Goal: Task Accomplishment & Management: Manage account settings

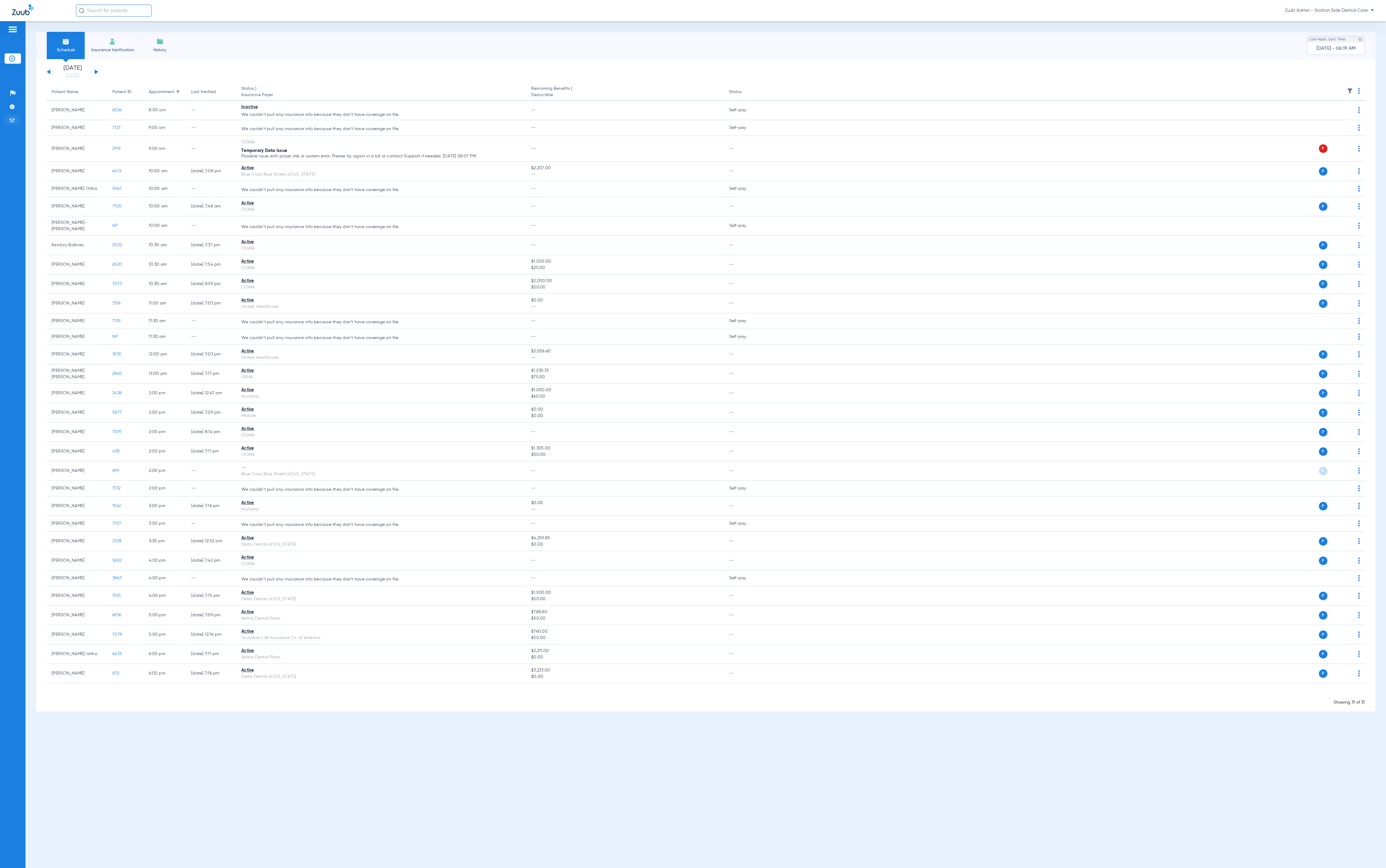
click at [10, 122] on img at bounding box center [12, 120] width 6 height 6
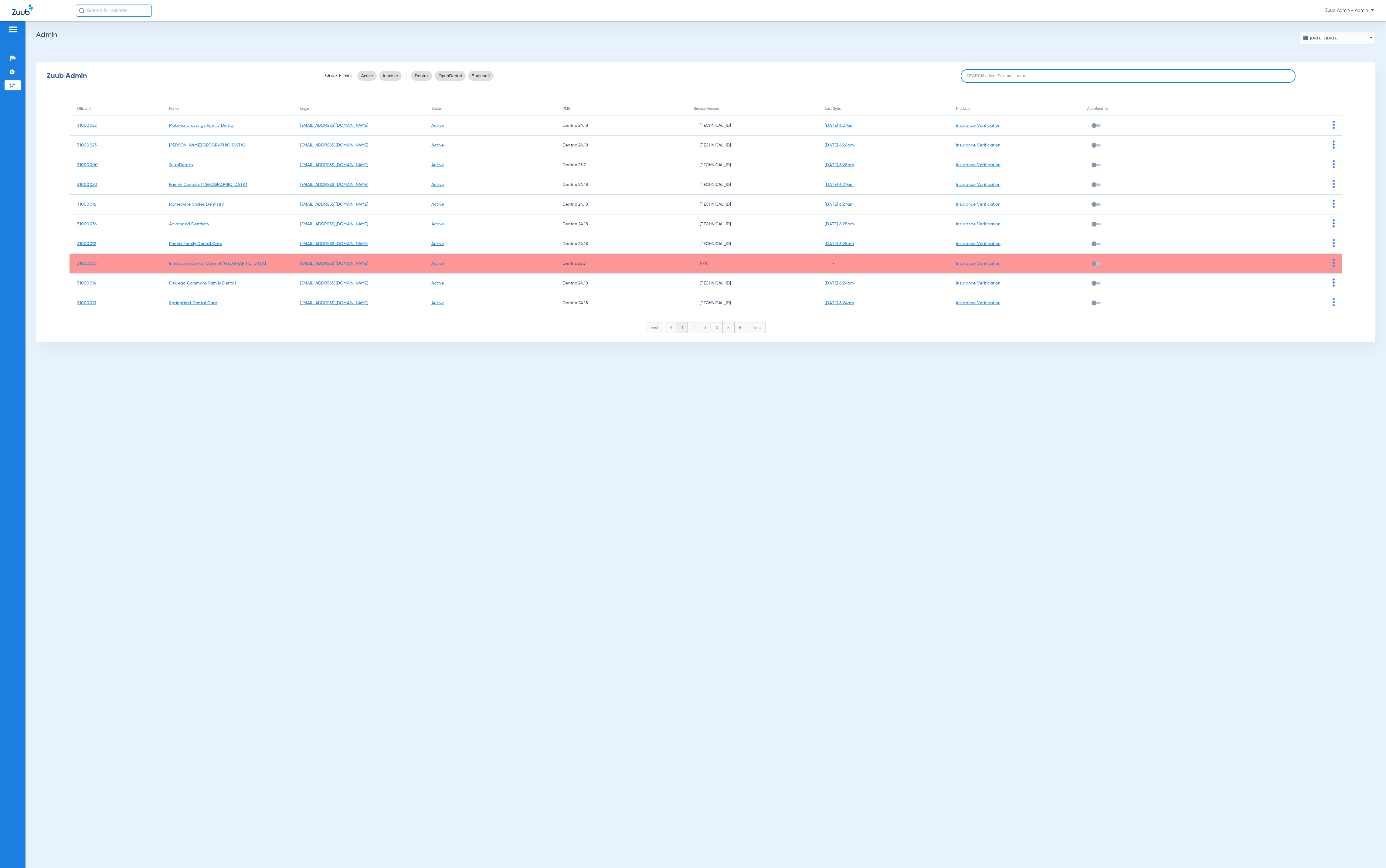
click at [1256, 79] on input at bounding box center [1128, 76] width 335 height 14
paste input "31000027"
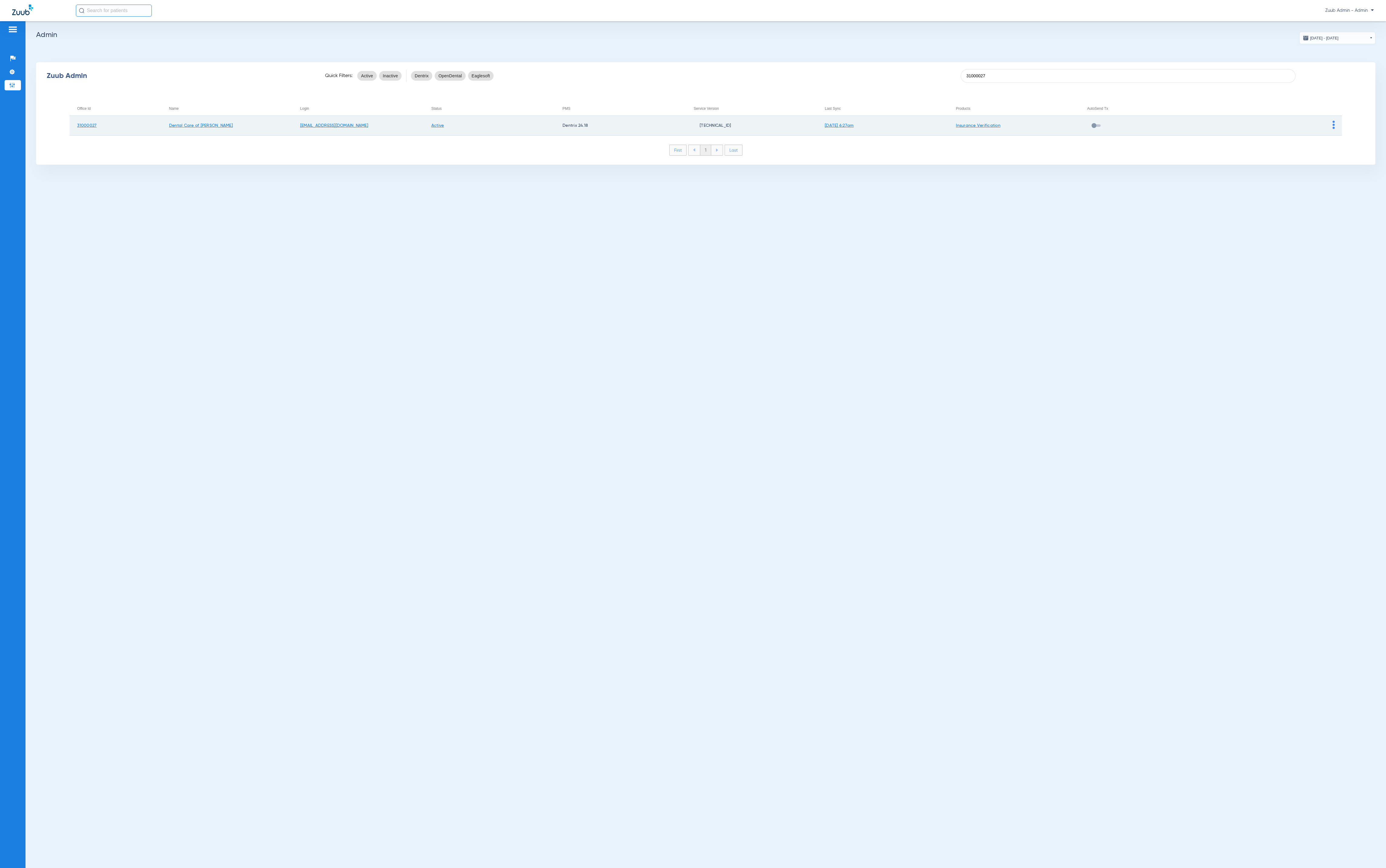
type input "31000027"
click at [1331, 126] on td at bounding box center [1276, 126] width 131 height 20
click at [1334, 126] on img at bounding box center [1333, 125] width 2 height 8
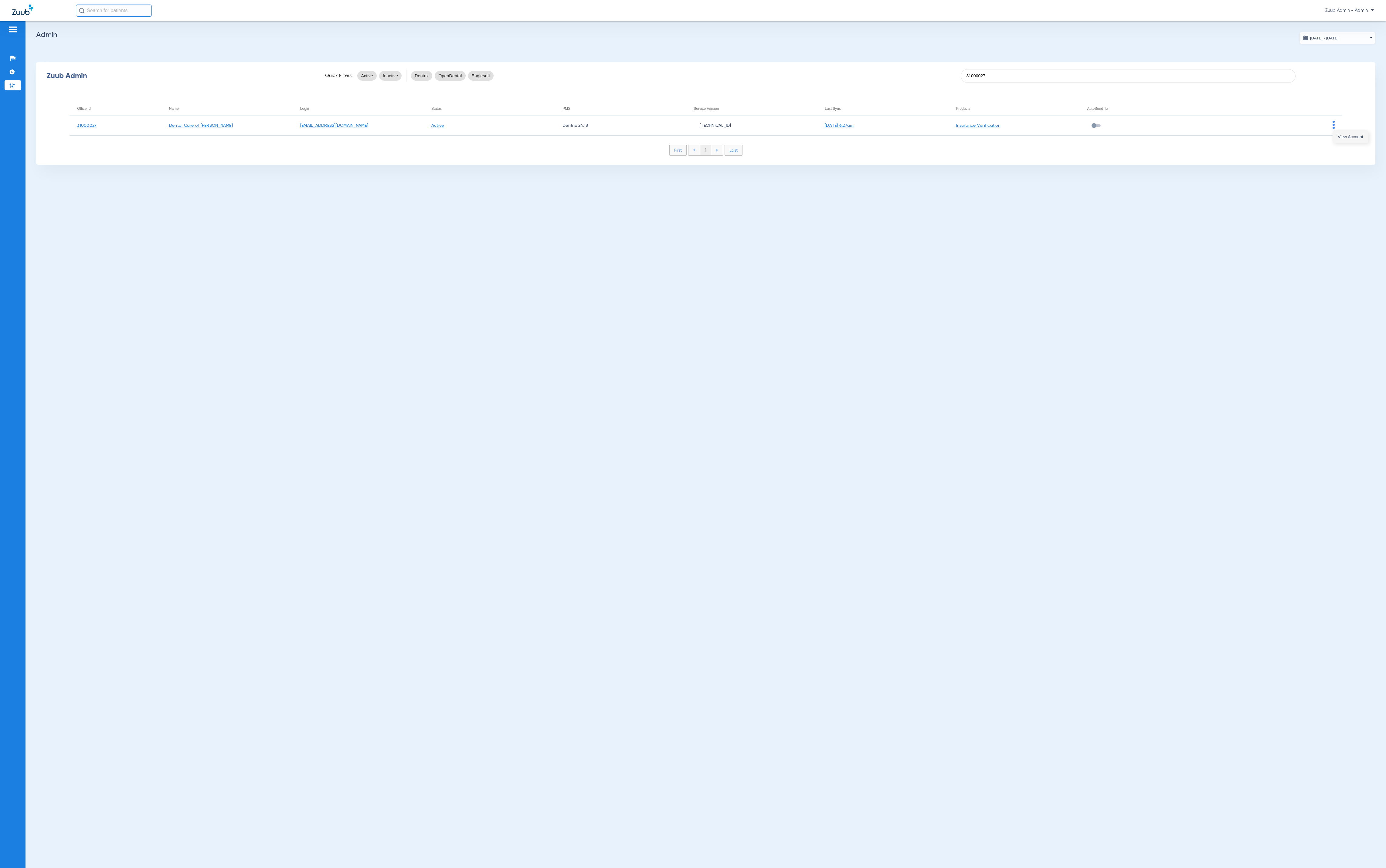
click at [1342, 133] on button "View Account" at bounding box center [1350, 137] width 35 height 12
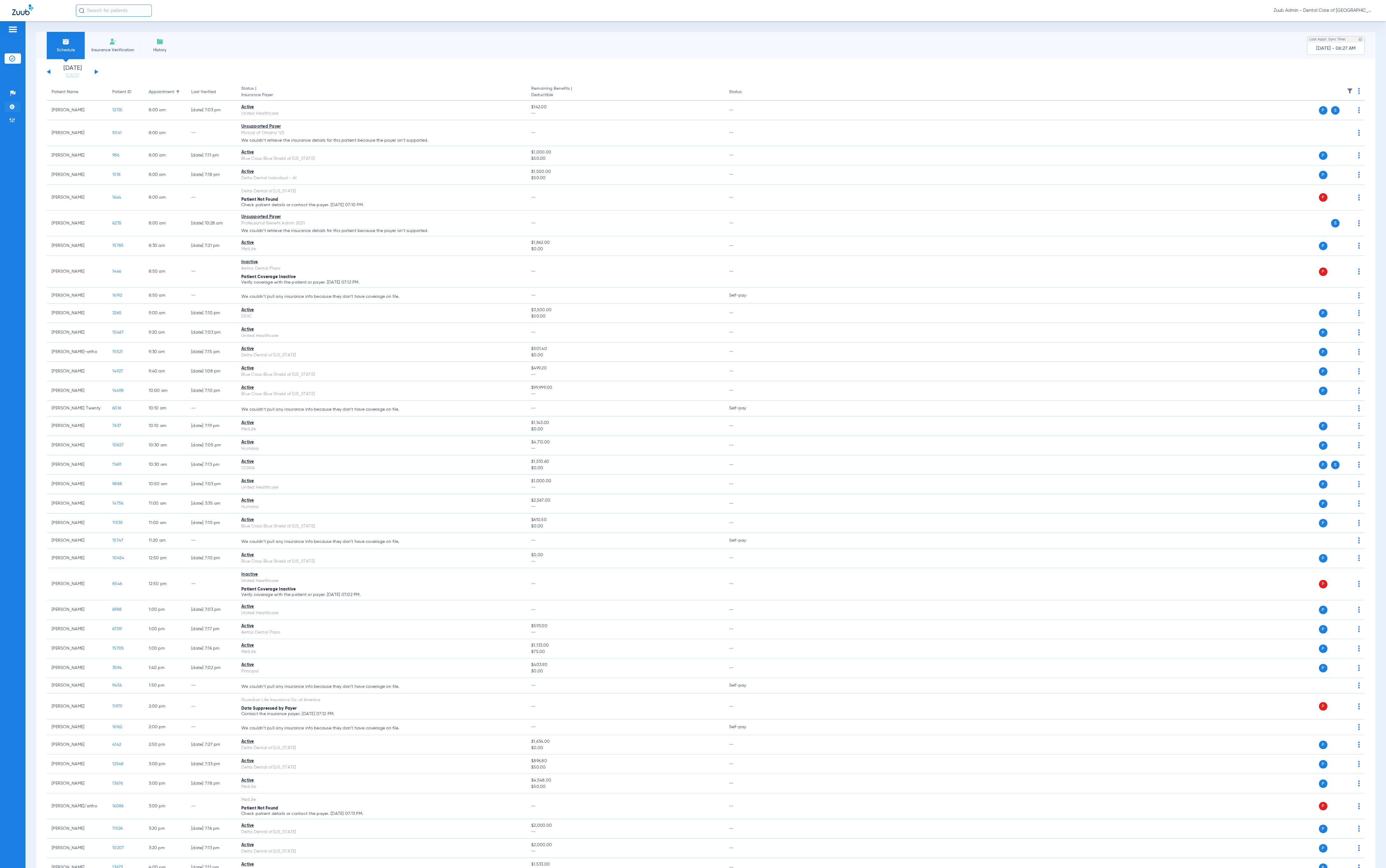
click at [15, 112] on li "Settings" at bounding box center [12, 107] width 17 height 10
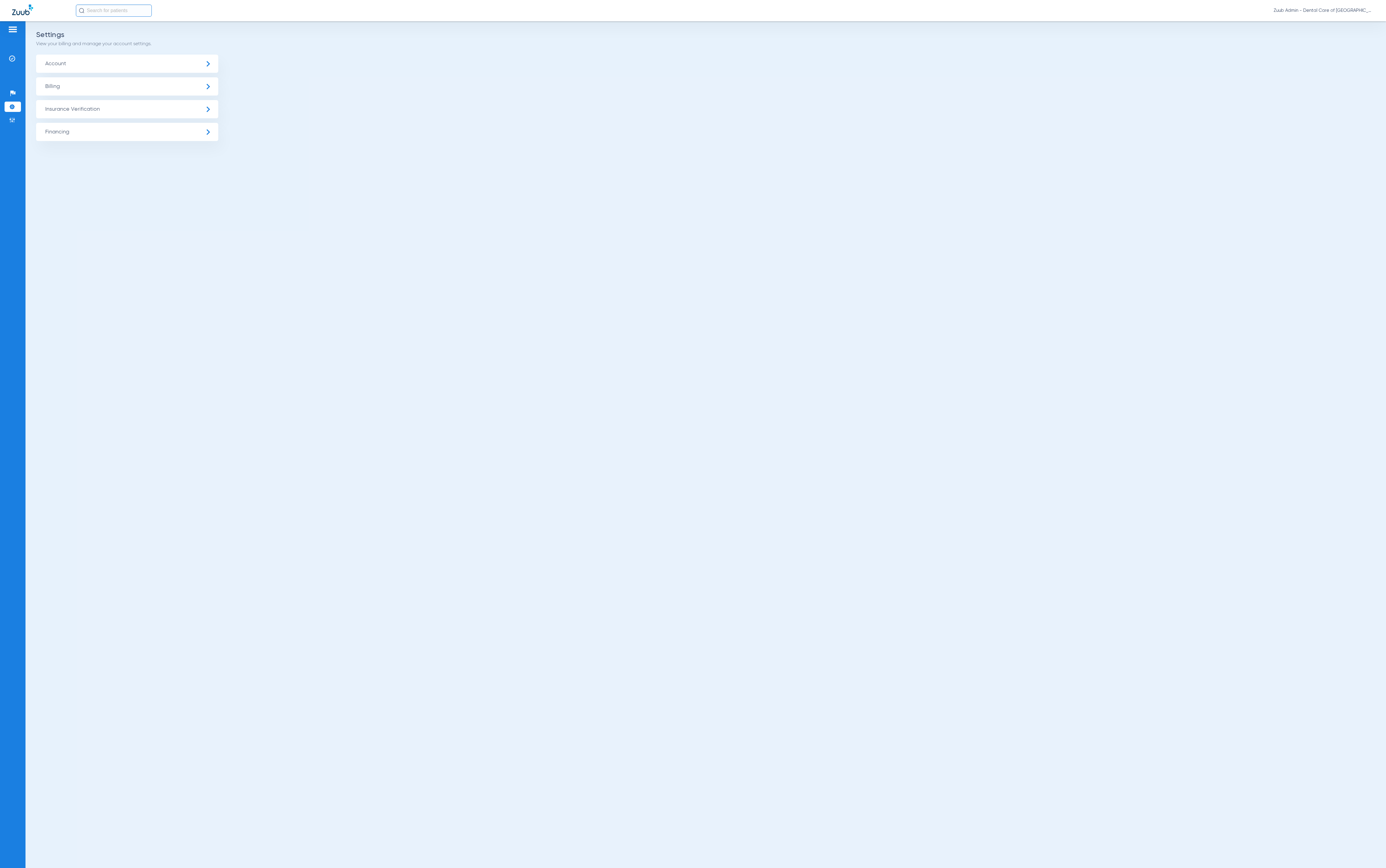
click at [146, 113] on span "Insurance Verification" at bounding box center [127, 109] width 182 height 18
click at [160, 154] on li "Insurance Payer Mapping" at bounding box center [127, 157] width 182 height 15
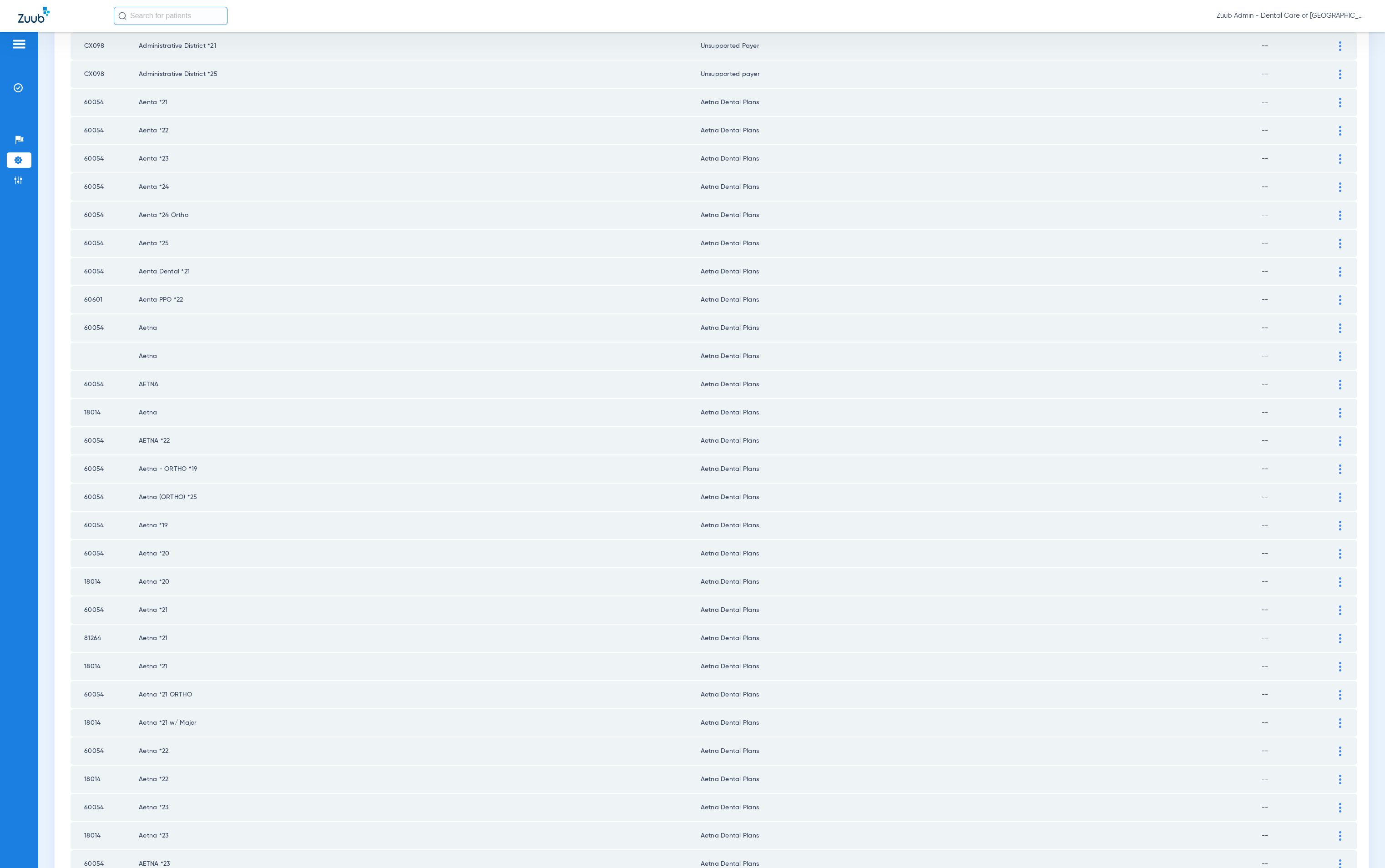
scroll to position [732, 0]
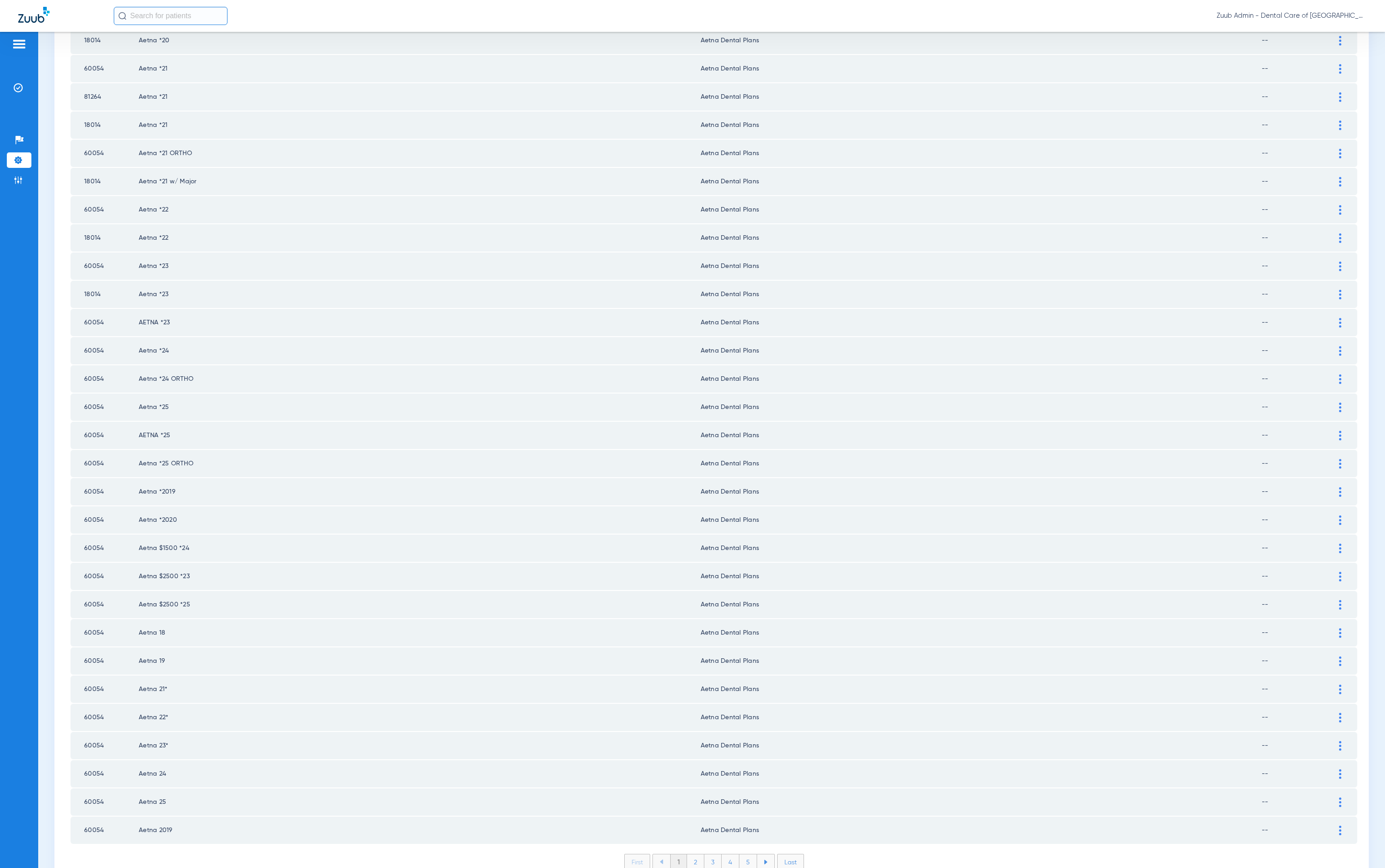
click at [689, 854] on li "2" at bounding box center [695, 862] width 18 height 16
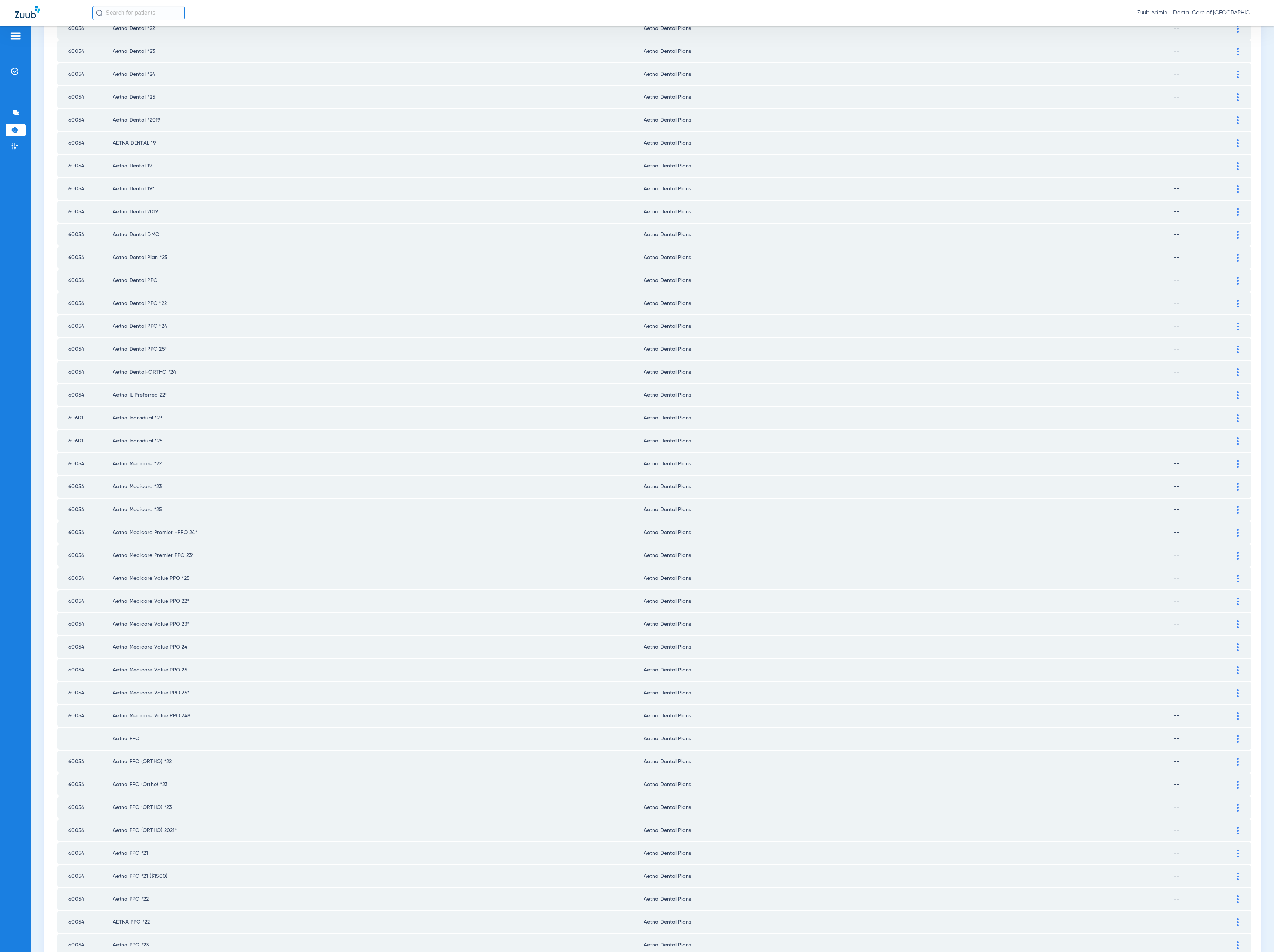
scroll to position [348, 0]
click at [653, 941] on li "3" at bounding box center [654, 947] width 14 height 13
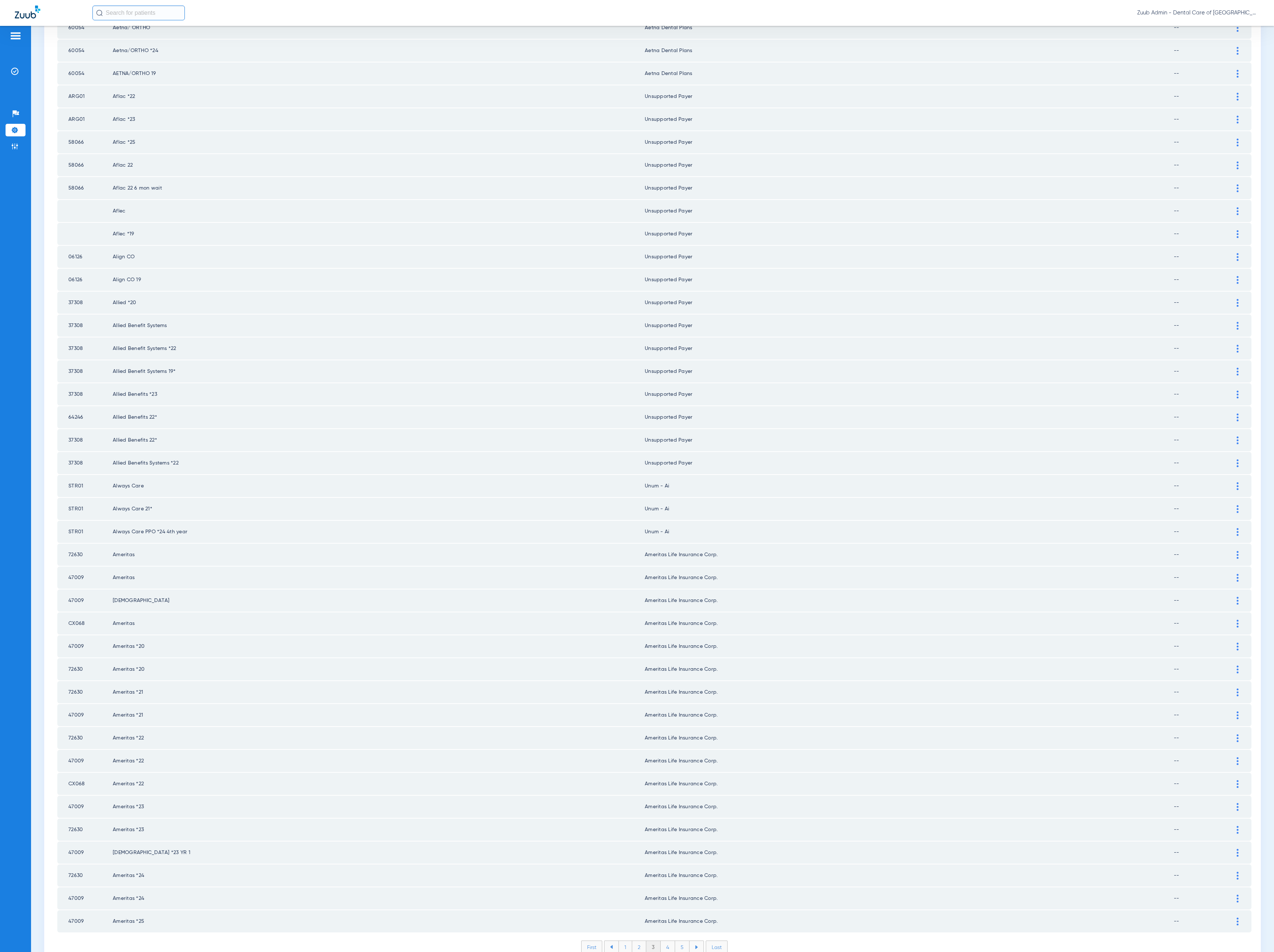
click at [663, 941] on li "4" at bounding box center [667, 947] width 14 height 13
click at [675, 941] on li "5" at bounding box center [682, 947] width 14 height 13
click at [678, 941] on li "6" at bounding box center [683, 947] width 14 height 13
click at [678, 941] on li "7" at bounding box center [683, 947] width 14 height 13
click at [678, 941] on li "8" at bounding box center [682, 947] width 14 height 13
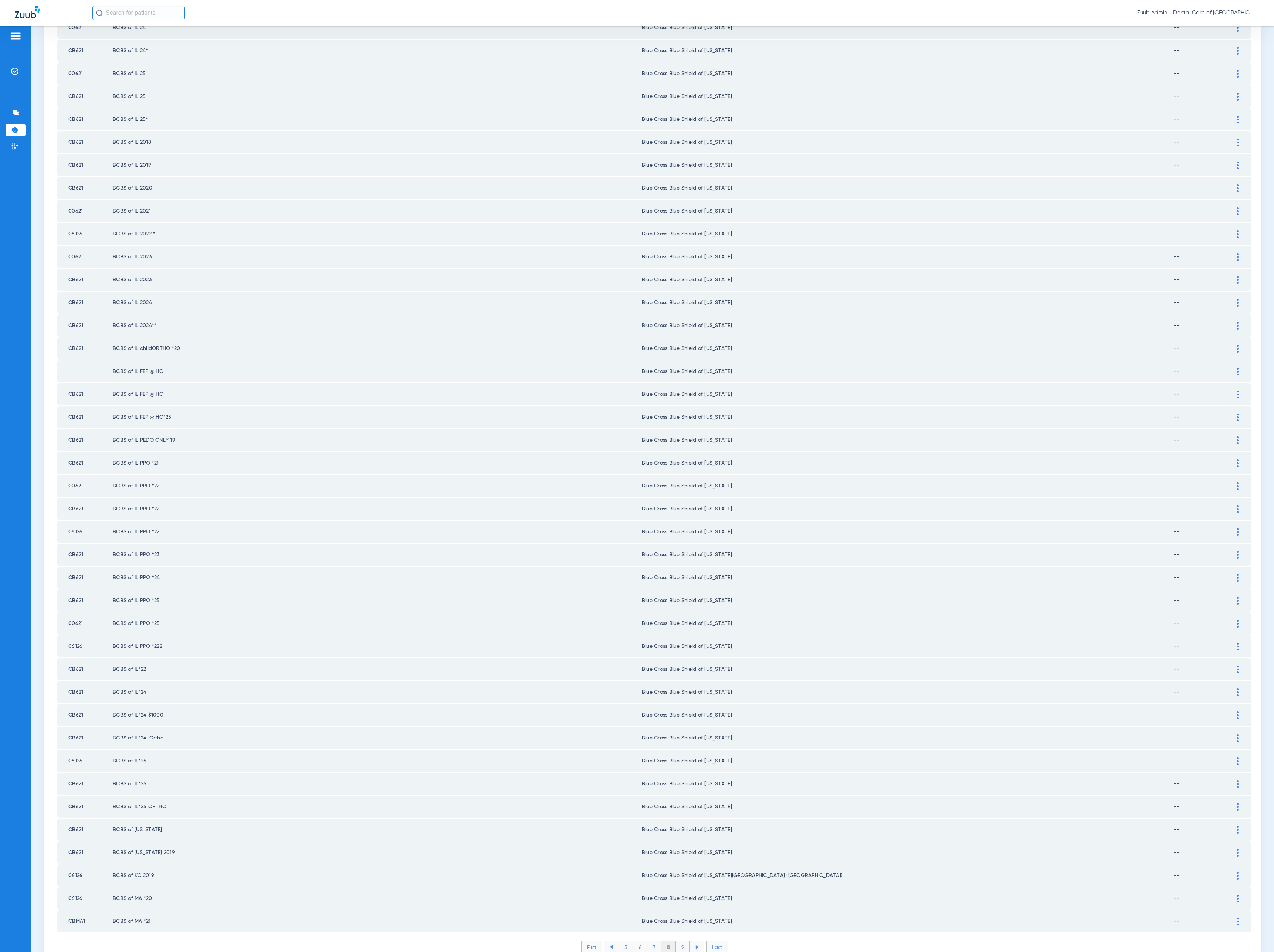
scroll to position [0, 0]
click at [678, 941] on li "9" at bounding box center [683, 947] width 14 height 13
click at [678, 941] on li "10" at bounding box center [683, 947] width 17 height 13
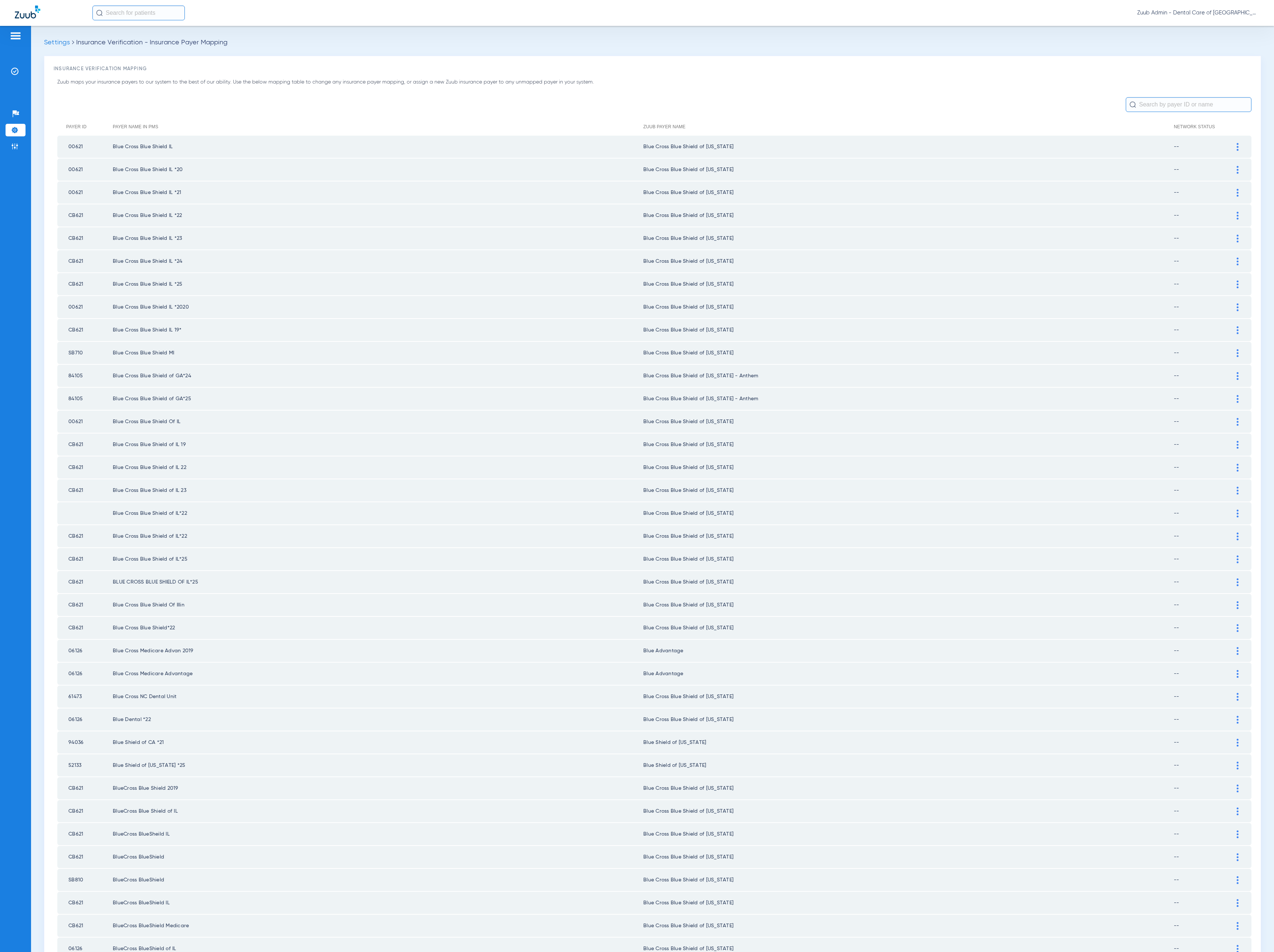
scroll to position [348, 0]
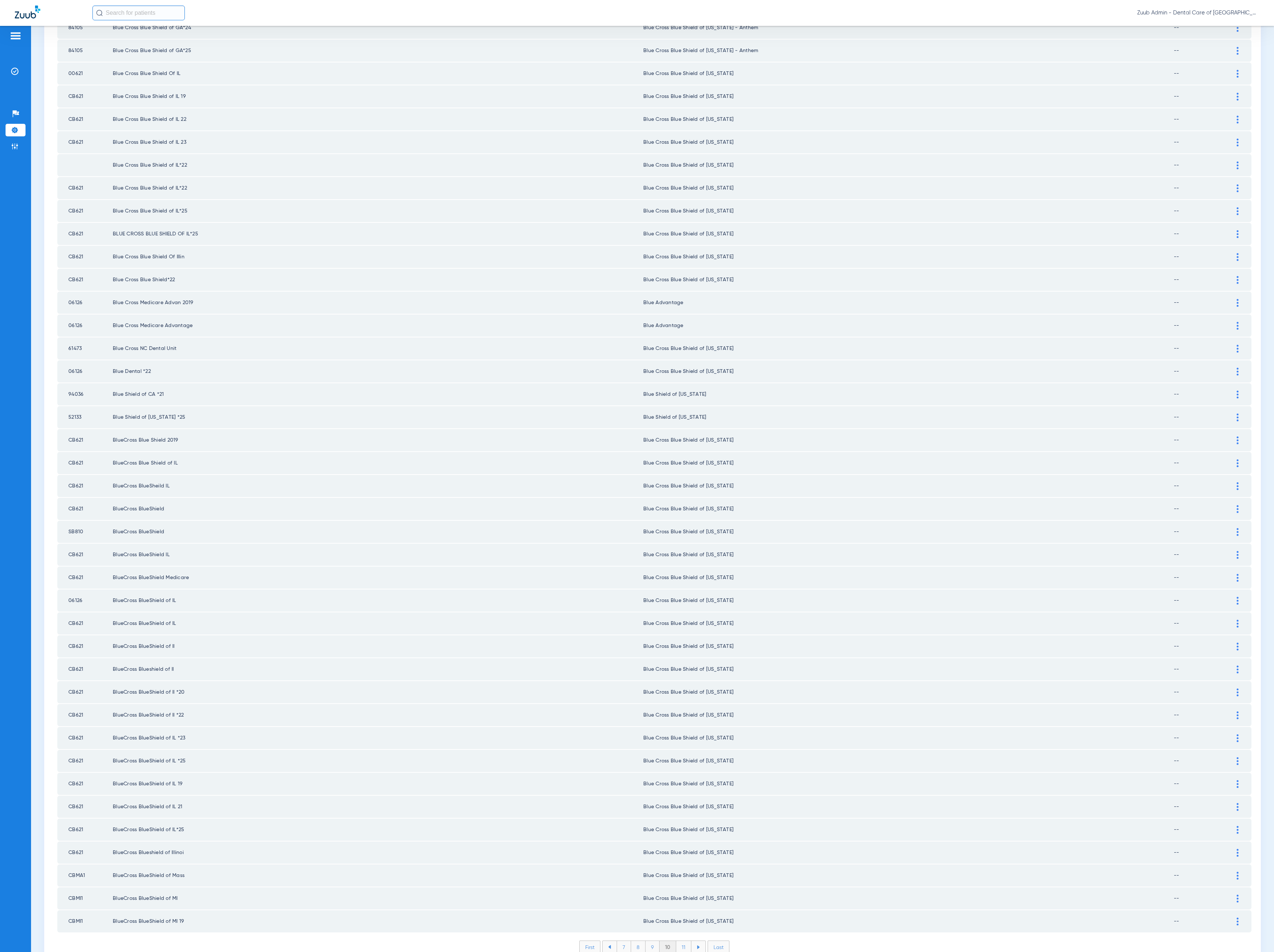
click at [678, 941] on li "11" at bounding box center [684, 947] width 15 height 13
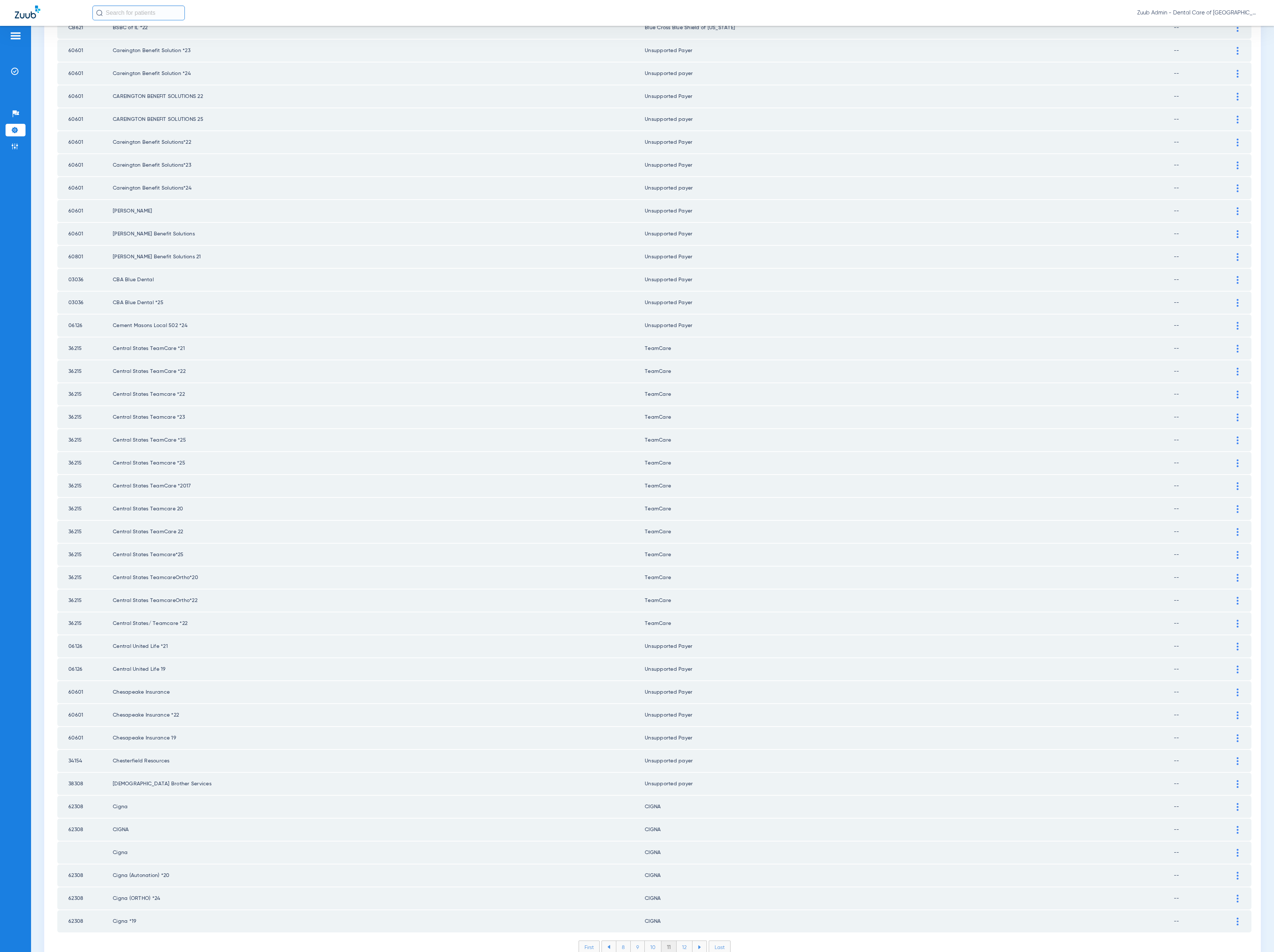
click at [678, 941] on li "12" at bounding box center [684, 947] width 16 height 13
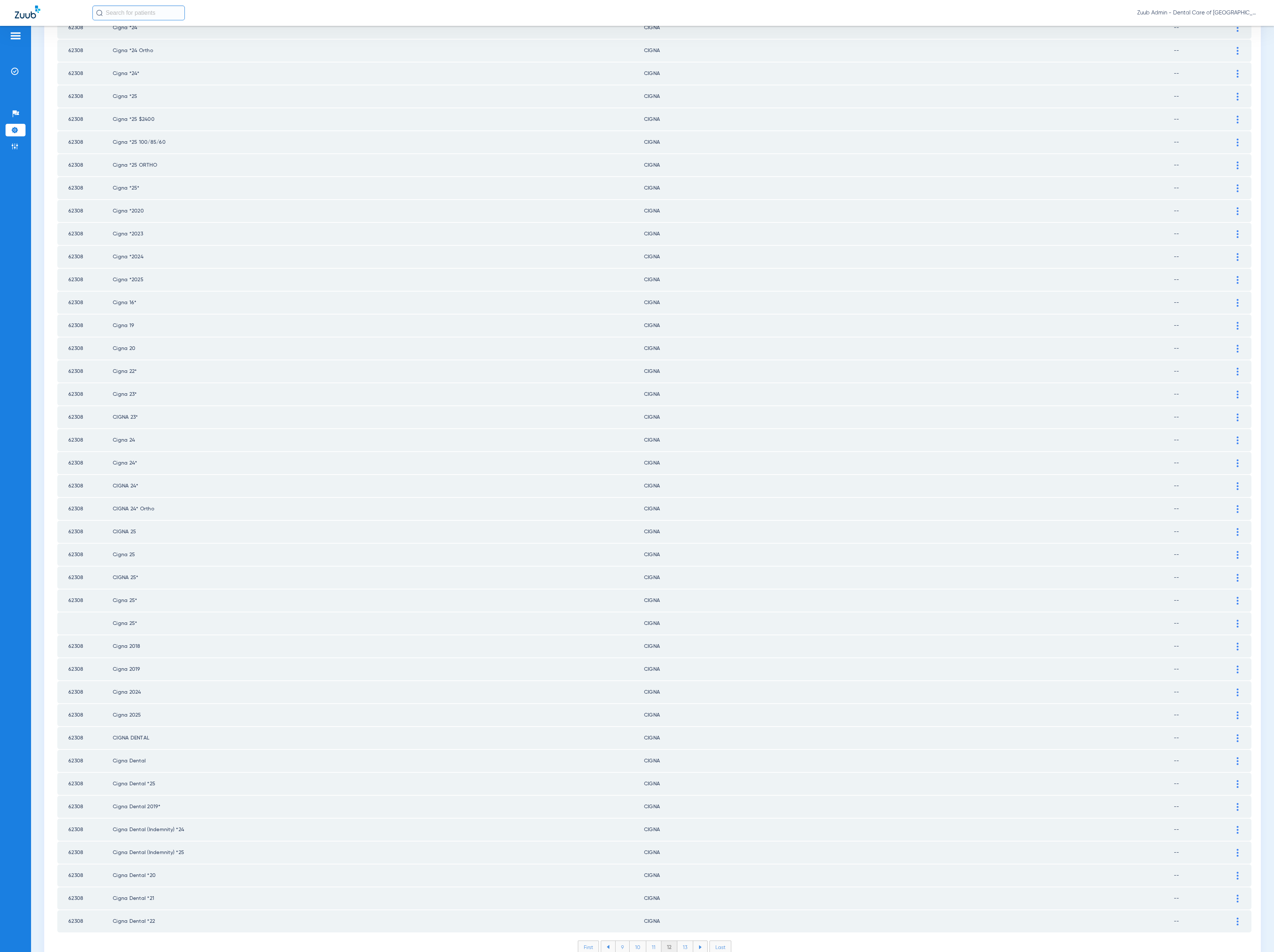
scroll to position [0, 0]
click at [678, 941] on li "13" at bounding box center [685, 947] width 16 height 13
click at [678, 941] on li "14" at bounding box center [687, 947] width 17 height 13
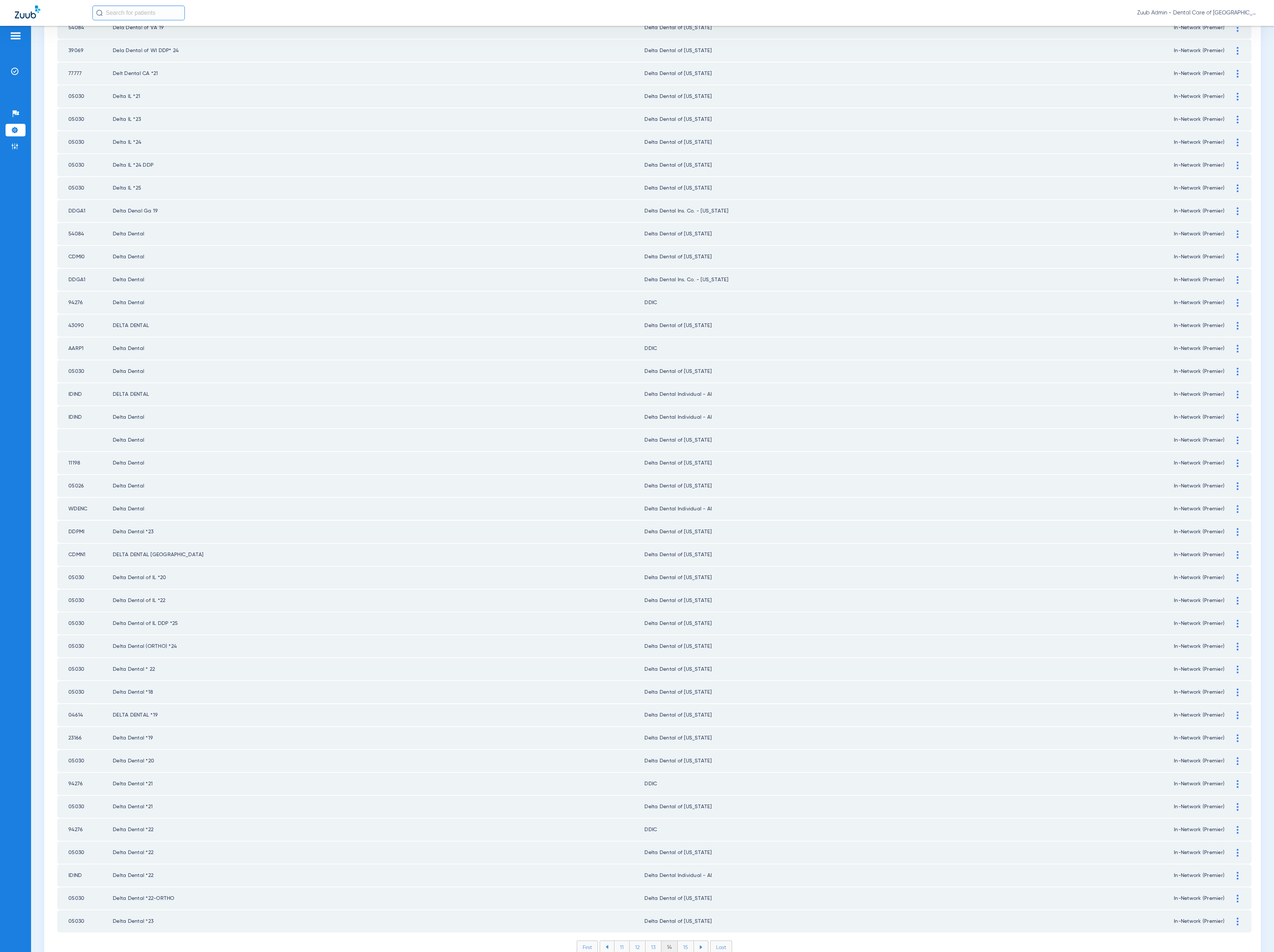
click at [678, 941] on li "15" at bounding box center [686, 947] width 17 height 13
click at [678, 941] on li "16" at bounding box center [686, 947] width 16 height 13
click at [678, 941] on li "17" at bounding box center [686, 947] width 16 height 13
click at [680, 941] on li "18" at bounding box center [687, 947] width 17 height 13
click at [681, 941] on li "19" at bounding box center [686, 947] width 16 height 13
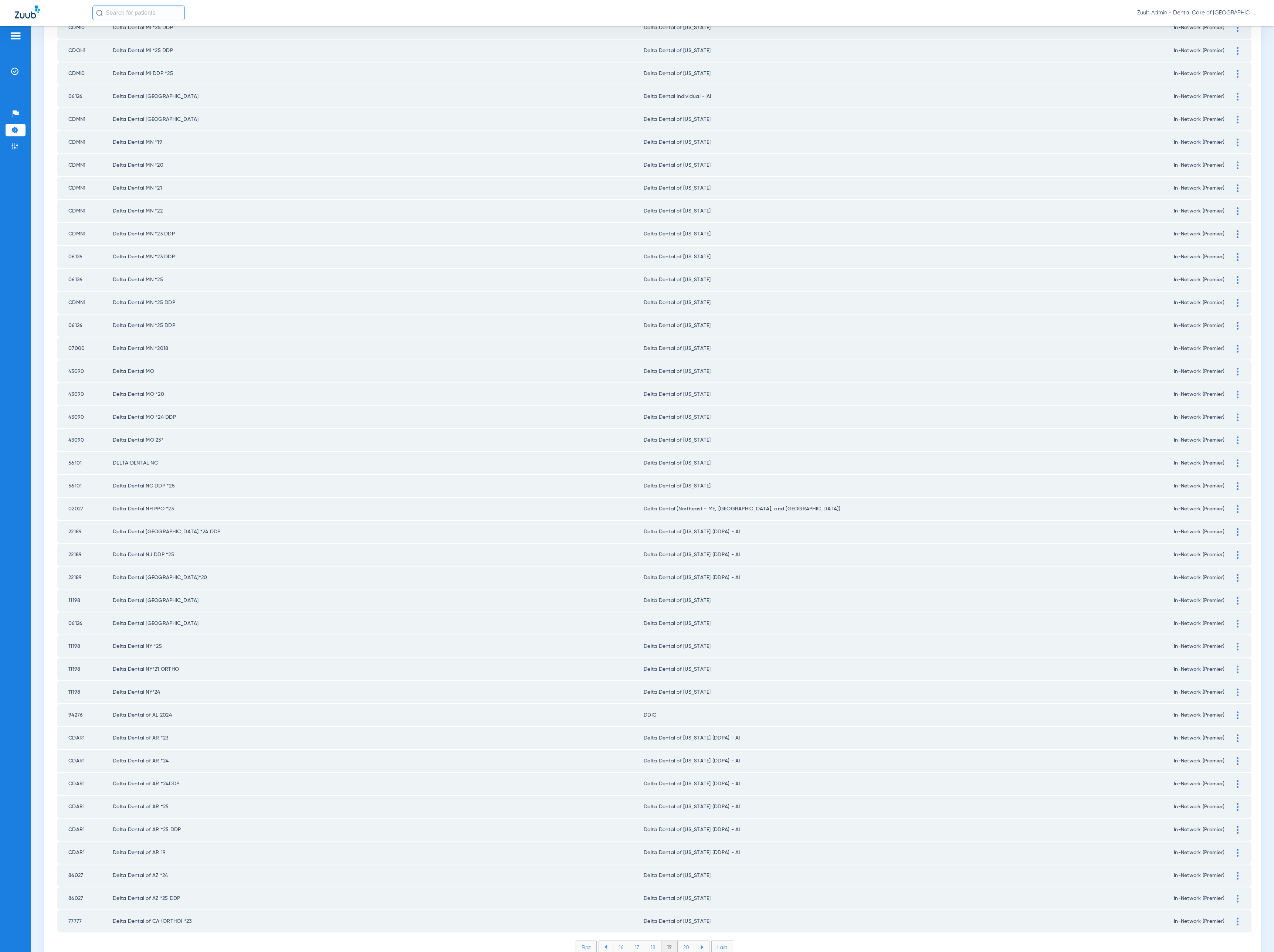
click at [681, 941] on li "20" at bounding box center [686, 947] width 17 height 13
click at [681, 941] on li "21" at bounding box center [687, 947] width 16 height 13
click at [681, 941] on li "22" at bounding box center [687, 947] width 17 height 13
click at [681, 941] on li "23" at bounding box center [687, 947] width 17 height 13
click at [681, 941] on li "24" at bounding box center [687, 947] width 17 height 13
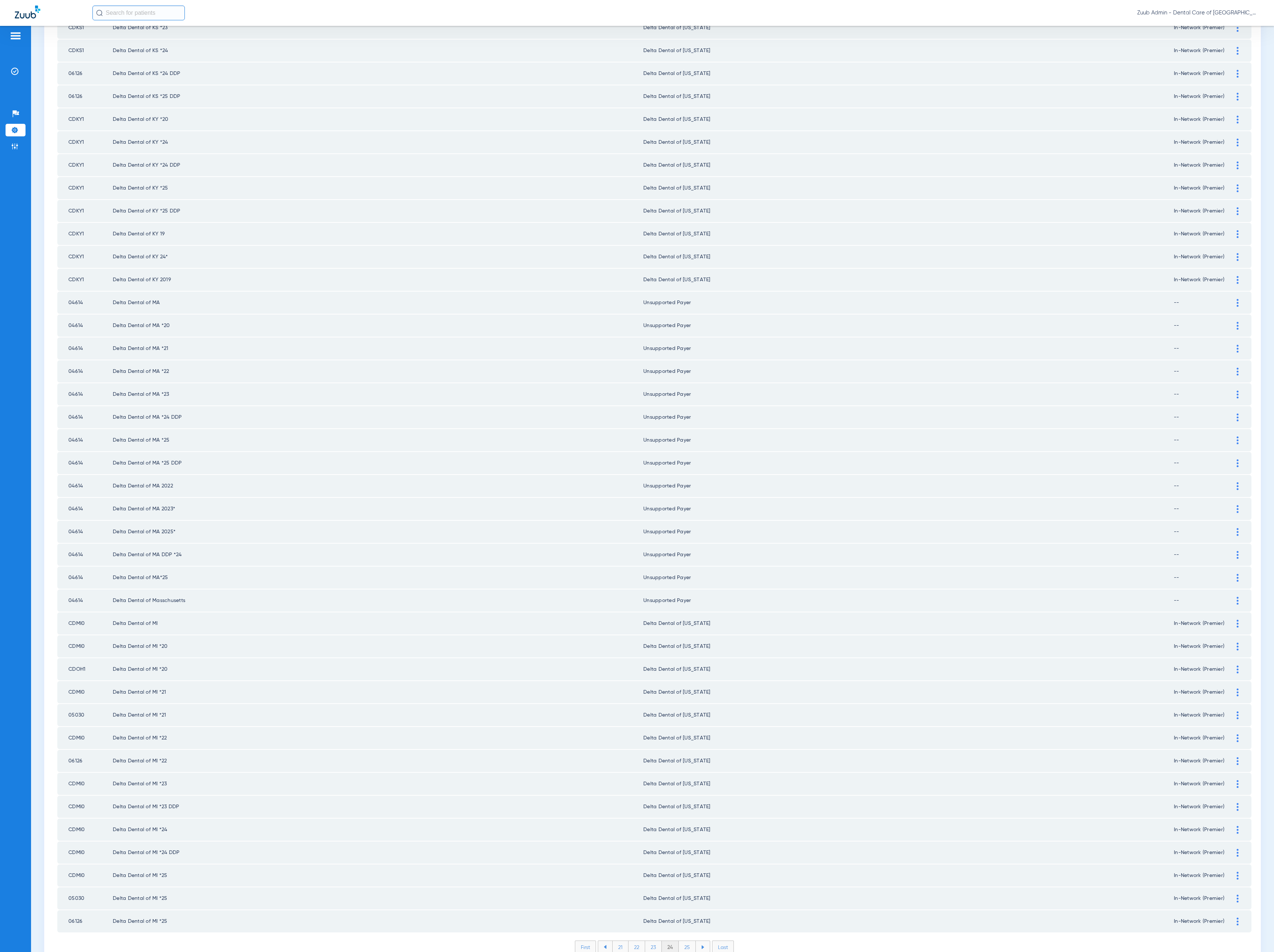
click at [681, 941] on li "25" at bounding box center [687, 947] width 17 height 13
click at [681, 941] on li "26" at bounding box center [687, 947] width 17 height 13
click at [681, 941] on li "27" at bounding box center [688, 947] width 17 height 13
click at [681, 941] on li "28" at bounding box center [687, 947] width 17 height 13
click at [681, 941] on li "29" at bounding box center [687, 947] width 17 height 13
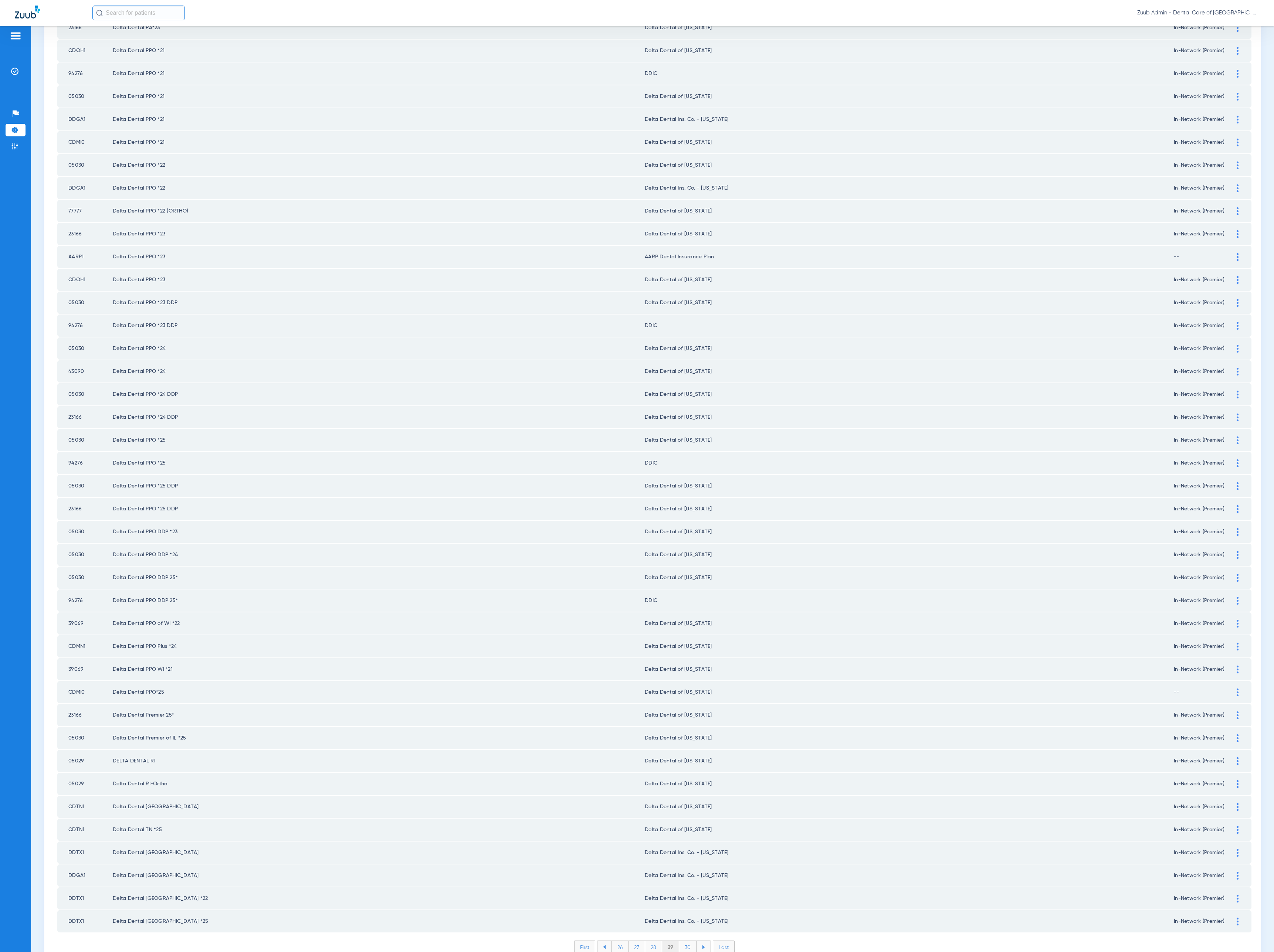
click at [681, 941] on li "30" at bounding box center [687, 947] width 17 height 13
click at [681, 941] on li "31" at bounding box center [687, 947] width 16 height 13
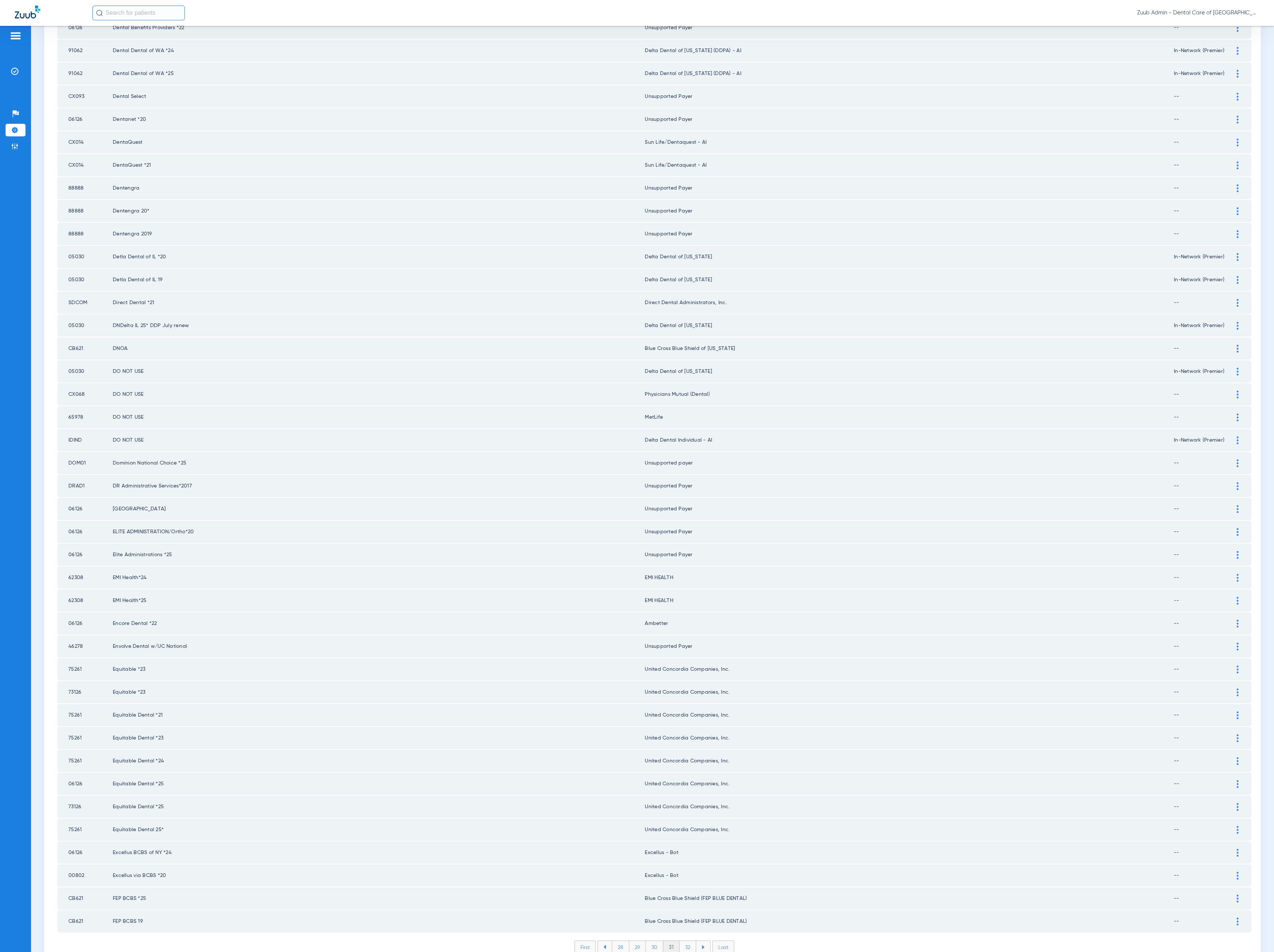
click at [684, 941] on li "32" at bounding box center [687, 947] width 17 height 13
click at [684, 941] on li "33" at bounding box center [687, 947] width 17 height 13
click at [684, 941] on li "34" at bounding box center [687, 947] width 17 height 13
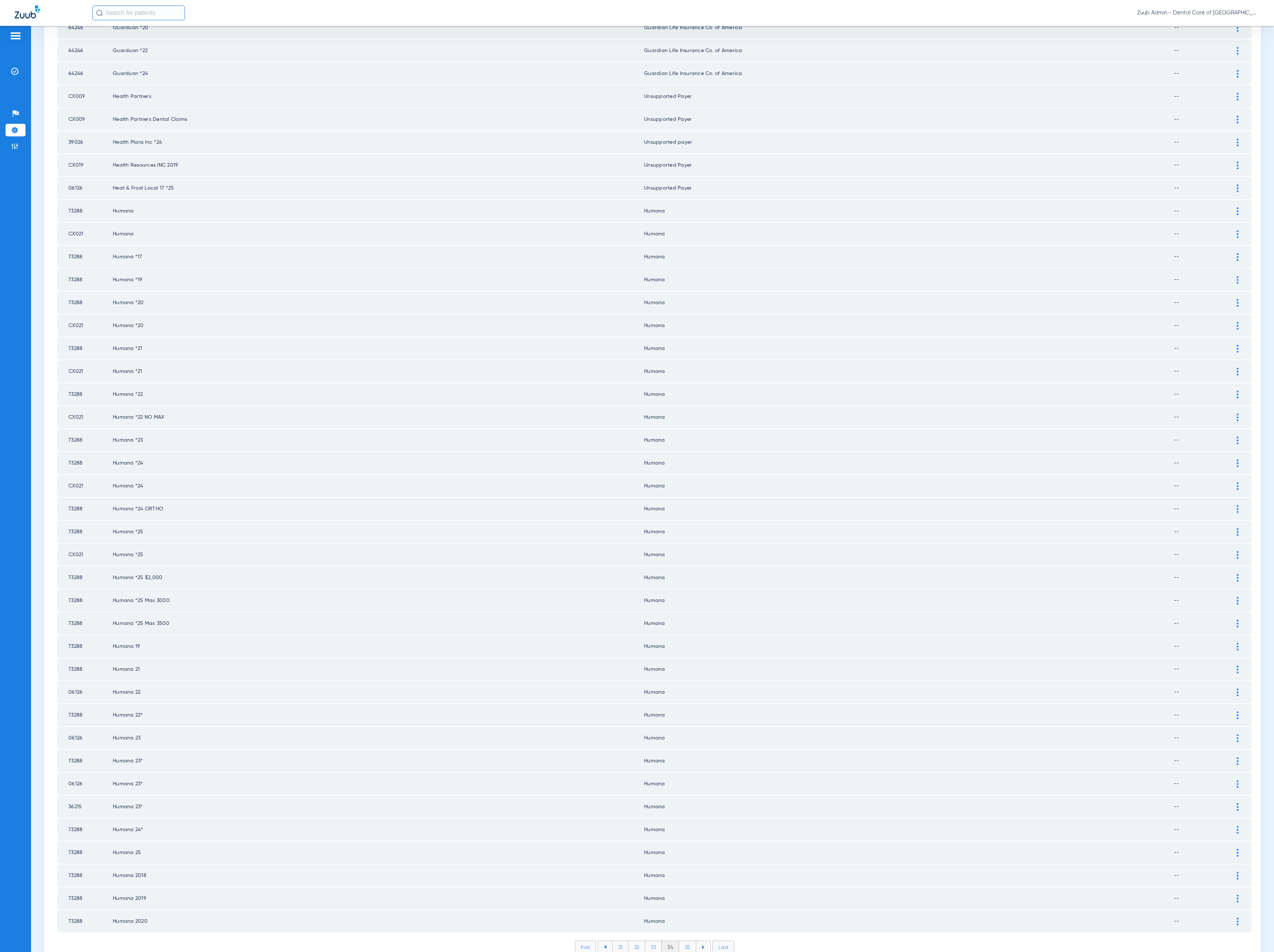
click at [684, 941] on li "35" at bounding box center [687, 947] width 17 height 13
click at [684, 941] on li "36" at bounding box center [688, 947] width 17 height 13
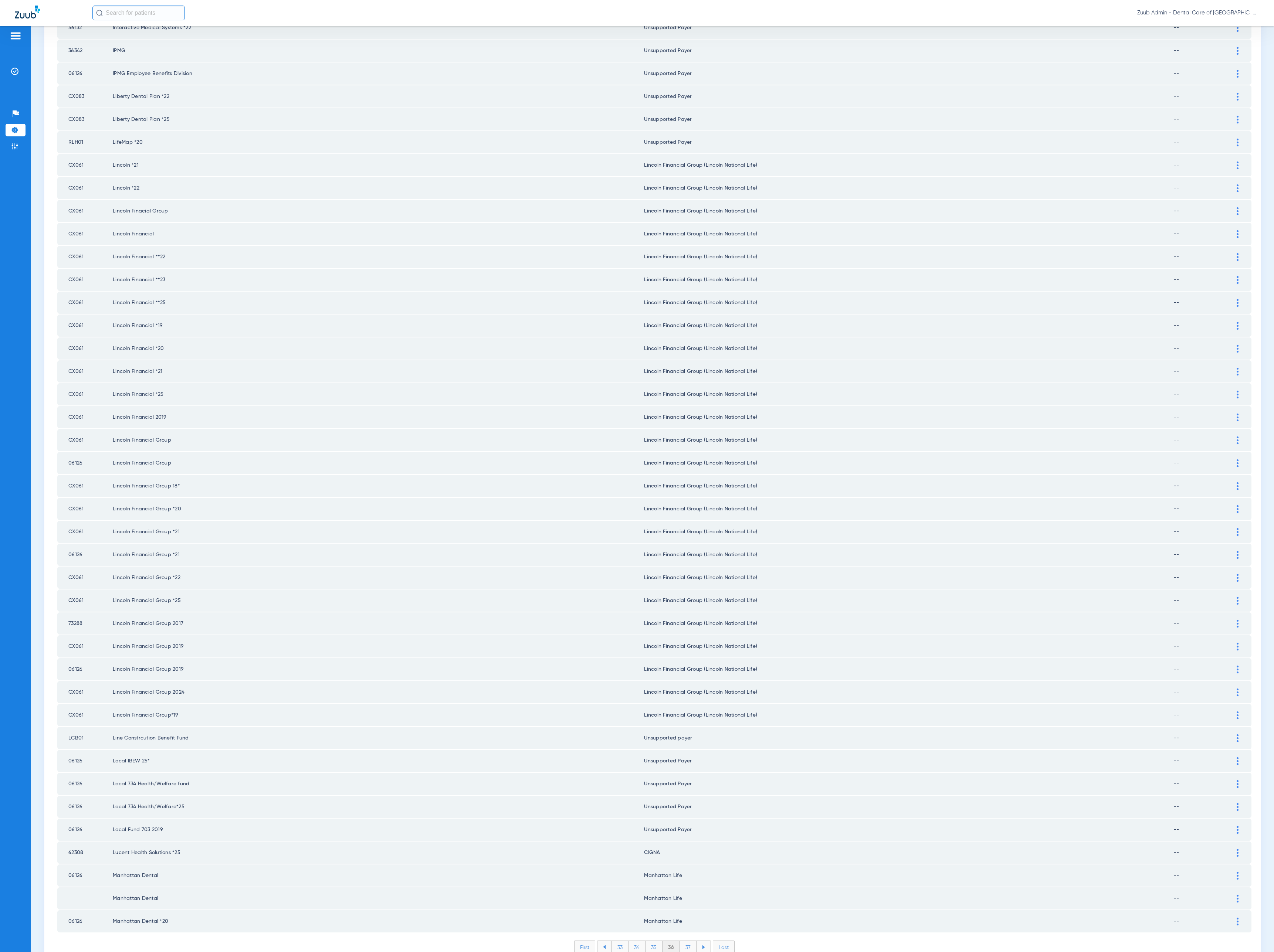
click at [684, 941] on li "37" at bounding box center [688, 947] width 17 height 13
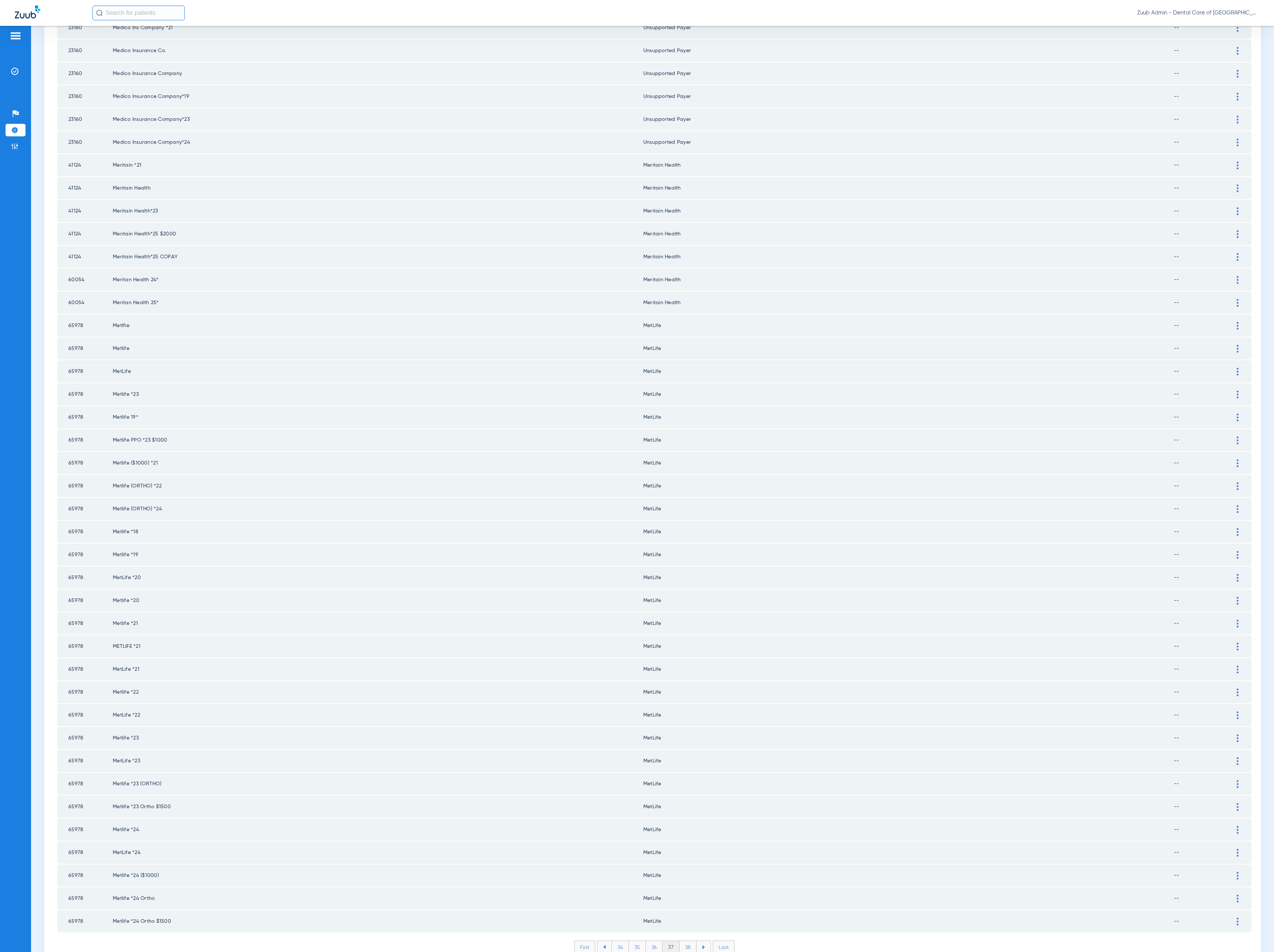
click at [684, 941] on li "38" at bounding box center [687, 947] width 17 height 13
click at [684, 941] on li "39" at bounding box center [688, 947] width 17 height 13
click at [684, 941] on li "40" at bounding box center [688, 947] width 18 height 13
click at [683, 941] on li "41" at bounding box center [688, 947] width 17 height 13
click at [683, 941] on li "42" at bounding box center [687, 947] width 17 height 13
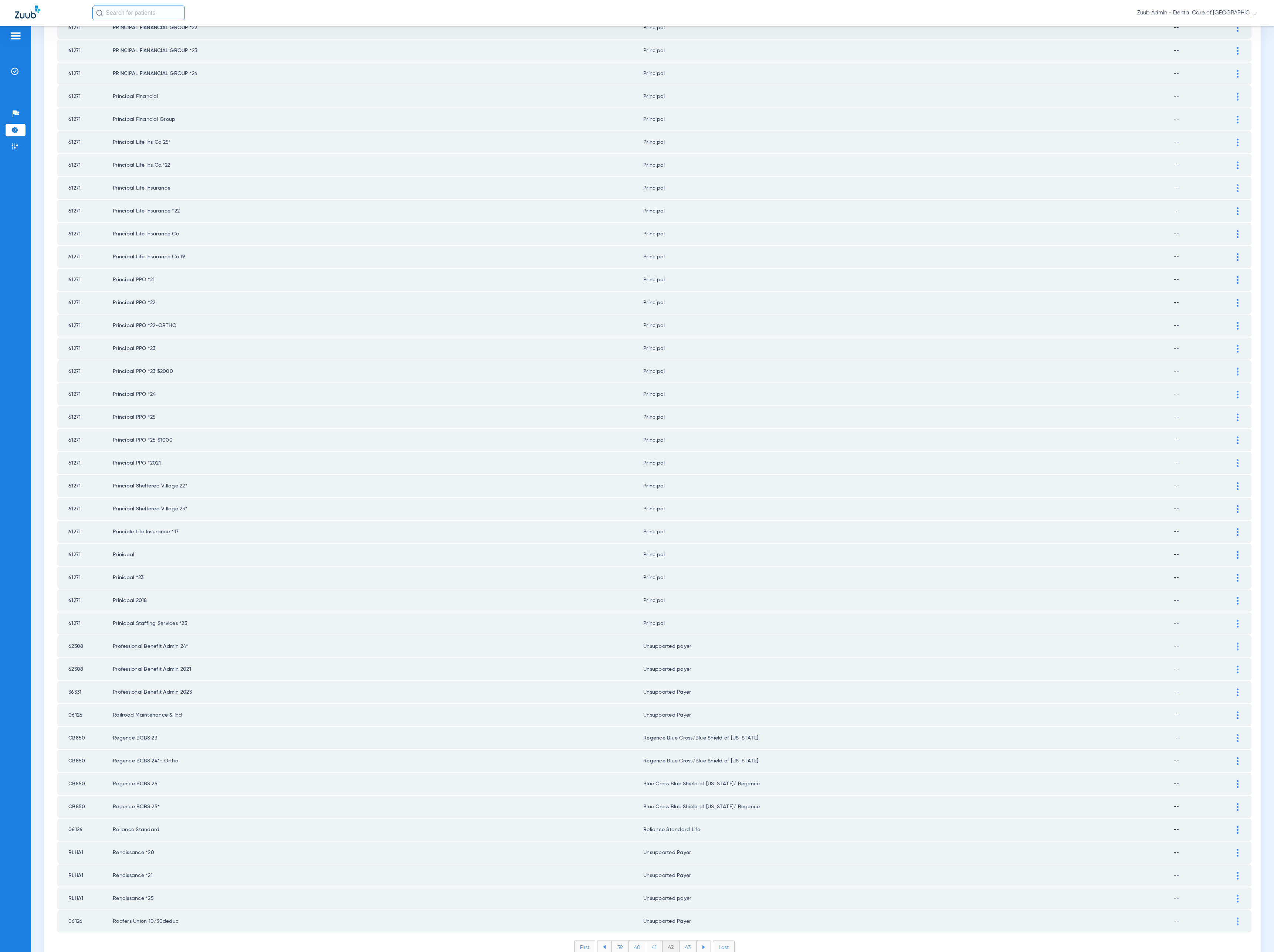
click at [683, 941] on li "43" at bounding box center [687, 947] width 17 height 13
click at [683, 941] on li "44" at bounding box center [688, 947] width 17 height 13
click at [683, 941] on li "45" at bounding box center [687, 947] width 17 height 13
click at [683, 941] on li "46" at bounding box center [688, 947] width 17 height 13
click at [683, 941] on li "47" at bounding box center [688, 947] width 17 height 13
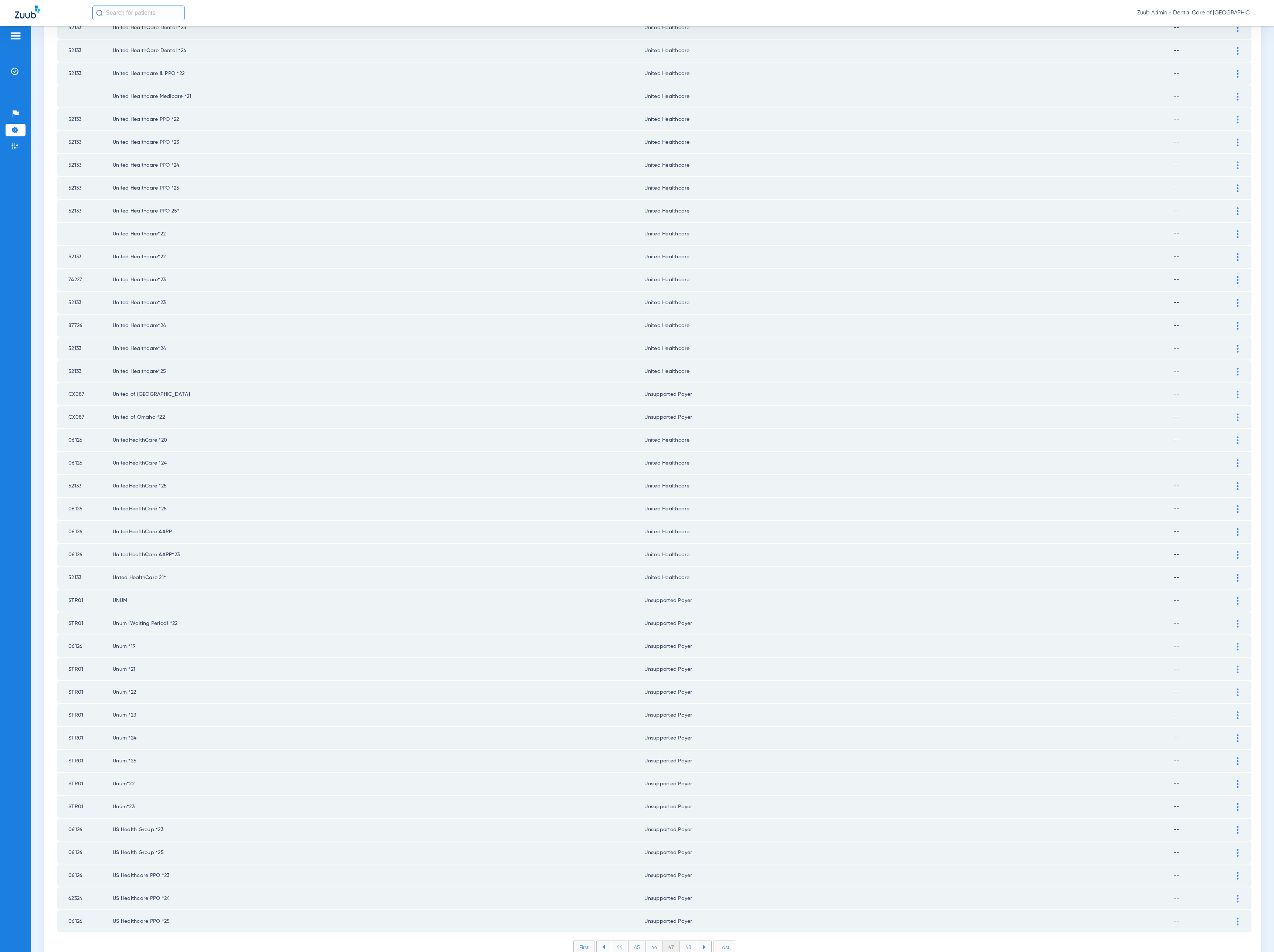
click at [657, 941] on li "46" at bounding box center [654, 947] width 17 height 13
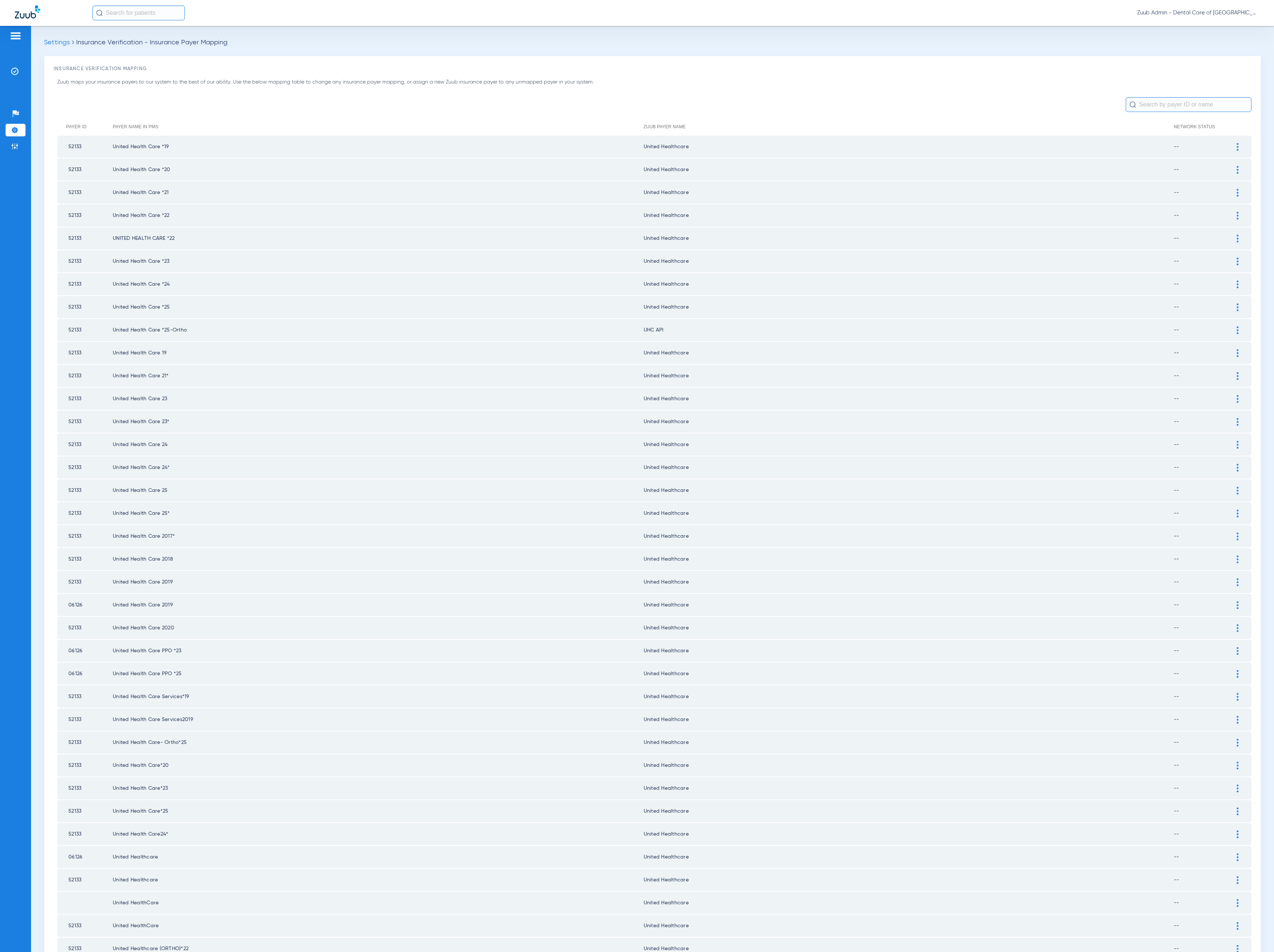
click at [1231, 327] on div at bounding box center [1237, 330] width 13 height 8
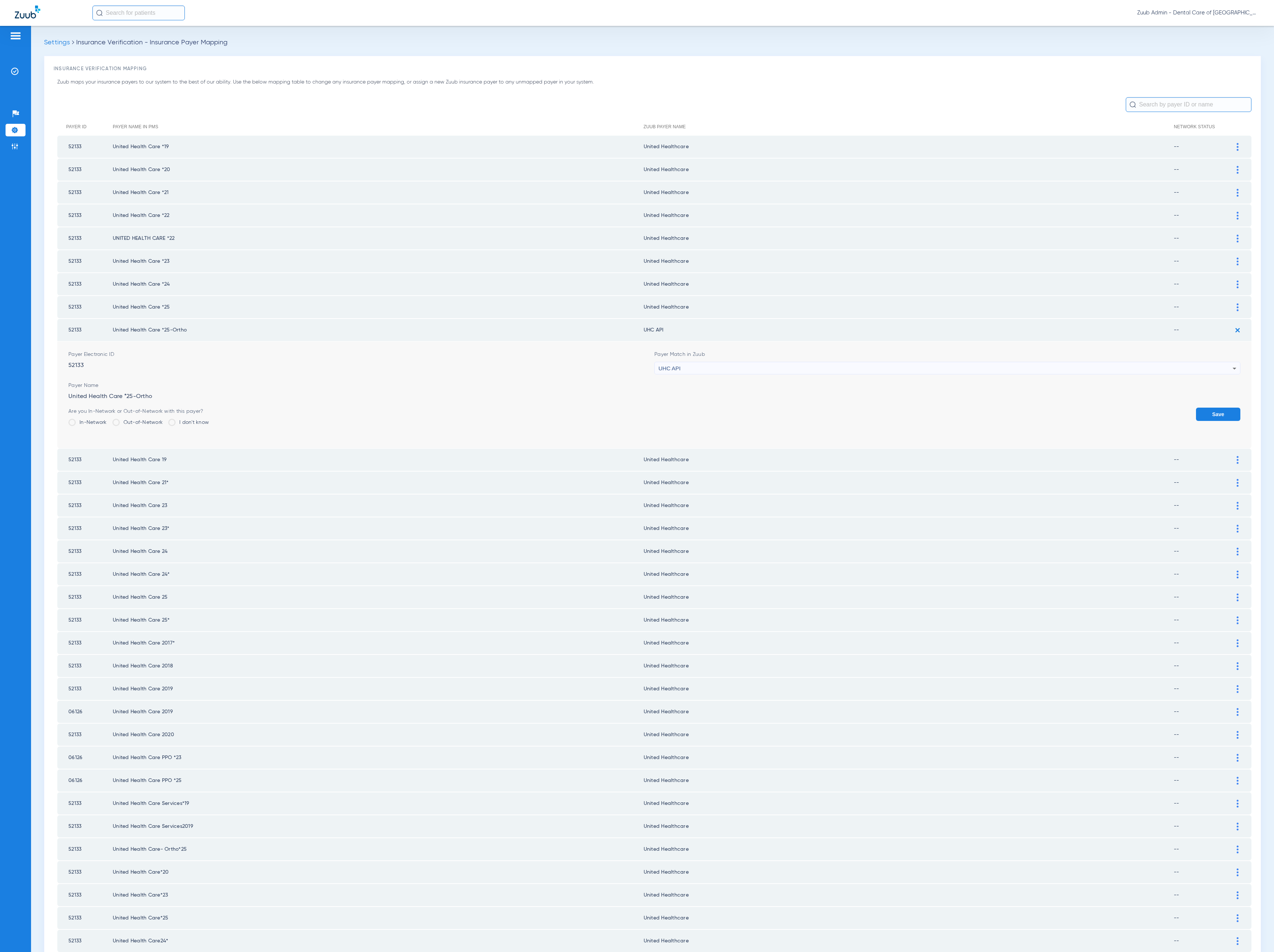
click at [705, 367] on div "UHC API" at bounding box center [945, 368] width 574 height 13
type input "united"
click at [711, 459] on mat-option "United Healthcare" at bounding box center [940, 462] width 580 height 13
click at [1200, 410] on button "Save" at bounding box center [1218, 414] width 44 height 14
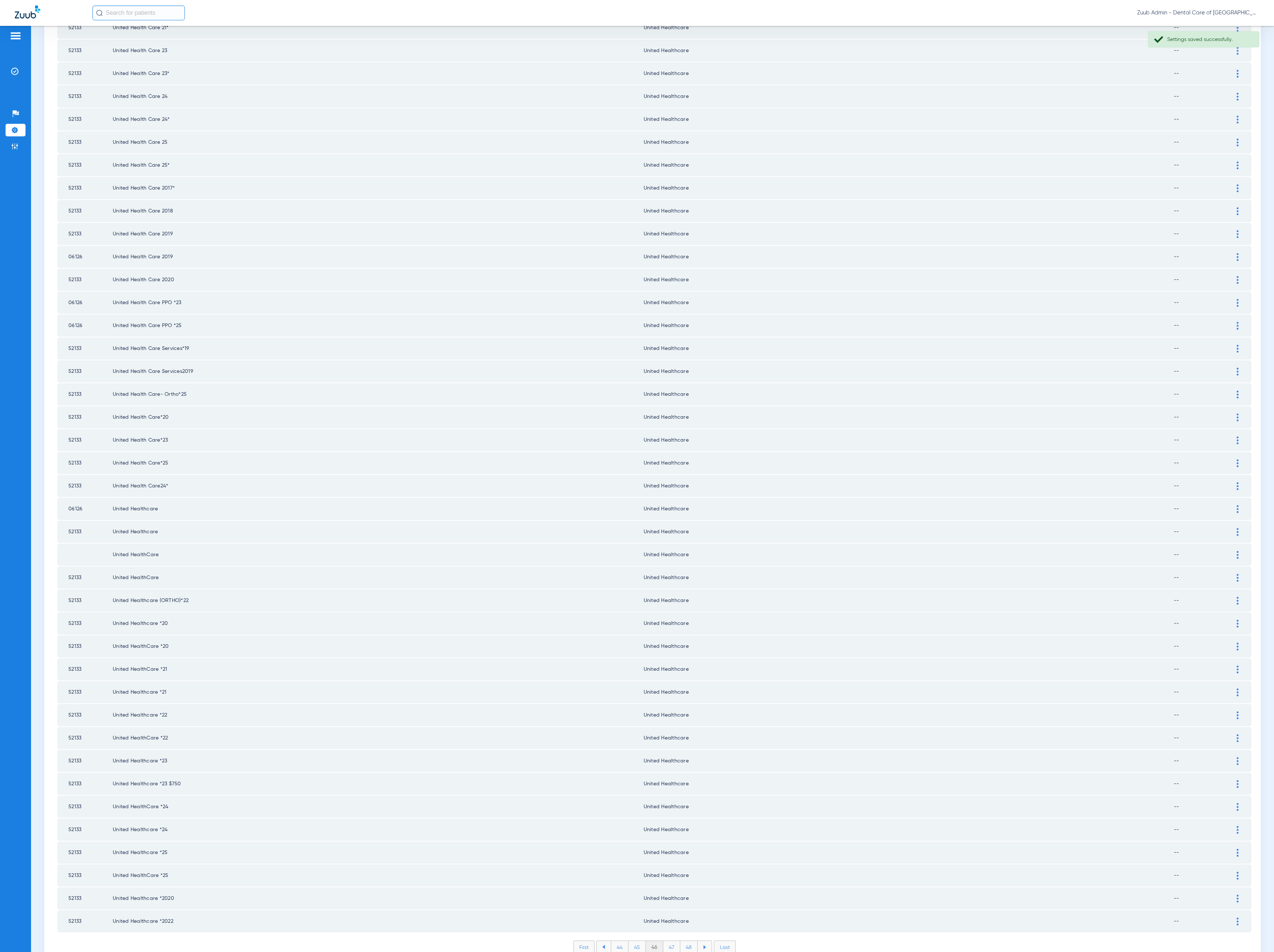
click at [669, 941] on li "47" at bounding box center [672, 947] width 17 height 13
click at [682, 941] on li "48" at bounding box center [688, 947] width 17 height 13
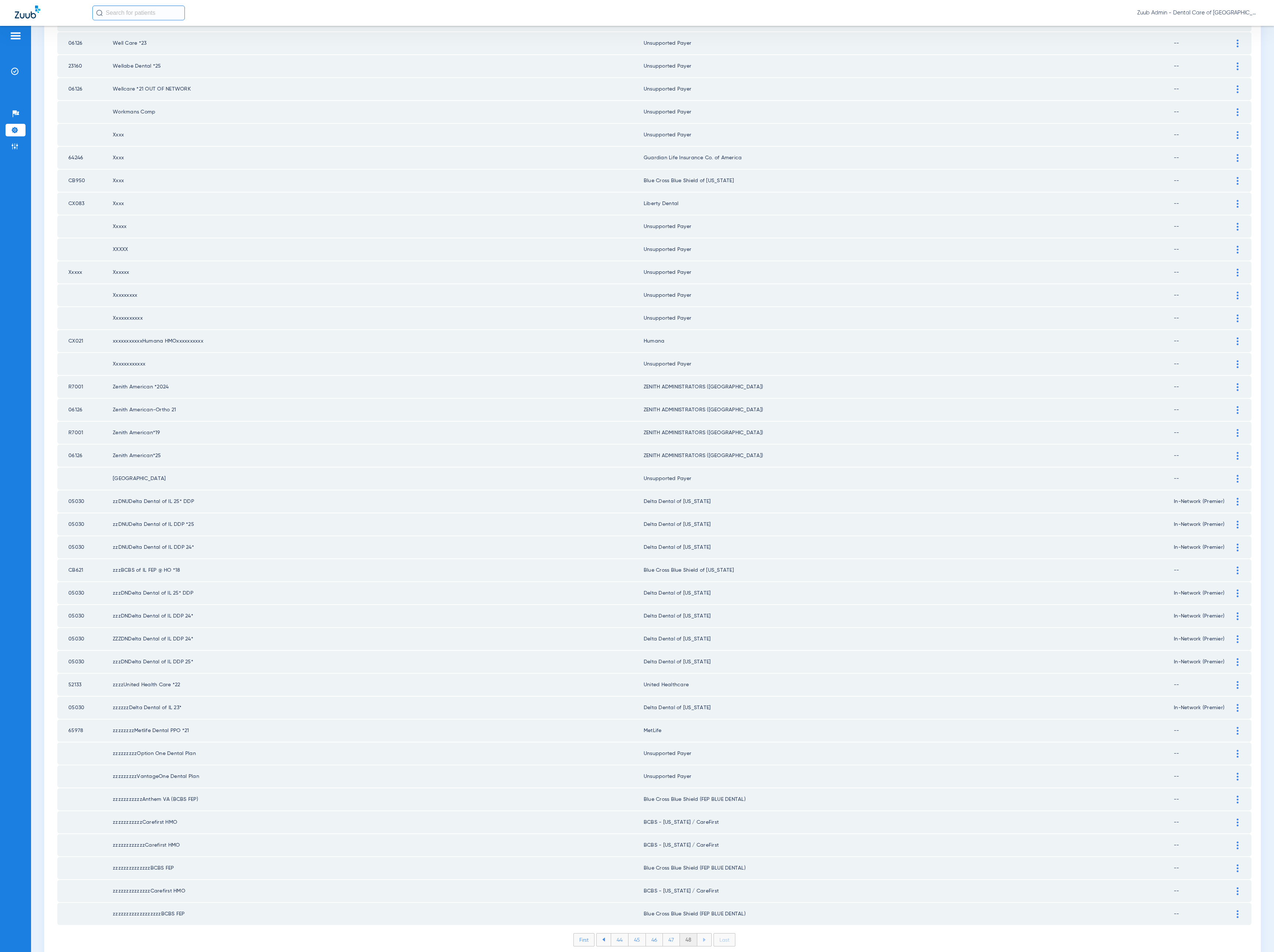
click at [687, 933] on li "48" at bounding box center [688, 939] width 17 height 13
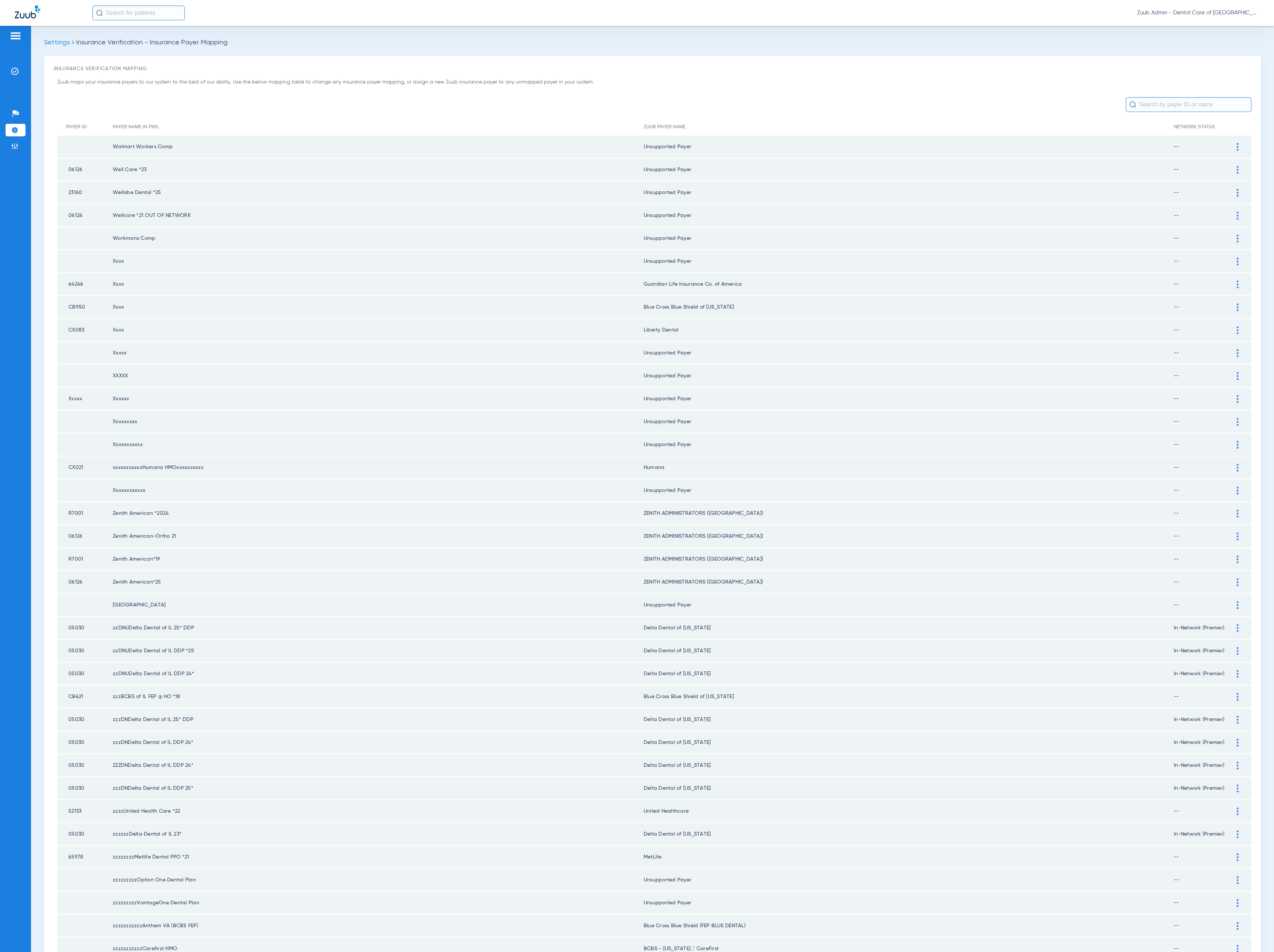
click at [1150, 109] on input "text" at bounding box center [1188, 104] width 125 height 15
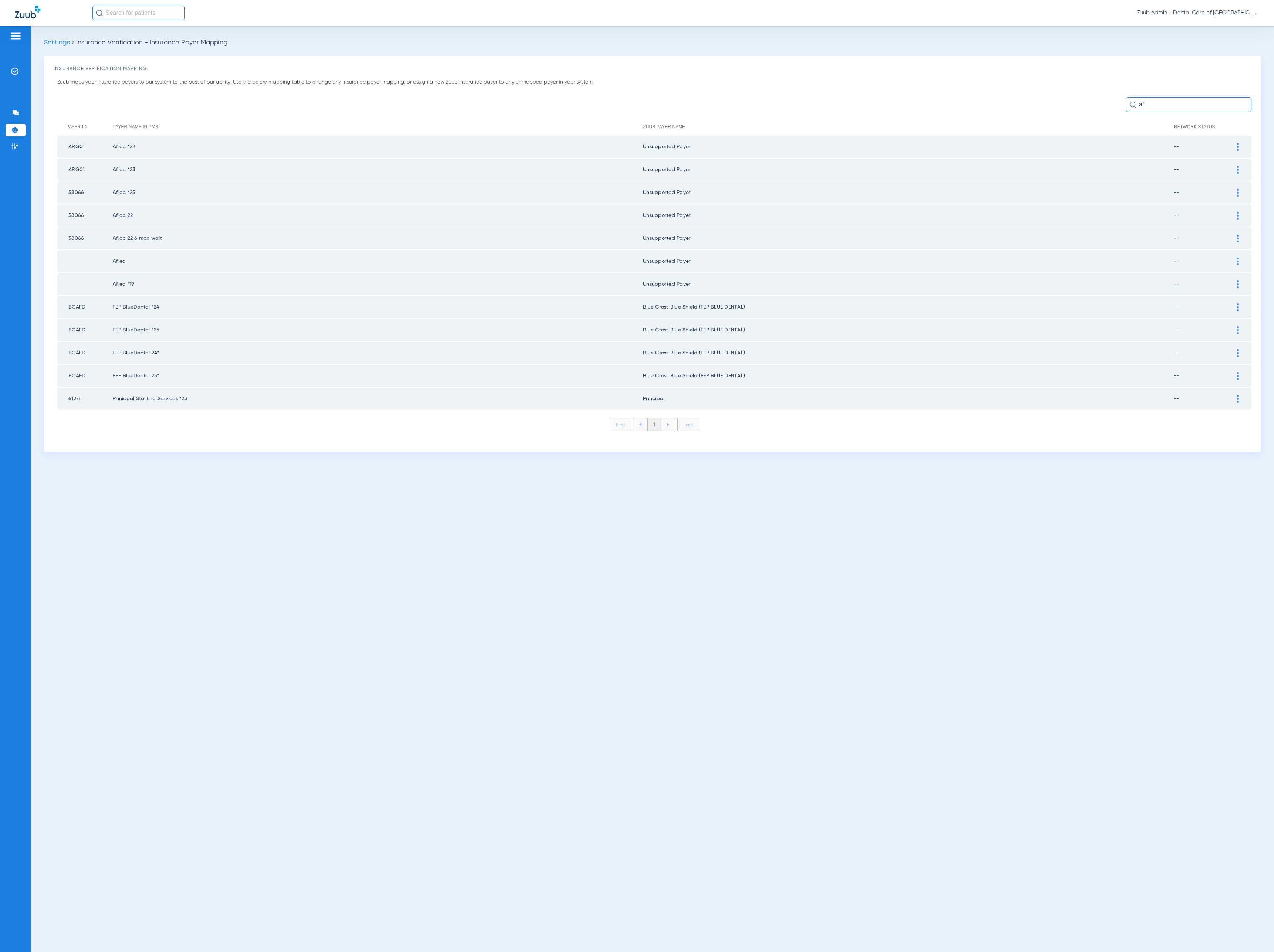
type input "af"
click at [18, 146] on img at bounding box center [15, 146] width 8 height 8
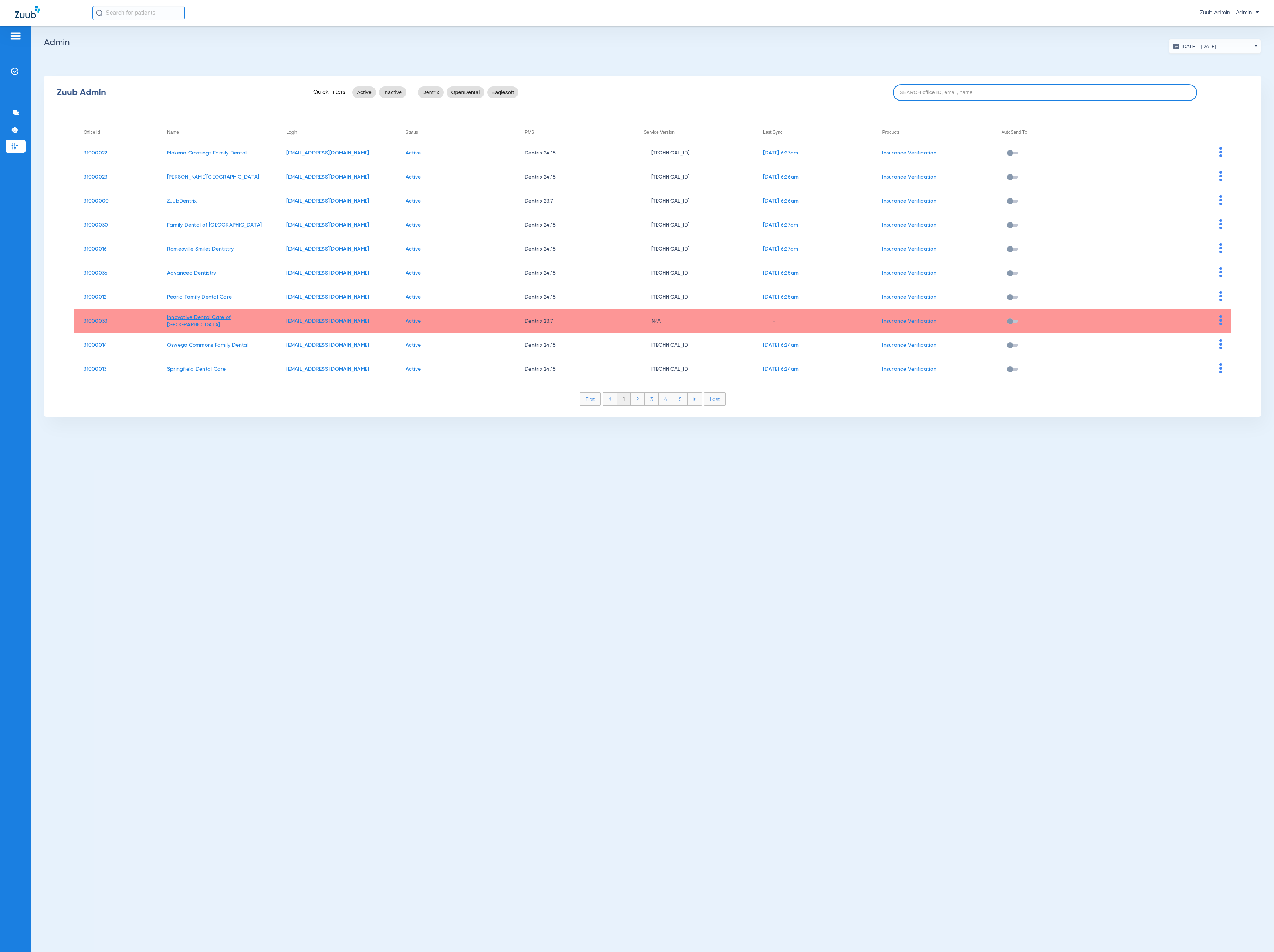
click at [1106, 84] on input at bounding box center [1044, 92] width 304 height 17
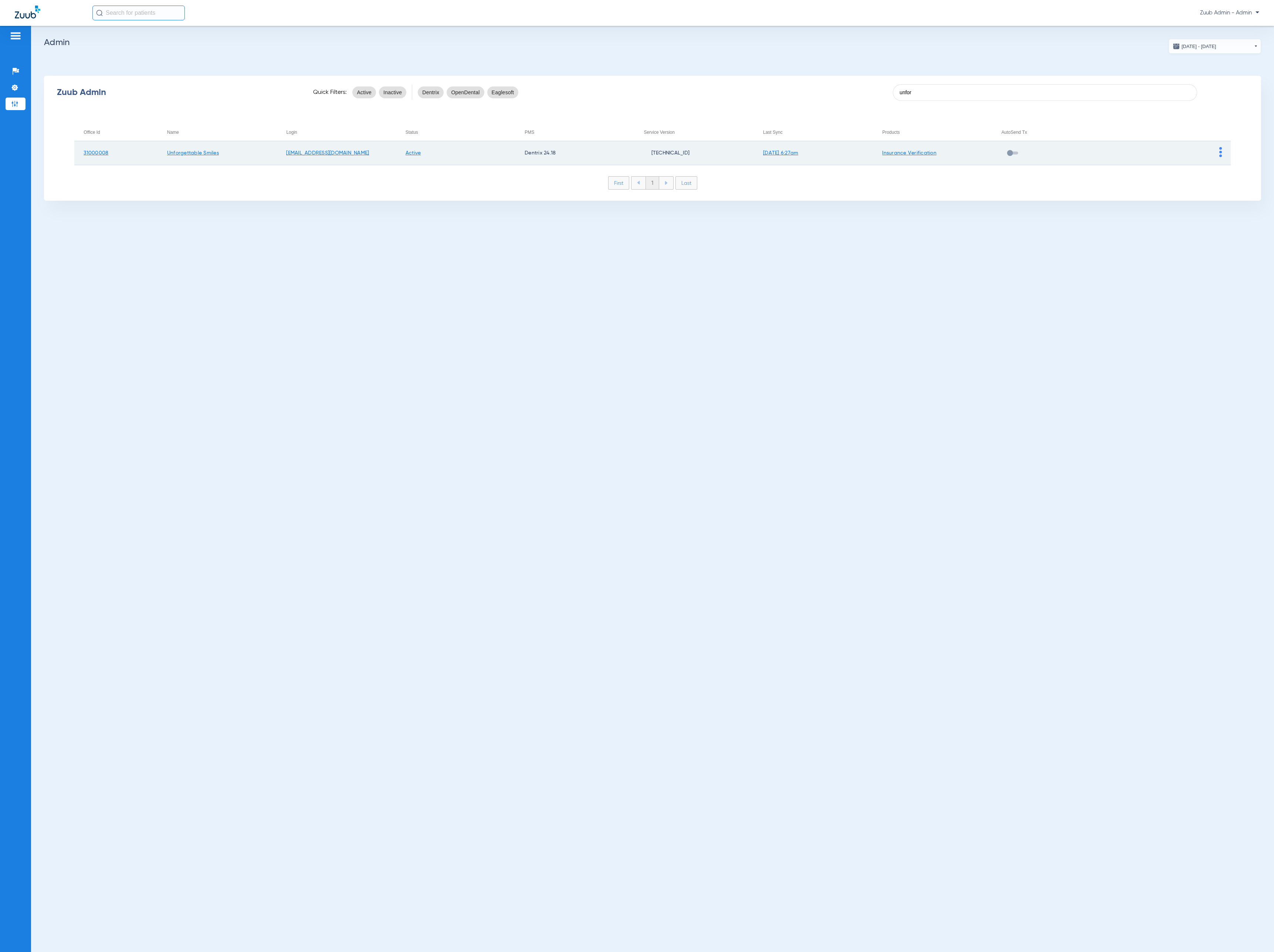
type input "unfor"
click at [1216, 155] on td at bounding box center [1170, 153] width 119 height 24
click at [1218, 155] on td at bounding box center [1170, 153] width 119 height 24
click at [1220, 155] on img at bounding box center [1220, 152] width 2 height 10
click at [1221, 163] on button "View Account" at bounding box center [1240, 167] width 43 height 15
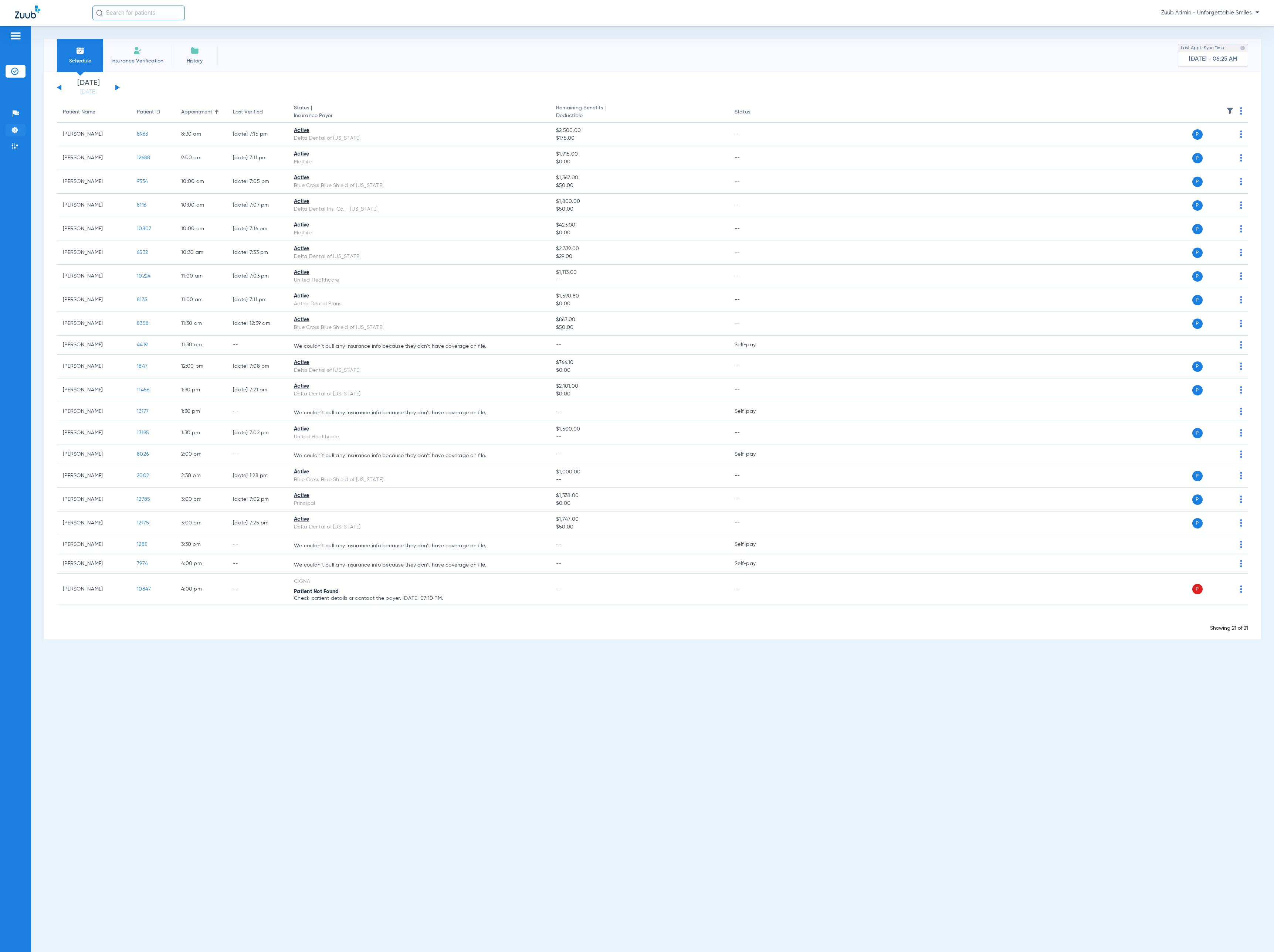
click at [18, 127] on img at bounding box center [15, 130] width 8 height 8
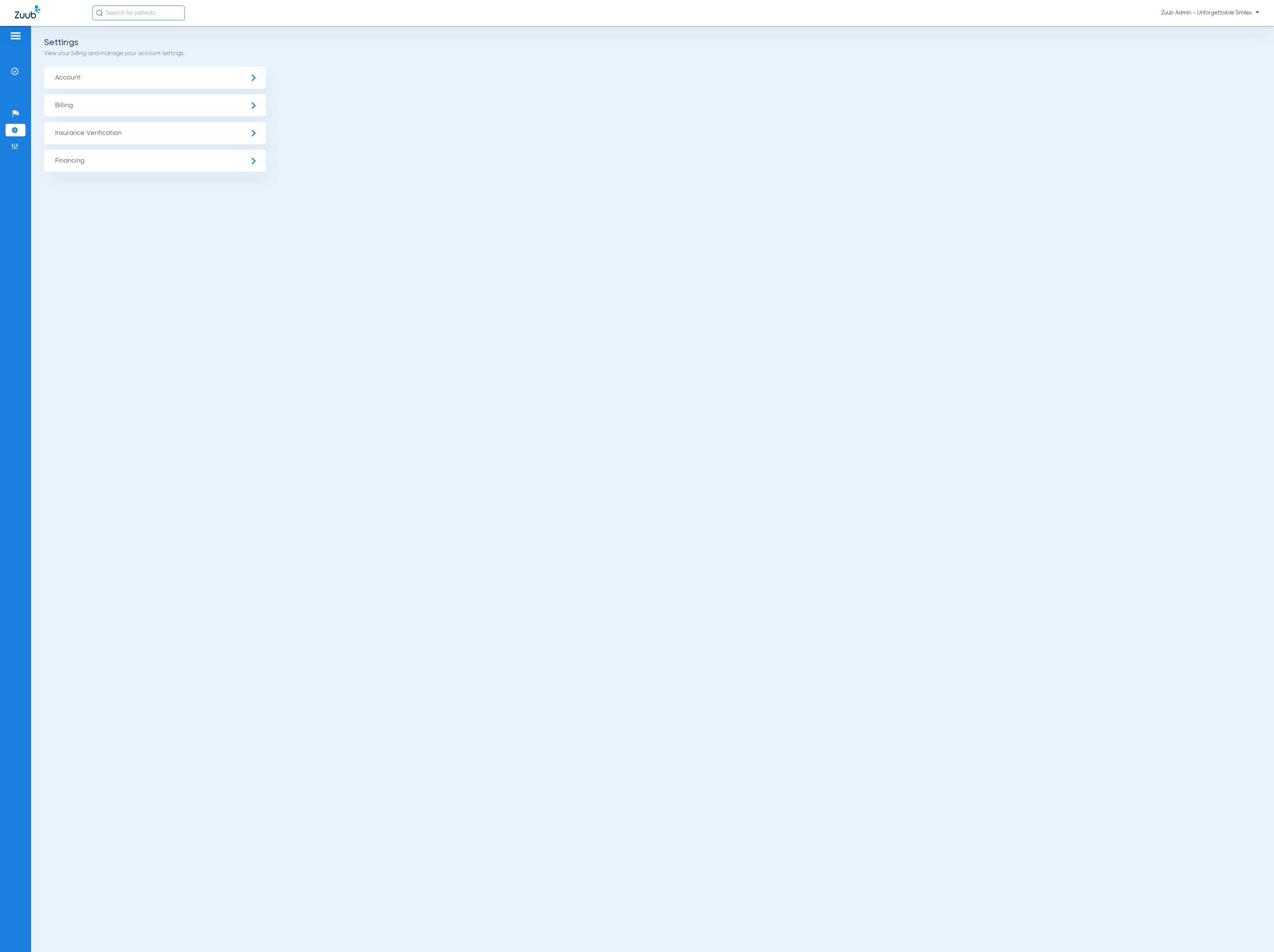
click at [248, 134] on span "Insurance Verification" at bounding box center [155, 133] width 222 height 23
click at [232, 185] on li "Insurance Payer Mapping" at bounding box center [155, 191] width 222 height 19
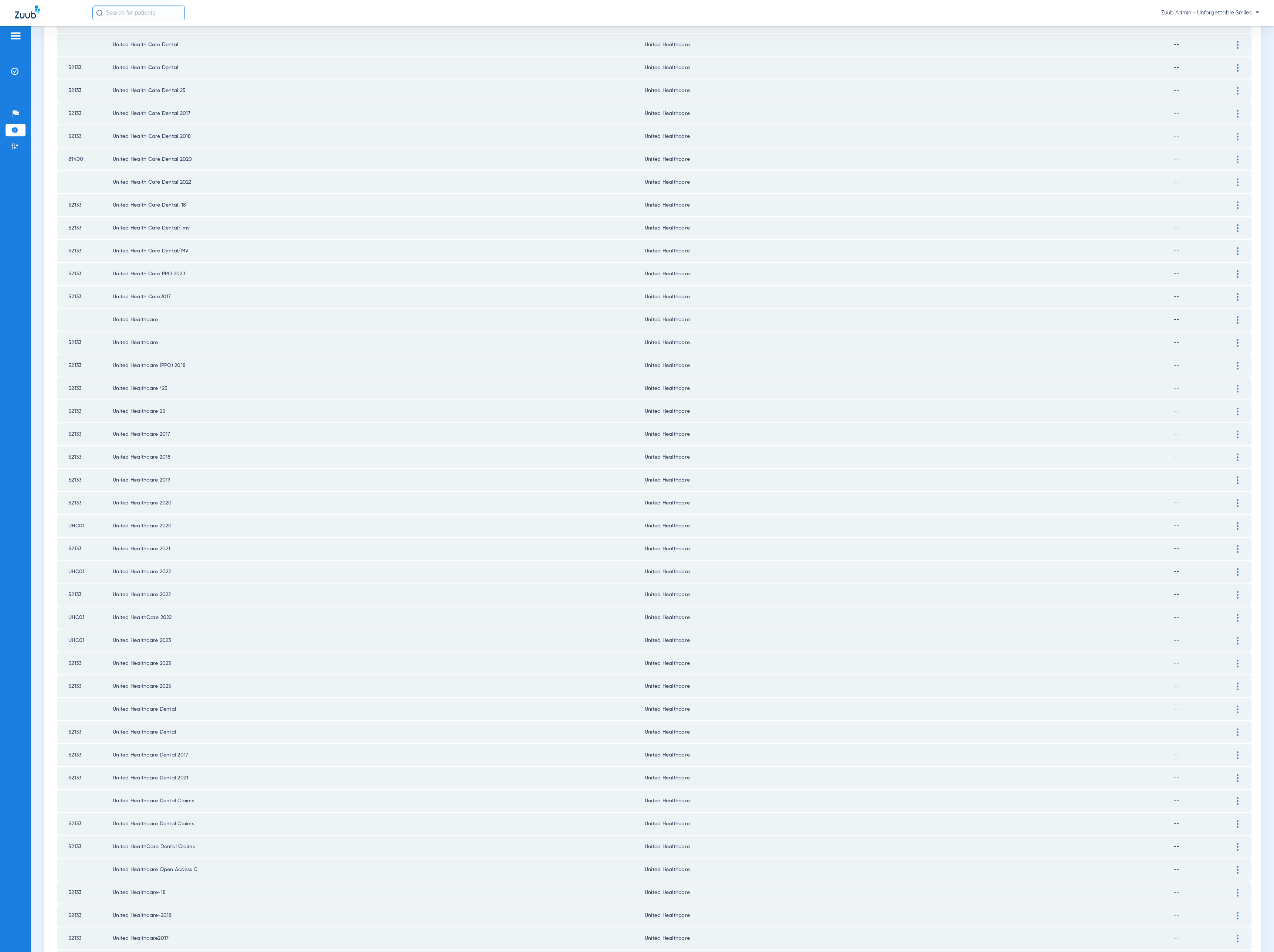
scroll to position [348, 0]
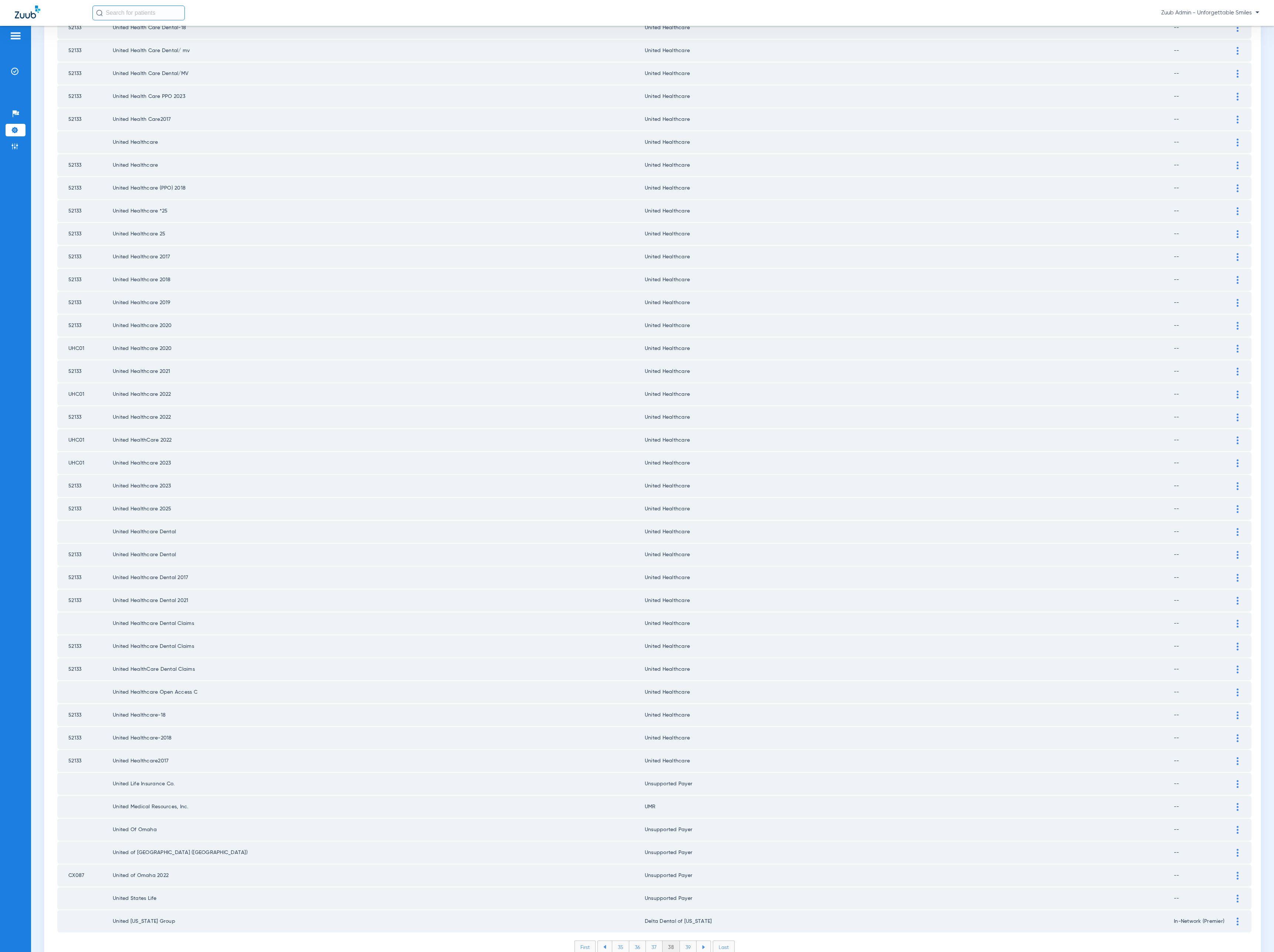
click at [683, 941] on li "39" at bounding box center [688, 947] width 17 height 13
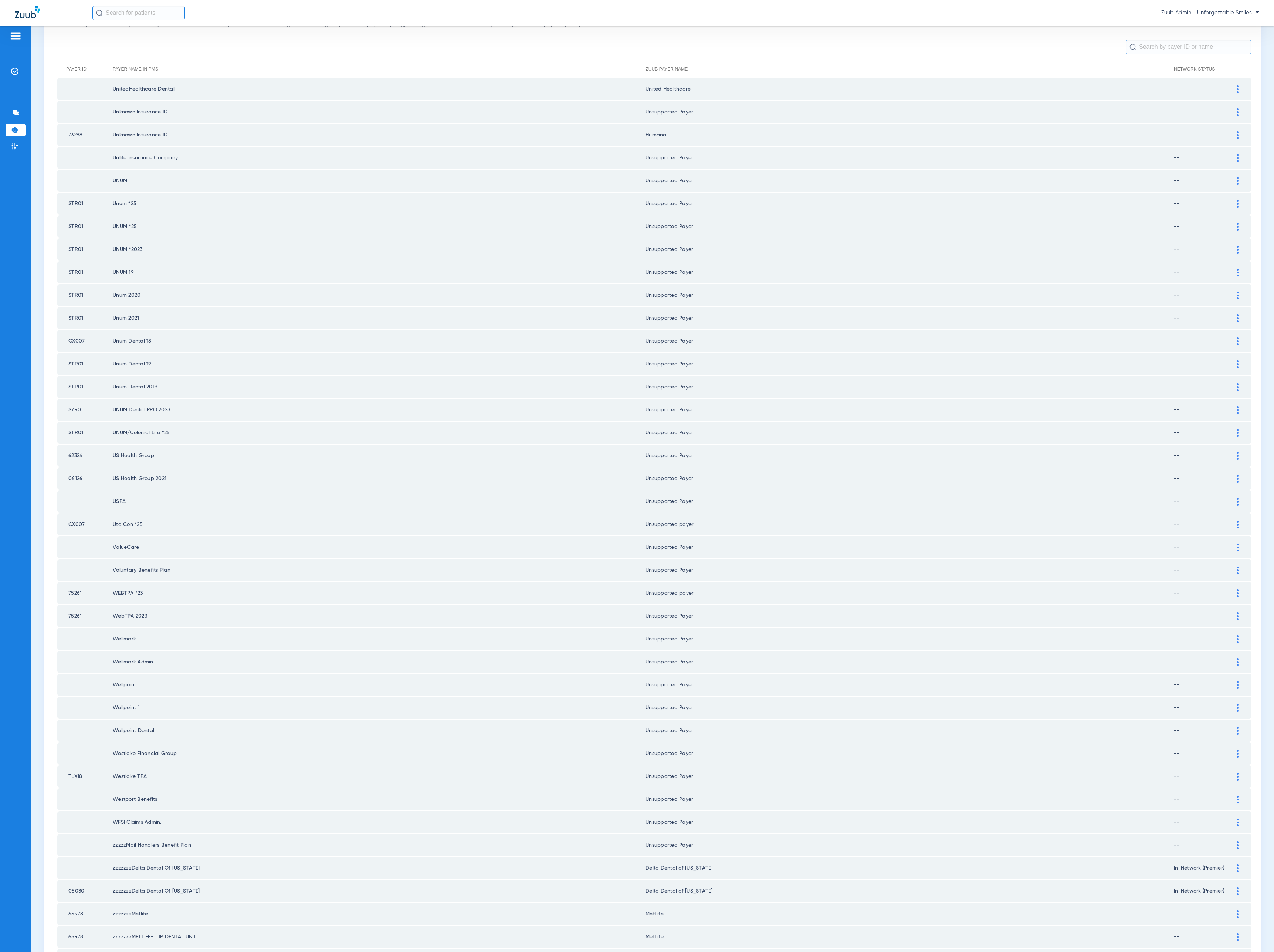
scroll to position [193, 0]
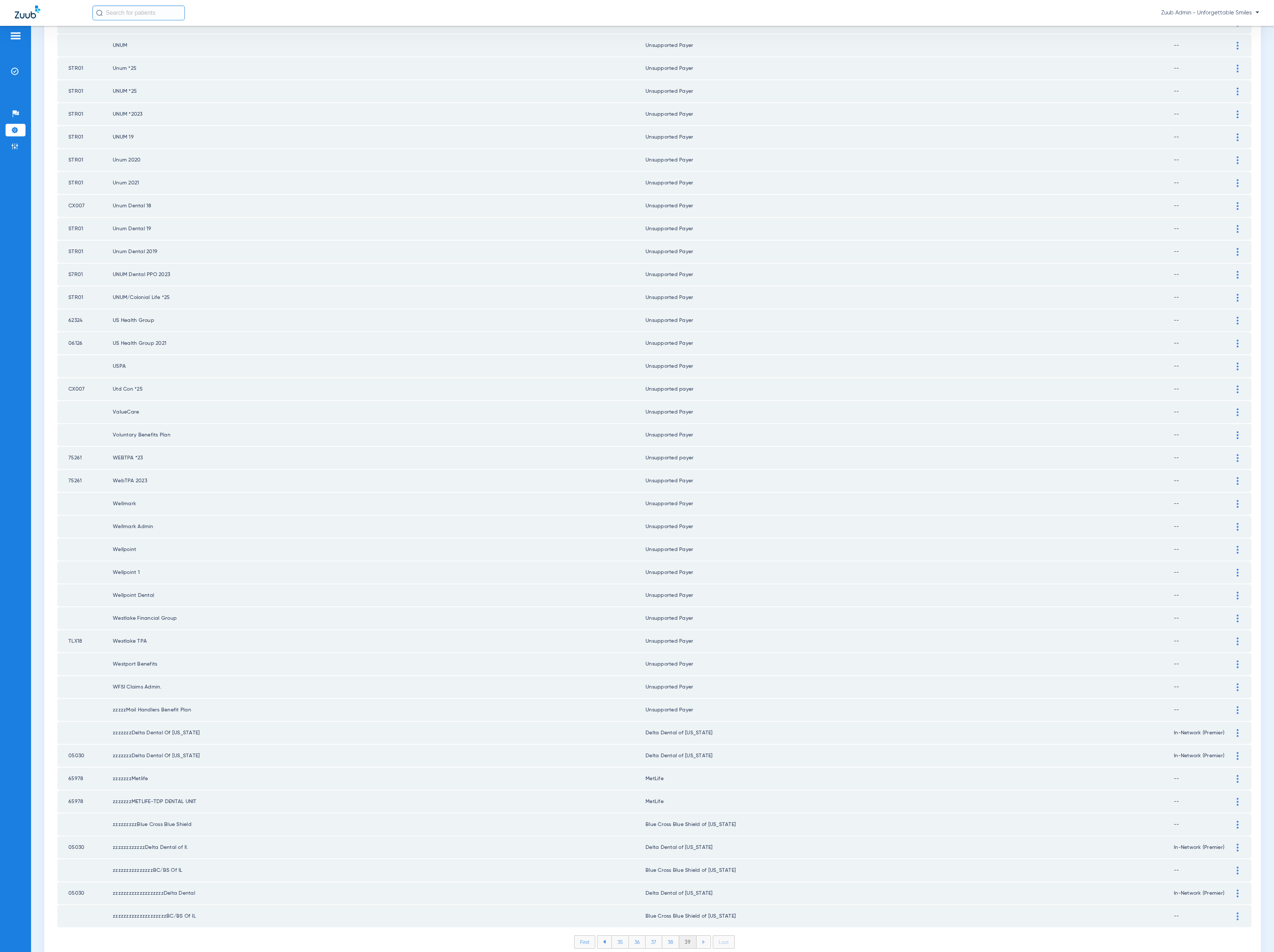
click at [683, 935] on li "39" at bounding box center [687, 941] width 17 height 13
click at [11, 143] on img at bounding box center [15, 146] width 8 height 8
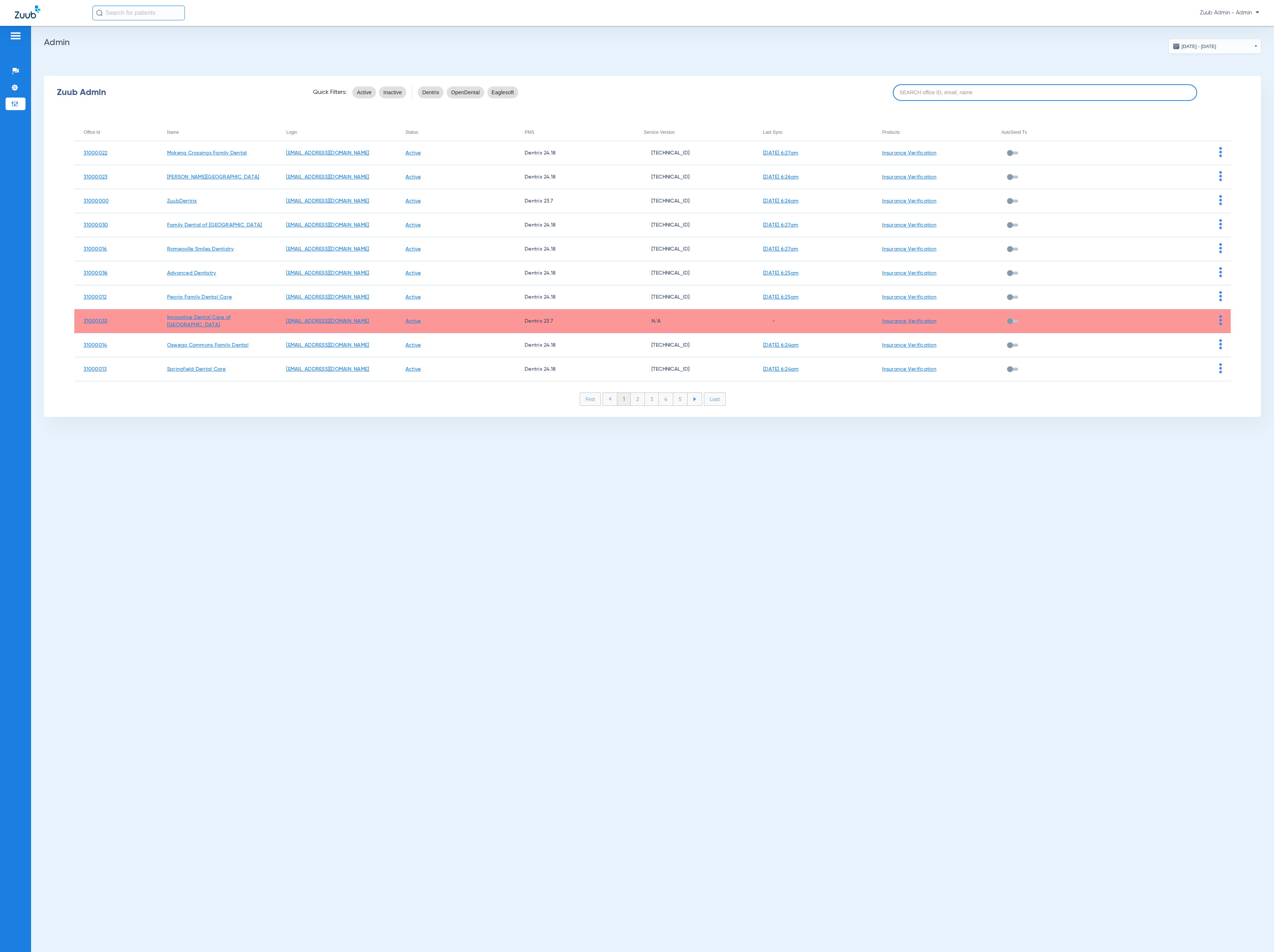
click at [1083, 87] on input at bounding box center [1044, 92] width 304 height 17
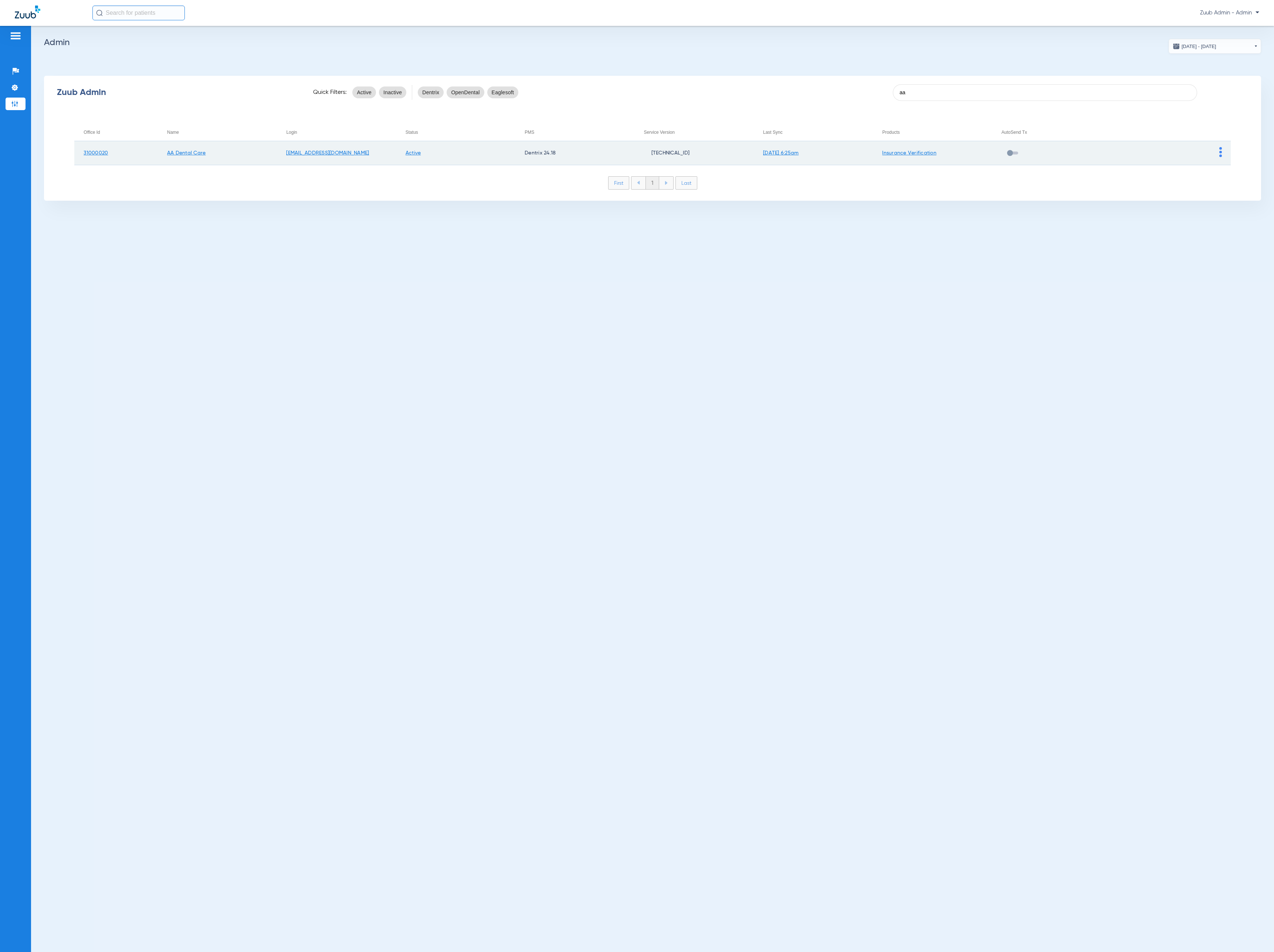
type input "aa"
click at [1219, 152] on img at bounding box center [1220, 152] width 2 height 10
click at [1224, 164] on button "View Account" at bounding box center [1240, 167] width 43 height 15
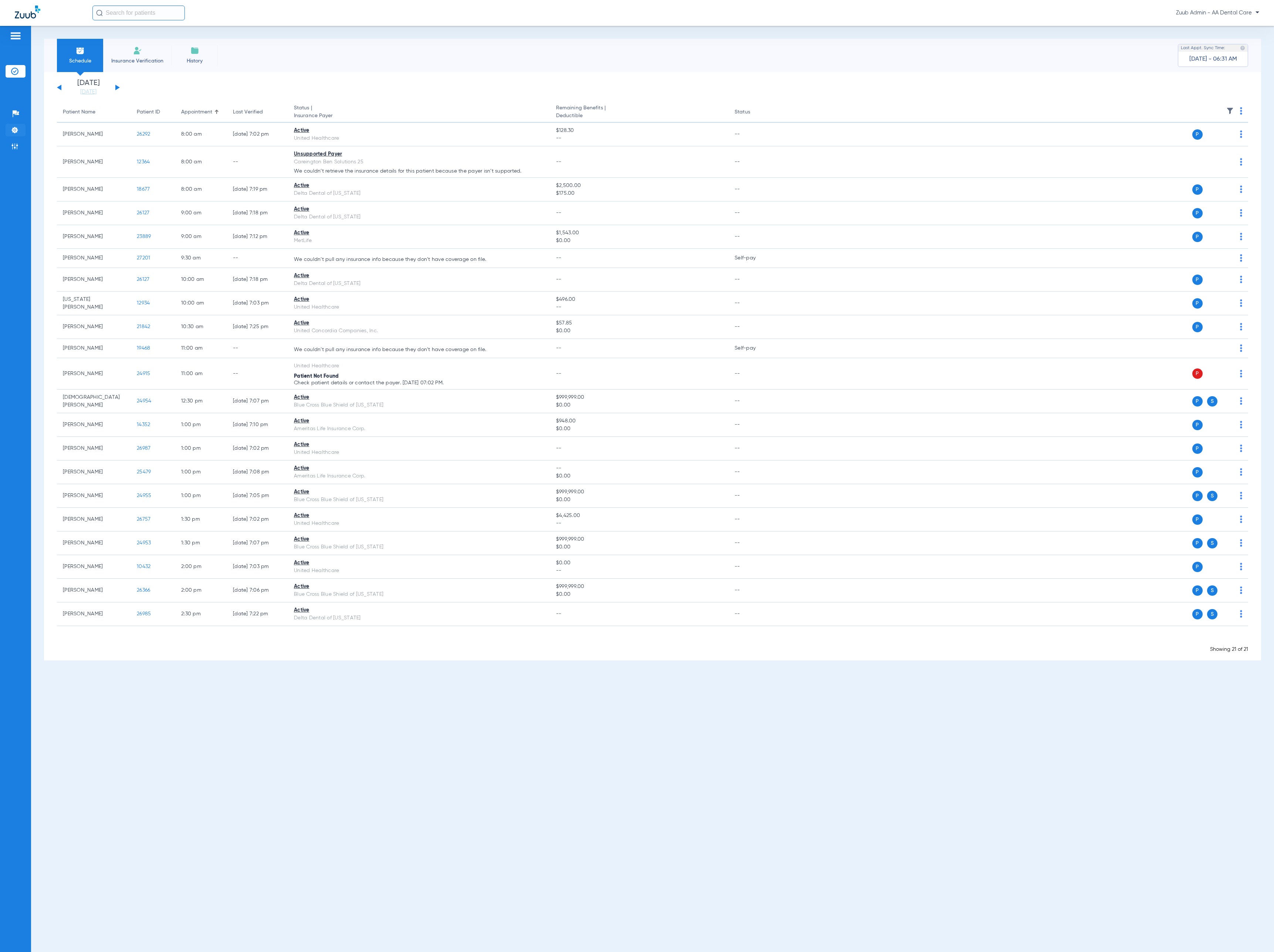
click at [21, 136] on li "Settings" at bounding box center [15, 130] width 20 height 13
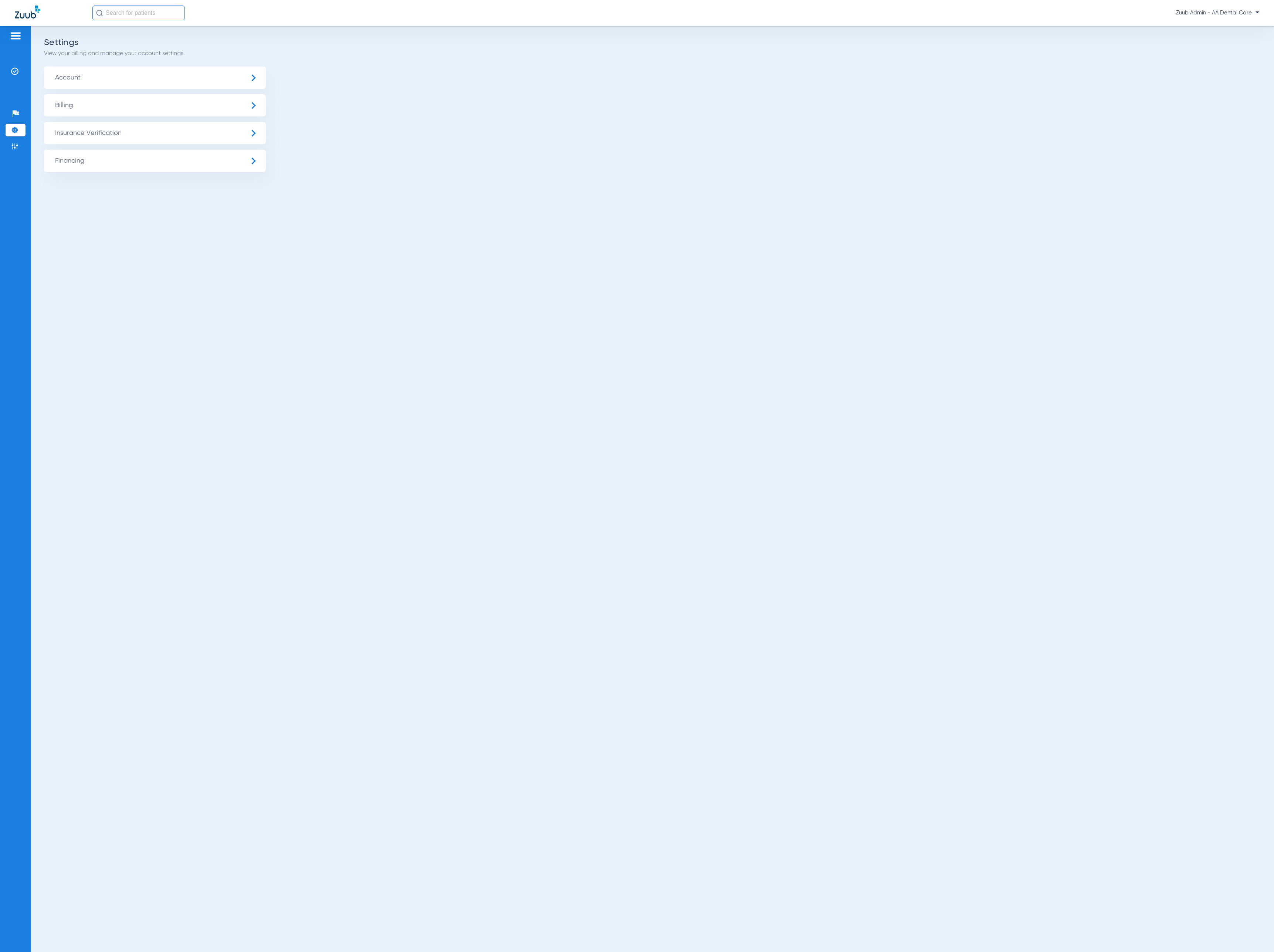
click at [94, 135] on span "Insurance Verification" at bounding box center [155, 133] width 222 height 23
click at [128, 188] on span "Insurance Payer Mapping" at bounding box center [97, 191] width 77 height 7
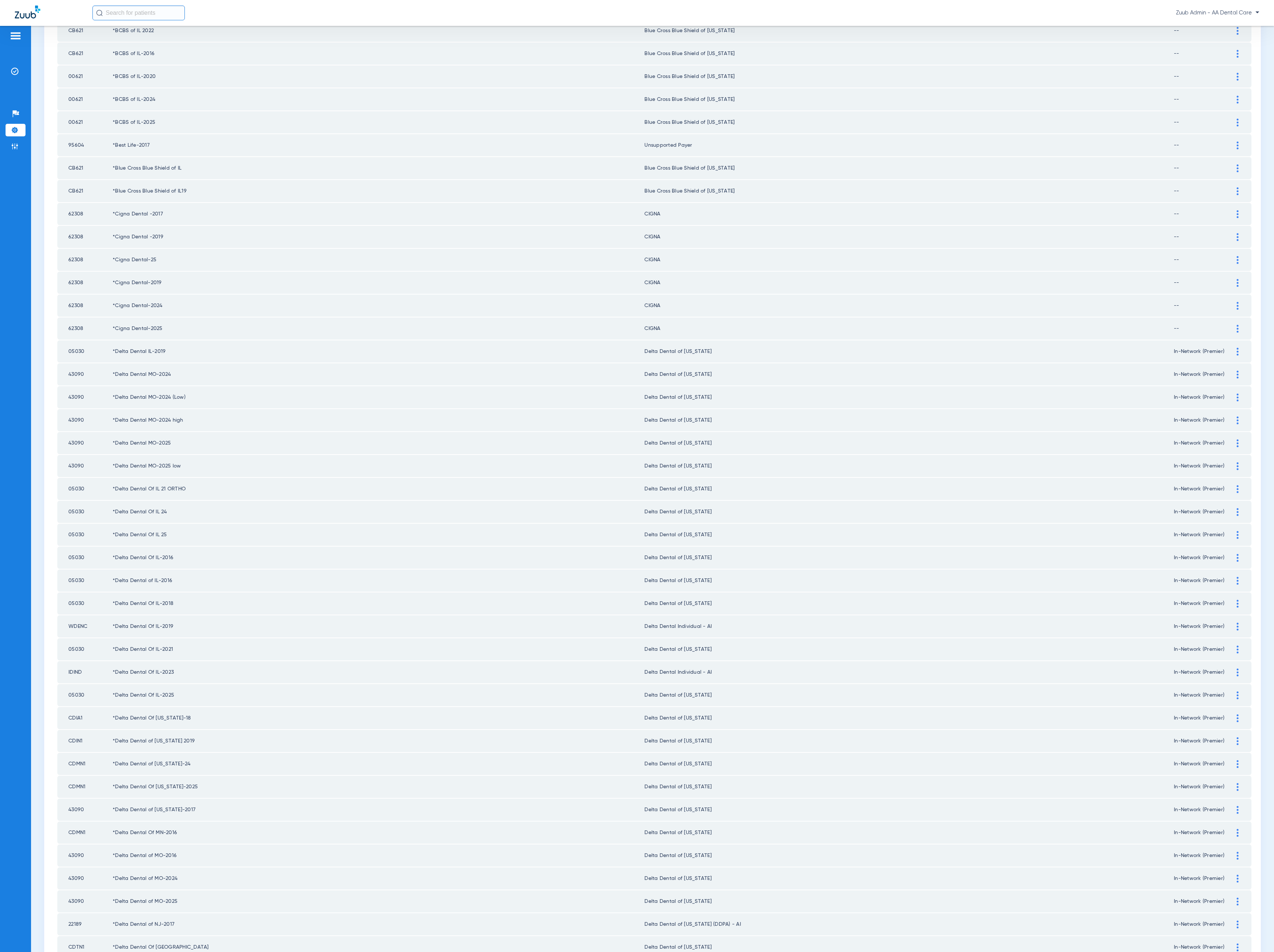
scroll to position [348, 0]
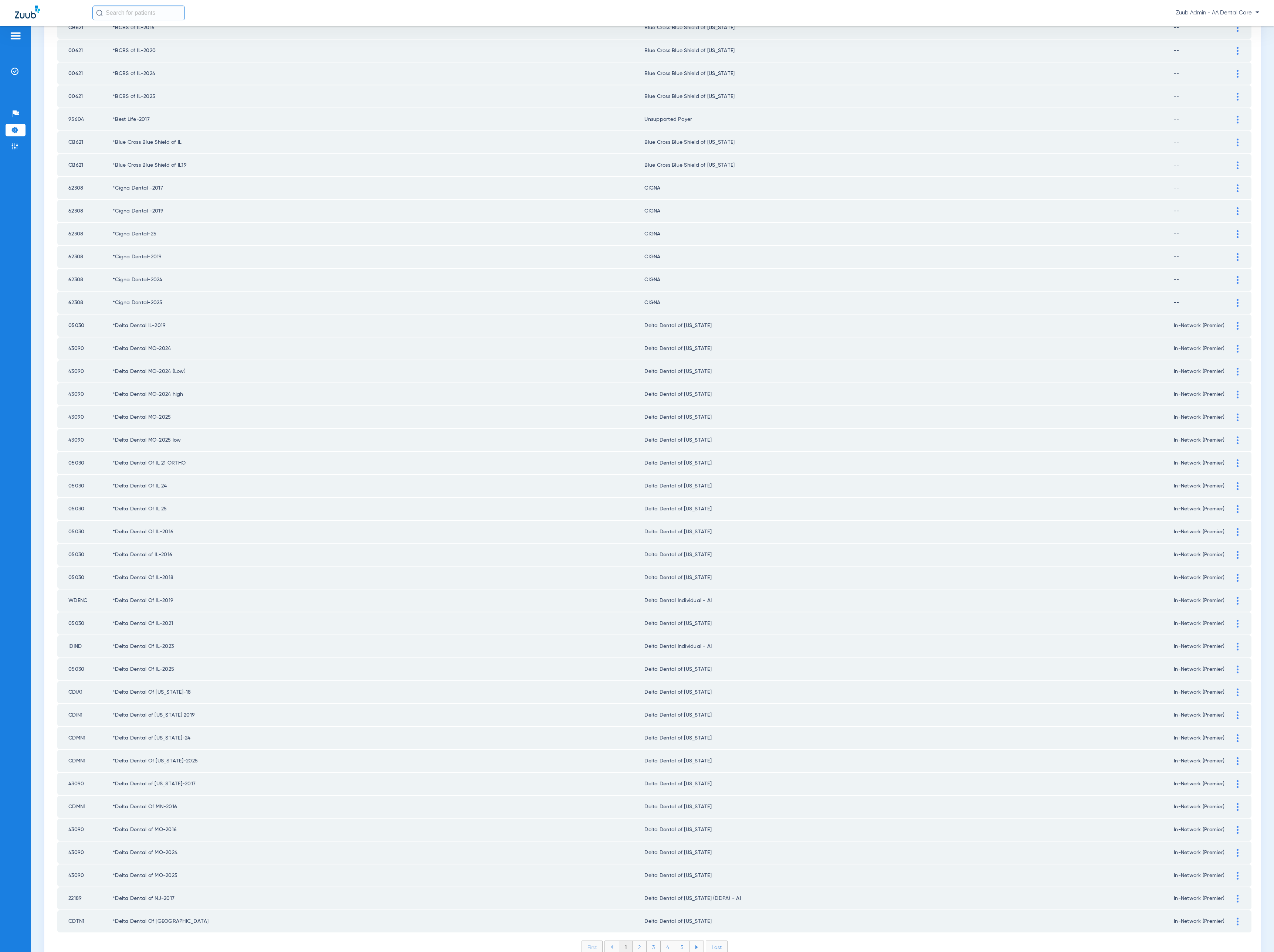
click at [632, 941] on li "2" at bounding box center [639, 947] width 14 height 13
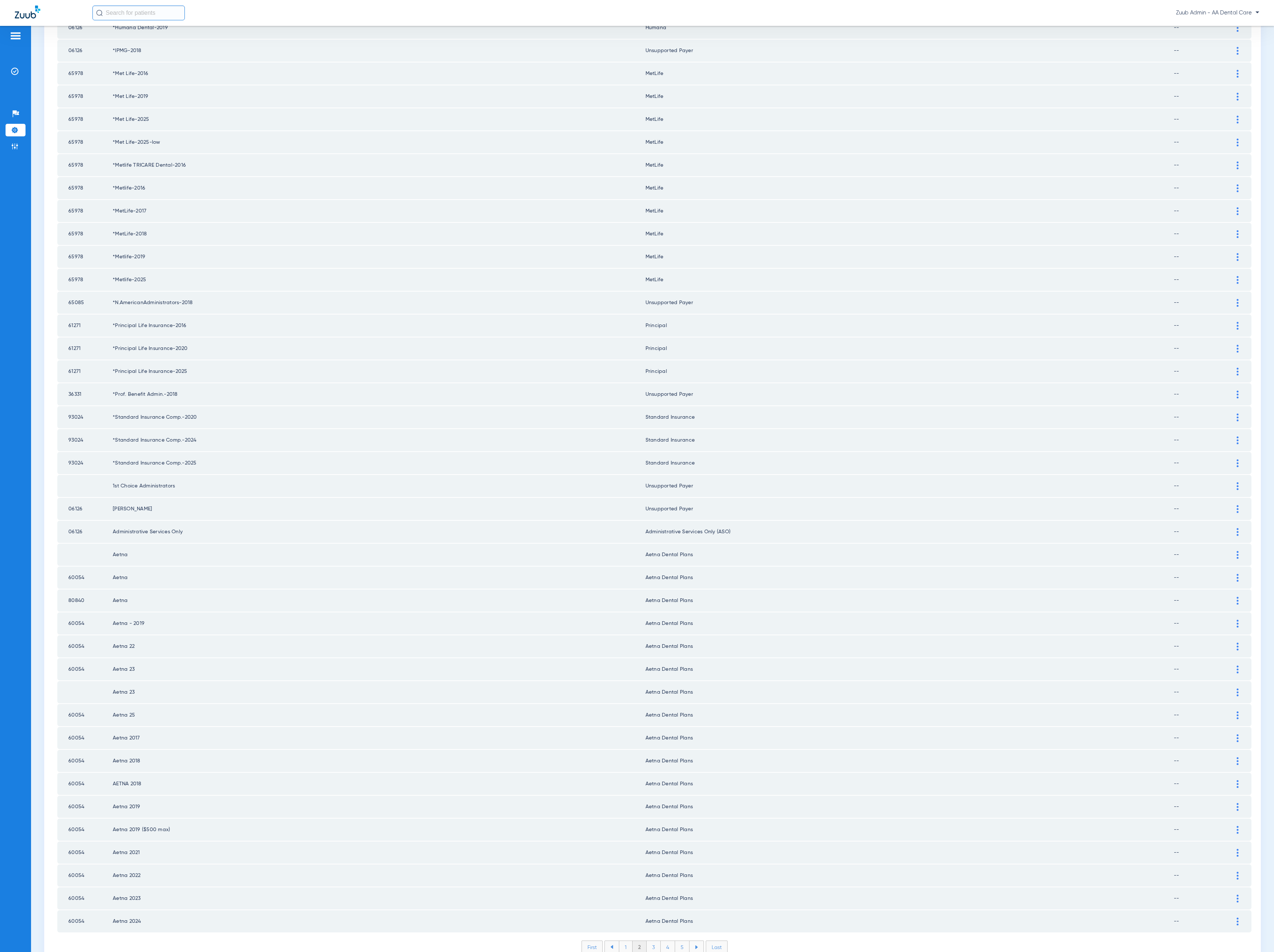
click at [650, 941] on li "3" at bounding box center [654, 947] width 14 height 13
click at [662, 941] on li "4" at bounding box center [667, 947] width 14 height 13
click at [675, 941] on li "5" at bounding box center [682, 947] width 14 height 13
click at [676, 941] on li "6" at bounding box center [683, 947] width 14 height 13
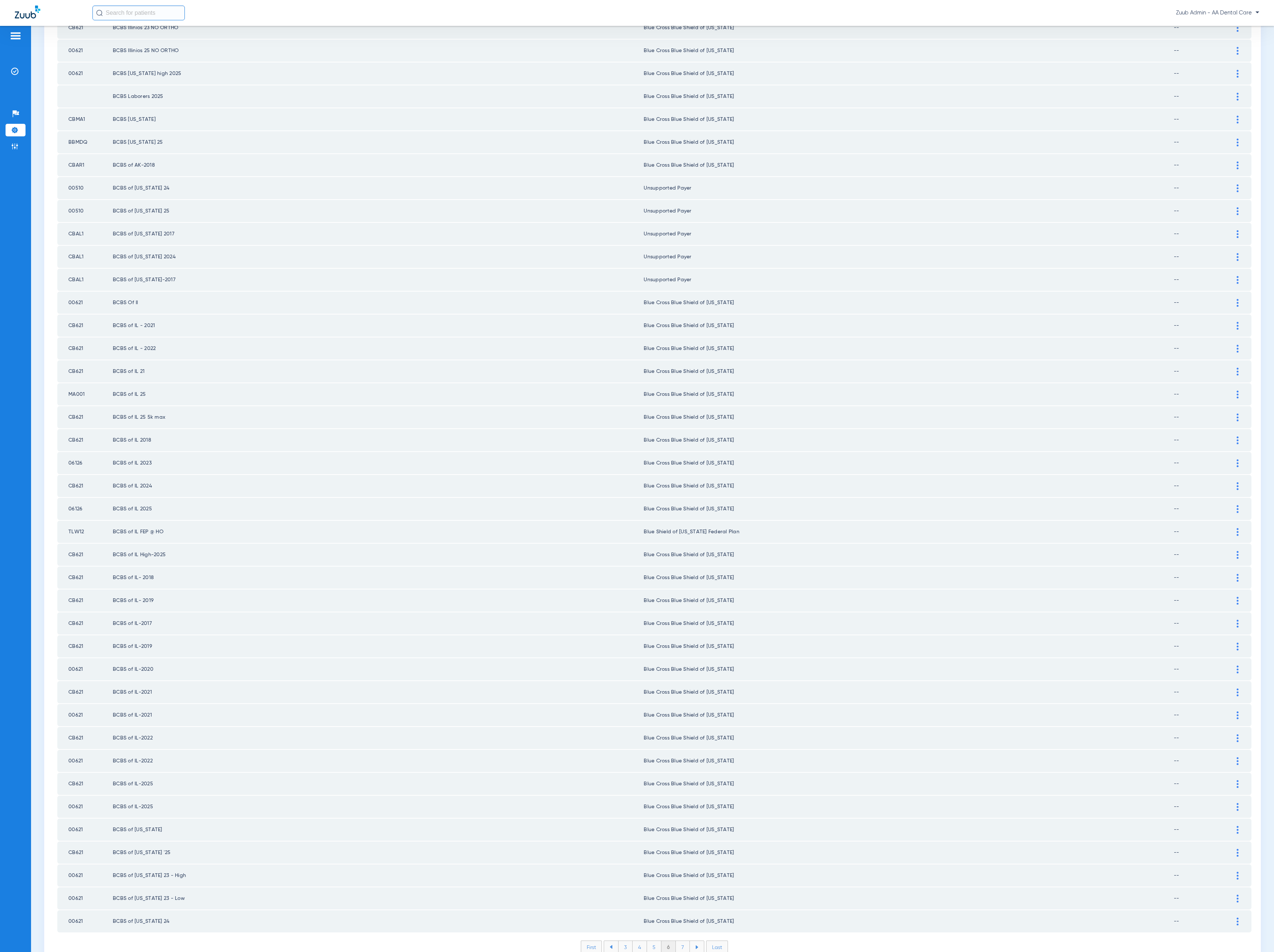
click at [676, 941] on li "7" at bounding box center [683, 947] width 14 height 13
click at [675, 941] on li "8" at bounding box center [682, 947] width 14 height 13
click at [676, 941] on li "9" at bounding box center [683, 947] width 14 height 13
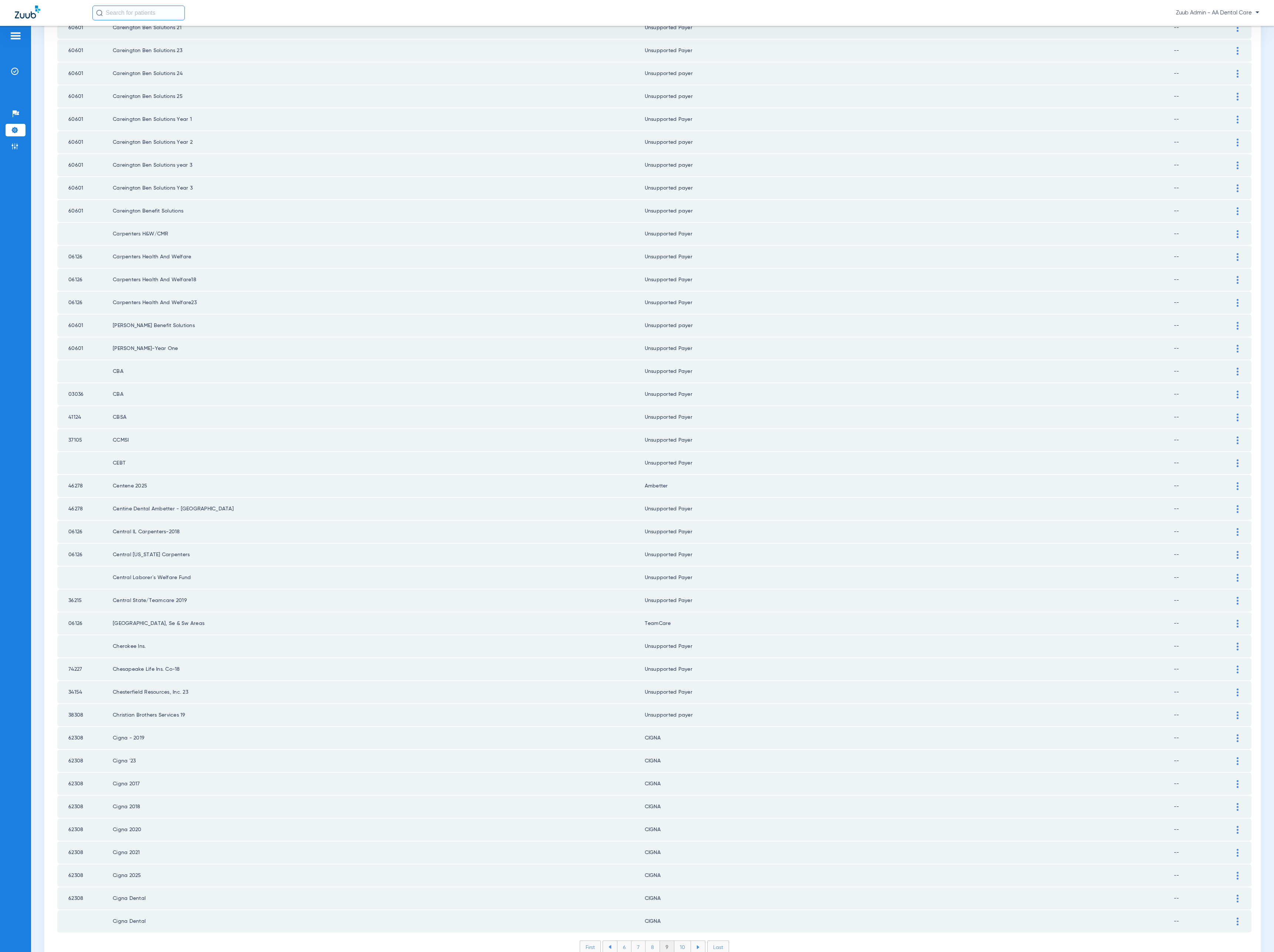
click at [675, 941] on li "10" at bounding box center [683, 947] width 17 height 13
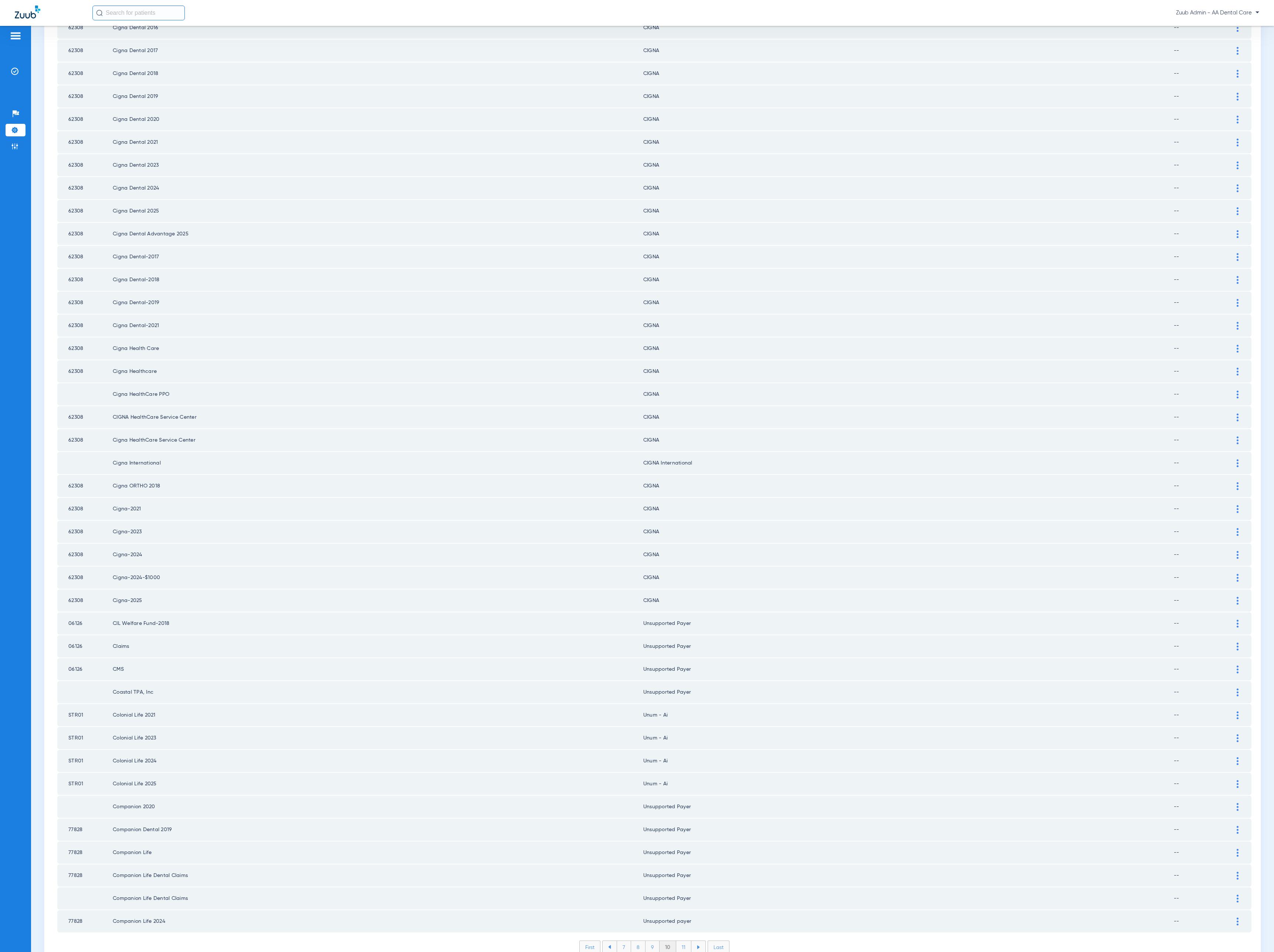
click at [676, 941] on li "11" at bounding box center [684, 947] width 15 height 13
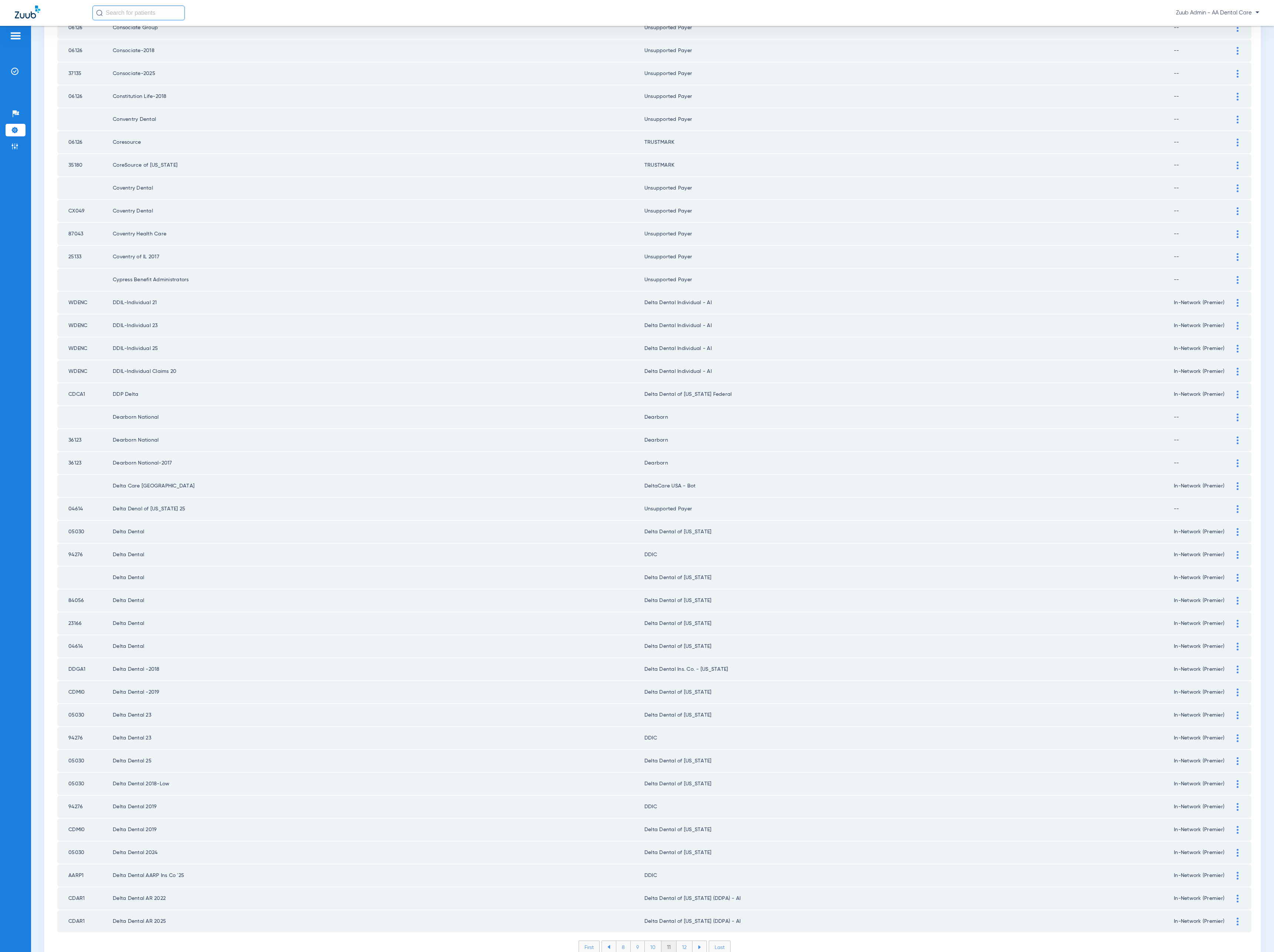
click at [677, 941] on li "12" at bounding box center [684, 947] width 16 height 13
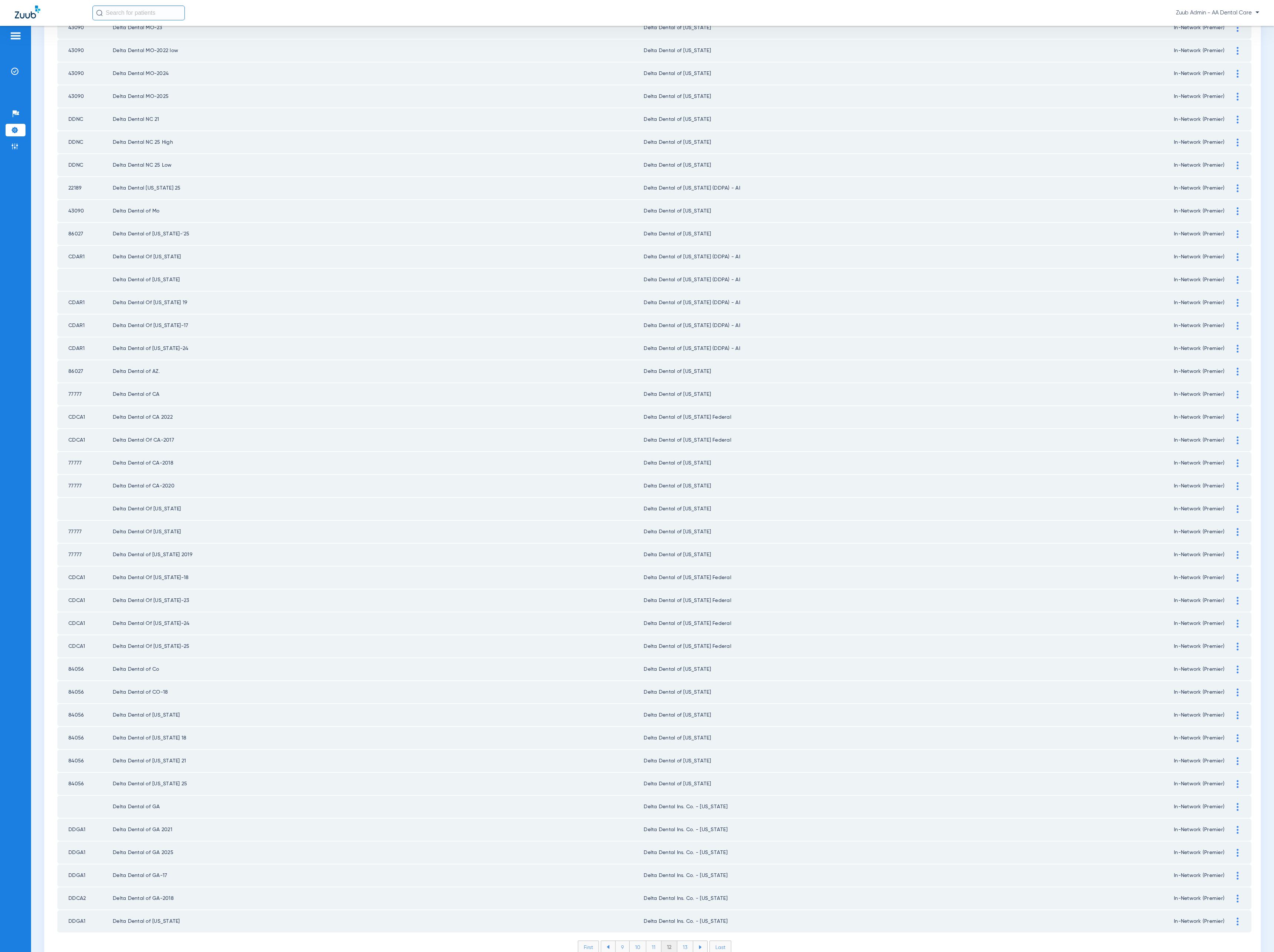
click at [678, 941] on li "13" at bounding box center [685, 947] width 16 height 13
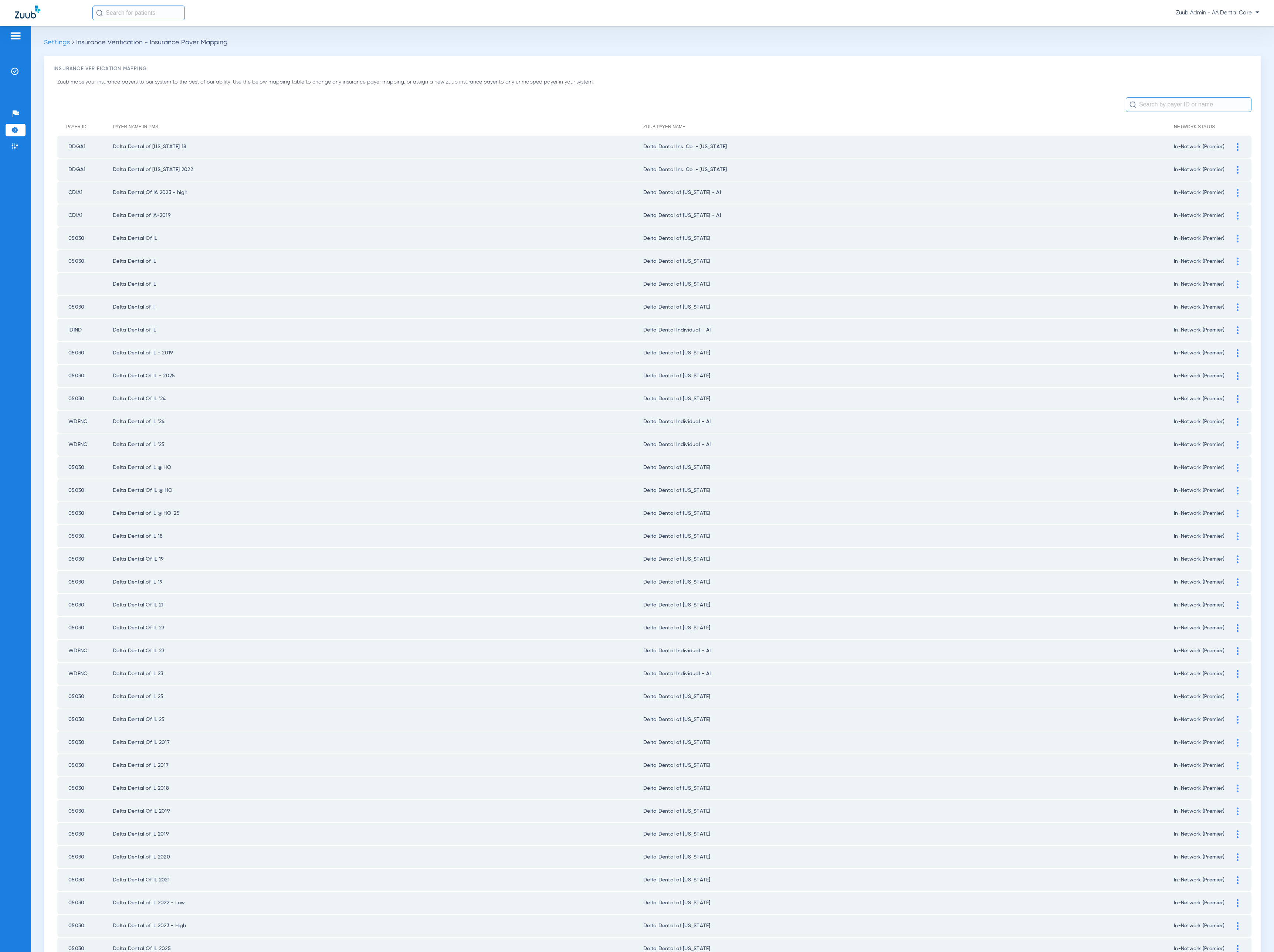
scroll to position [348, 0]
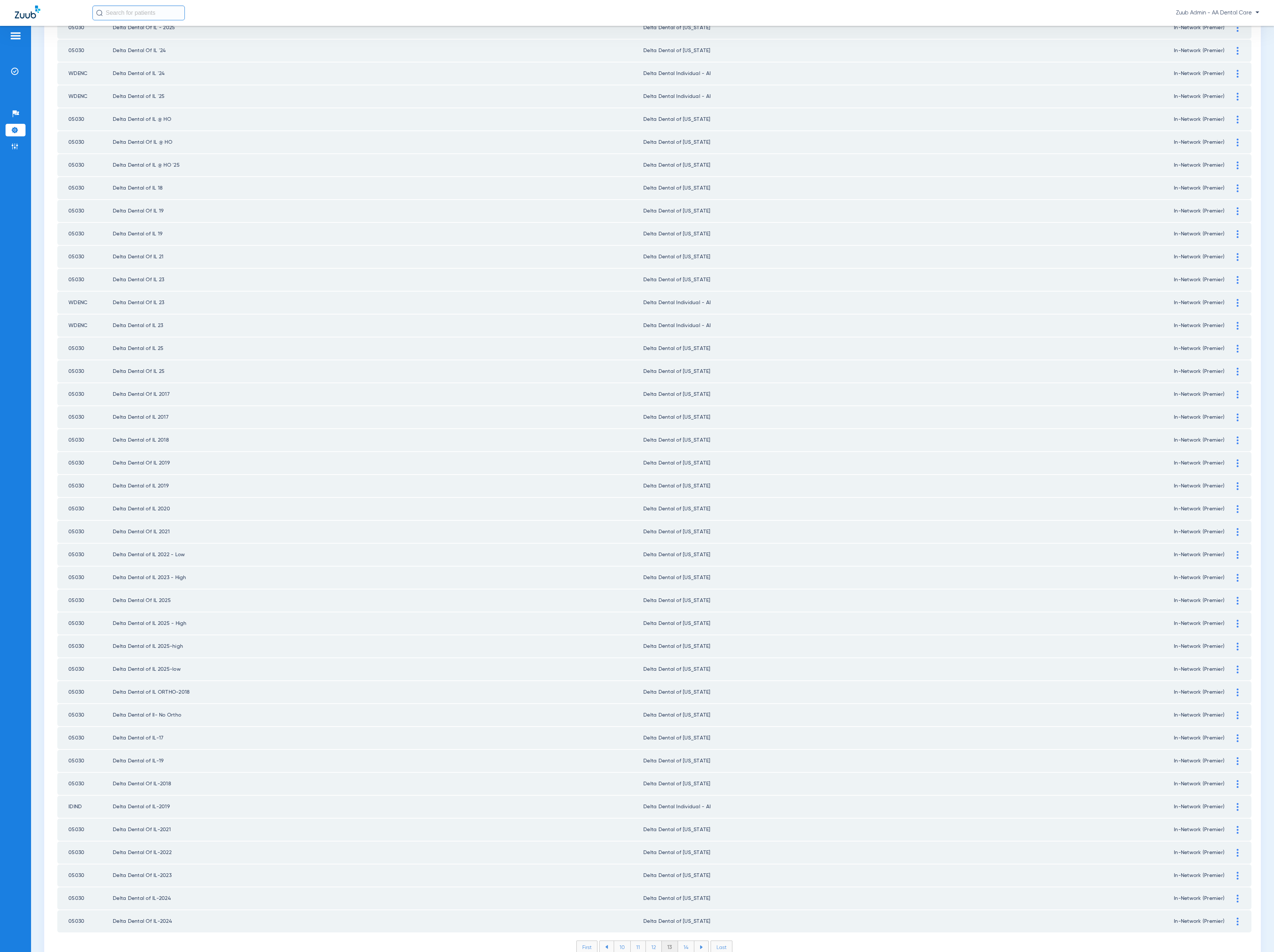
click at [678, 941] on li "14" at bounding box center [687, 947] width 17 height 13
click at [678, 941] on li "15" at bounding box center [686, 947] width 17 height 13
click at [678, 941] on li "16" at bounding box center [686, 947] width 16 height 13
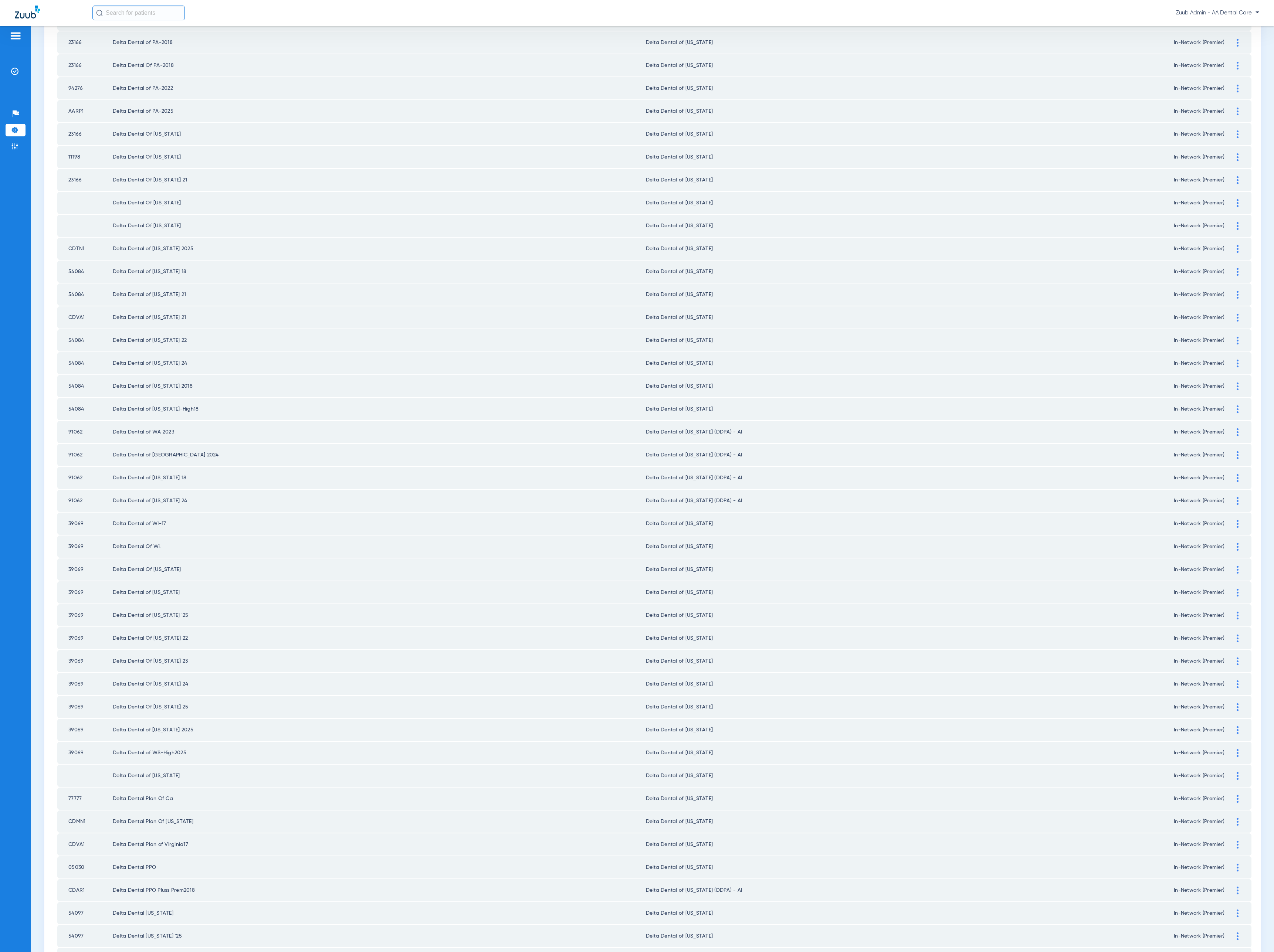
scroll to position [348, 0]
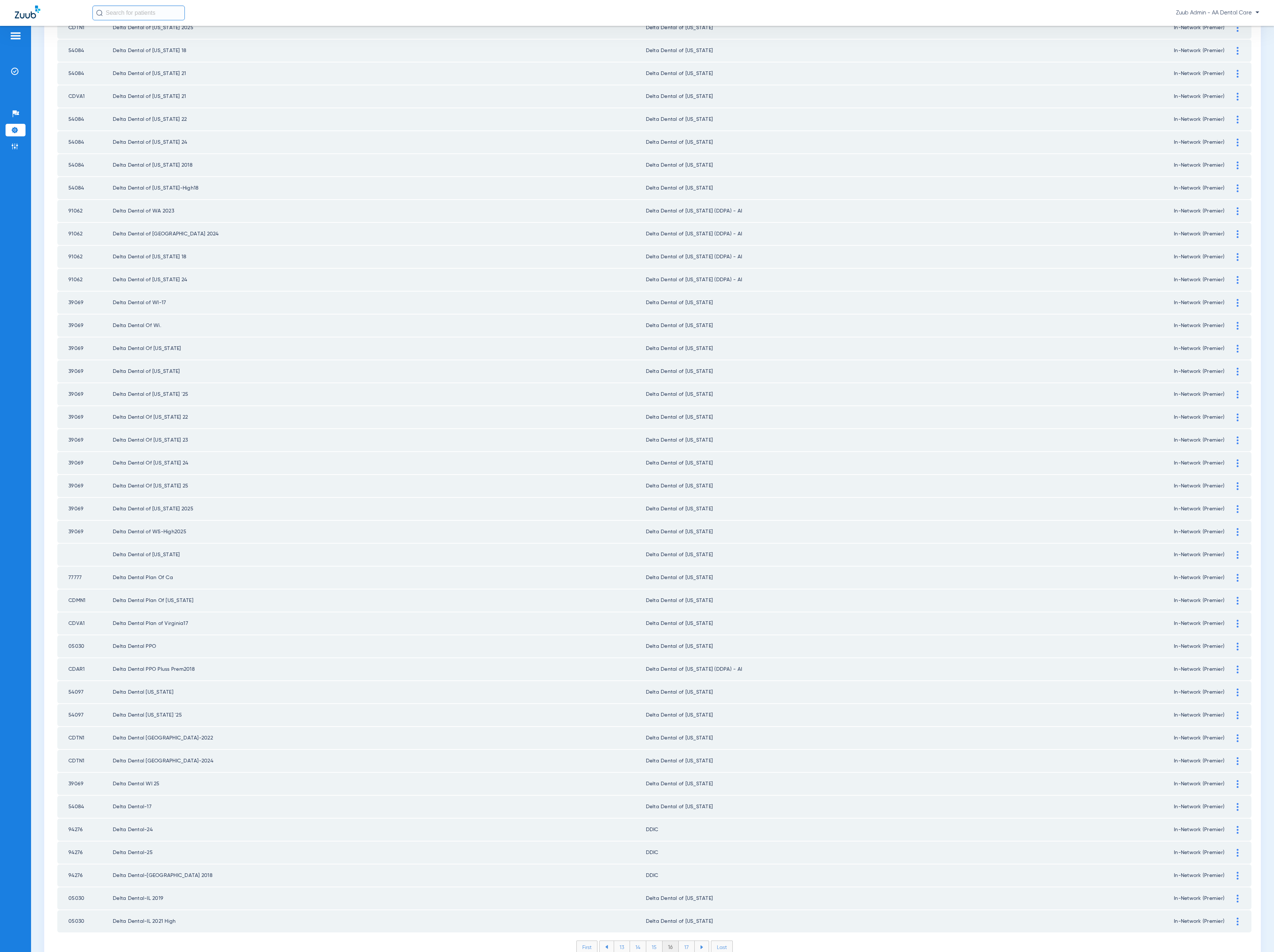
click at [681, 941] on li "17" at bounding box center [686, 947] width 16 height 13
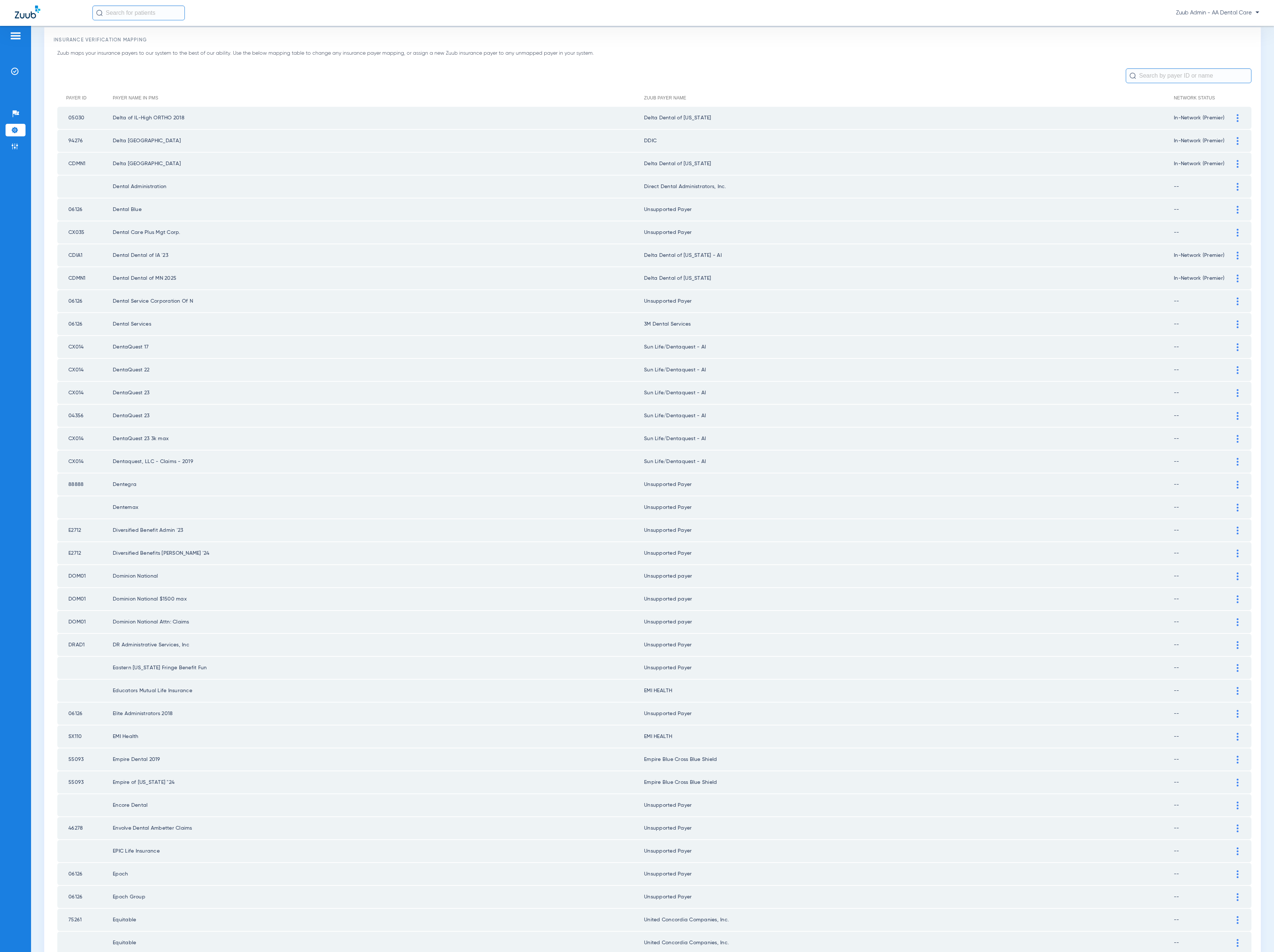
scroll to position [0, 0]
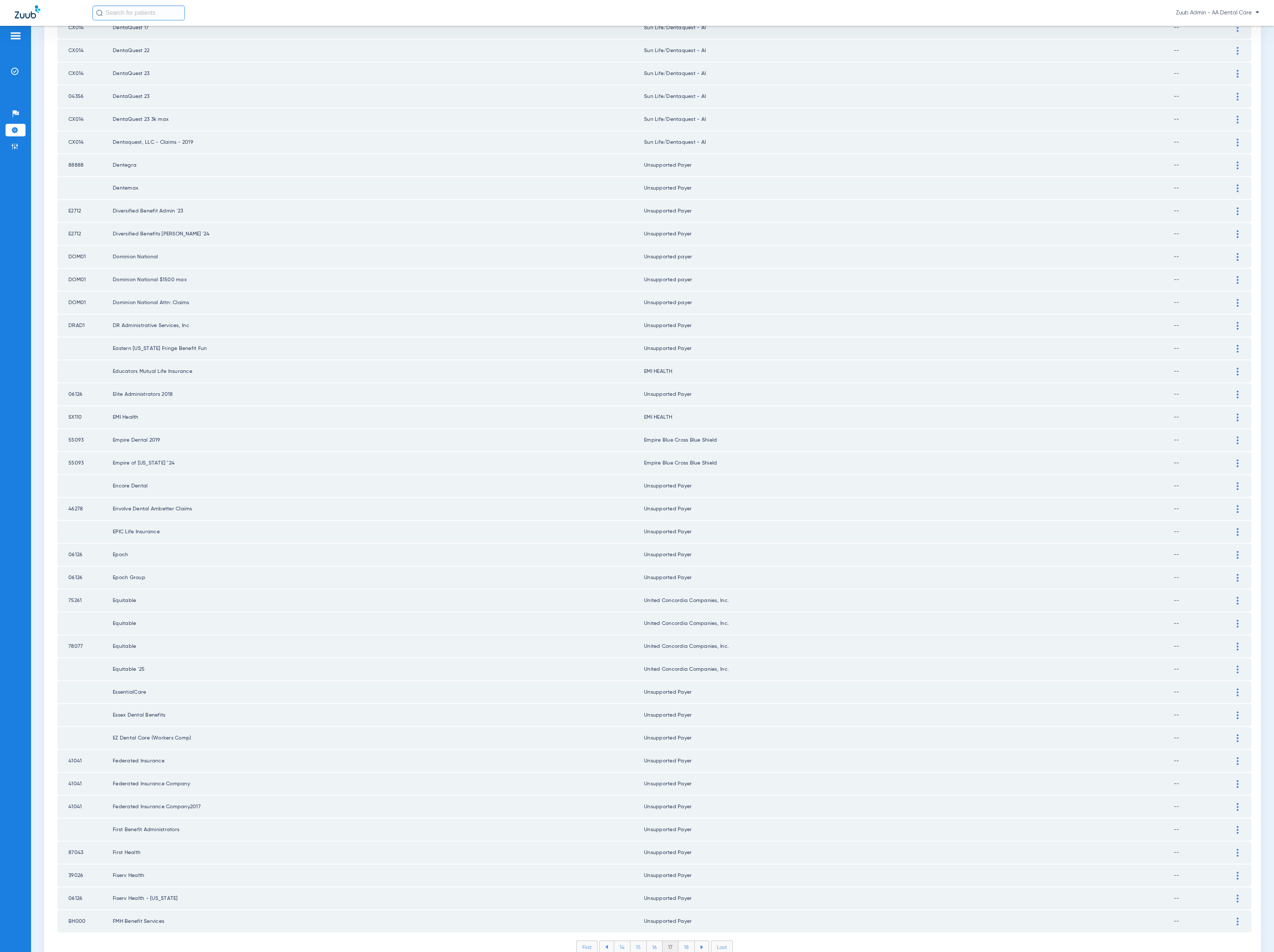
click at [681, 941] on li "18" at bounding box center [687, 947] width 17 height 13
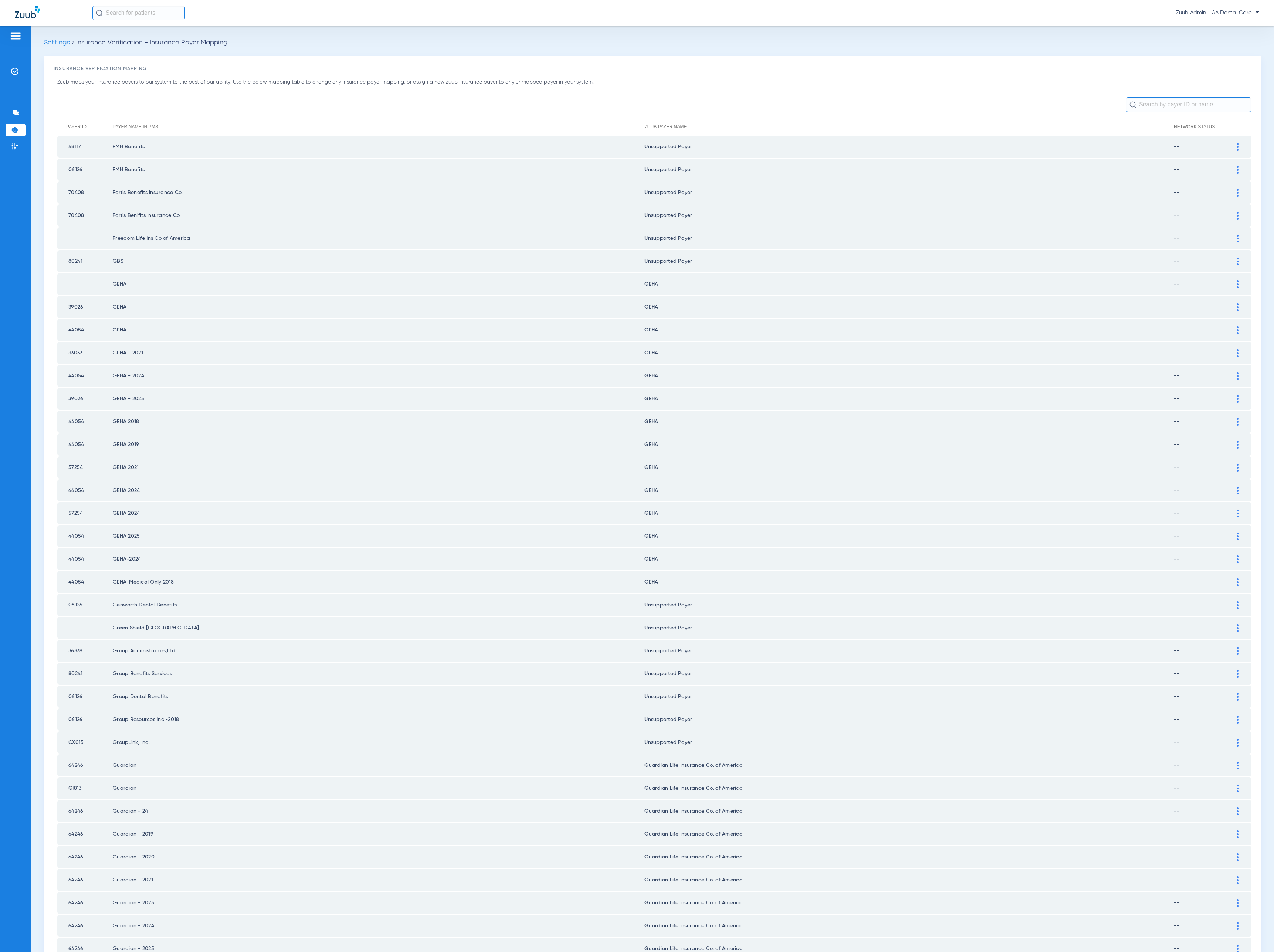
scroll to position [348, 0]
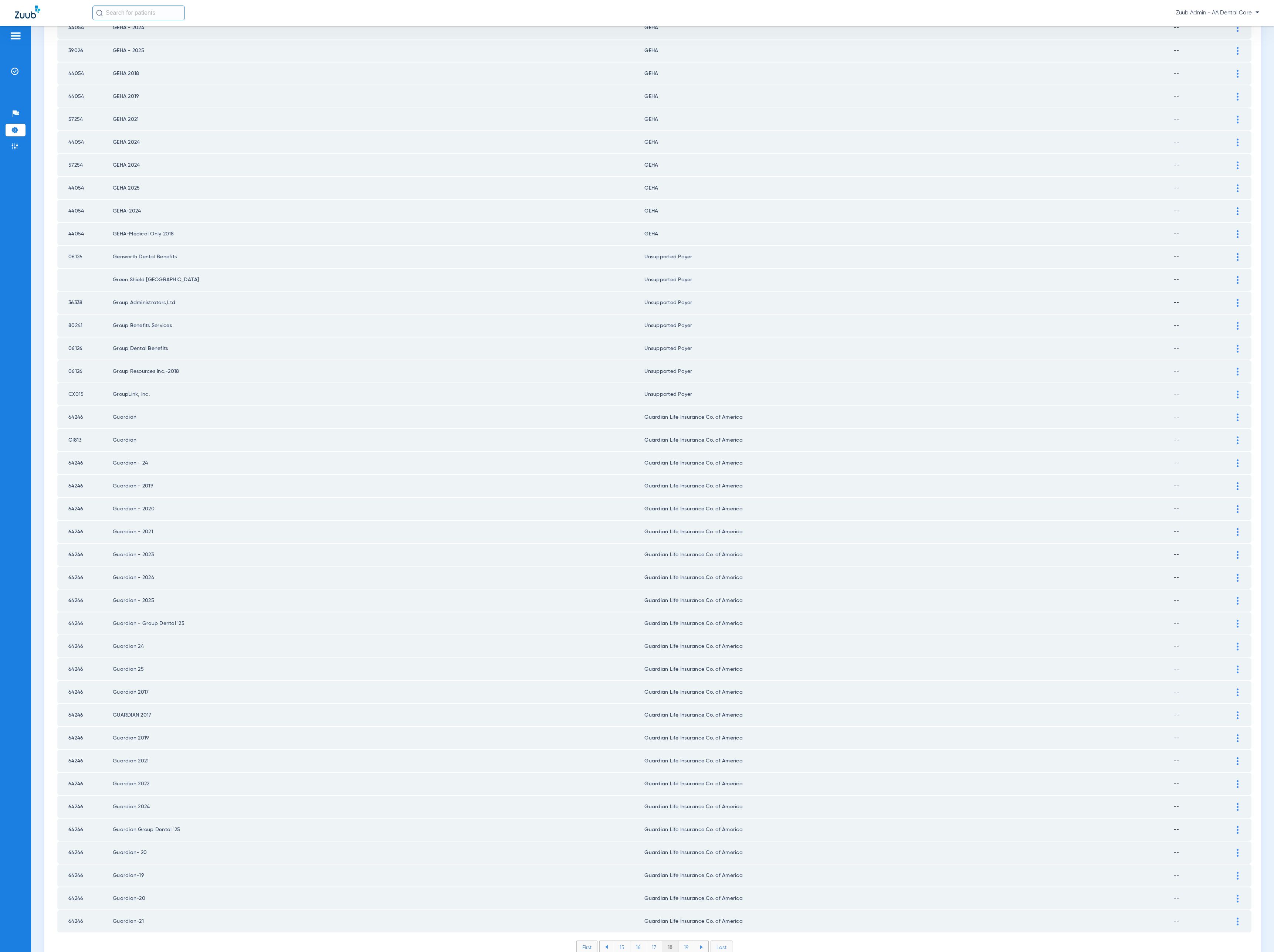
click at [681, 941] on li "19" at bounding box center [686, 947] width 16 height 13
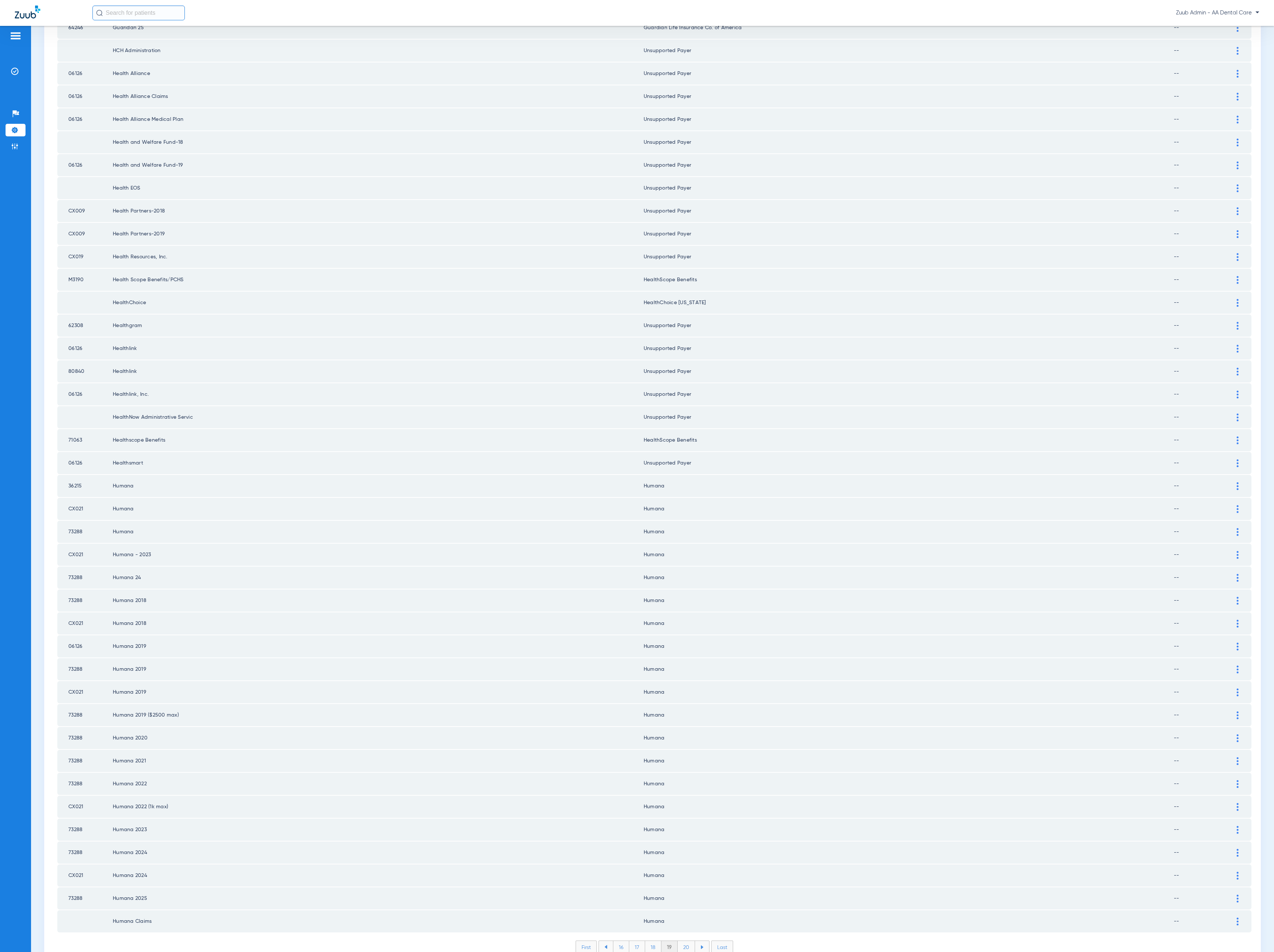
click at [681, 941] on li "20" at bounding box center [686, 947] width 17 height 13
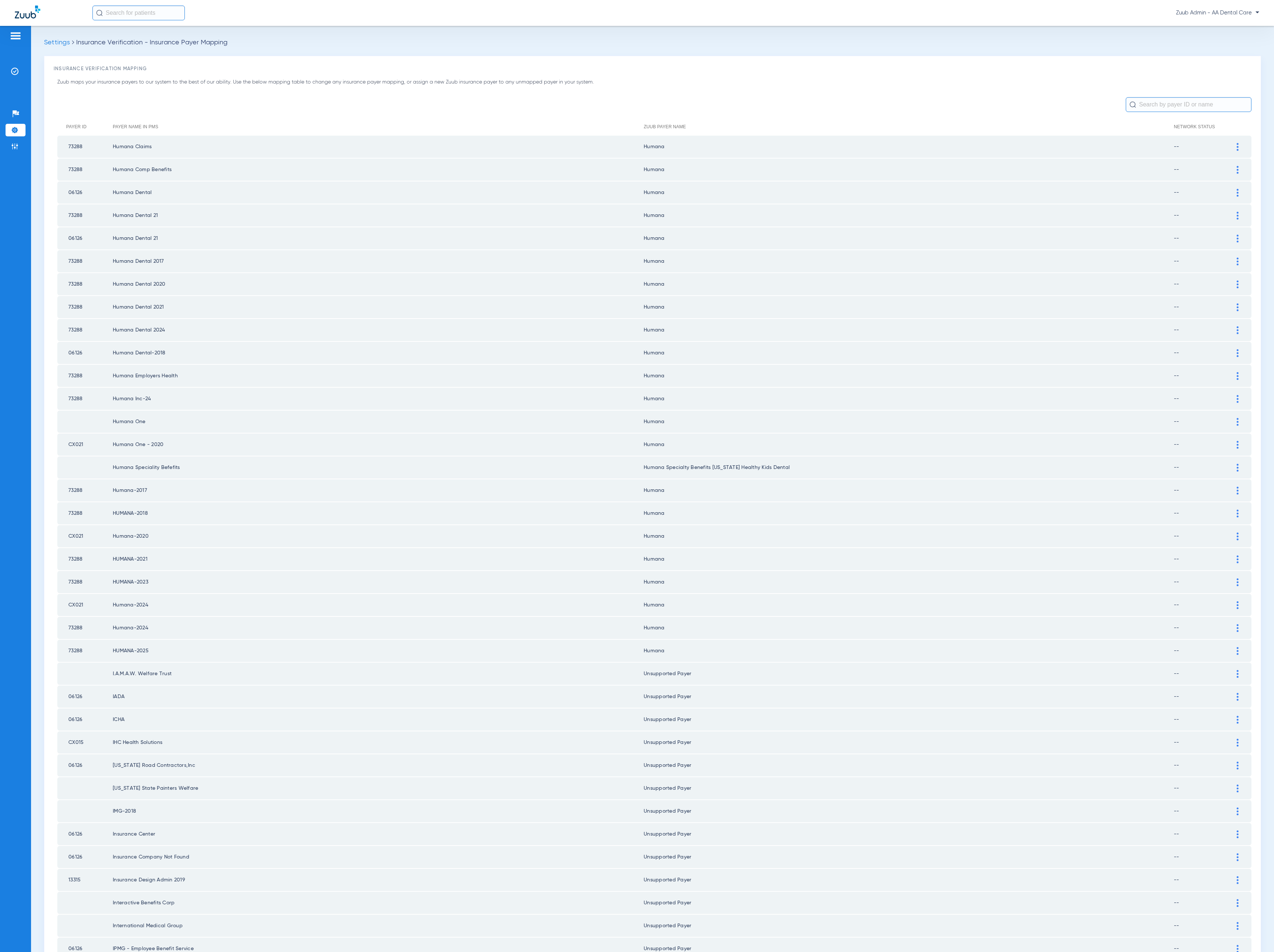
scroll to position [0, 0]
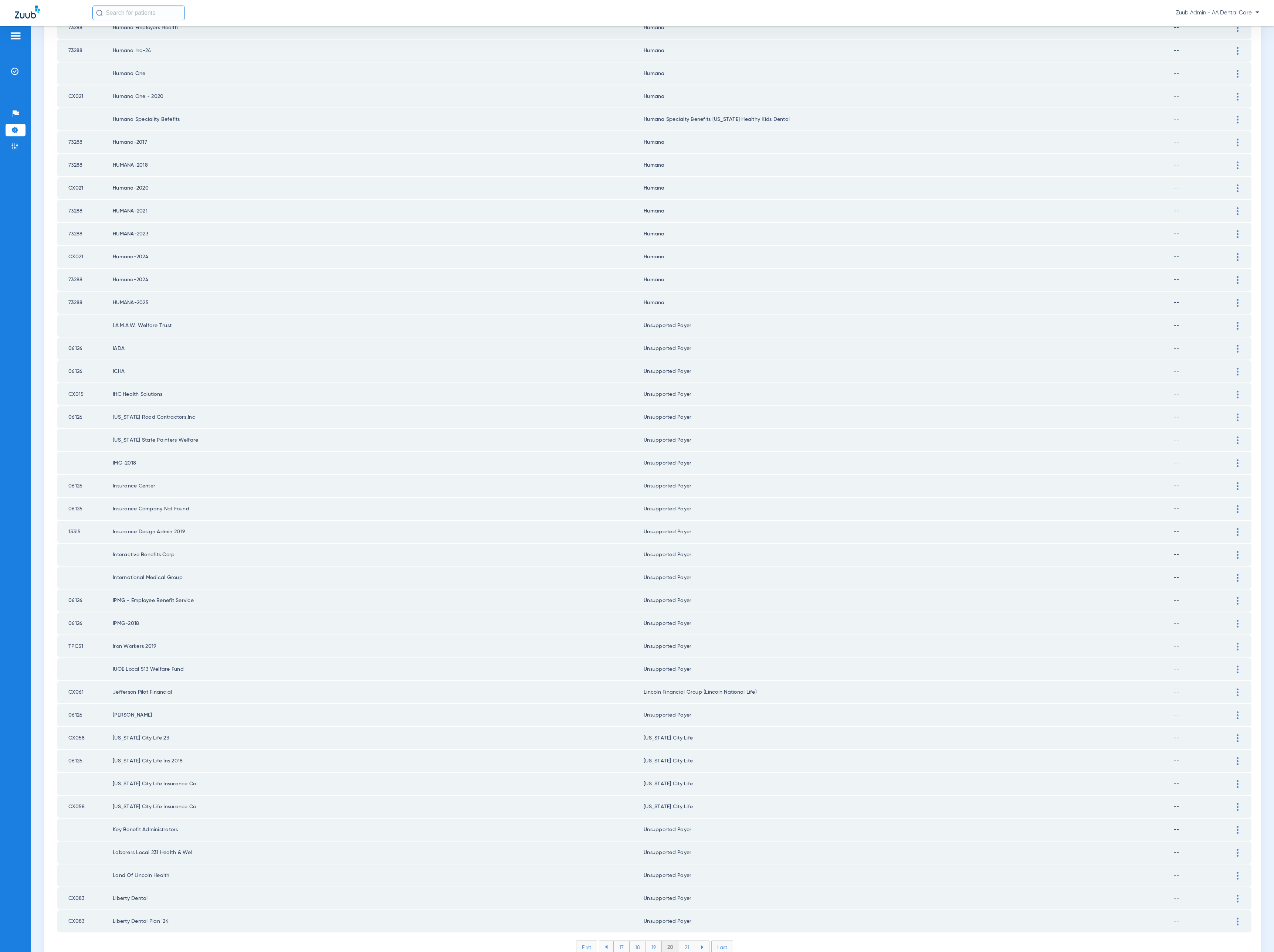
click at [681, 941] on li "21" at bounding box center [687, 947] width 16 height 13
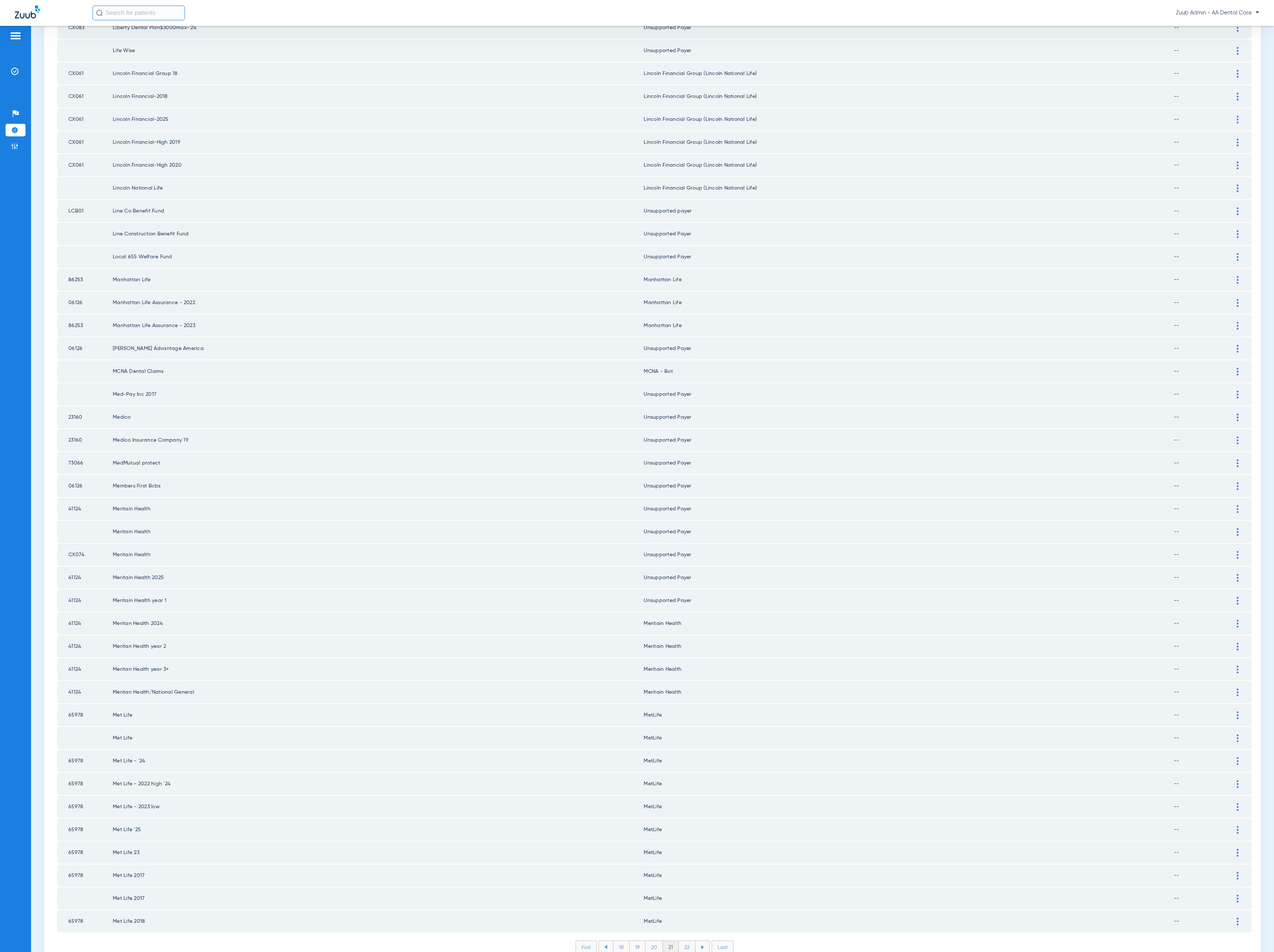
click at [681, 941] on li "22" at bounding box center [687, 947] width 17 height 13
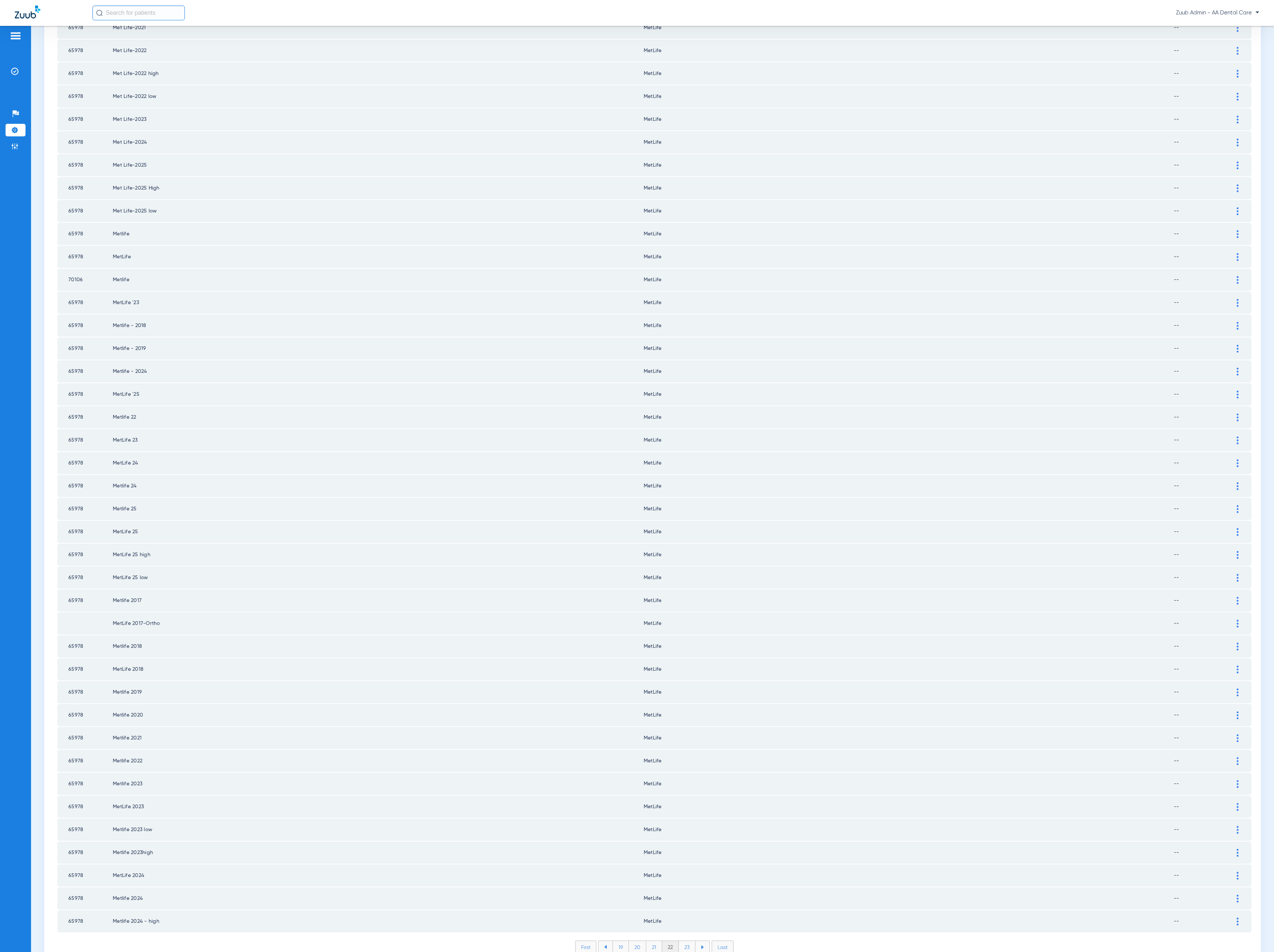
click at [681, 941] on li "23" at bounding box center [687, 947] width 17 height 13
click at [681, 941] on li "24" at bounding box center [687, 947] width 17 height 13
click at [681, 941] on li "25" at bounding box center [687, 947] width 17 height 13
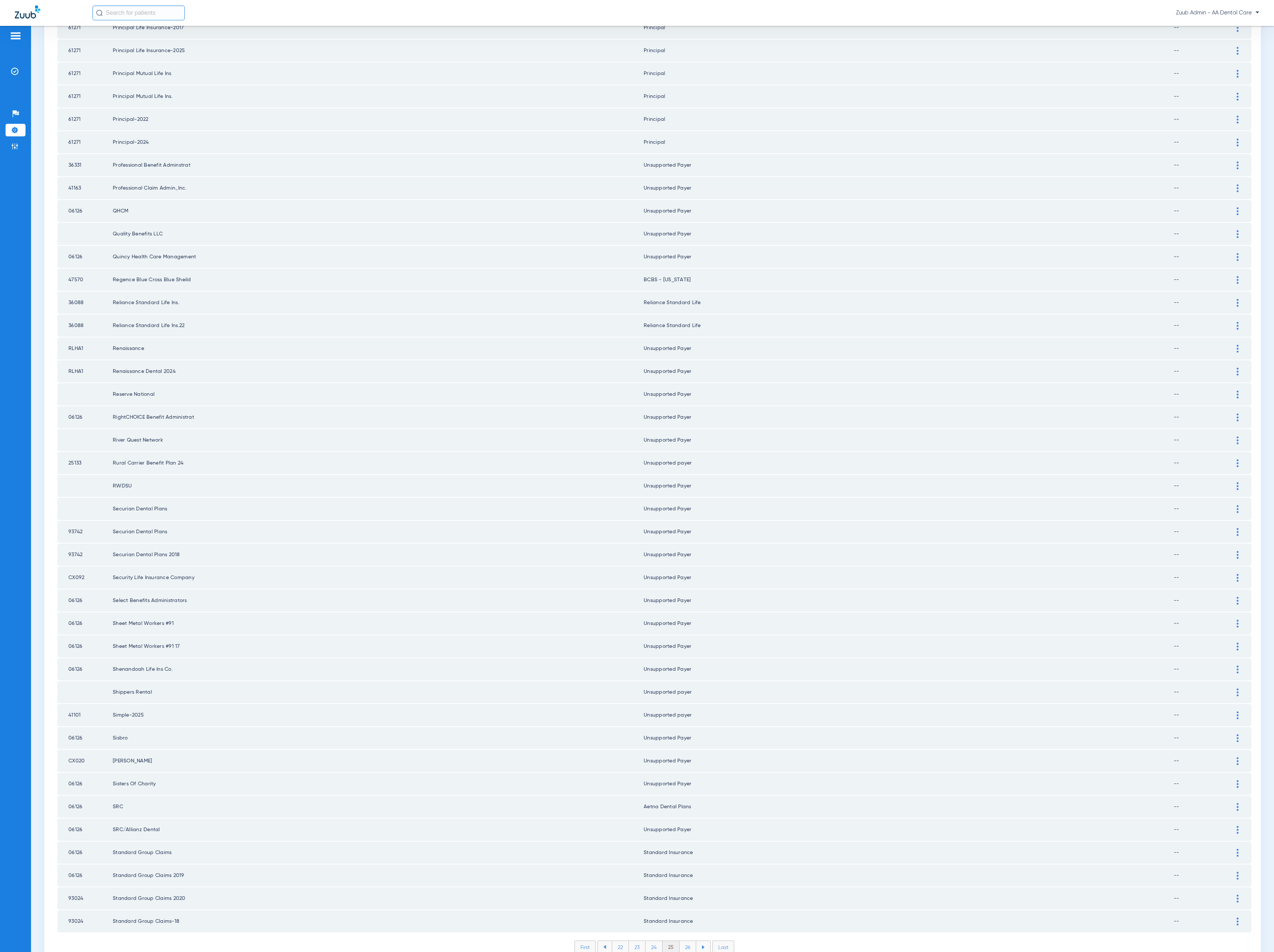
click at [681, 941] on li "26" at bounding box center [687, 947] width 17 height 13
click at [681, 941] on li "27" at bounding box center [688, 947] width 17 height 13
click at [681, 941] on li "28" at bounding box center [687, 947] width 17 height 13
click at [681, 941] on li "29" at bounding box center [687, 947] width 17 height 13
click at [681, 941] on li "30" at bounding box center [687, 947] width 17 height 13
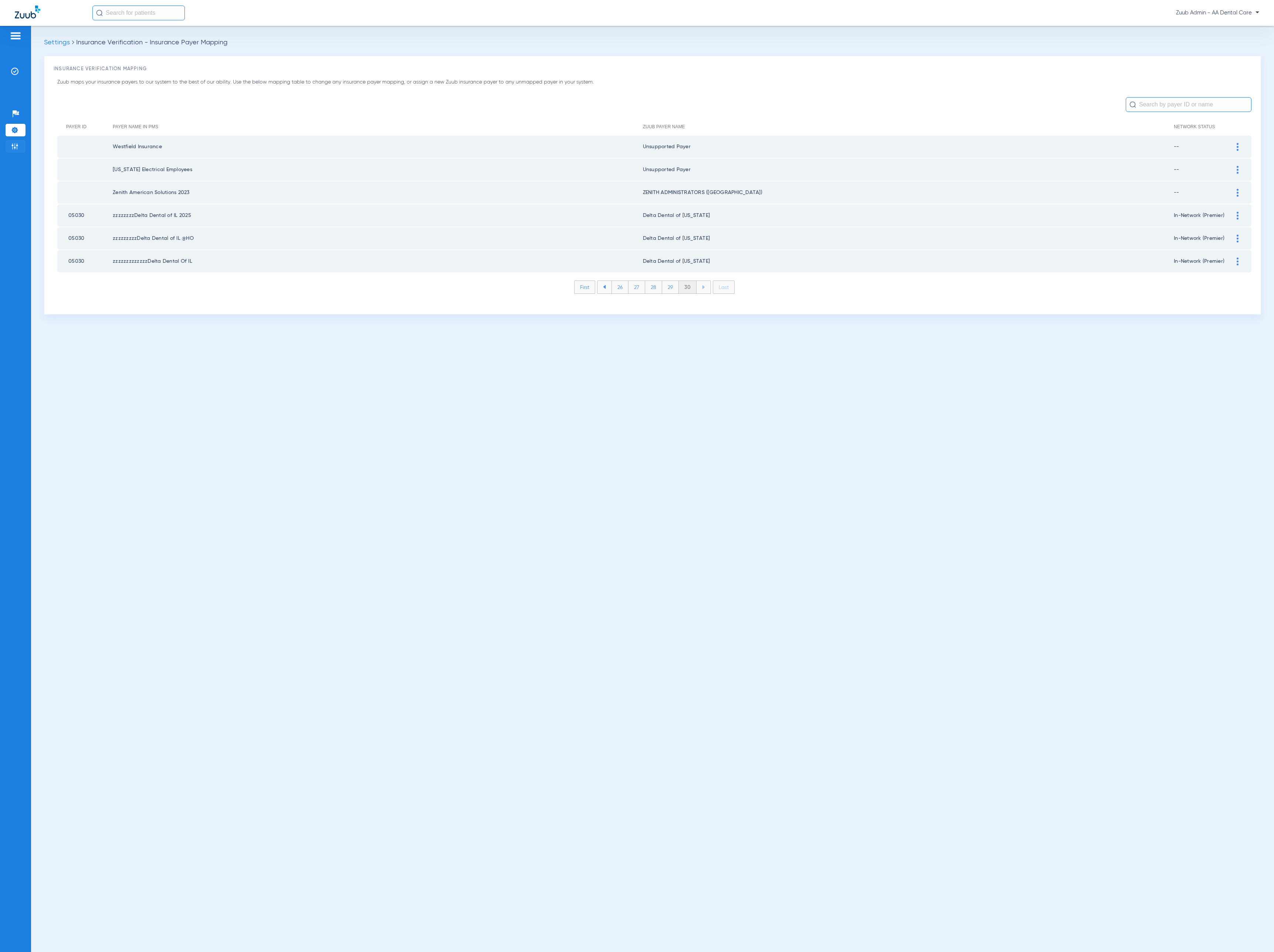
click at [25, 144] on li "Admin" at bounding box center [15, 146] width 20 height 13
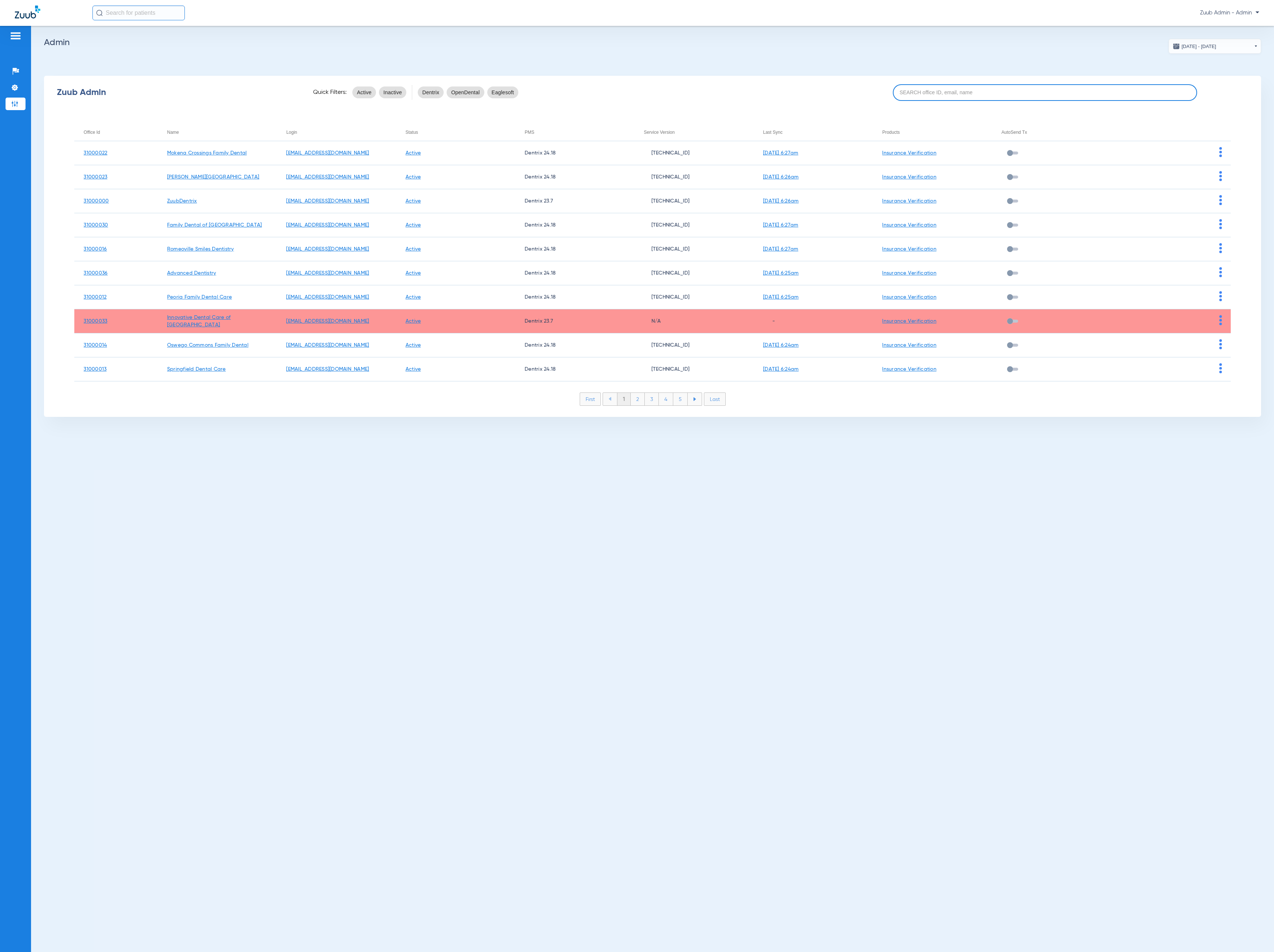
click at [1082, 94] on input at bounding box center [1044, 92] width 304 height 17
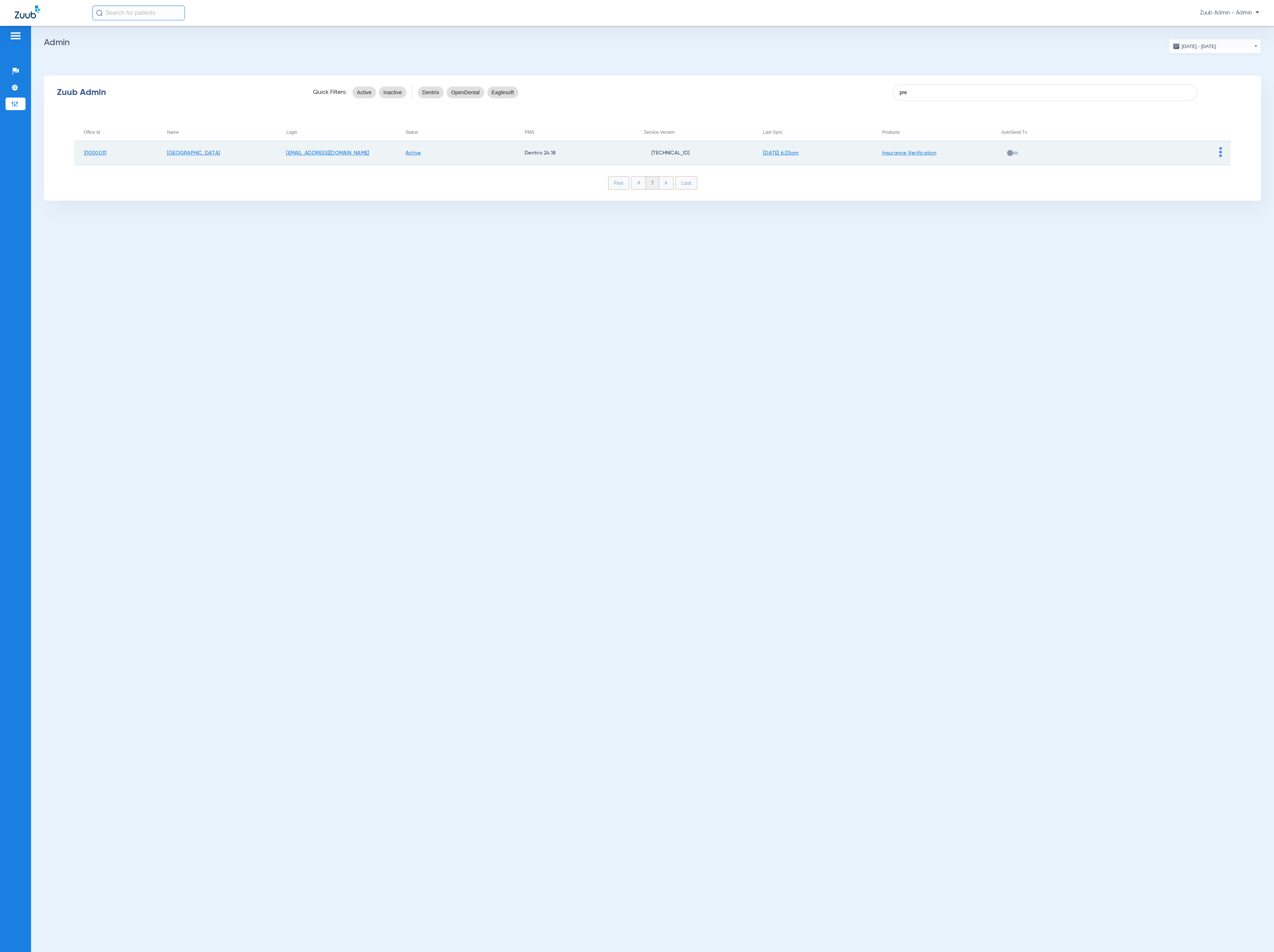
type input "pre"
click at [1217, 152] on td at bounding box center [1170, 153] width 119 height 24
click at [1219, 154] on img at bounding box center [1220, 152] width 2 height 10
click at [1227, 167] on span "View Account" at bounding box center [1240, 167] width 31 height 5
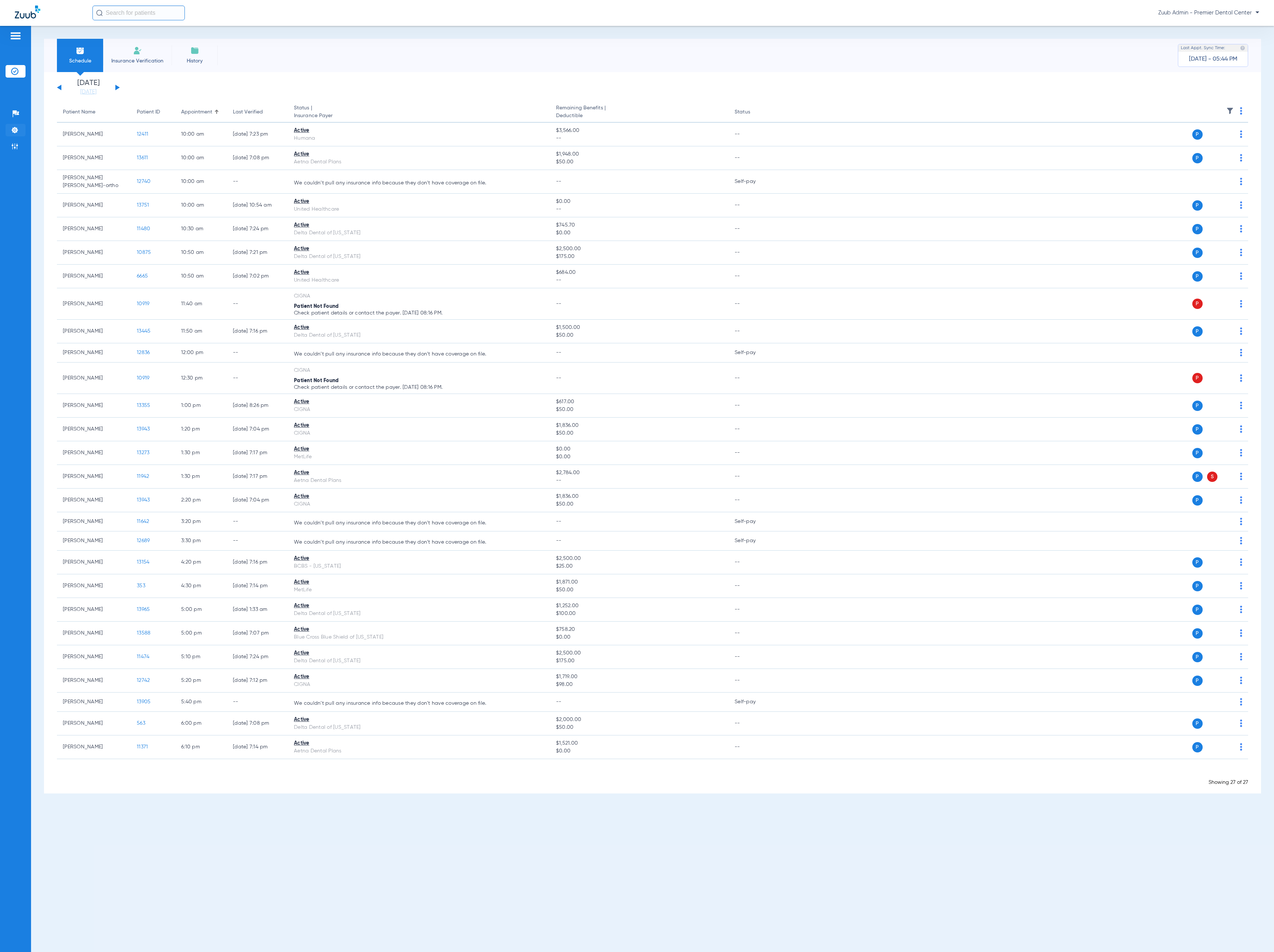
click at [14, 130] on img at bounding box center [15, 130] width 8 height 8
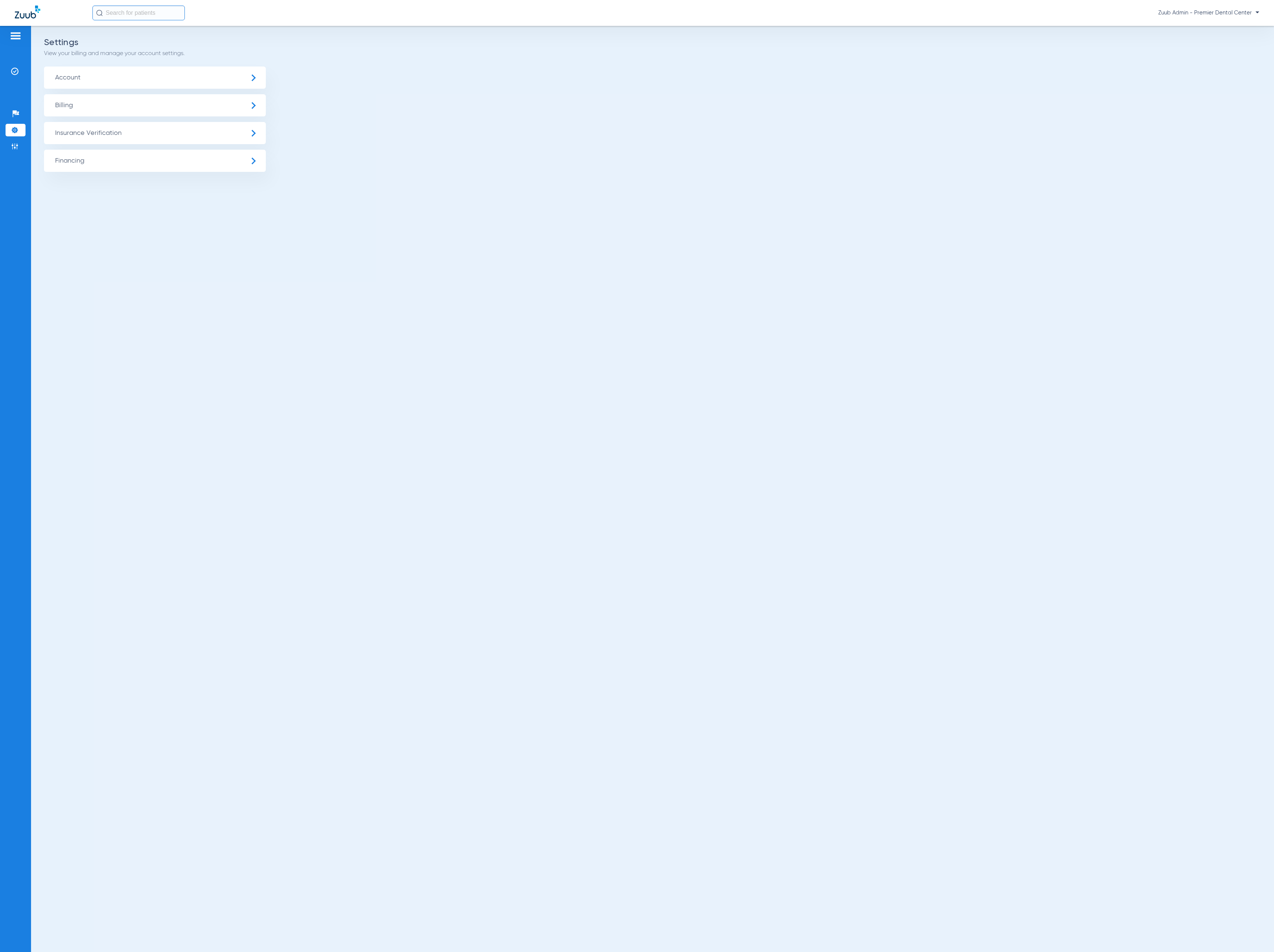
click at [159, 129] on span "Insurance Verification" at bounding box center [155, 133] width 222 height 23
click at [174, 198] on li "Insurance Payer Mapping" at bounding box center [155, 191] width 222 height 19
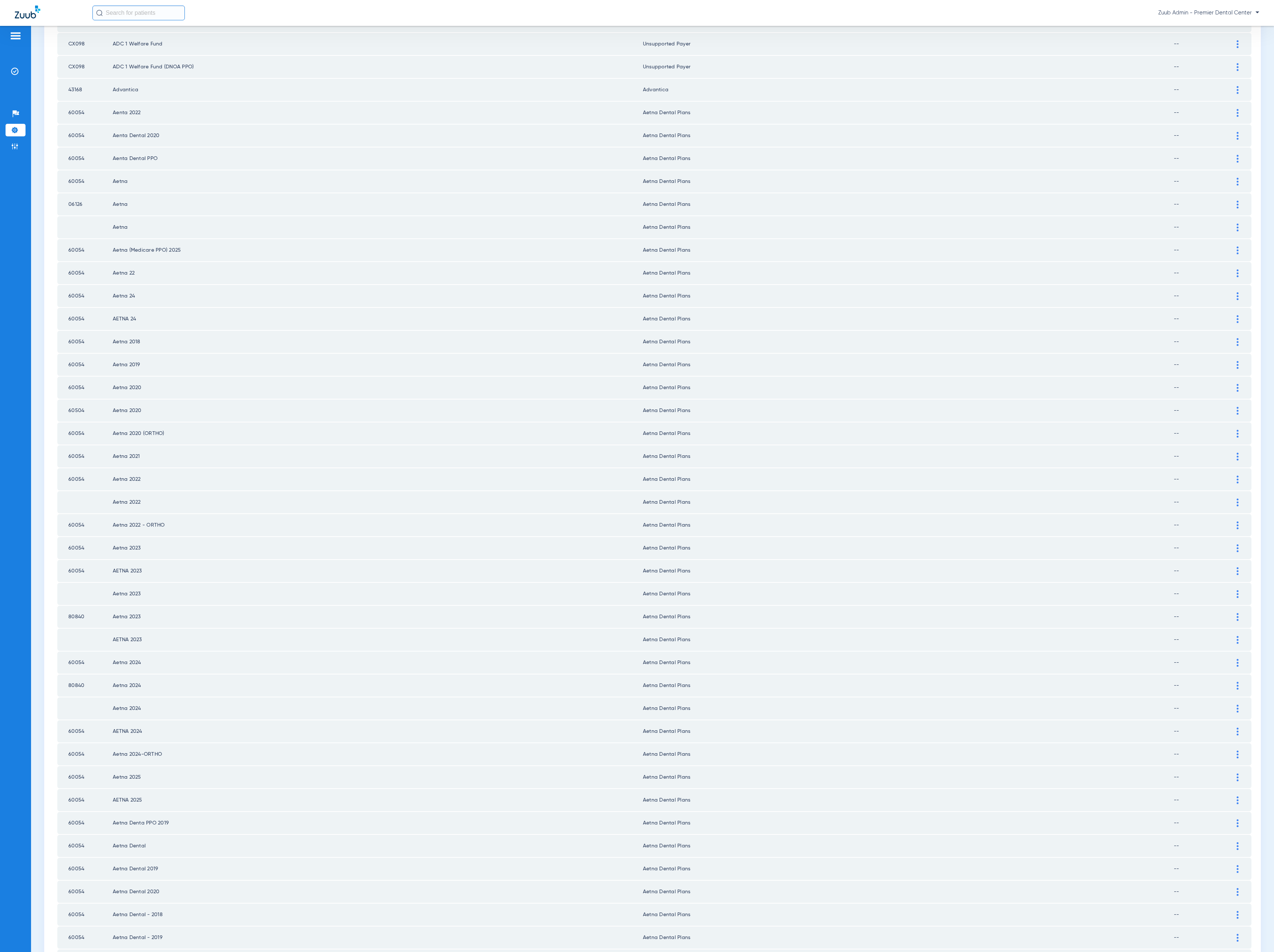
scroll to position [348, 0]
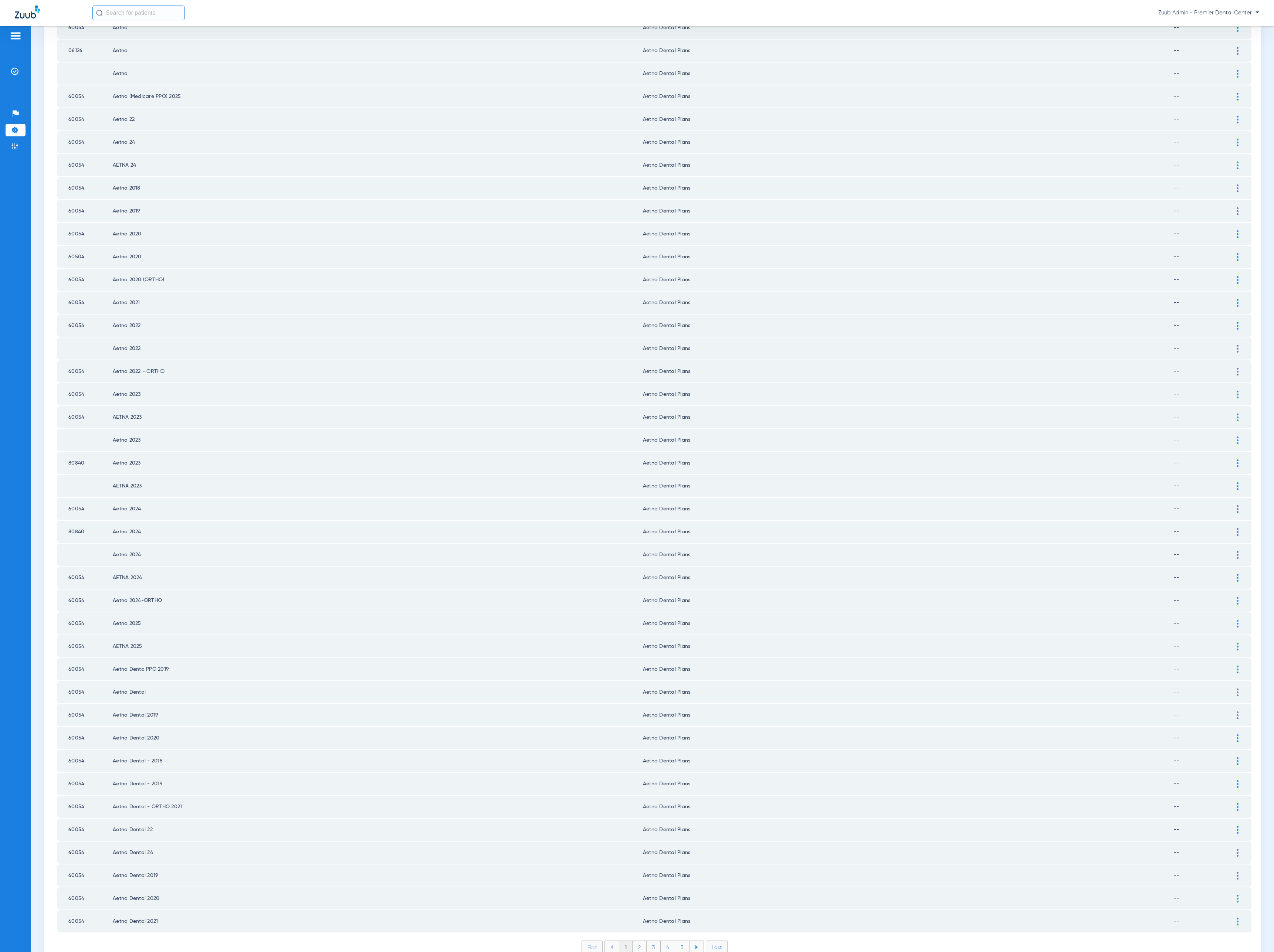
click at [635, 941] on li "2" at bounding box center [639, 947] width 14 height 13
click at [650, 941] on li "3" at bounding box center [654, 947] width 14 height 13
click at [662, 941] on li "4" at bounding box center [667, 947] width 14 height 13
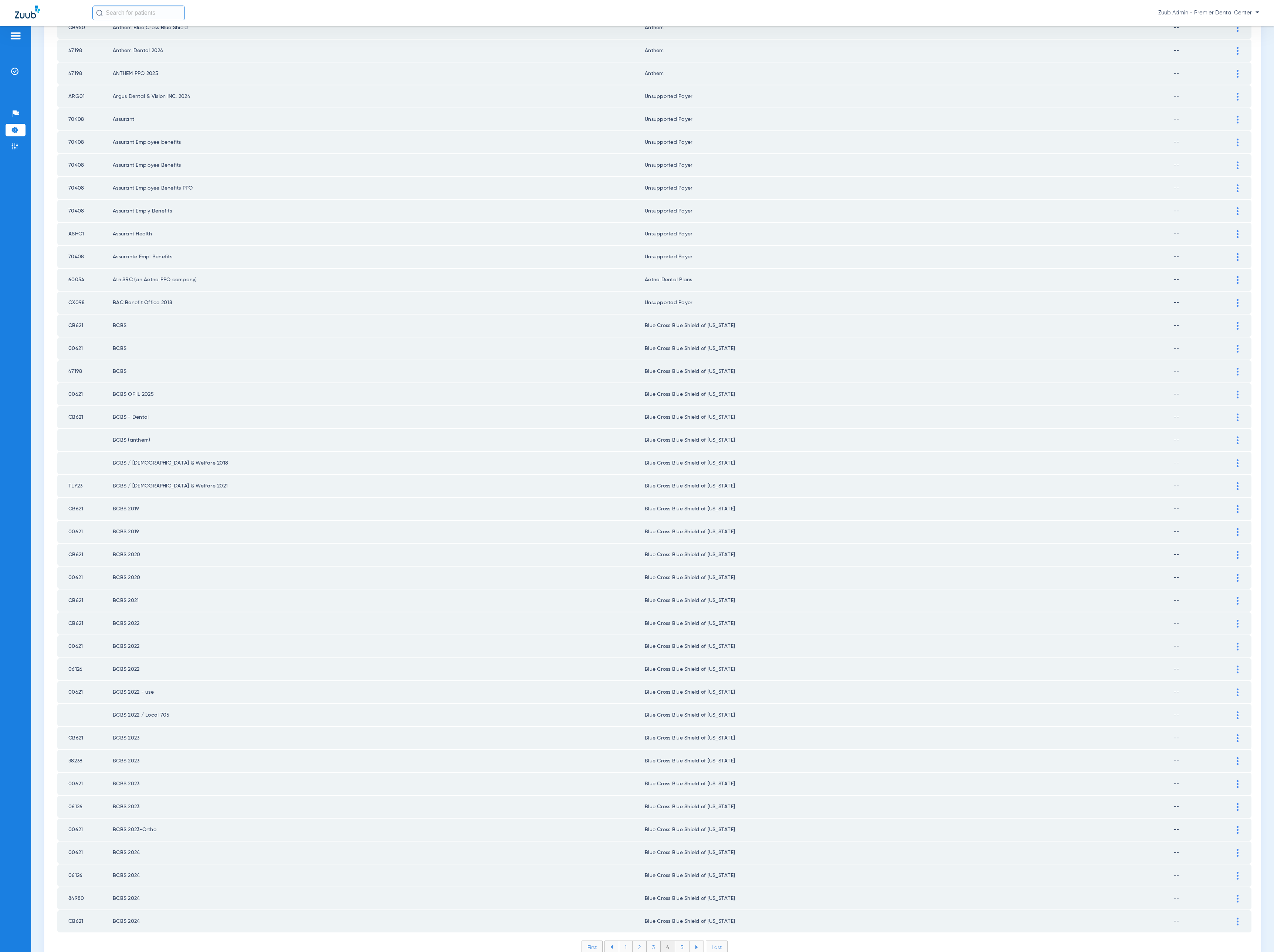
click at [679, 941] on li "5" at bounding box center [682, 947] width 14 height 13
click at [679, 941] on li "6" at bounding box center [683, 947] width 14 height 13
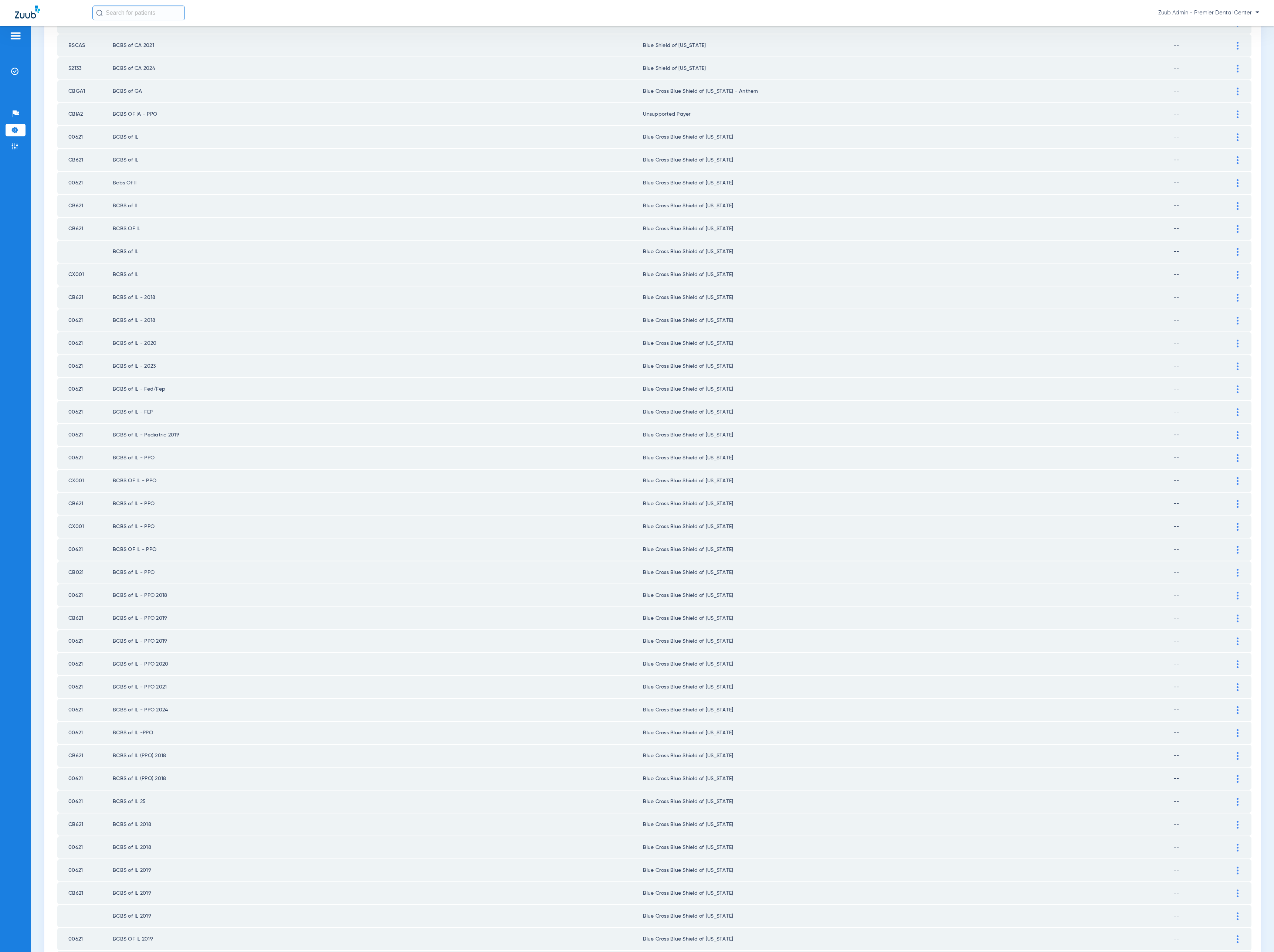
scroll to position [348, 0]
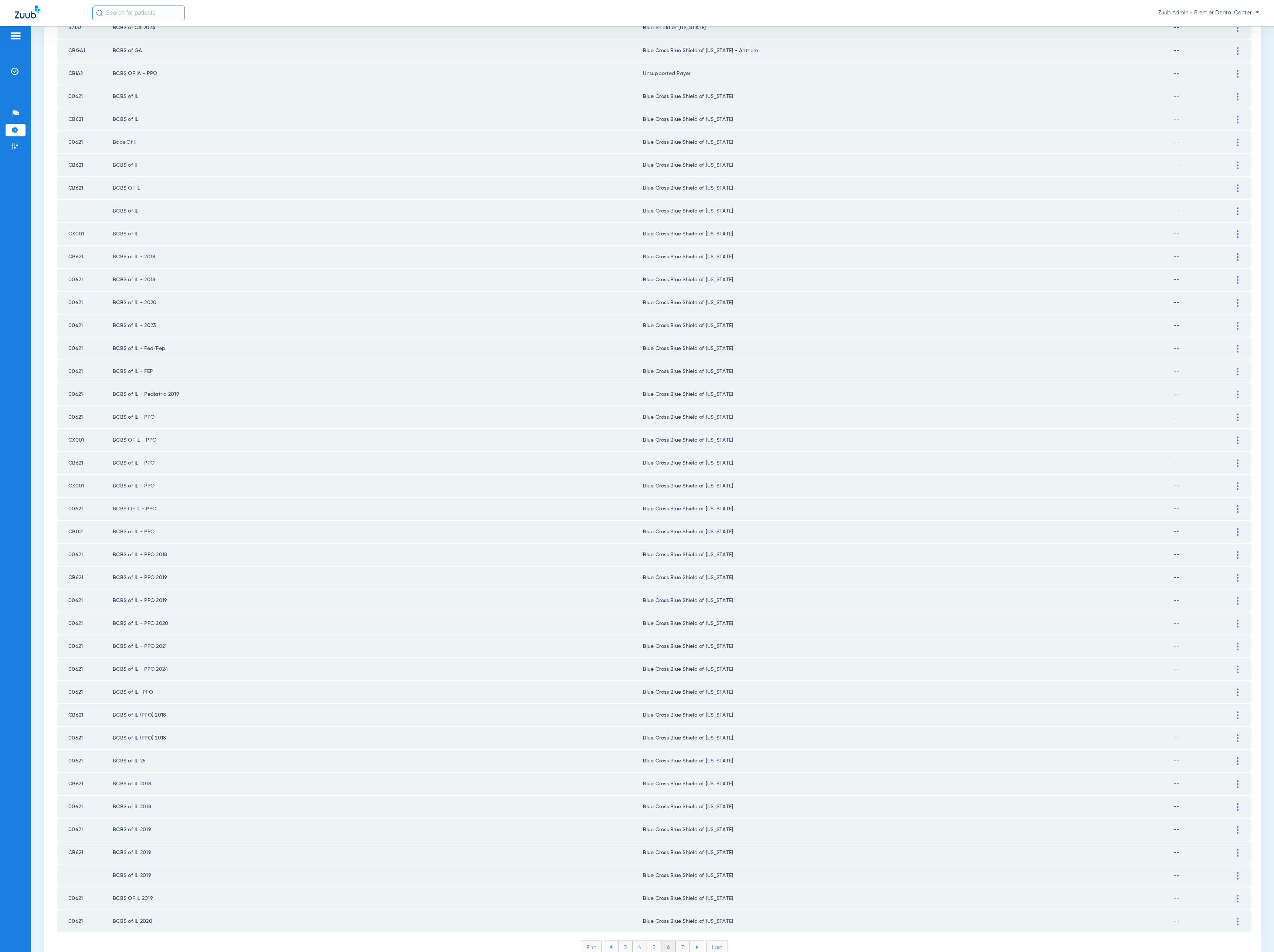
click at [679, 941] on li "7" at bounding box center [683, 947] width 14 height 13
click at [679, 941] on li "8" at bounding box center [682, 947] width 14 height 13
click at [679, 941] on li "9" at bounding box center [683, 947] width 14 height 13
click at [679, 941] on li "10" at bounding box center [683, 947] width 17 height 13
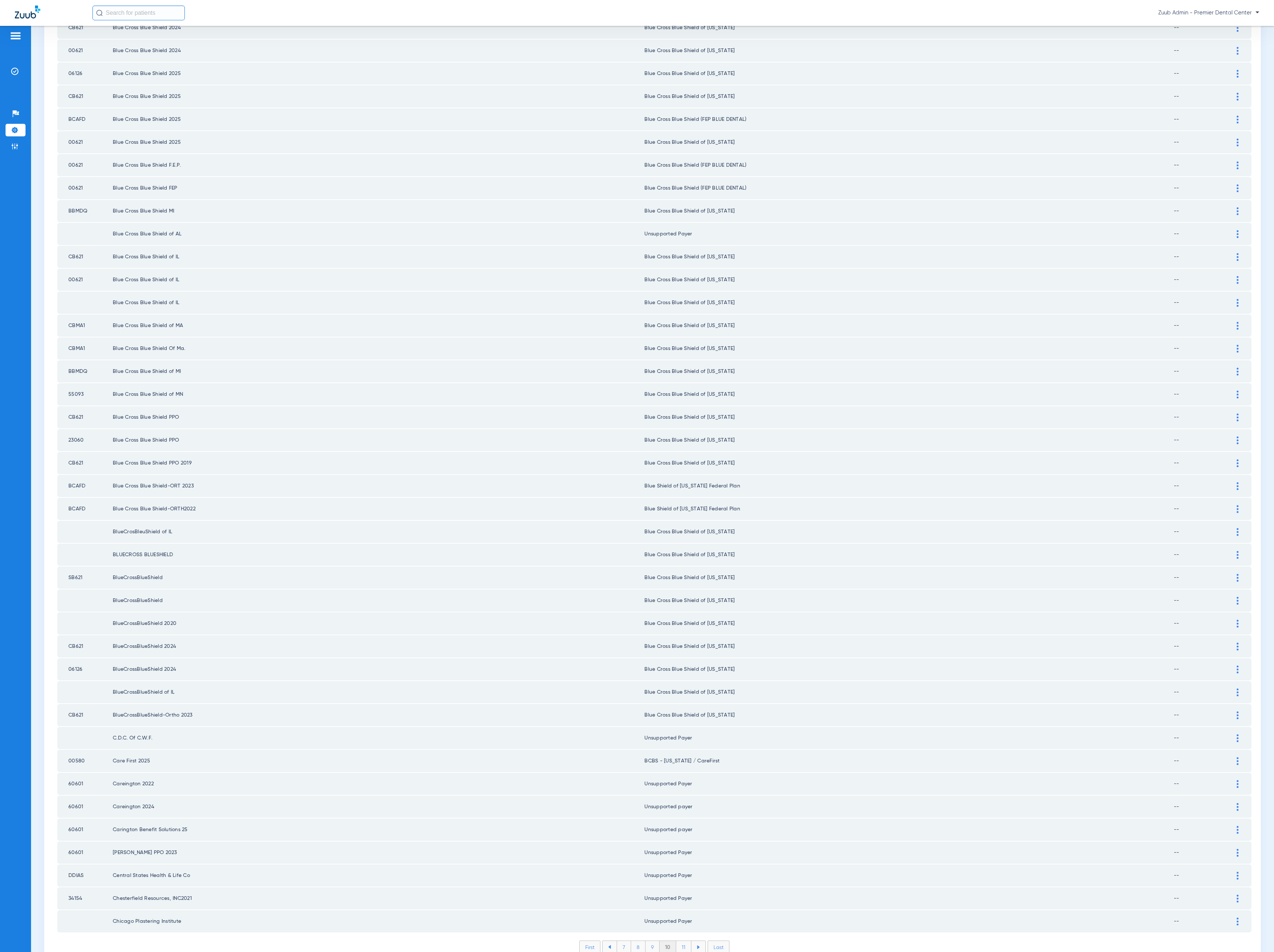
click at [679, 941] on li "11" at bounding box center [684, 947] width 15 height 13
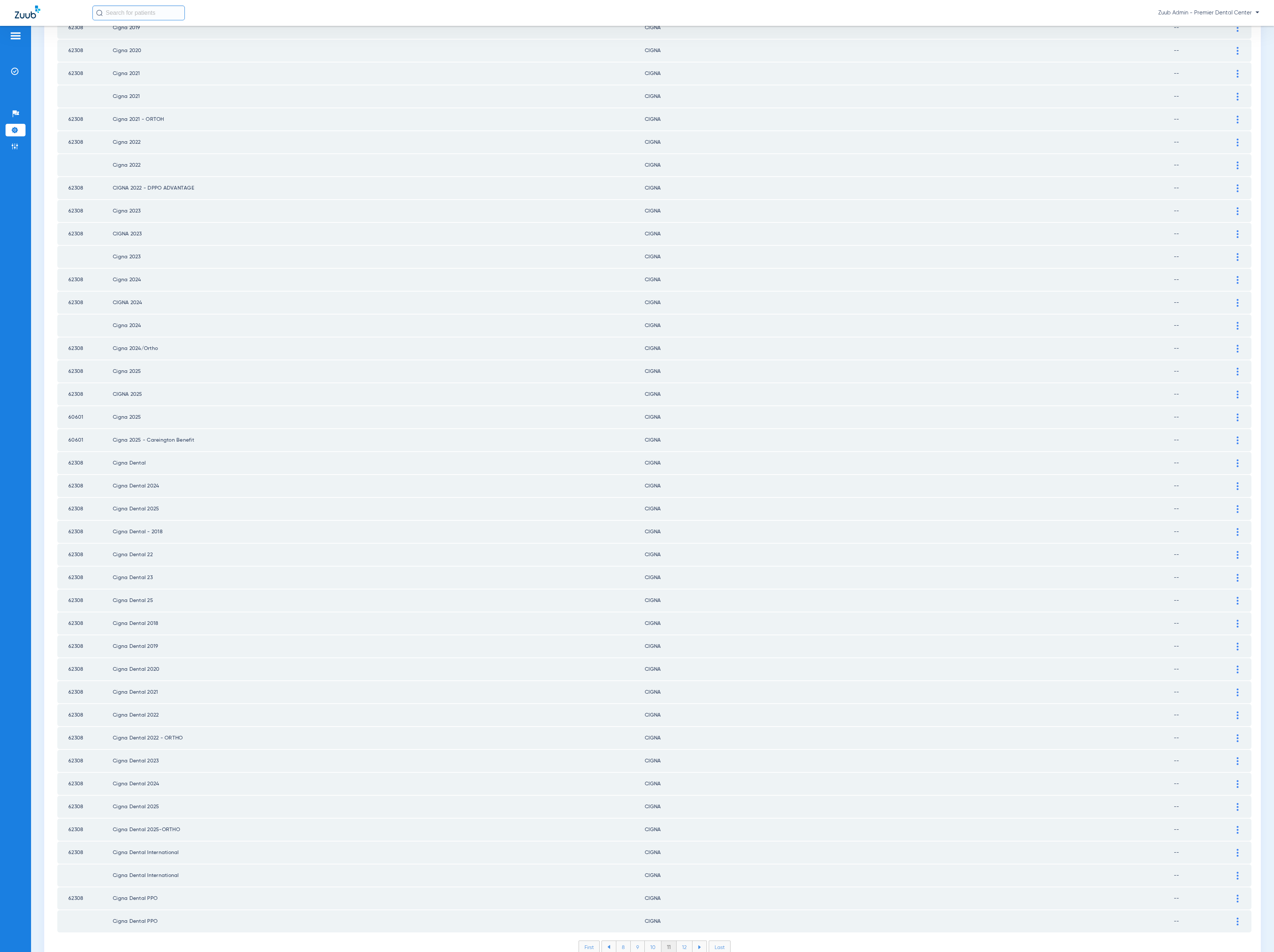
click at [679, 941] on li "12" at bounding box center [684, 947] width 16 height 13
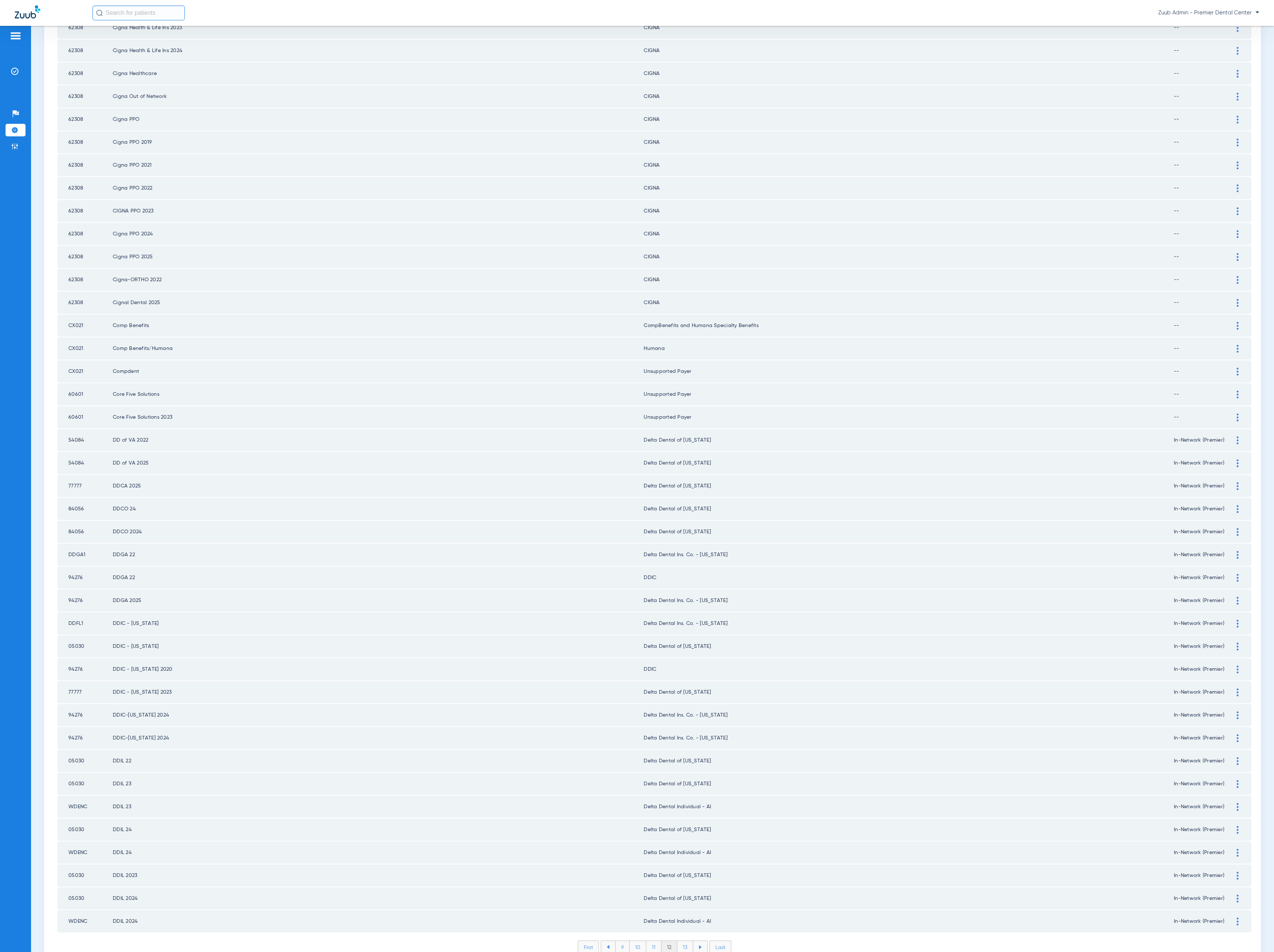
click at [679, 941] on li "13" at bounding box center [685, 947] width 16 height 13
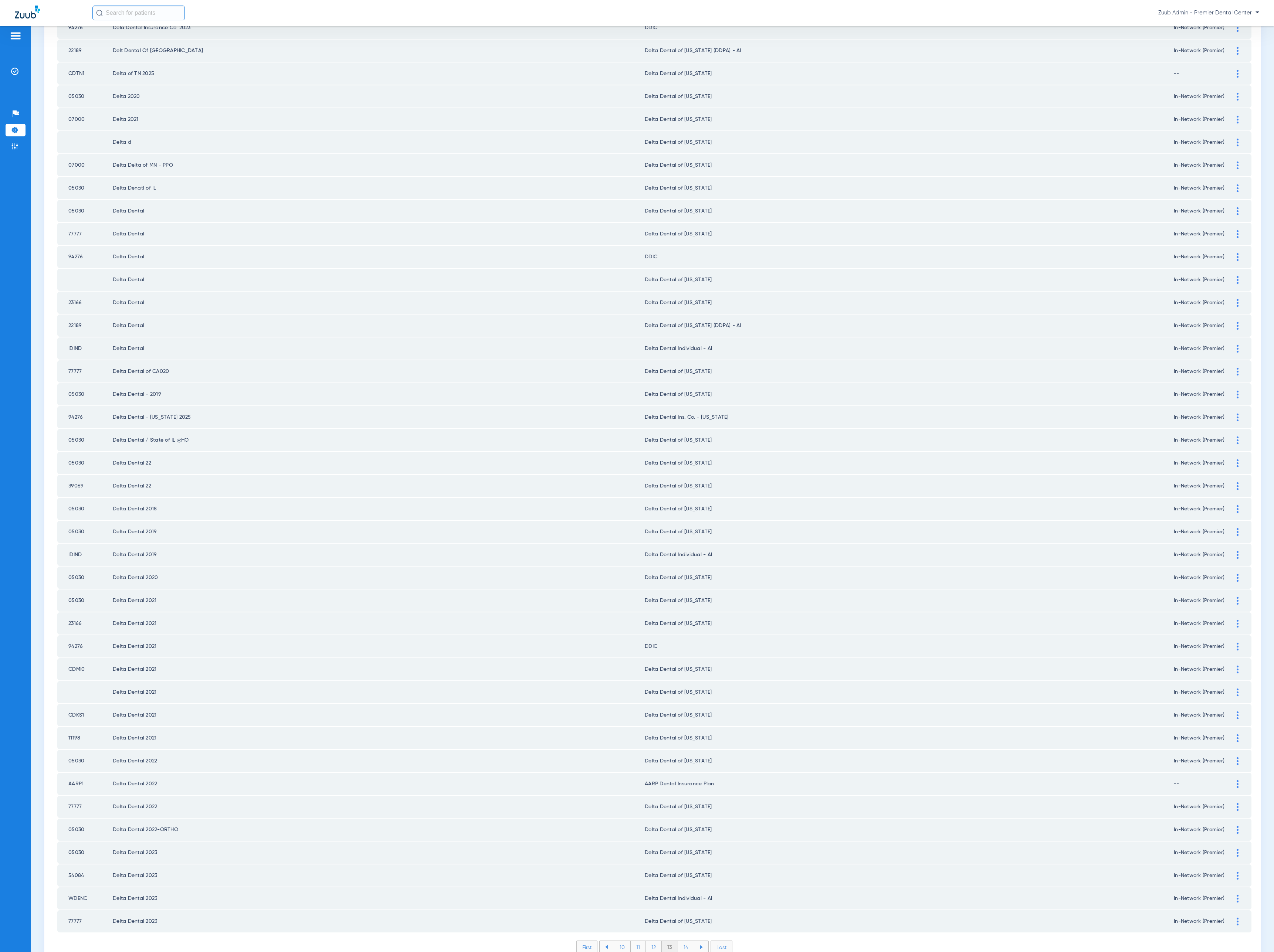
click at [679, 941] on li "14" at bounding box center [687, 947] width 17 height 13
click at [679, 941] on li "15" at bounding box center [686, 947] width 17 height 13
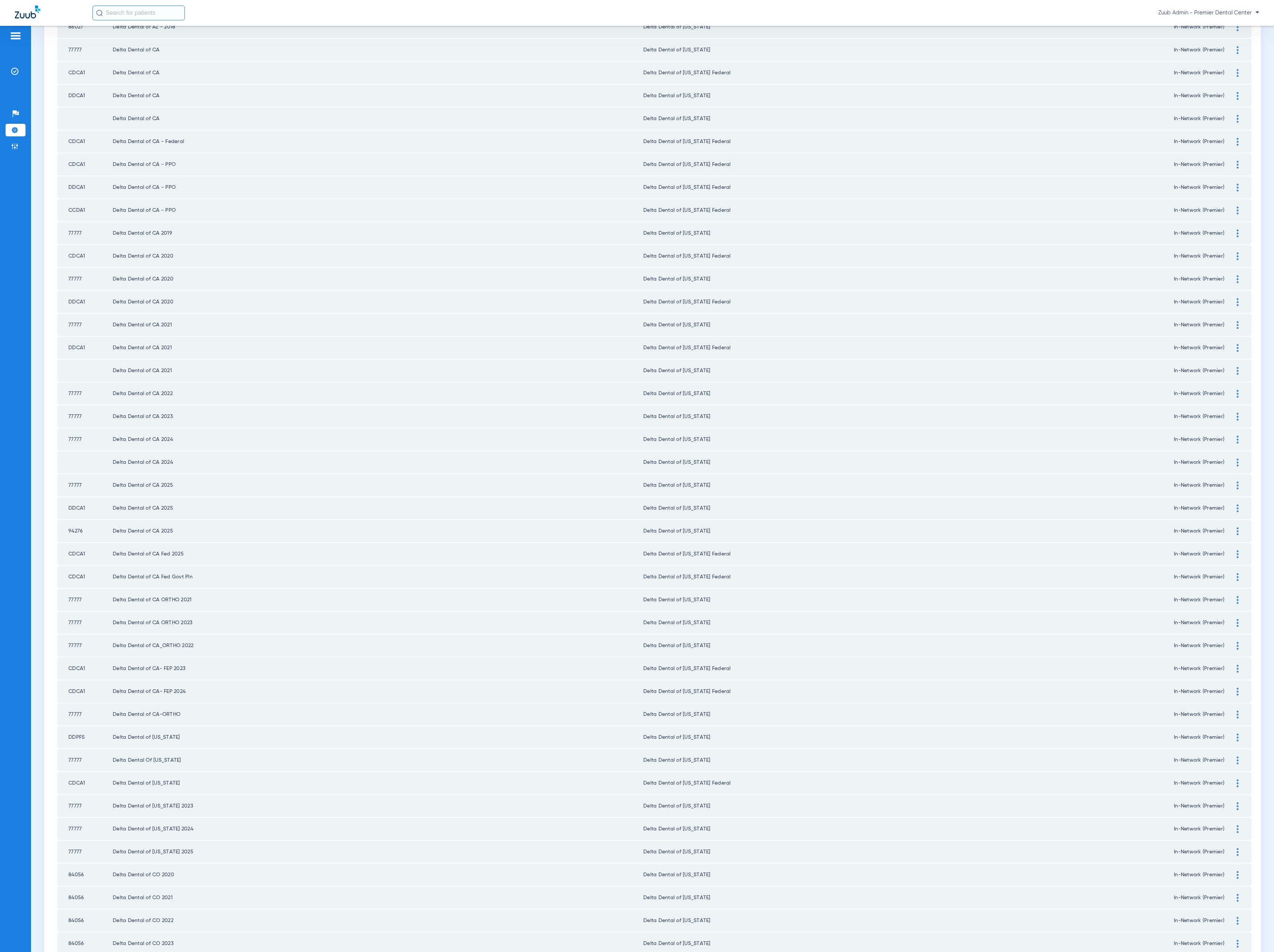
scroll to position [348, 0]
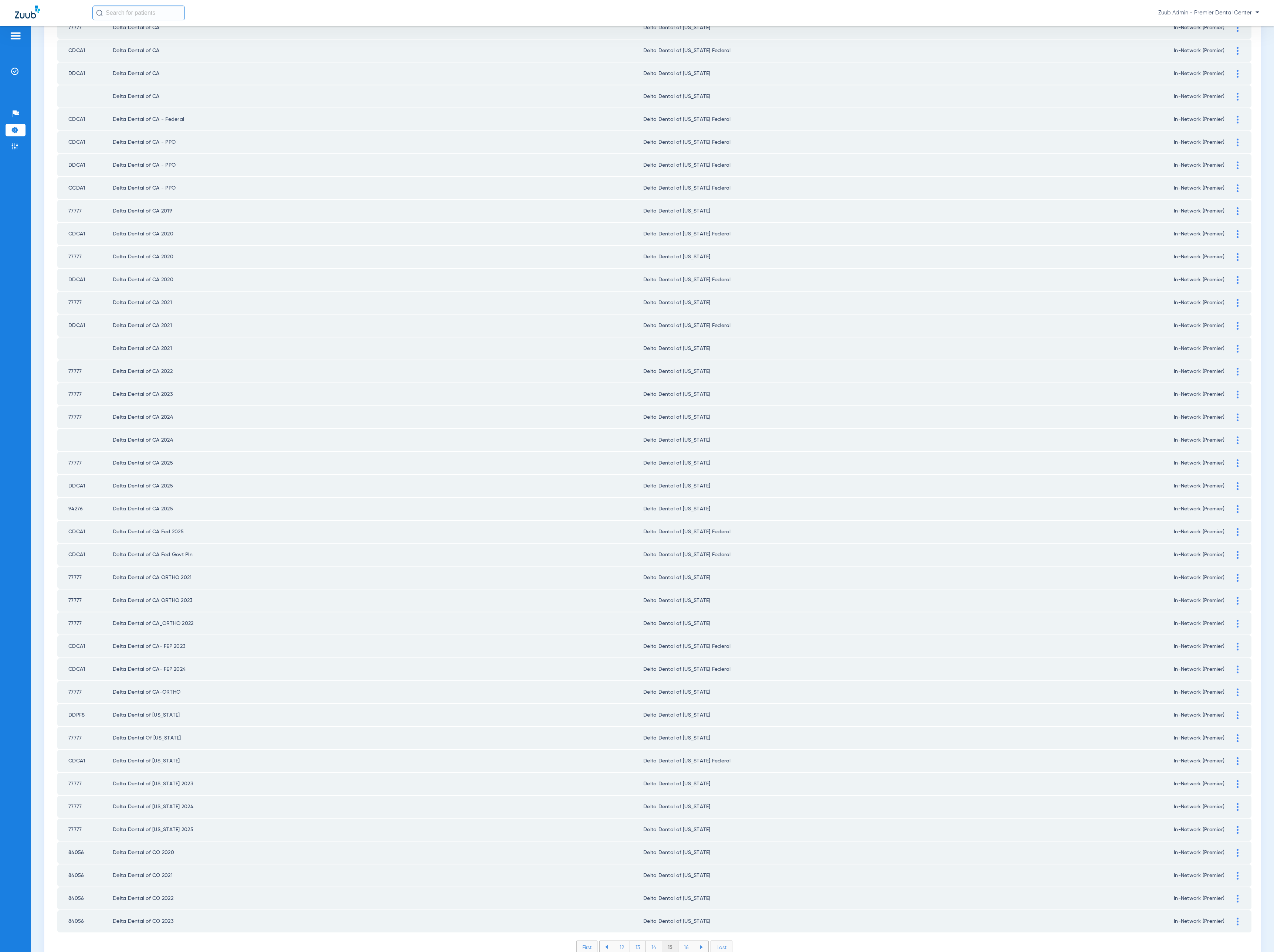
click at [679, 941] on li "16" at bounding box center [686, 947] width 16 height 13
click at [679, 941] on li "17" at bounding box center [686, 947] width 16 height 13
click at [679, 941] on li "18" at bounding box center [687, 947] width 17 height 13
click at [679, 941] on li "19" at bounding box center [686, 947] width 16 height 13
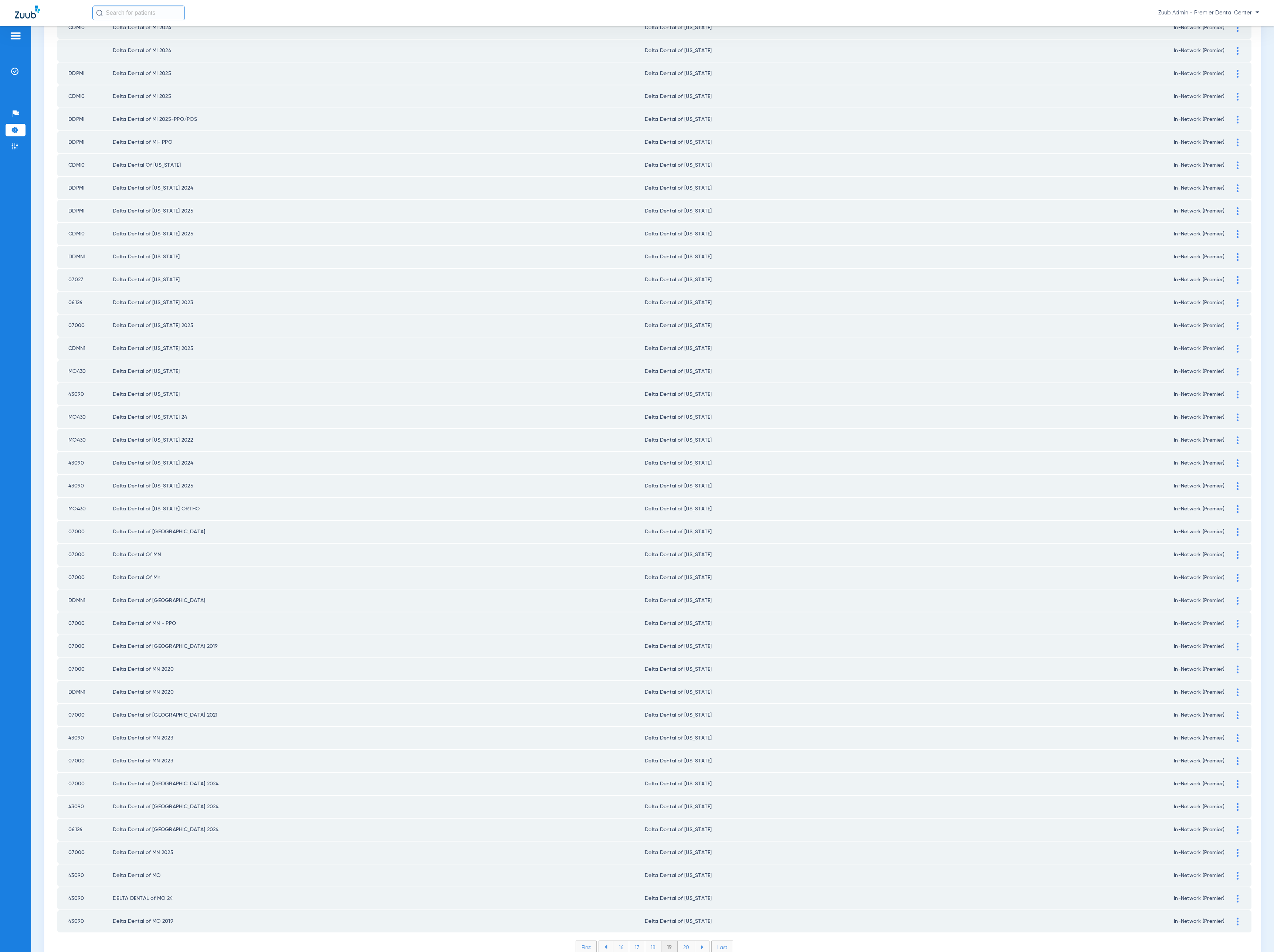
click at [679, 941] on li "20" at bounding box center [686, 947] width 17 height 13
click at [679, 941] on li "21" at bounding box center [687, 947] width 16 height 13
click at [679, 941] on li "22" at bounding box center [687, 947] width 17 height 13
click at [679, 941] on li "23" at bounding box center [687, 947] width 17 height 13
click at [679, 941] on li "24" at bounding box center [687, 947] width 17 height 13
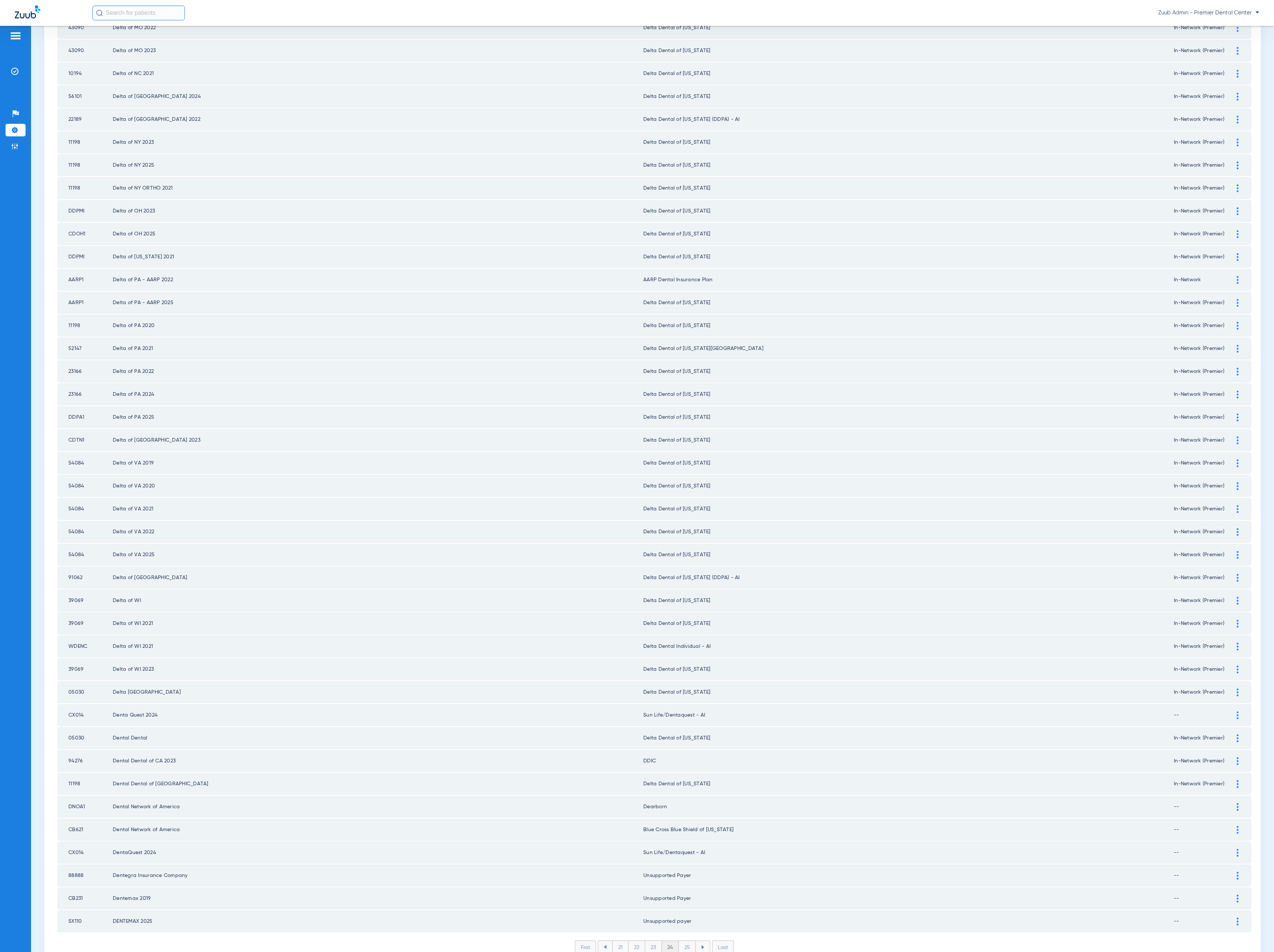
click at [679, 941] on li "25" at bounding box center [687, 947] width 17 height 13
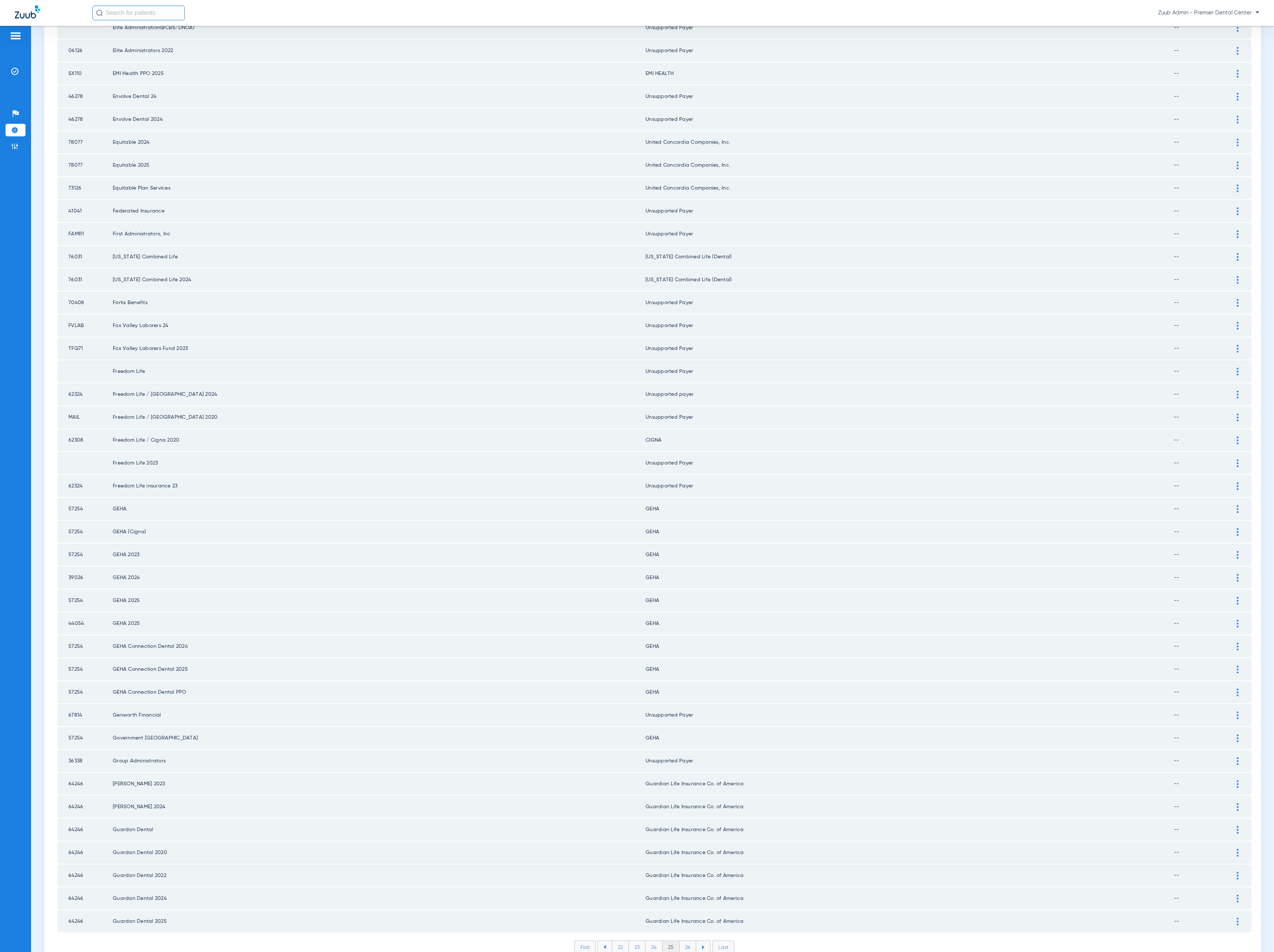
click at [679, 941] on li "26" at bounding box center [687, 947] width 17 height 13
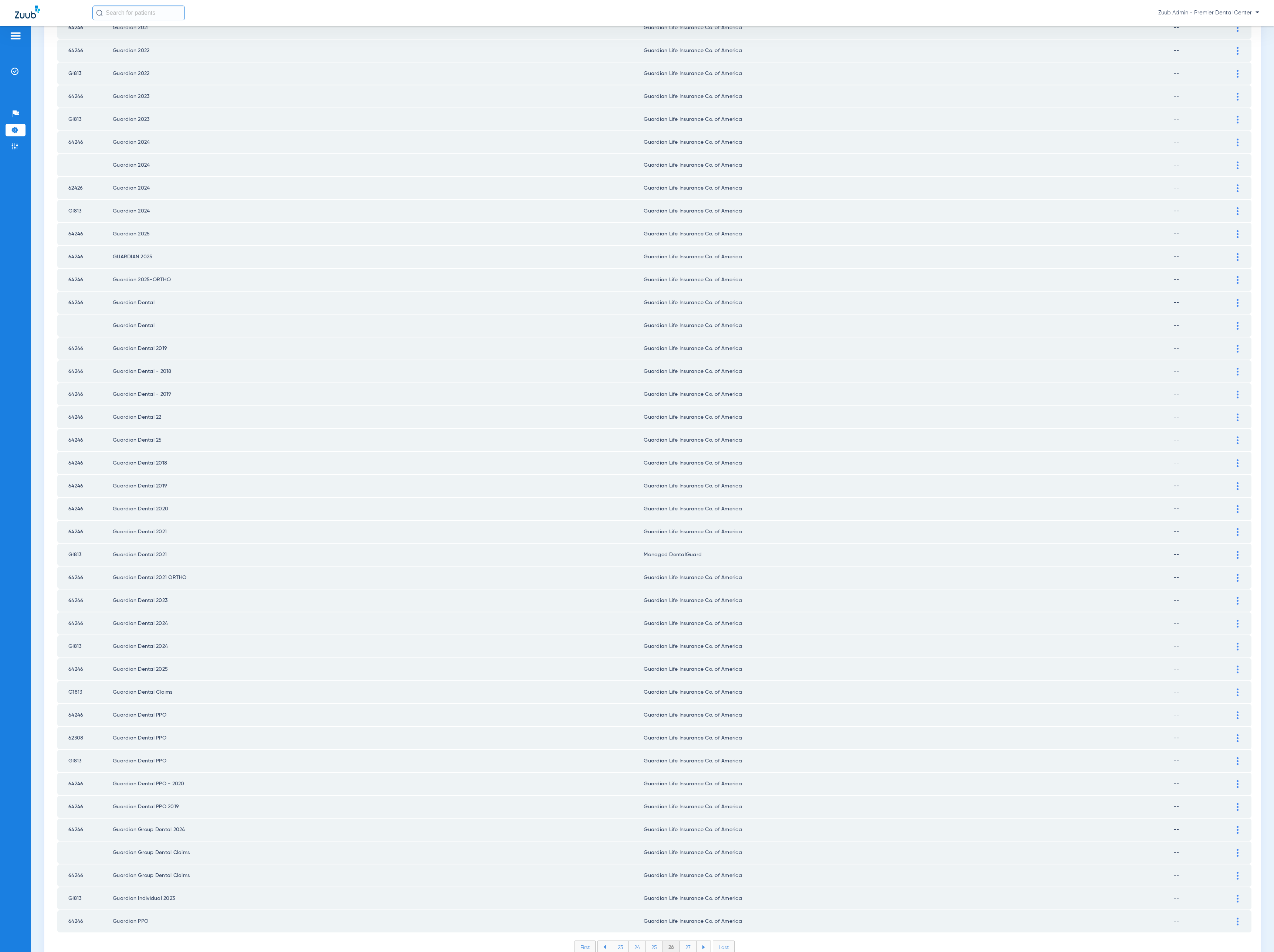
click at [680, 941] on li "27" at bounding box center [688, 947] width 17 height 13
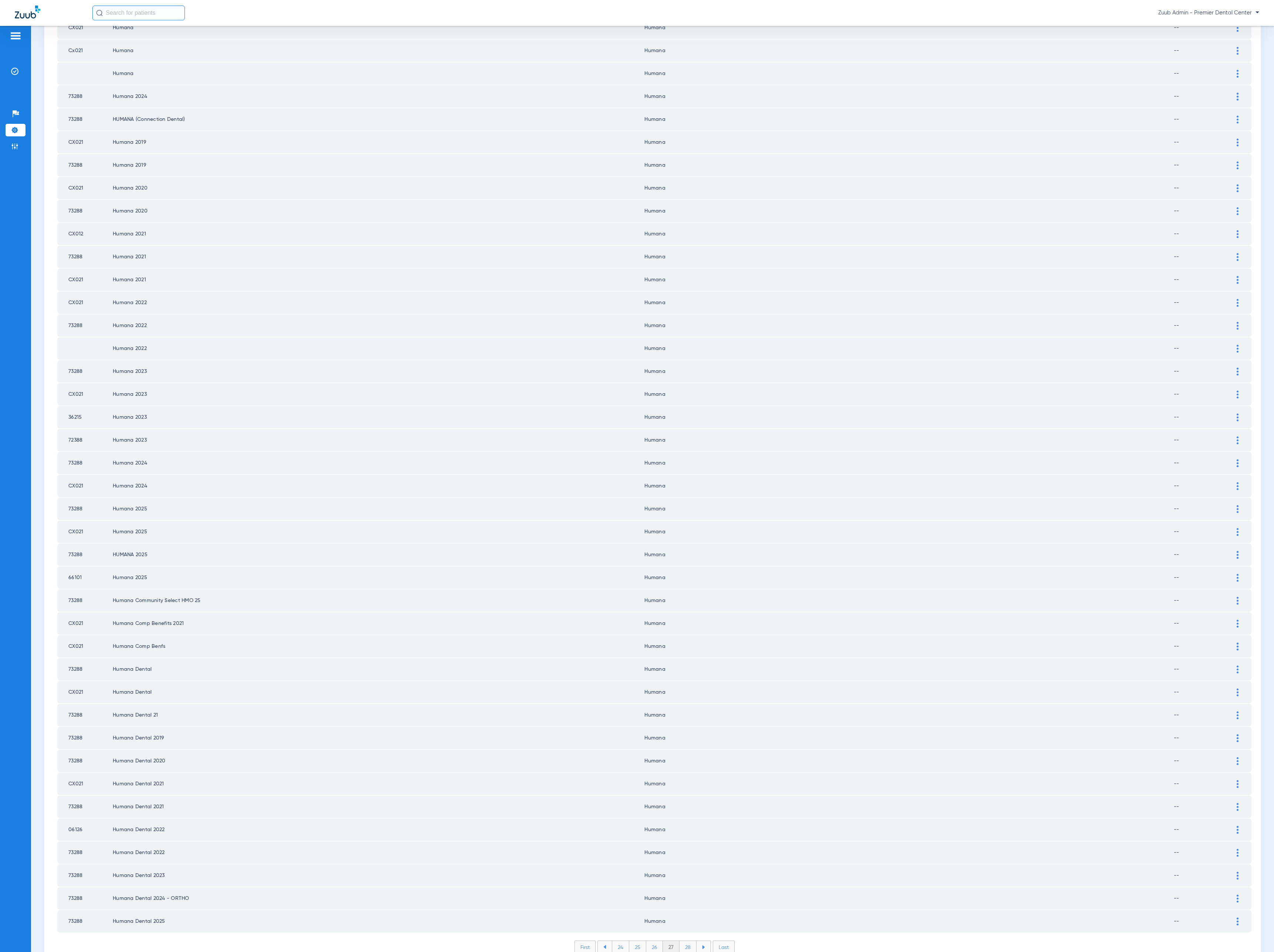
click at [679, 941] on li "28" at bounding box center [687, 947] width 17 height 13
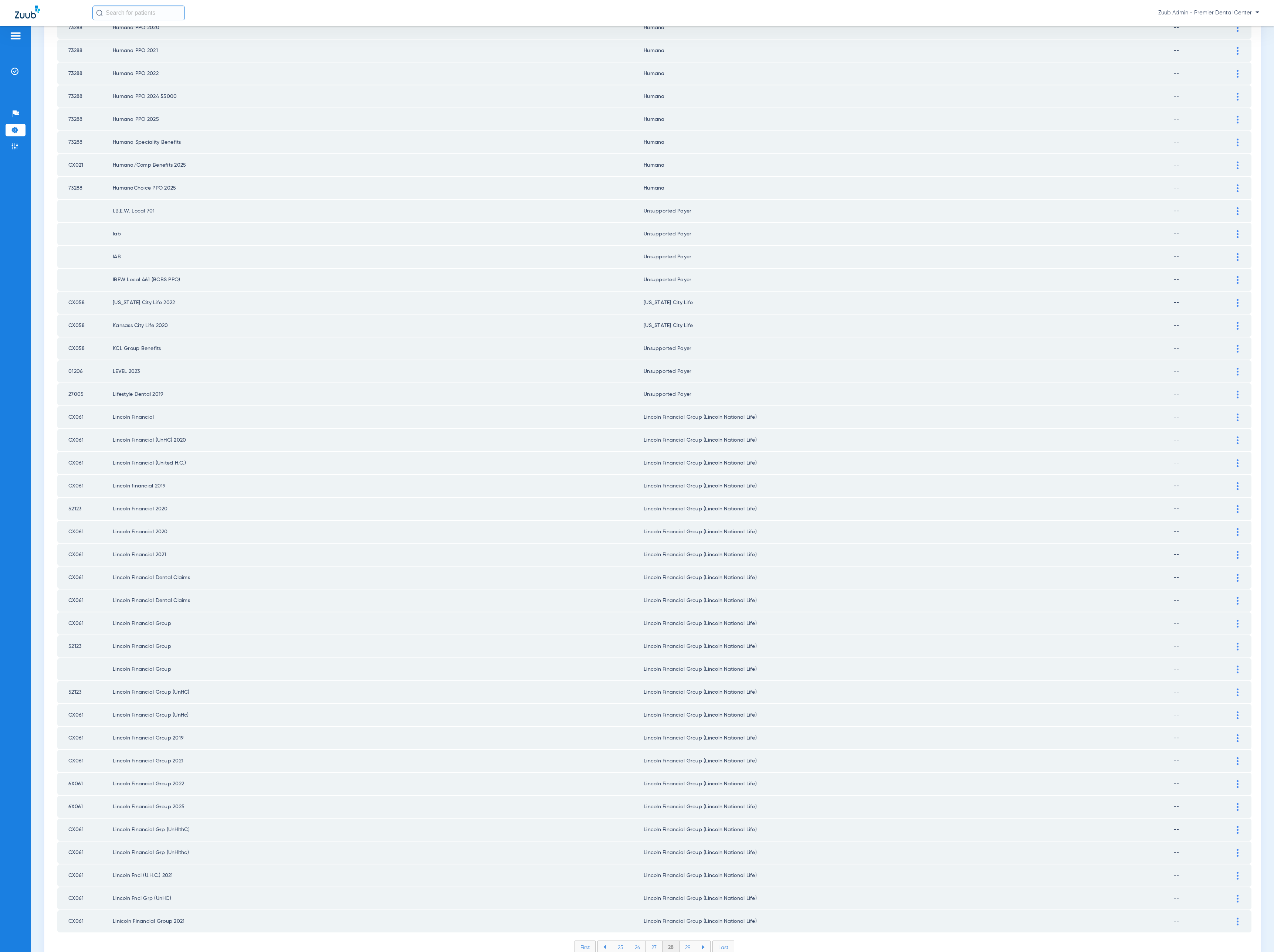
click at [682, 941] on li "29" at bounding box center [687, 947] width 17 height 13
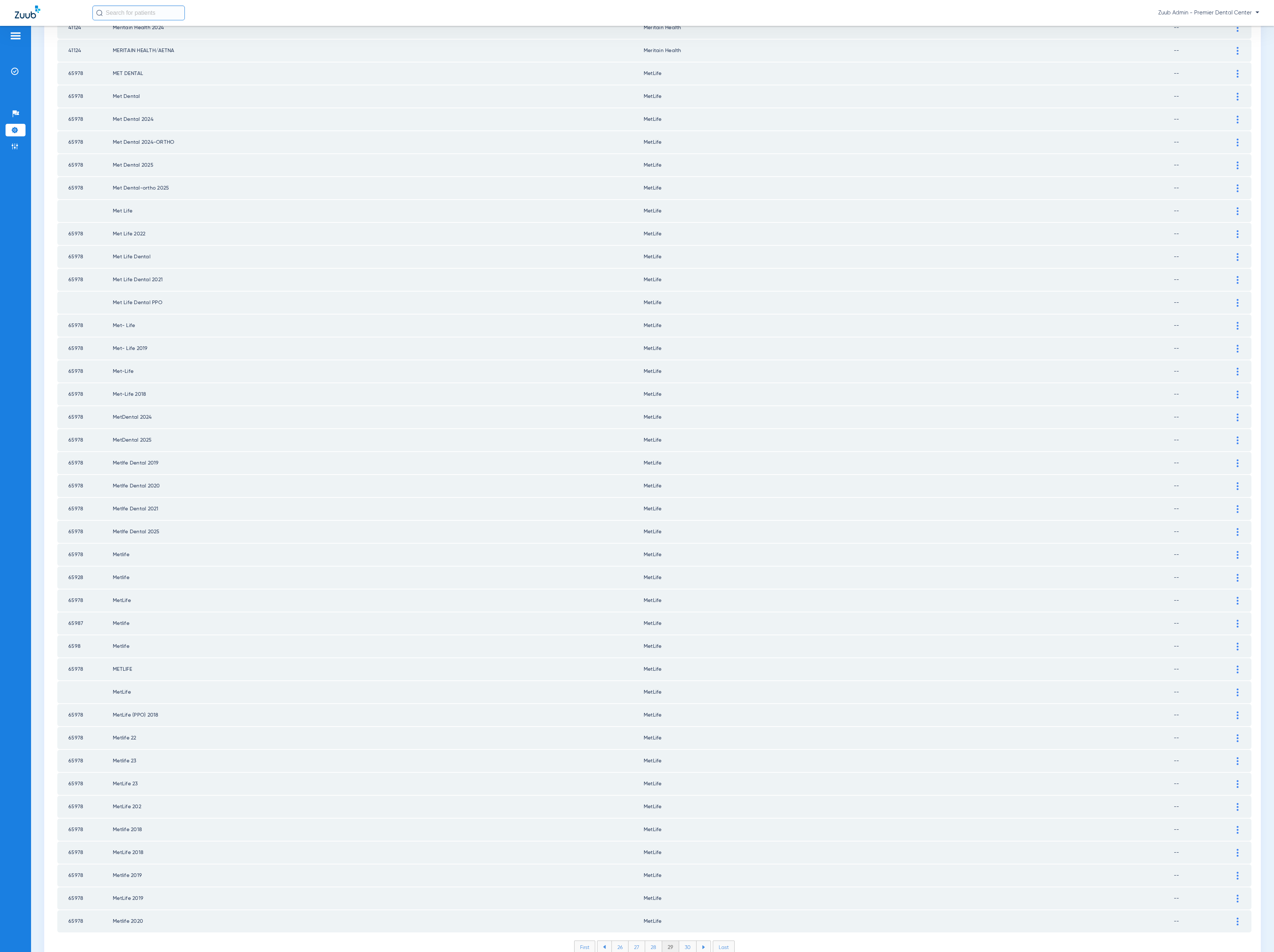
click at [683, 941] on li "30" at bounding box center [687, 947] width 17 height 13
click at [683, 941] on li "31" at bounding box center [687, 947] width 16 height 13
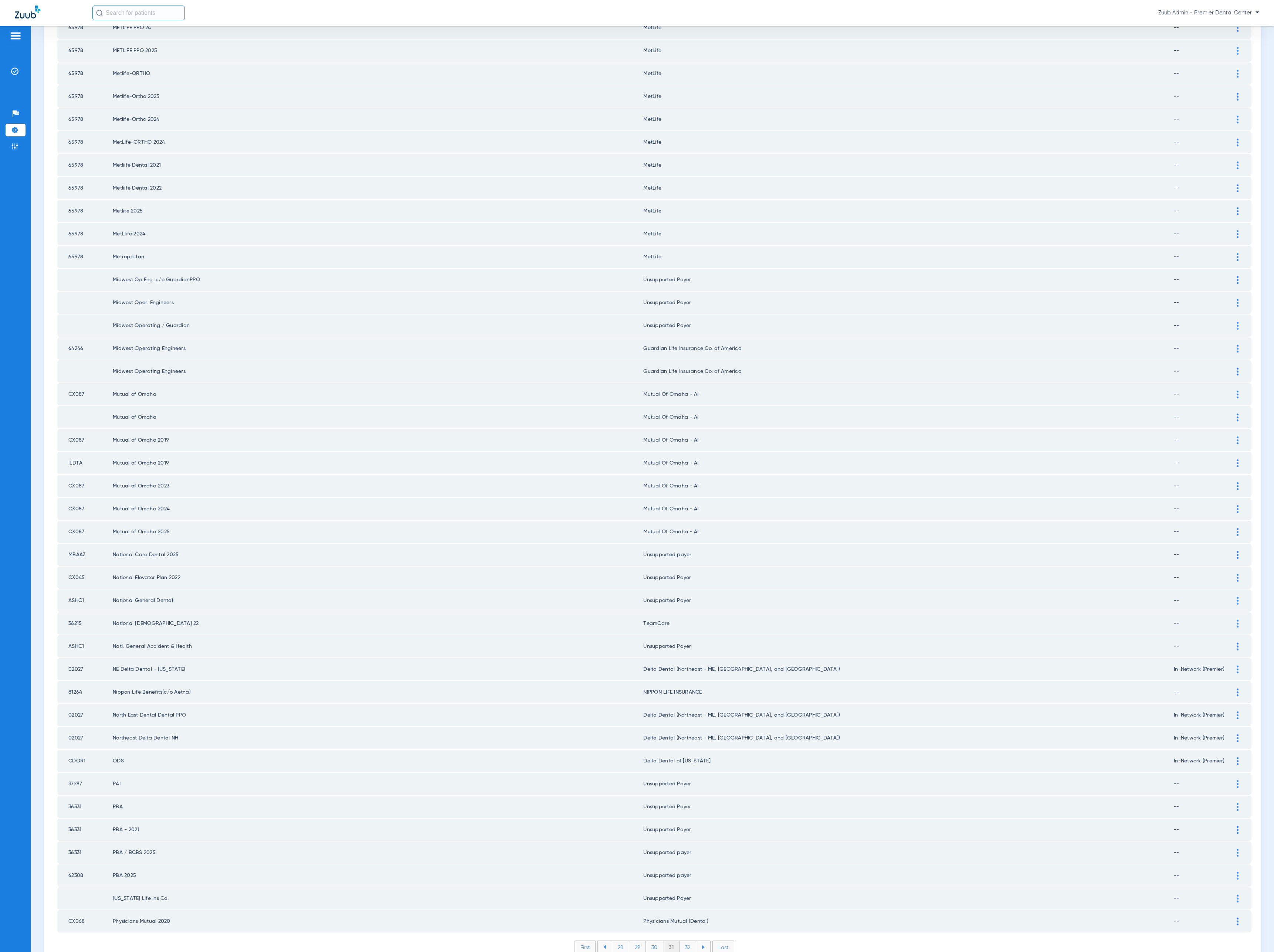
click at [683, 941] on li "32" at bounding box center [687, 947] width 17 height 13
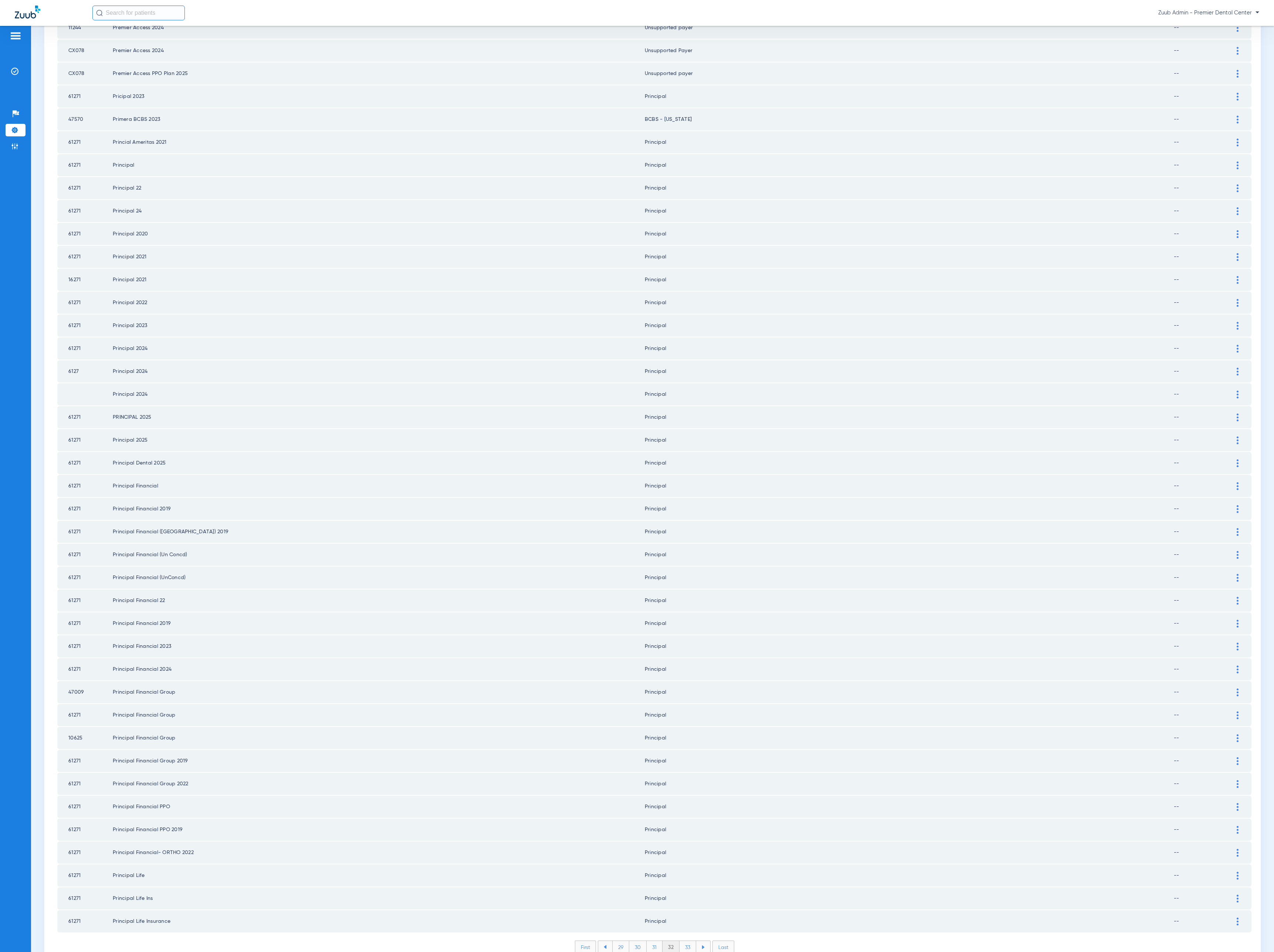
click at [683, 941] on li "33" at bounding box center [687, 947] width 17 height 13
click at [683, 941] on li "34" at bounding box center [687, 947] width 17 height 13
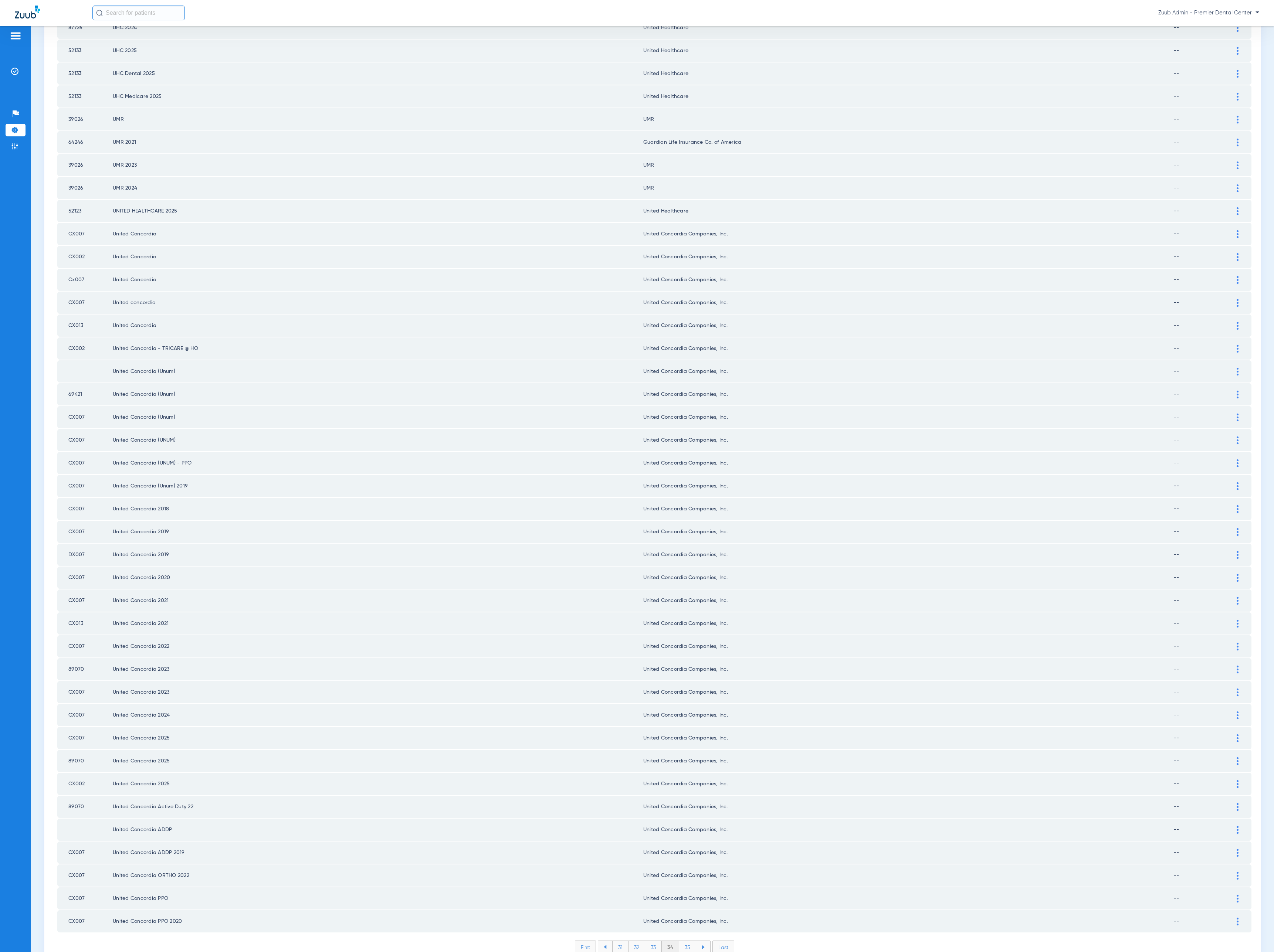
click at [683, 941] on li "35" at bounding box center [687, 947] width 17 height 13
click at [683, 941] on li "36" at bounding box center [688, 947] width 17 height 13
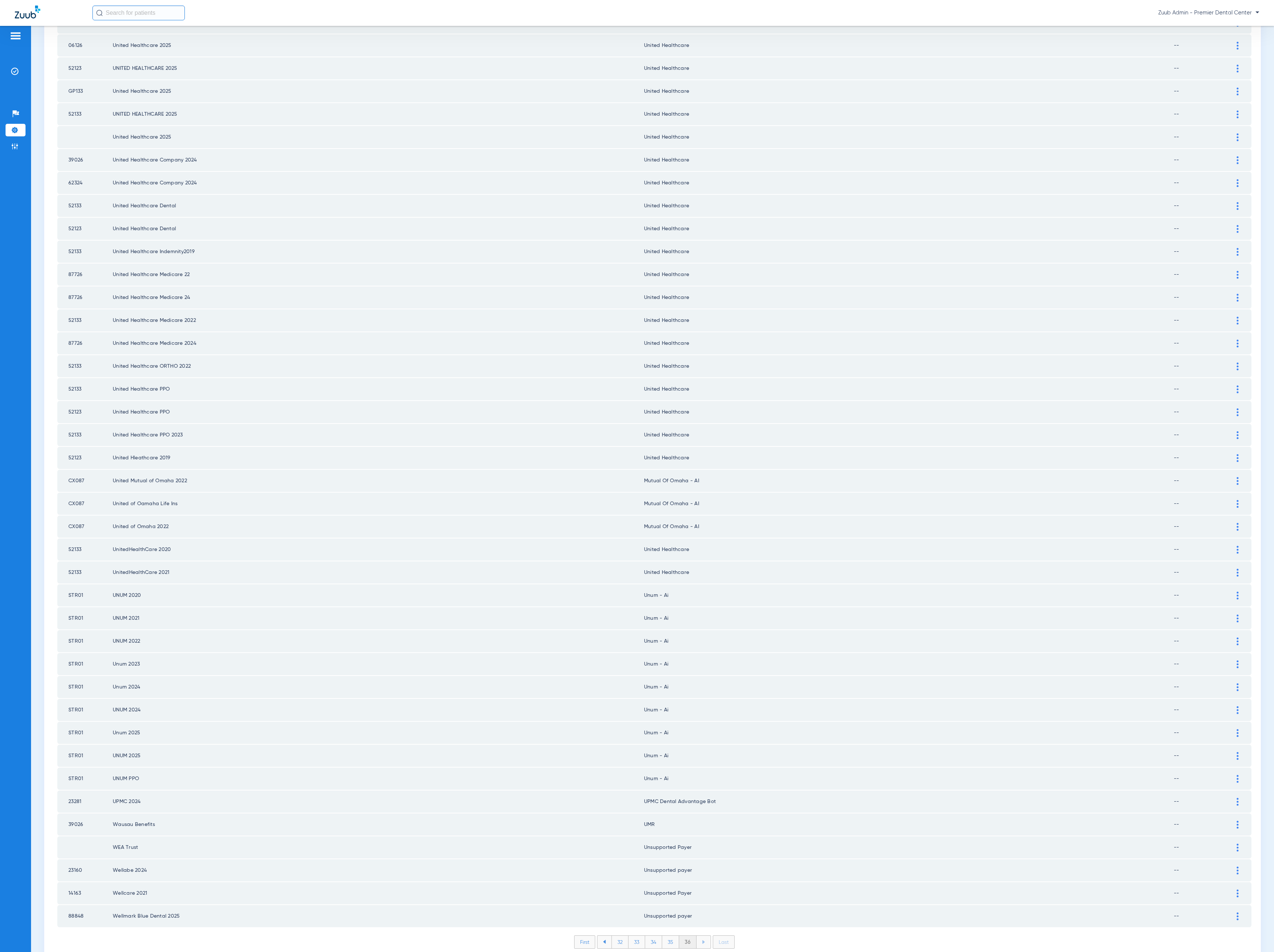
click at [683, 935] on li "36" at bounding box center [687, 941] width 17 height 13
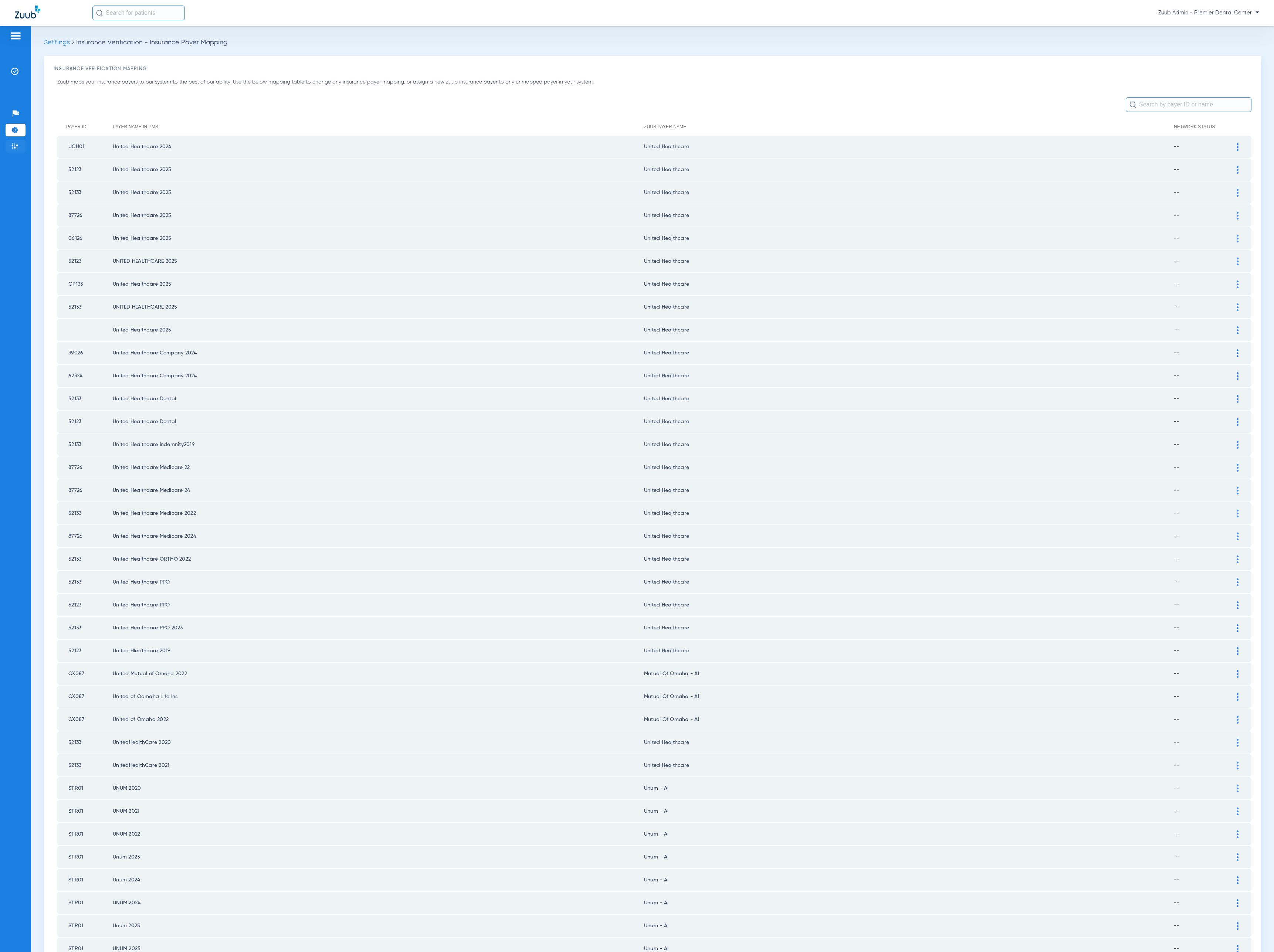
click at [19, 146] on li "Admin" at bounding box center [15, 146] width 20 height 13
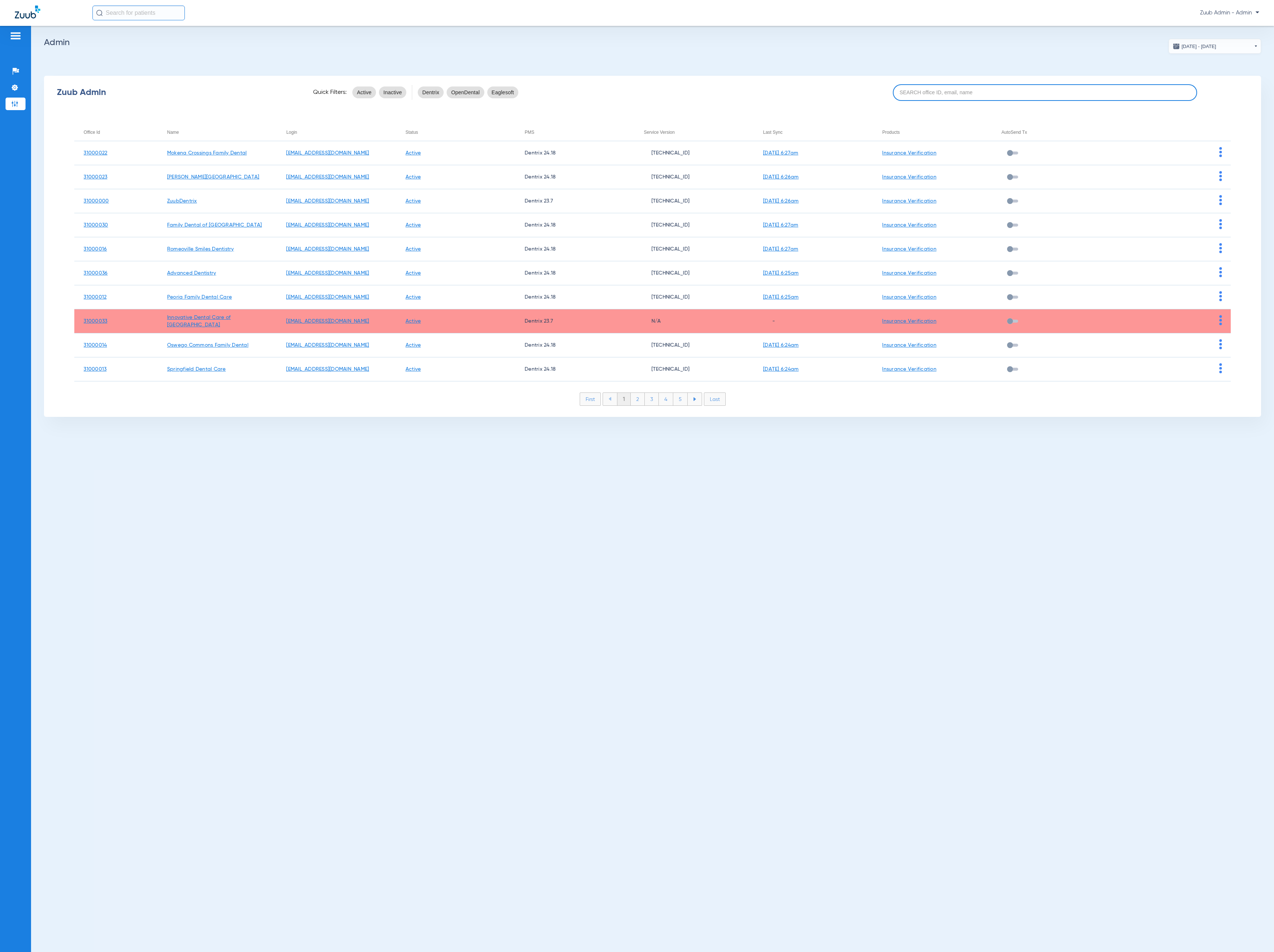
click at [1098, 98] on input at bounding box center [1044, 92] width 304 height 17
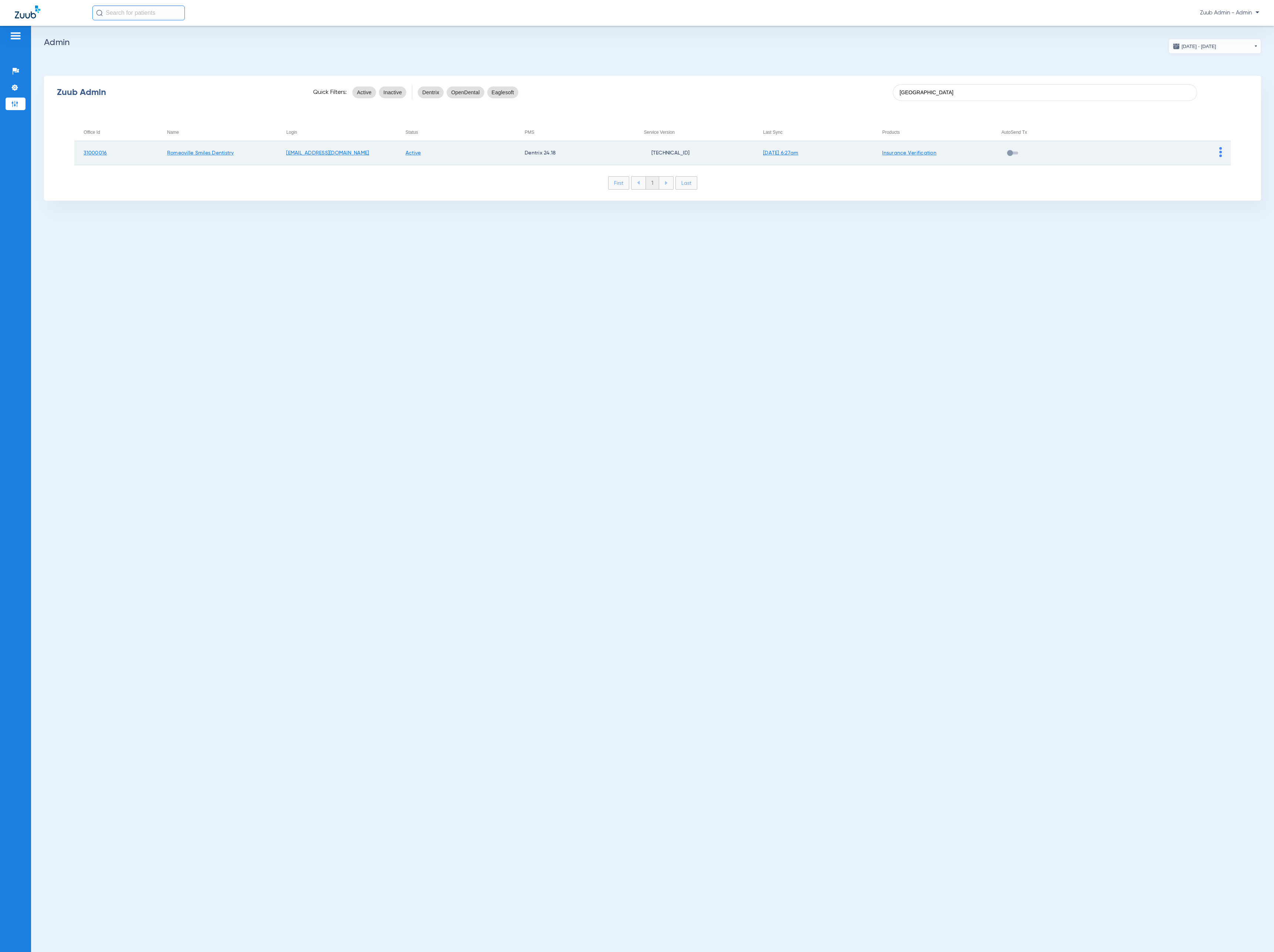
type input "rome"
click at [1220, 152] on img at bounding box center [1220, 152] width 2 height 10
click at [1224, 169] on button "View Account" at bounding box center [1240, 167] width 43 height 15
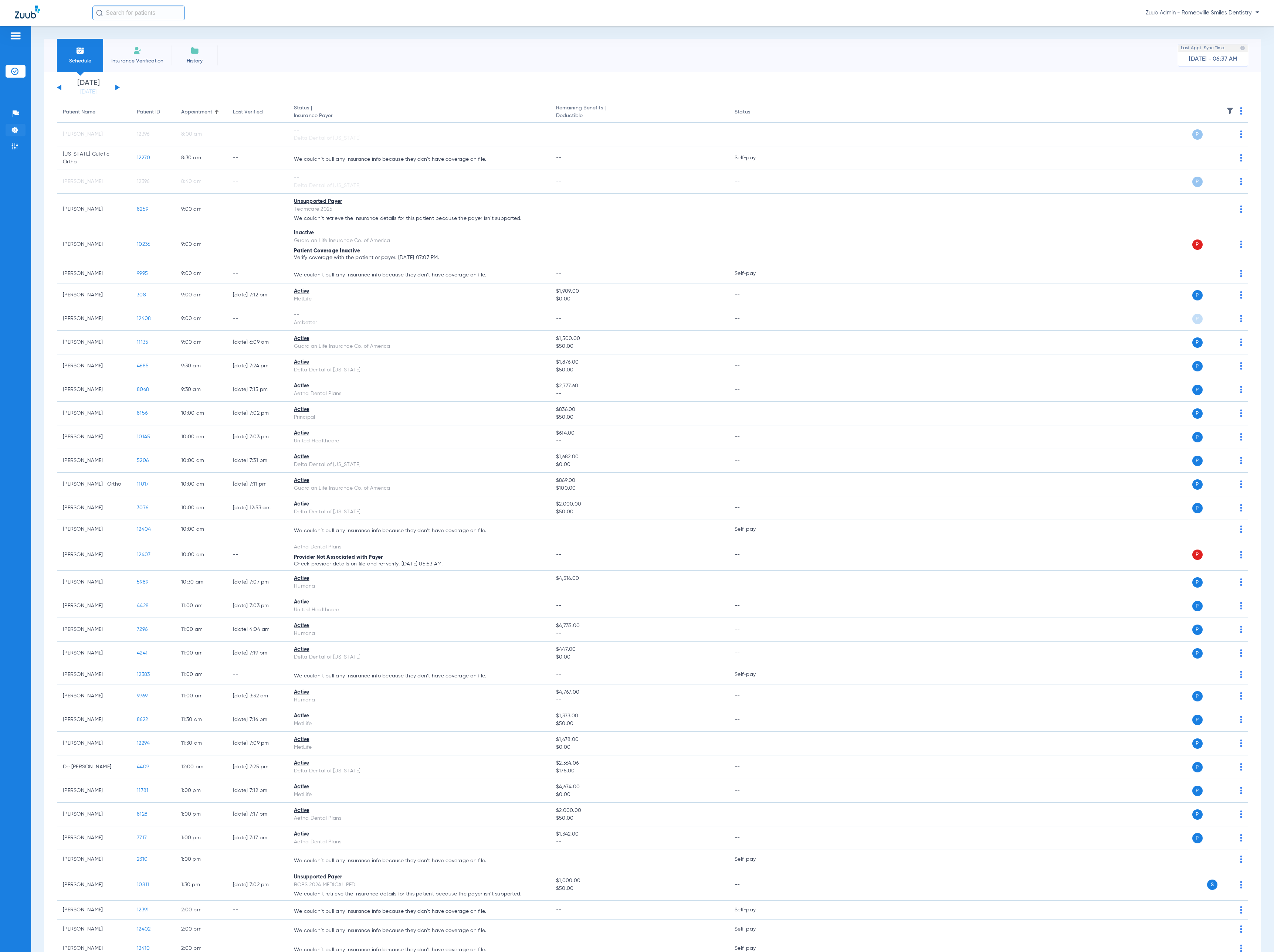
click at [20, 133] on li "Settings" at bounding box center [15, 130] width 20 height 13
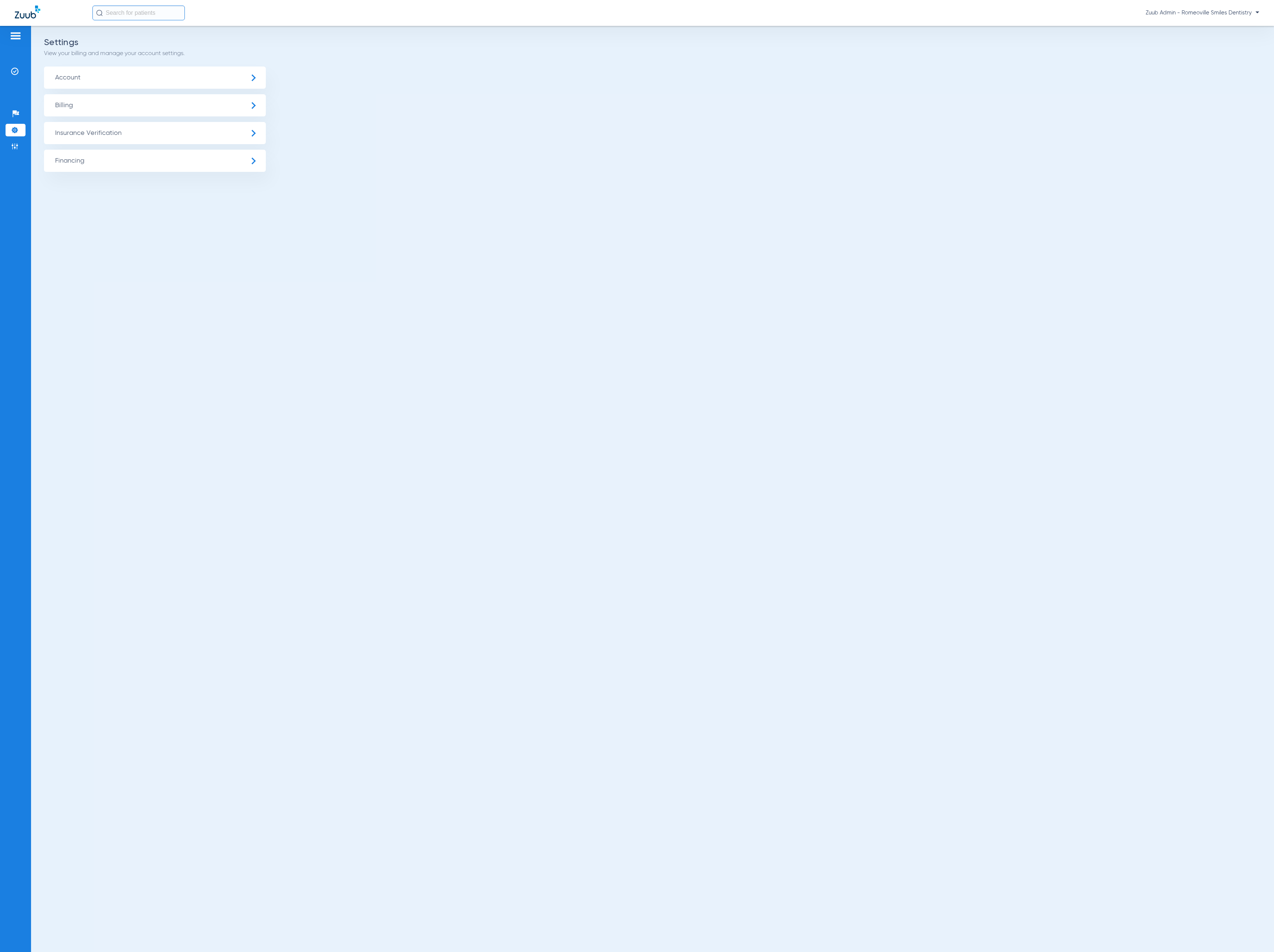
click at [141, 128] on span "Insurance Verification" at bounding box center [155, 133] width 222 height 23
click at [163, 190] on li "Insurance Payer Mapping" at bounding box center [155, 191] width 222 height 19
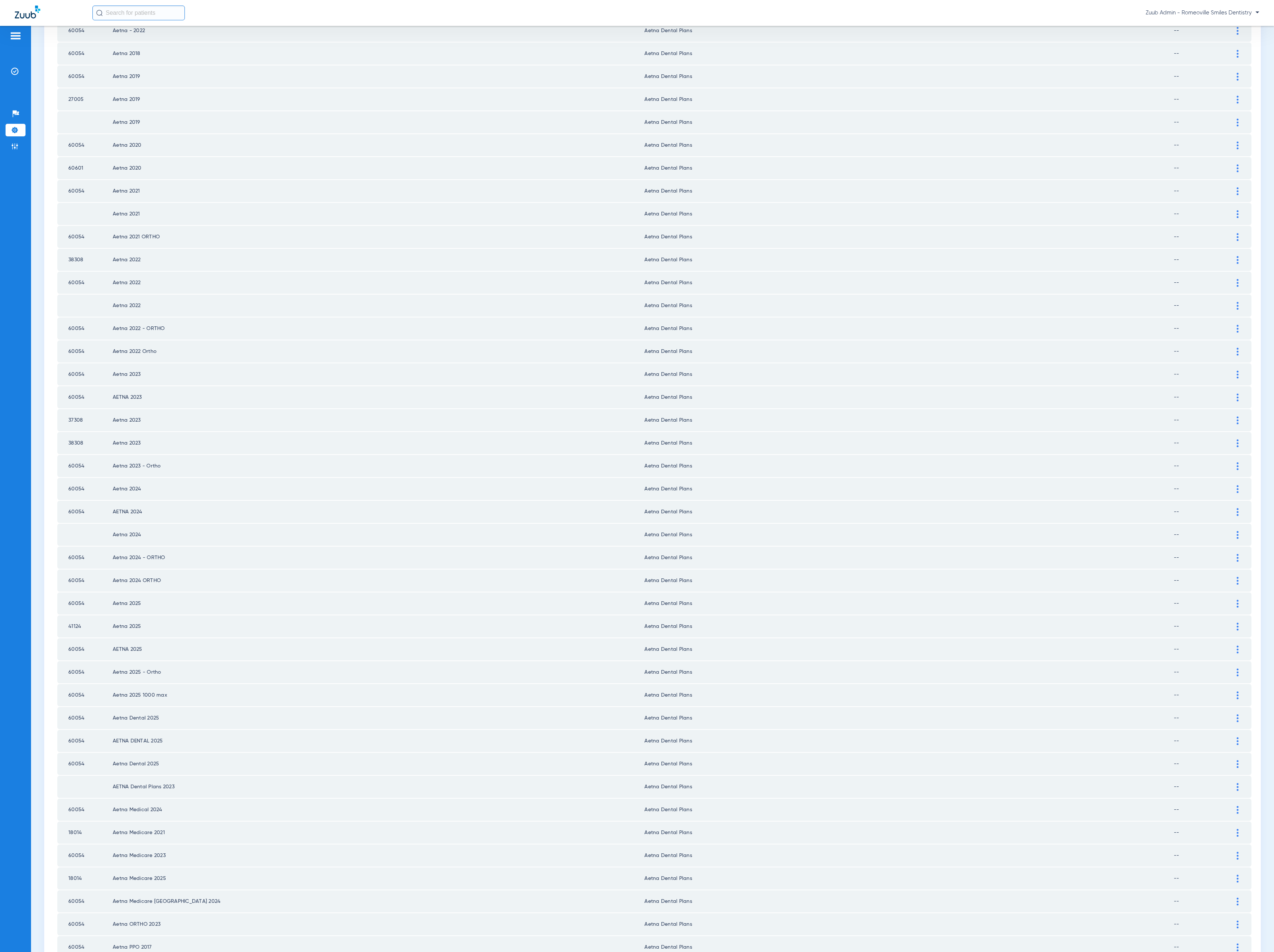
scroll to position [348, 0]
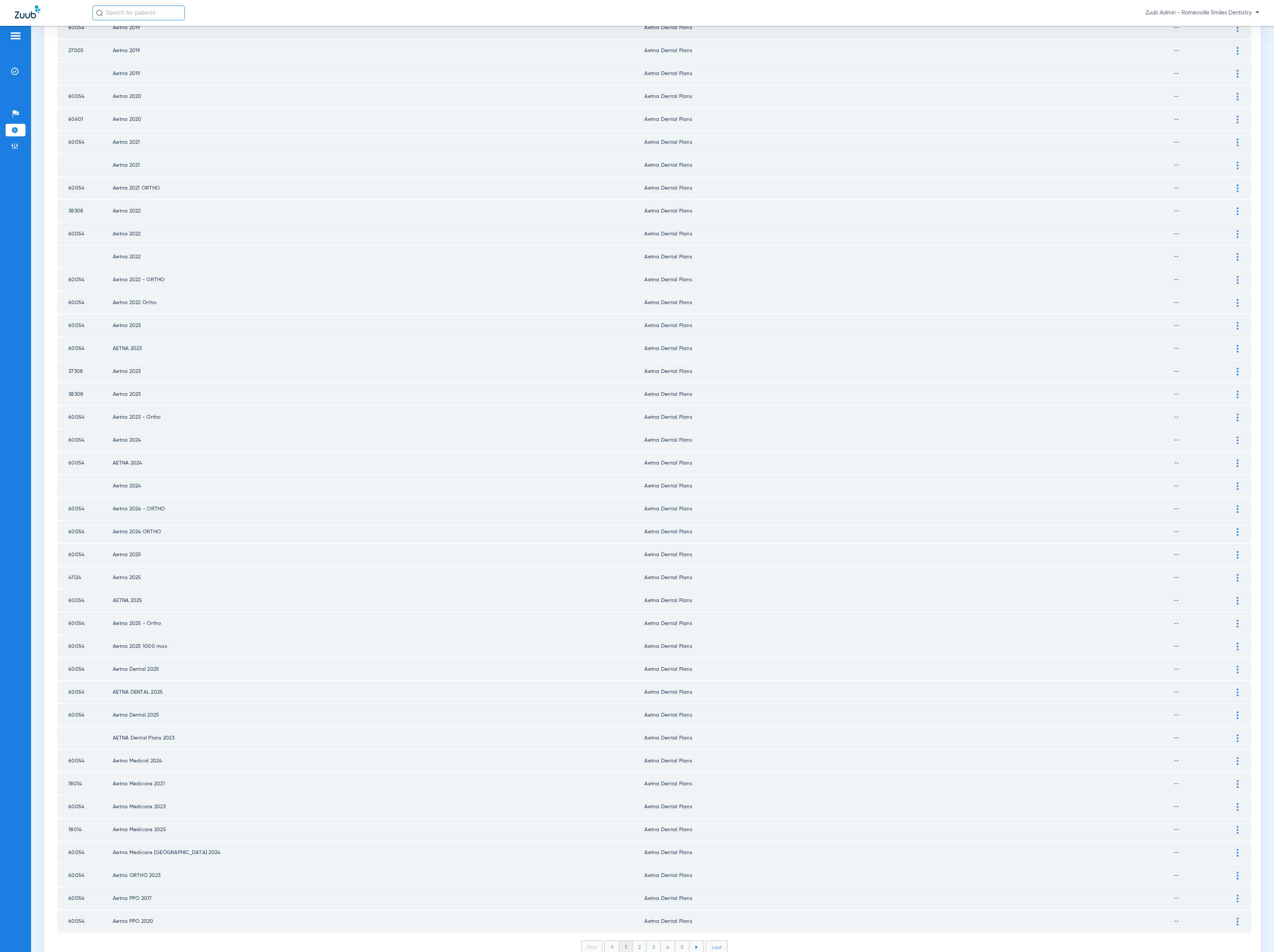
click at [632, 941] on li "2" at bounding box center [639, 947] width 14 height 13
click at [652, 941] on li "3" at bounding box center [654, 947] width 14 height 13
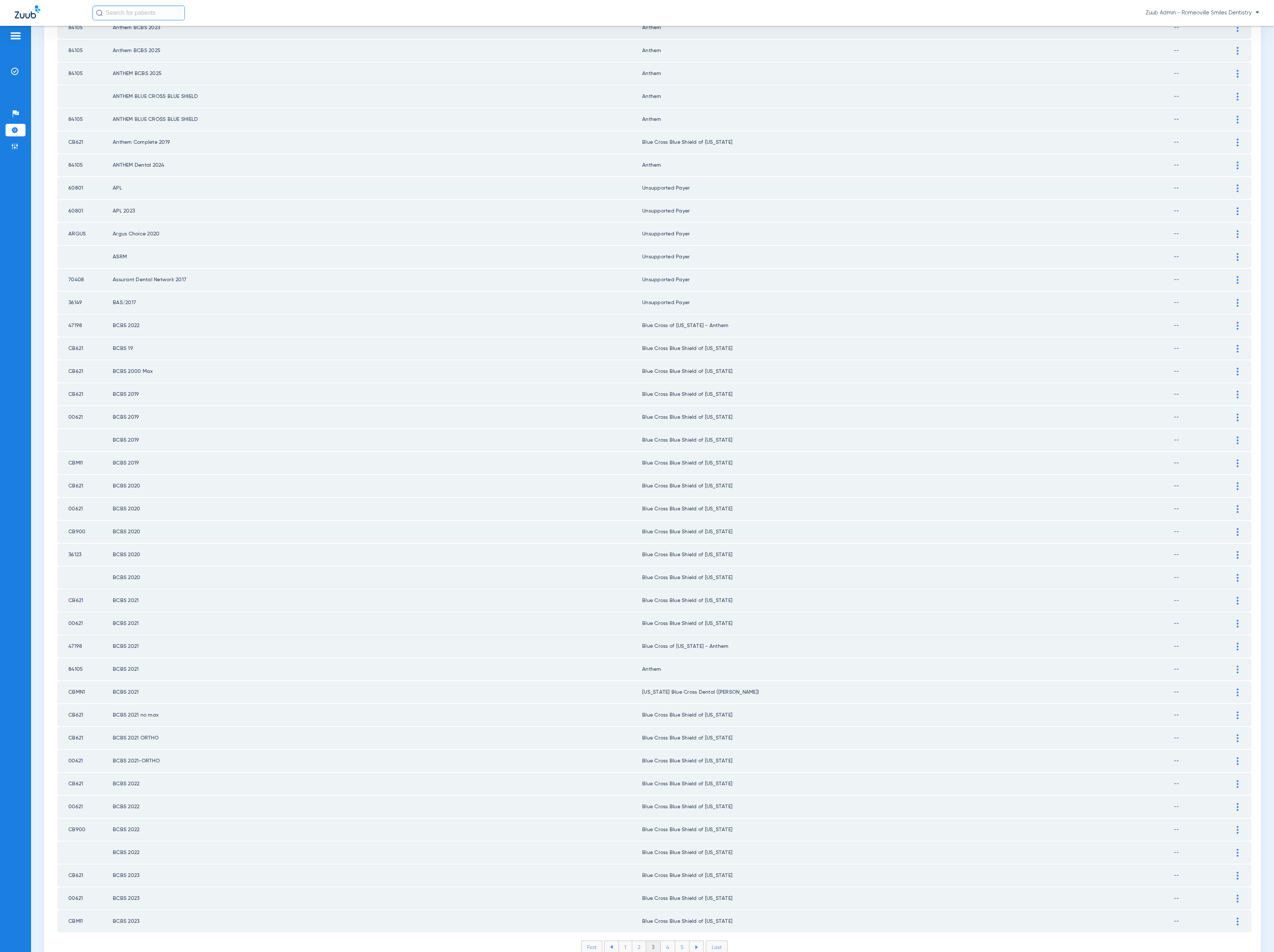
click at [660, 941] on li "4" at bounding box center [667, 947] width 14 height 13
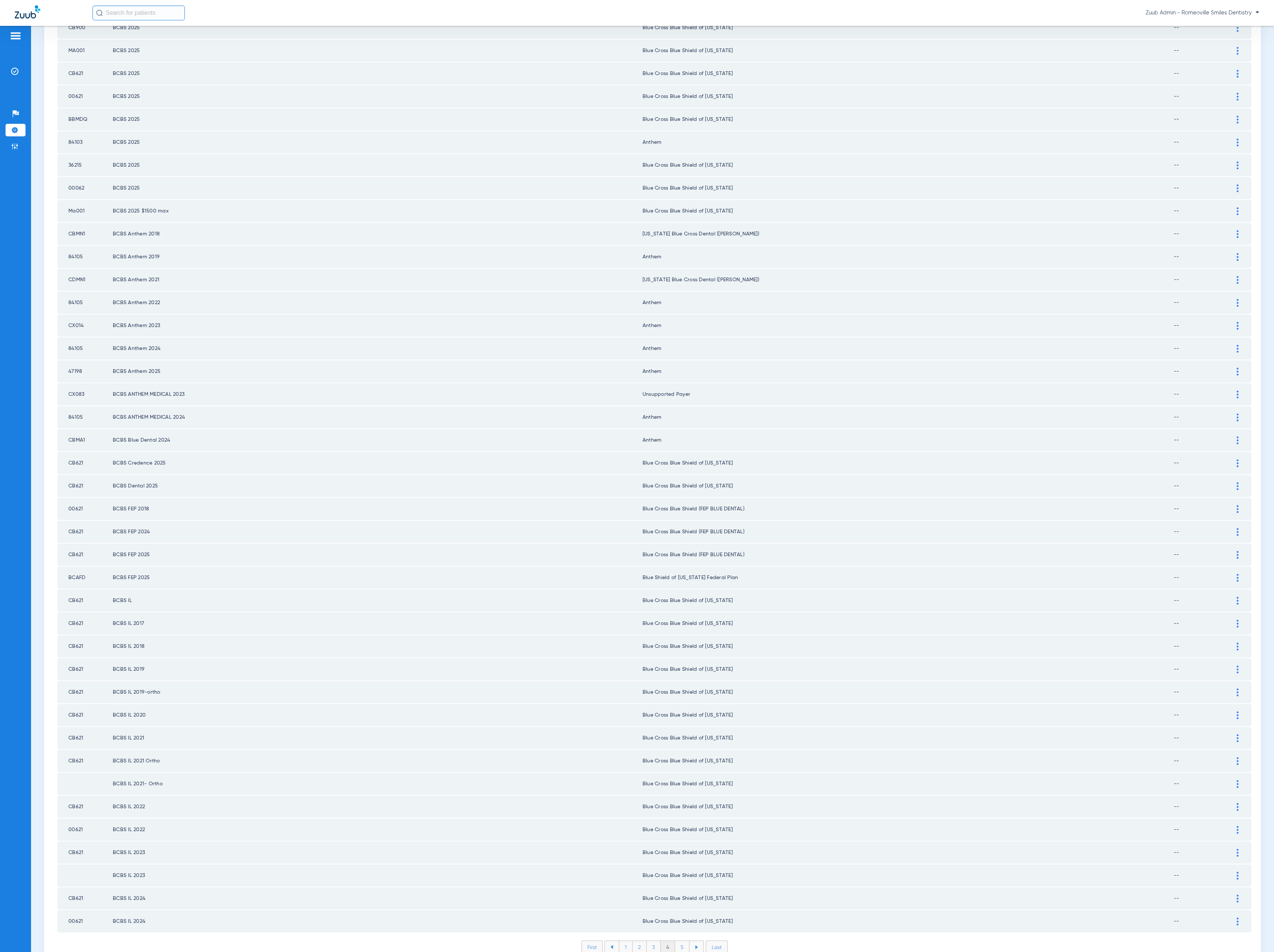
click at [681, 941] on li "5" at bounding box center [682, 947] width 14 height 13
click at [681, 941] on li "6" at bounding box center [683, 947] width 14 height 13
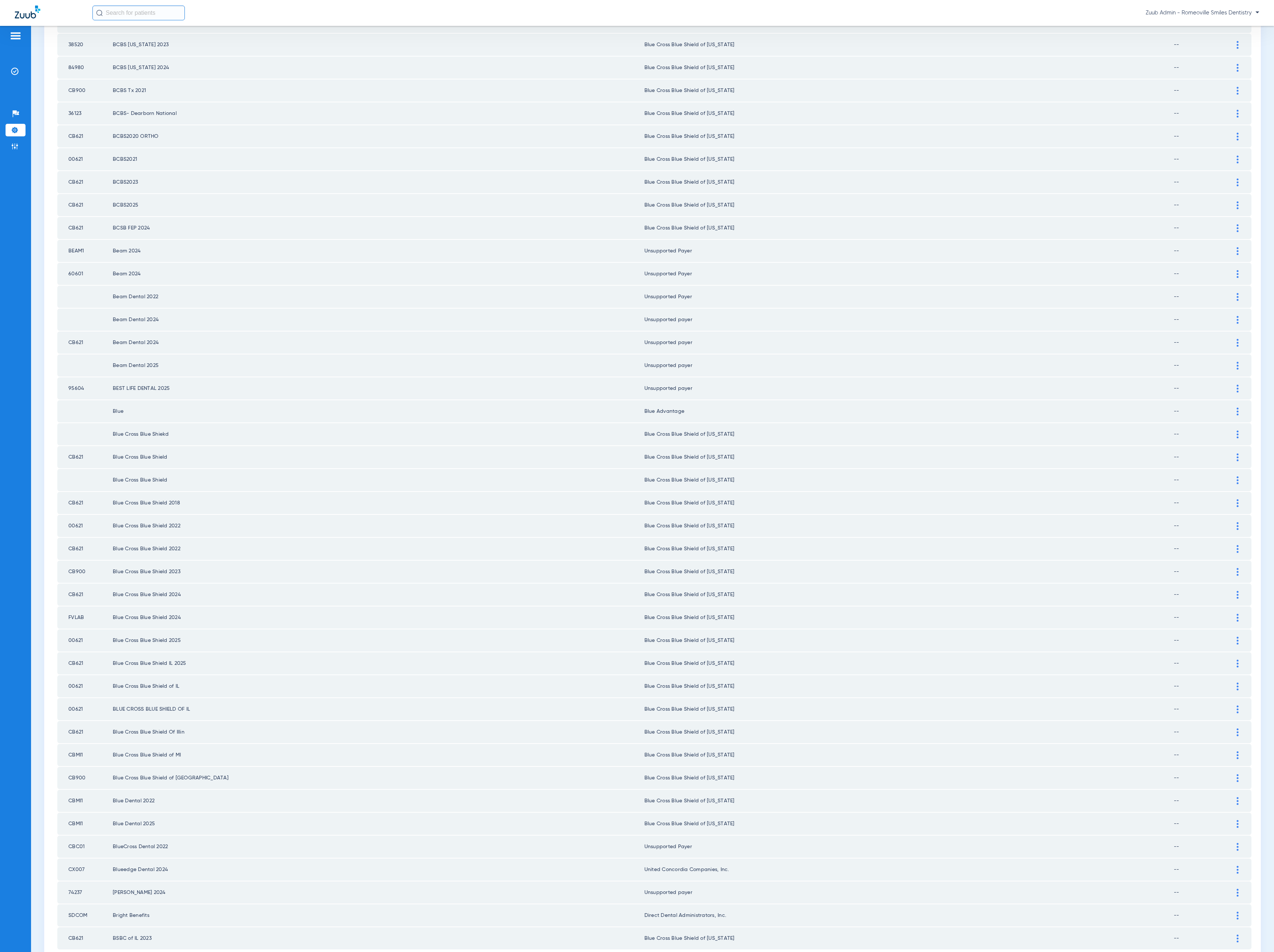
scroll to position [348, 0]
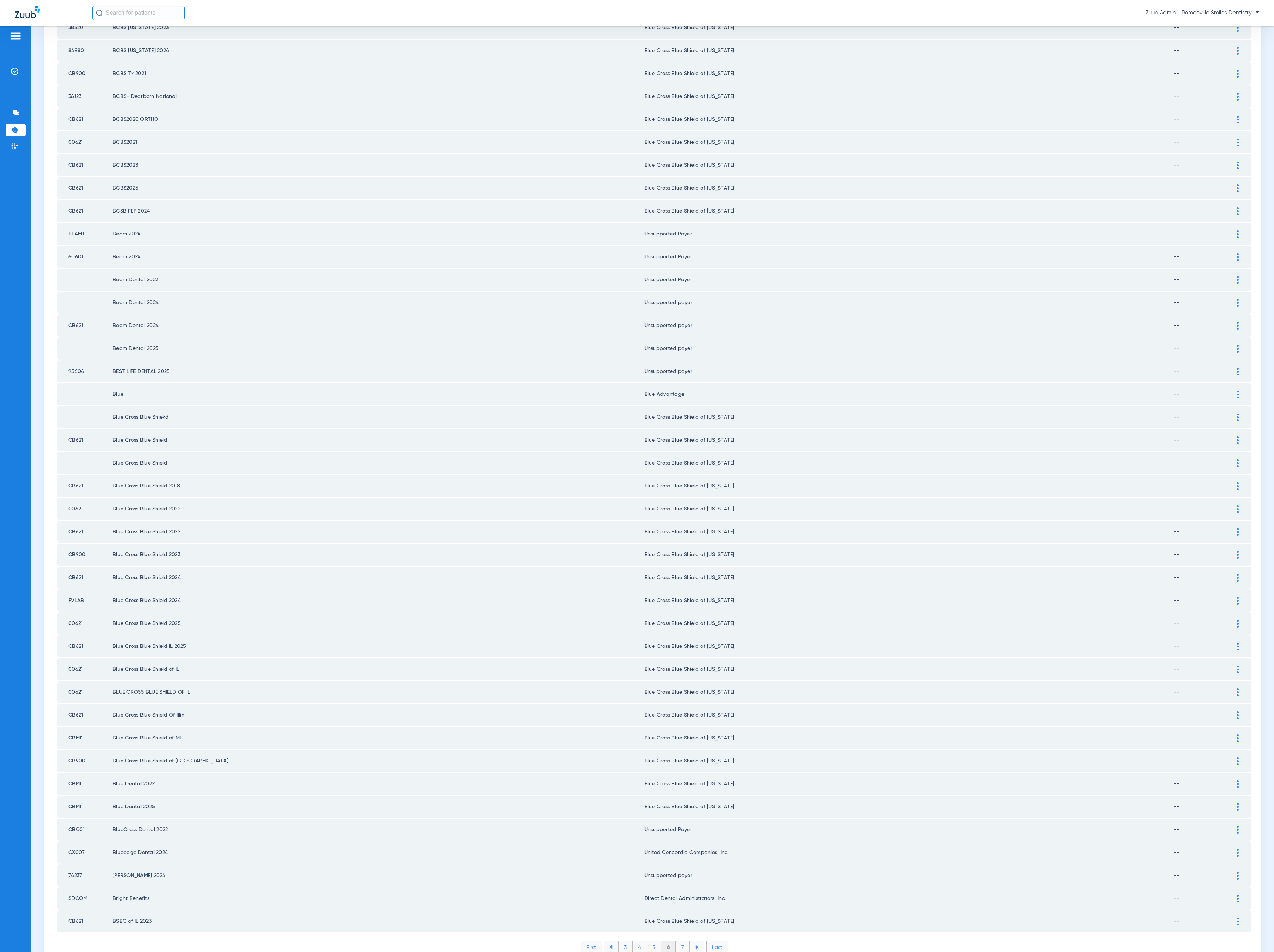
click at [681, 941] on li "7" at bounding box center [683, 947] width 14 height 13
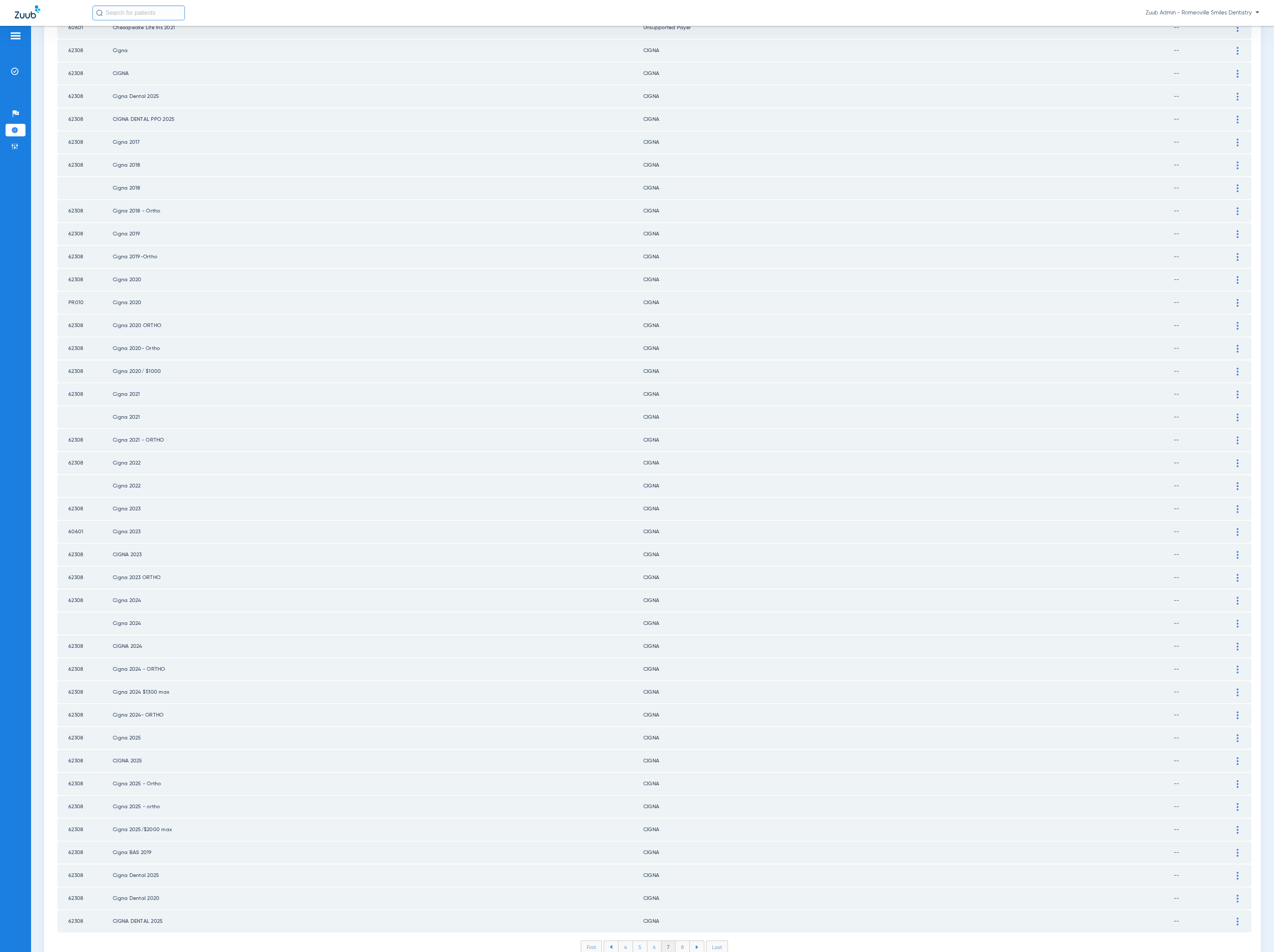
click at [681, 941] on li "8" at bounding box center [682, 947] width 14 height 13
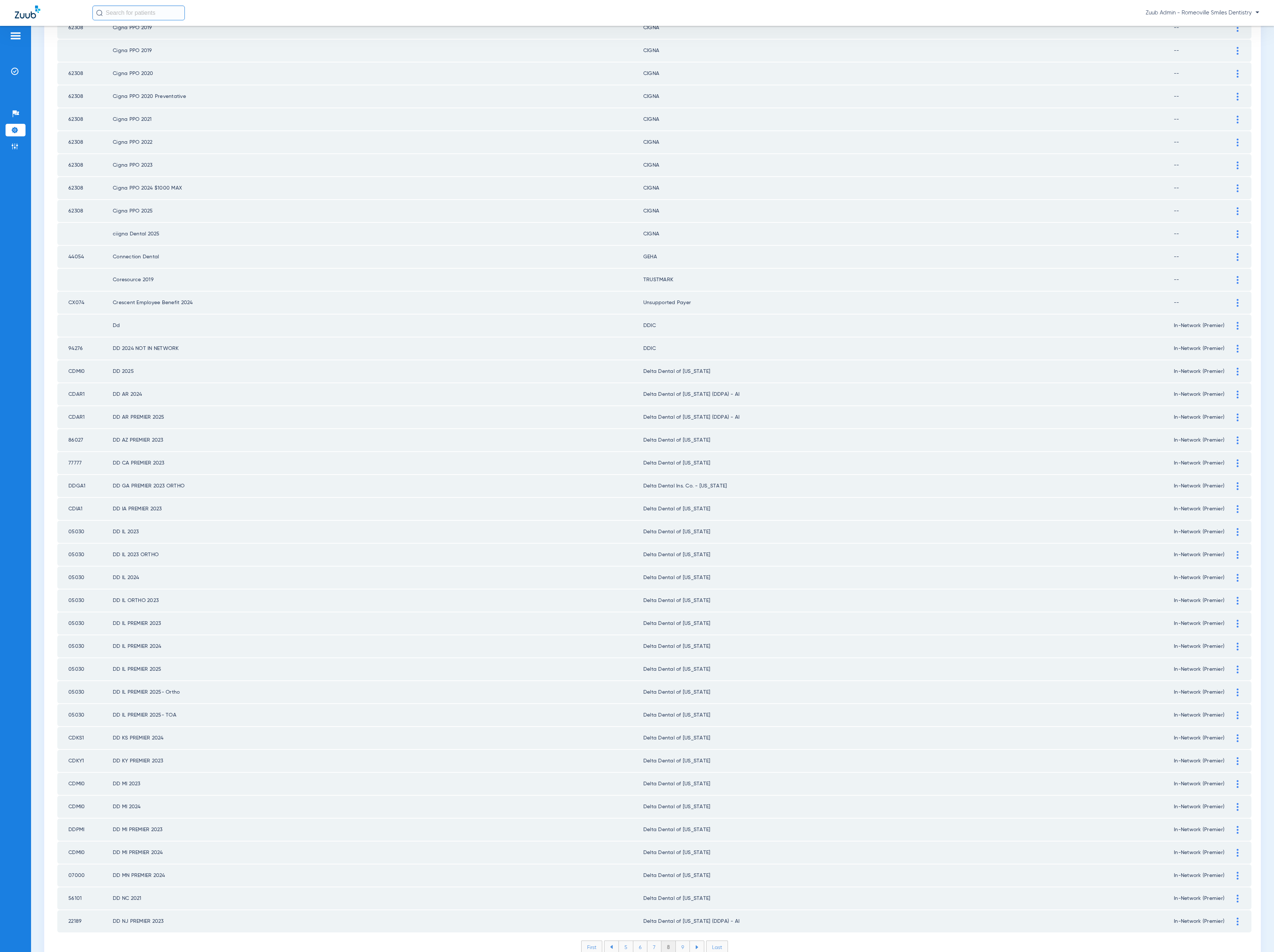
click at [680, 941] on li "9" at bounding box center [683, 947] width 14 height 13
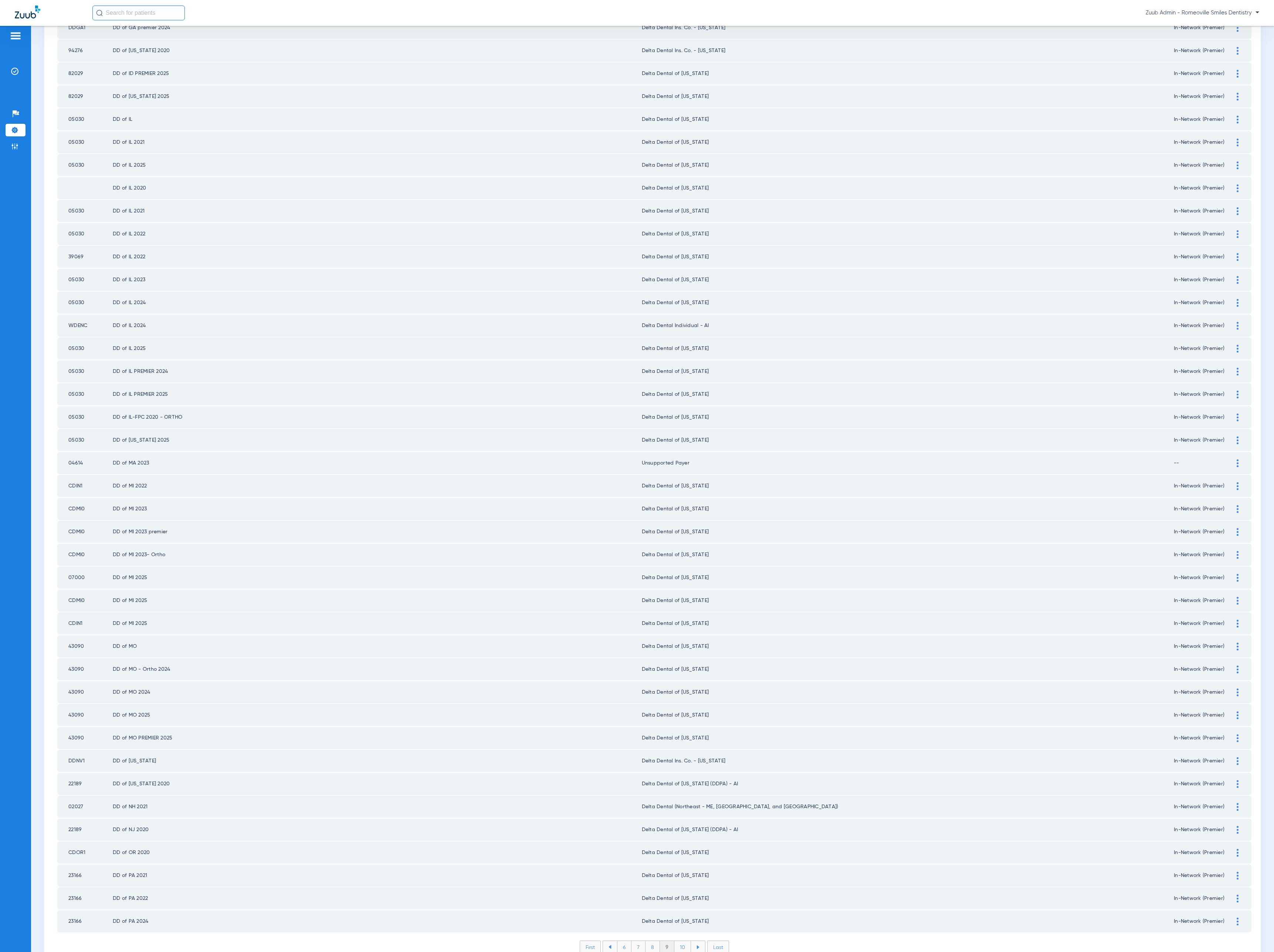
click at [680, 941] on li "10" at bounding box center [683, 947] width 17 height 13
click at [680, 941] on li "11" at bounding box center [684, 947] width 15 height 13
click at [680, 941] on li "12" at bounding box center [684, 947] width 16 height 13
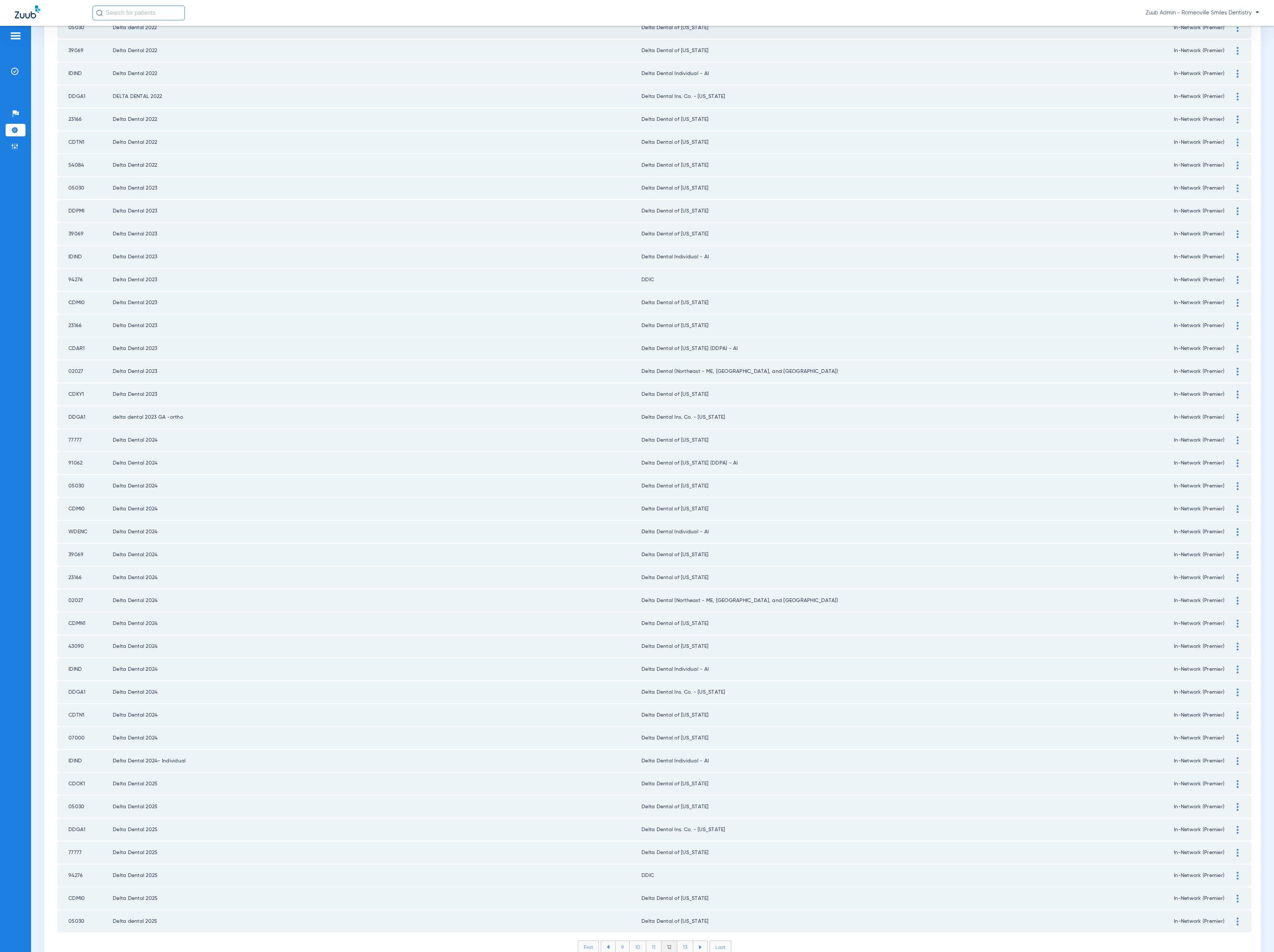
click at [680, 941] on li "13" at bounding box center [685, 947] width 16 height 13
click at [680, 941] on li "14" at bounding box center [687, 947] width 17 height 13
click at [680, 941] on li "15" at bounding box center [686, 947] width 17 height 13
click at [680, 941] on li "16" at bounding box center [686, 947] width 16 height 13
click at [680, 941] on li "17" at bounding box center [686, 947] width 16 height 13
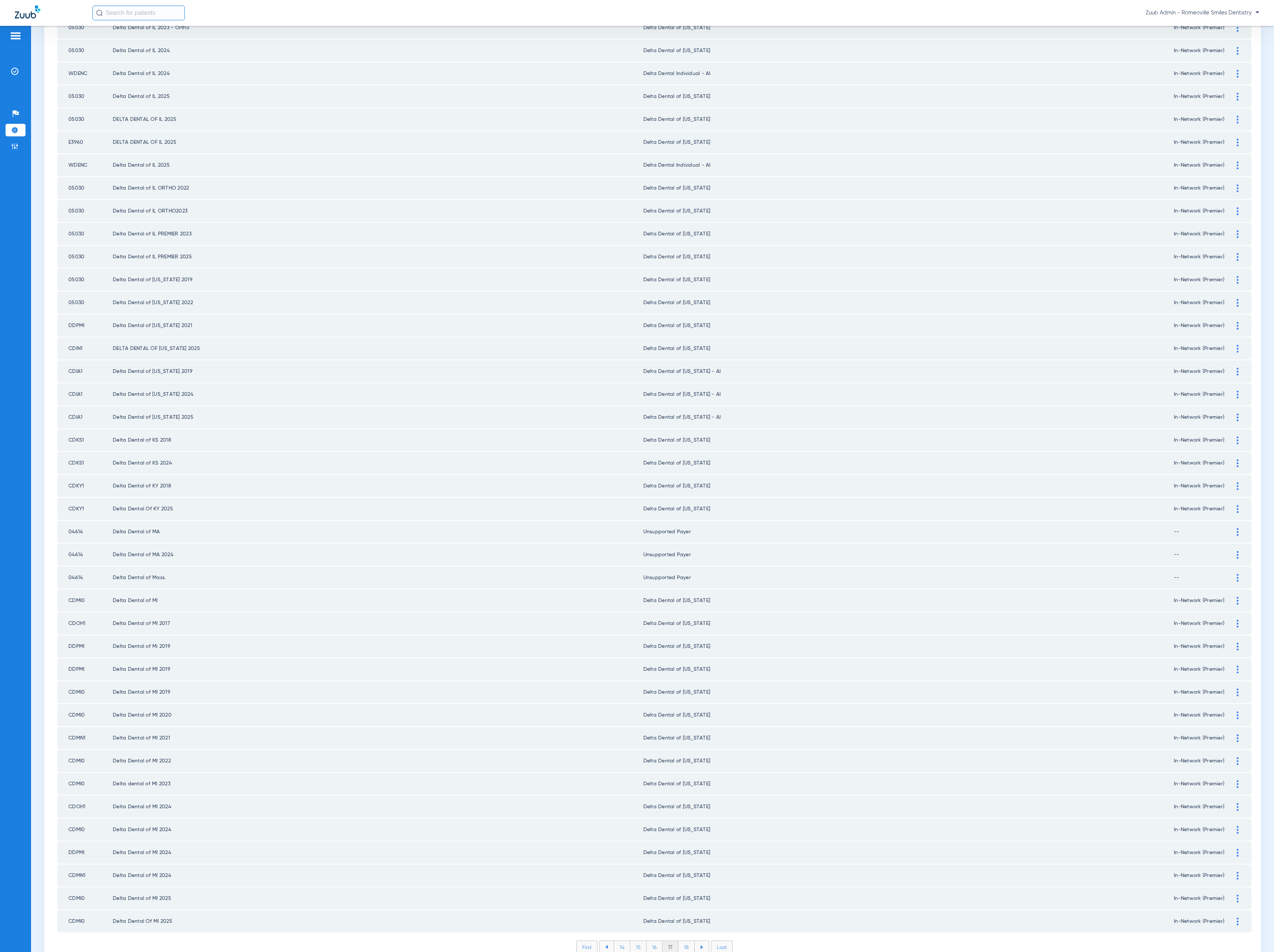
click at [681, 941] on li "18" at bounding box center [687, 947] width 17 height 13
click at [681, 941] on li "19" at bounding box center [686, 947] width 16 height 13
click at [681, 941] on li "20" at bounding box center [686, 947] width 17 height 13
click at [681, 941] on li "21" at bounding box center [687, 947] width 16 height 13
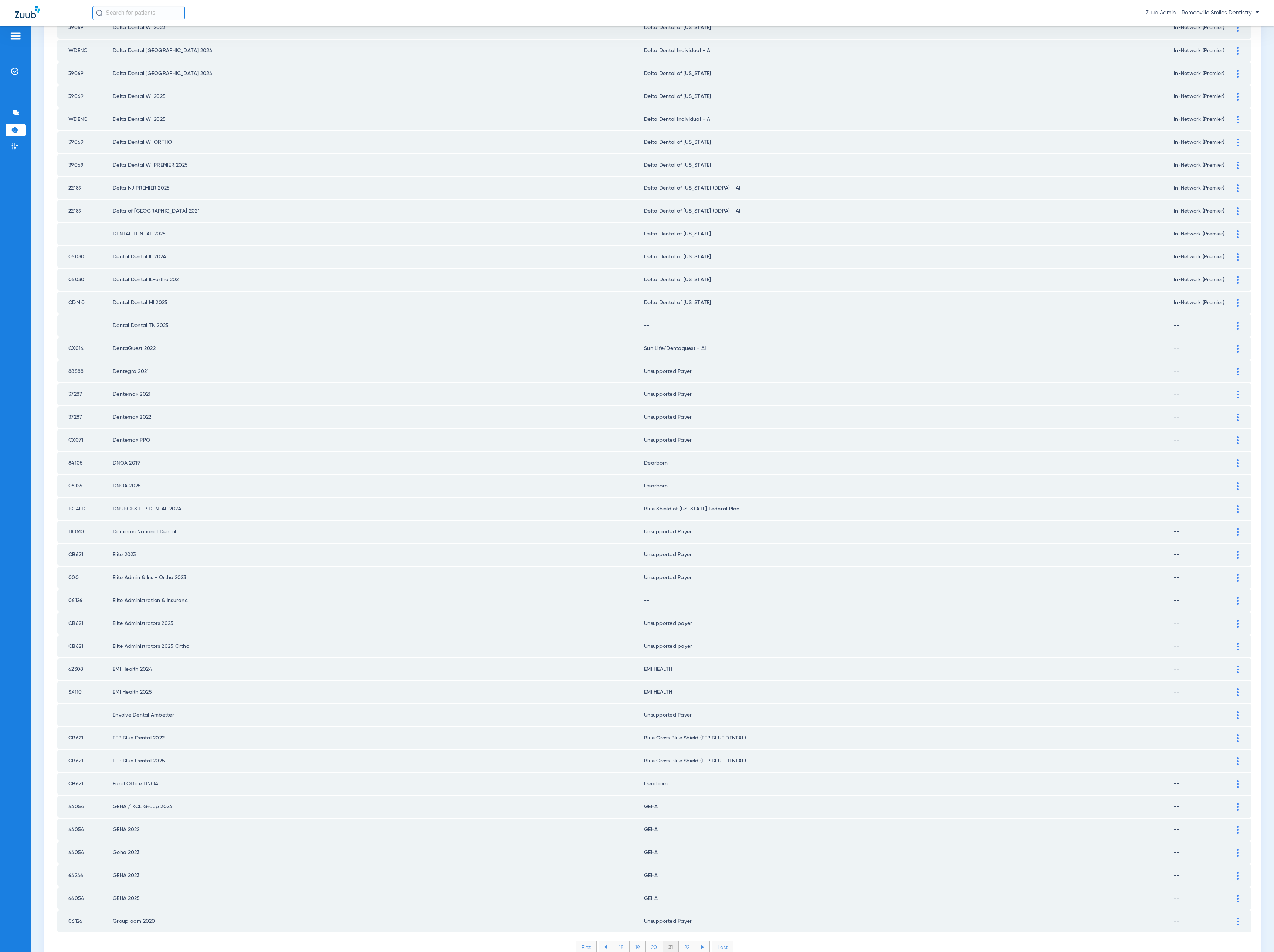
click at [1236, 322] on img at bounding box center [1237, 326] width 2 height 8
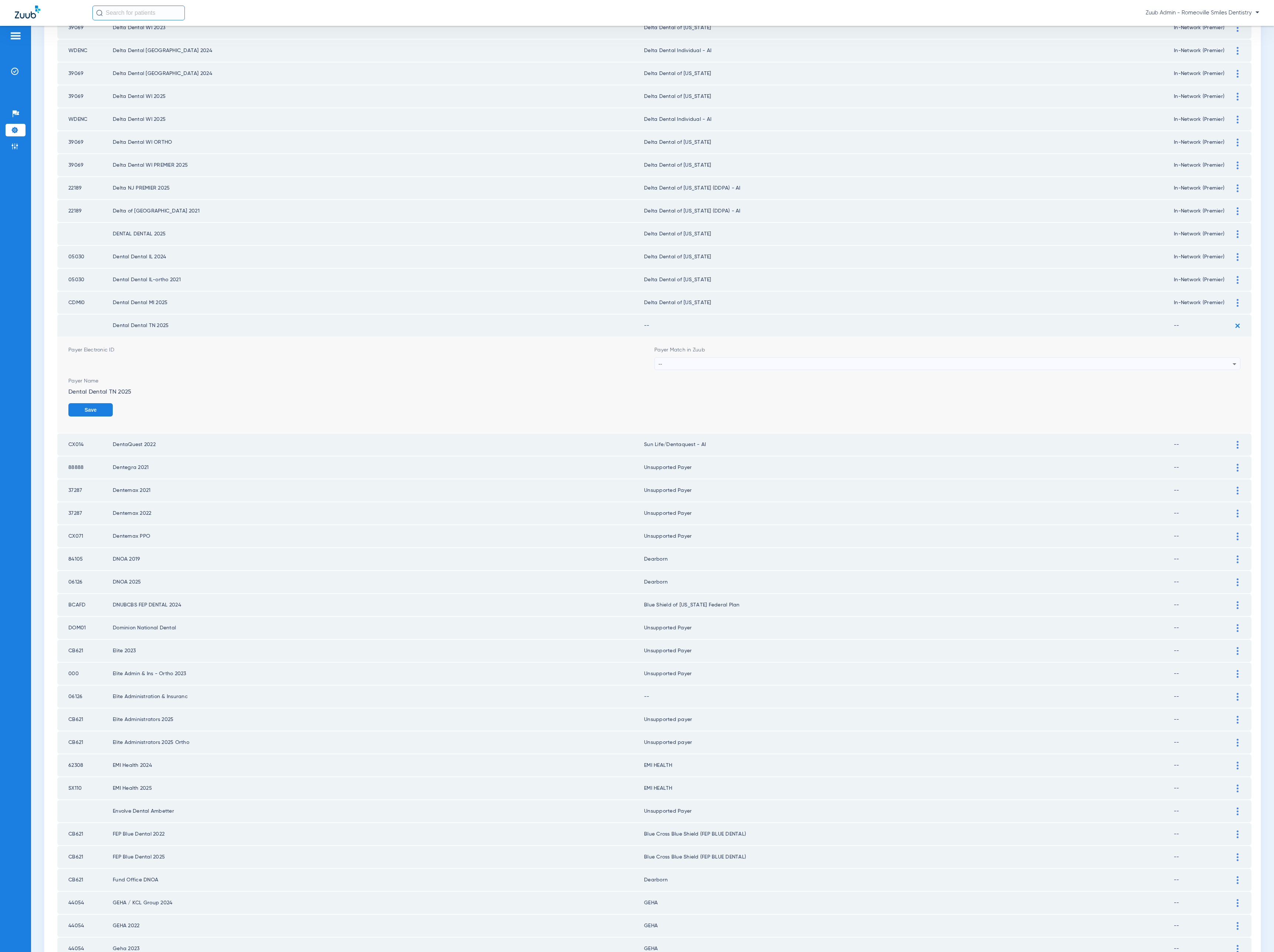
click at [802, 357] on div "--" at bounding box center [945, 363] width 574 height 13
type input "tenn"
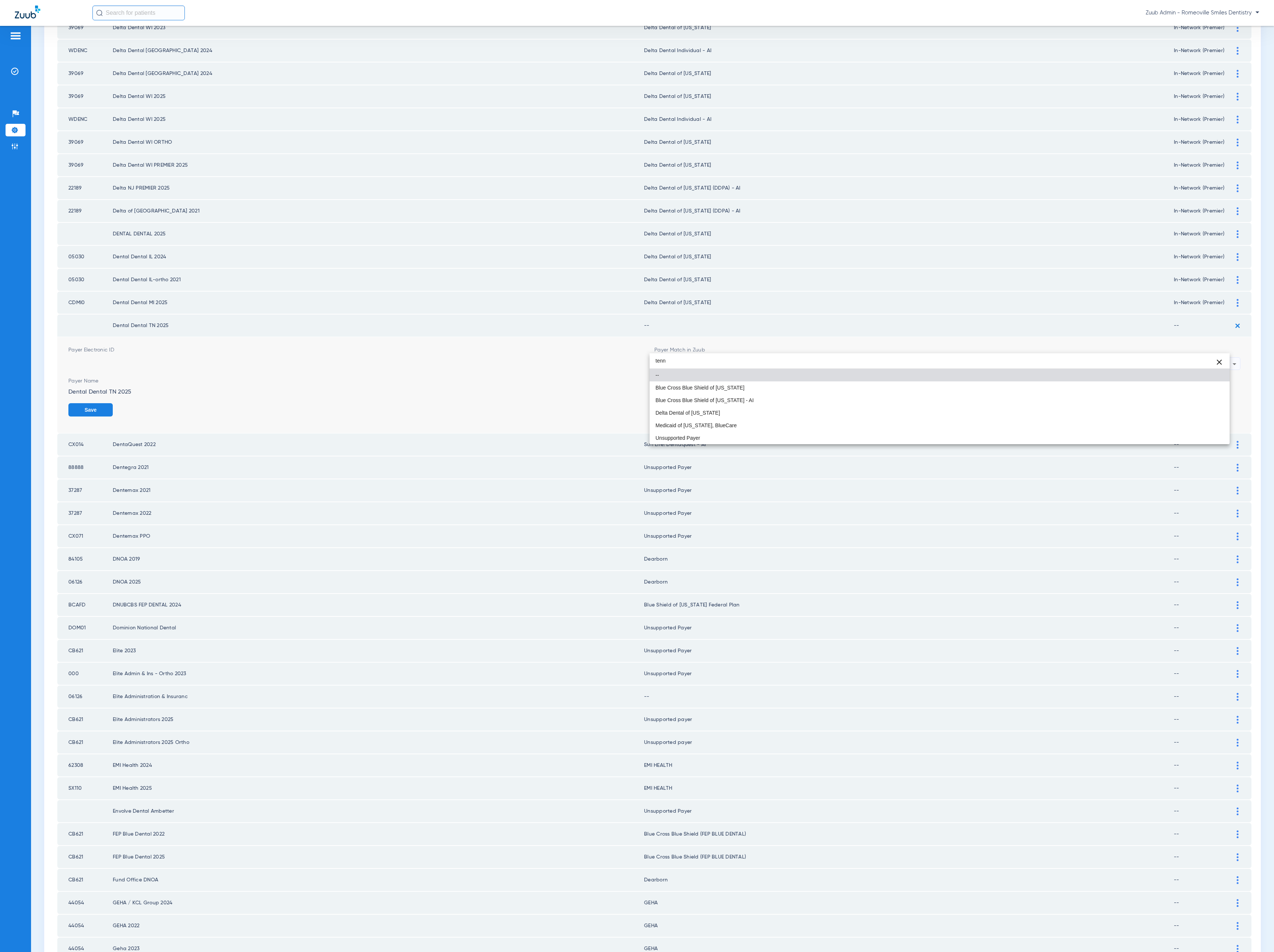
drag, startPoint x: 808, startPoint y: 411, endPoint x: 823, endPoint y: 405, distance: 16.2
click at [808, 412] on mat-option "Delta Dental of [US_STATE]" at bounding box center [940, 412] width 580 height 13
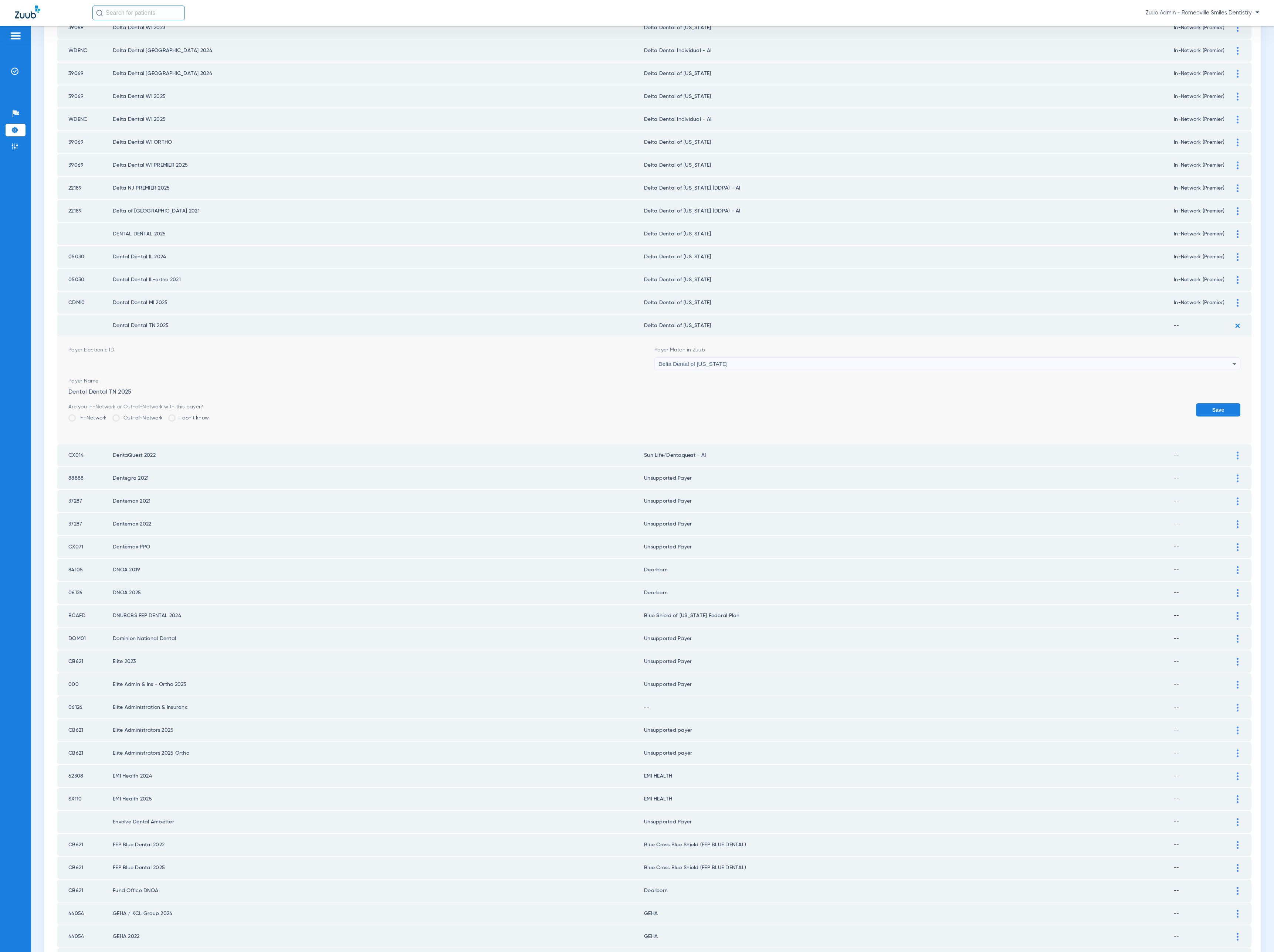
click at [70, 414] on label "In-Network" at bounding box center [87, 418] width 38 height 8
click at [109, 415] on input "In-Network" at bounding box center [109, 415] width 0 height 0
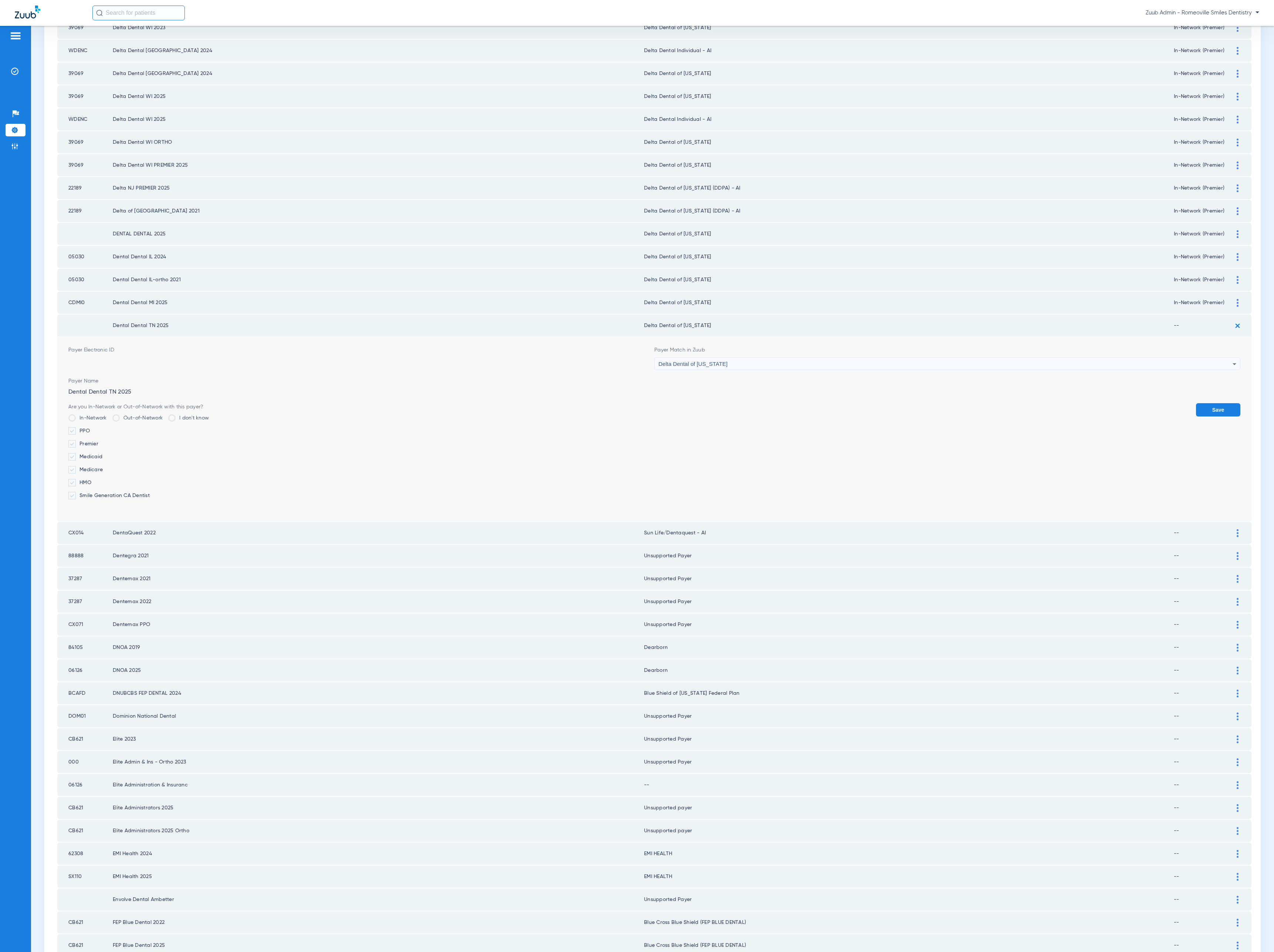
click at [99, 440] on label "Premier" at bounding box center [138, 444] width 140 height 8
click at [100, 441] on input "Premier" at bounding box center [100, 441] width 0 height 0
click at [1196, 403] on button "Save" at bounding box center [1218, 410] width 44 height 14
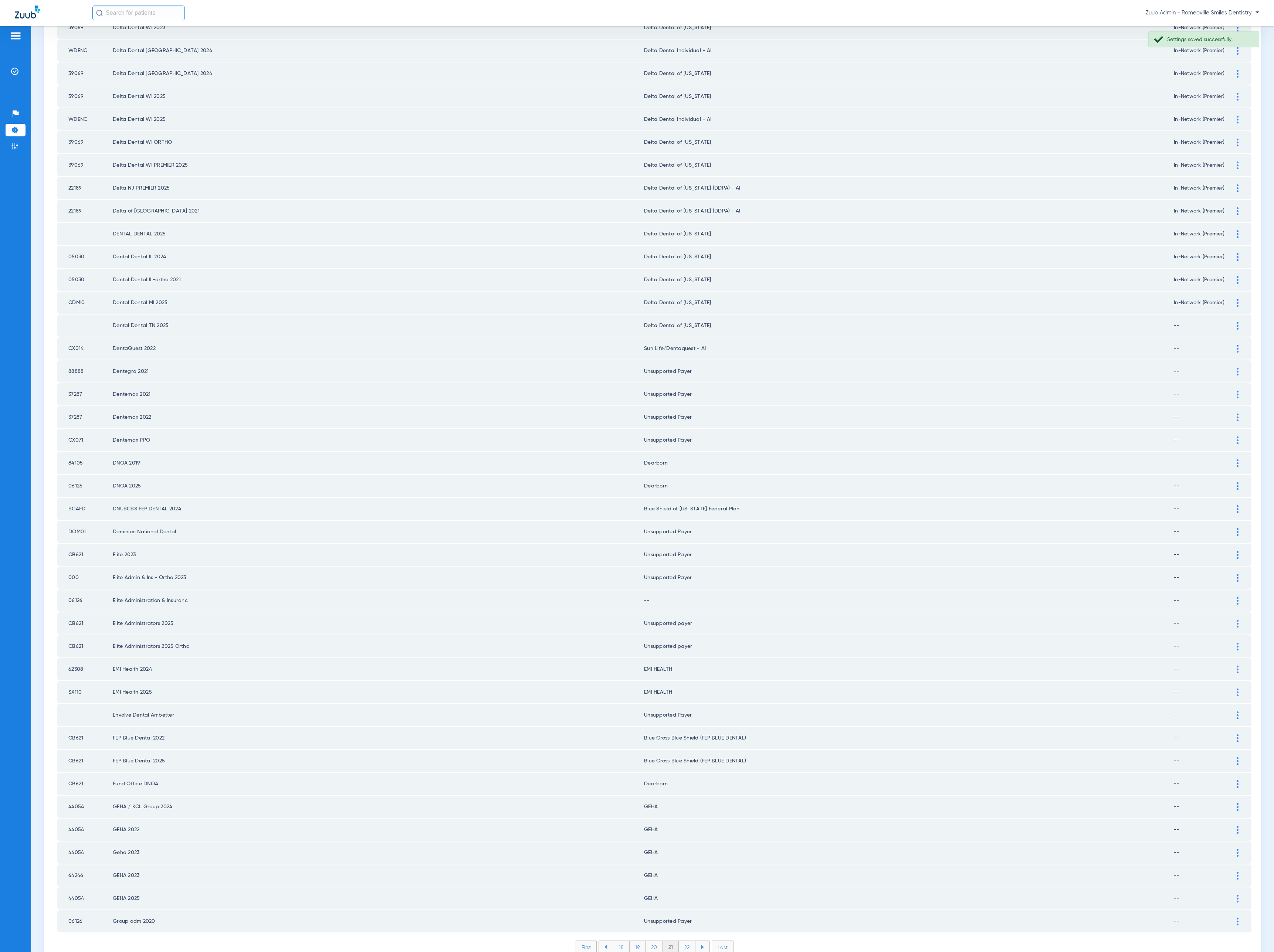
click at [1231, 597] on div at bounding box center [1237, 601] width 13 height 8
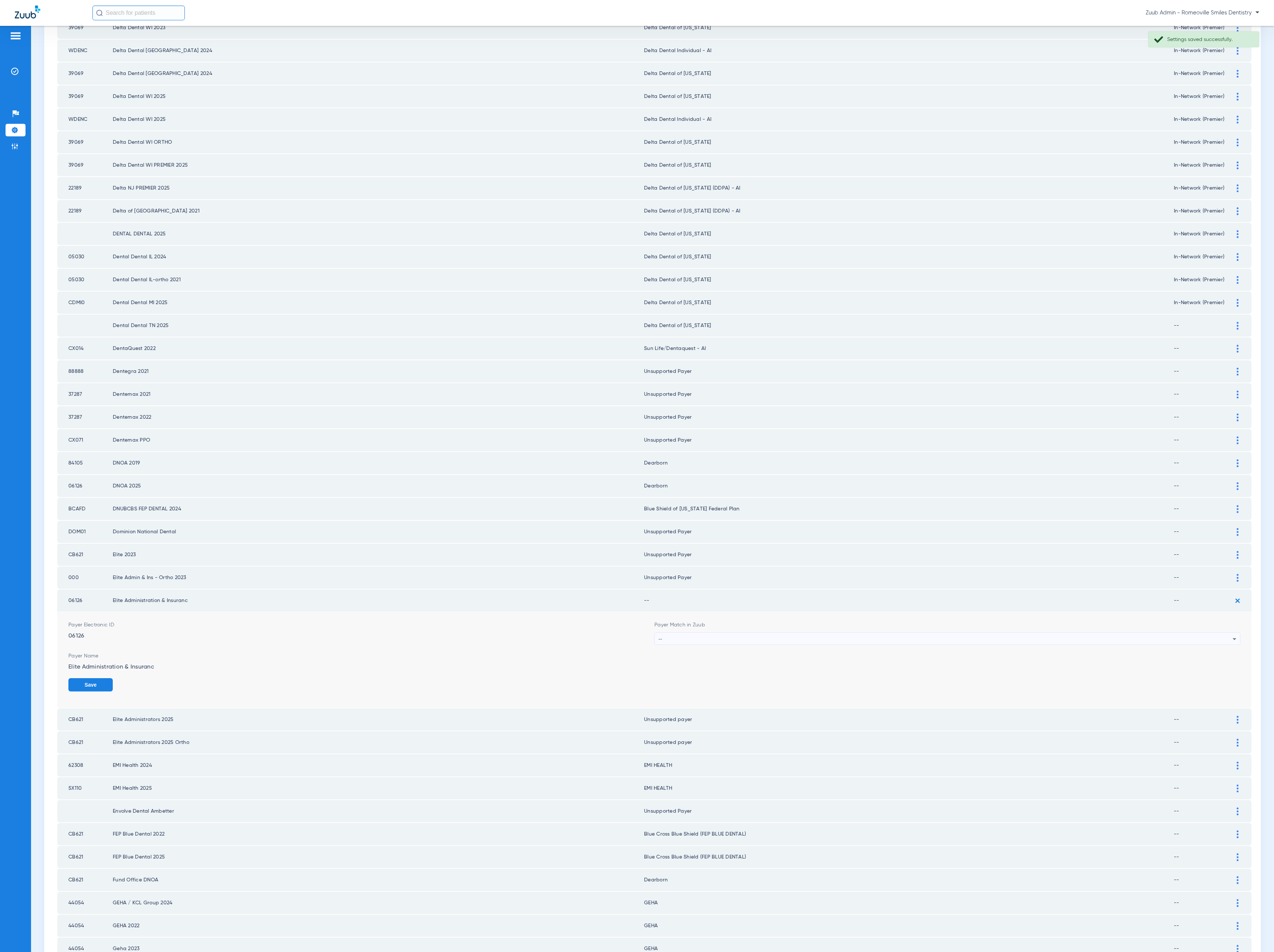
click at [843, 632] on div "--" at bounding box center [945, 638] width 574 height 13
type input "uns"
click at [832, 654] on mat-option "Unsupported Payer" at bounding box center [940, 653] width 580 height 13
click at [1182, 678] on div "Are you In-Network or Out-of-Network with this payer? In-Network Out-of-Network…" at bounding box center [654, 690] width 1172 height 24
click at [1196, 678] on button "Save" at bounding box center [1218, 685] width 44 height 14
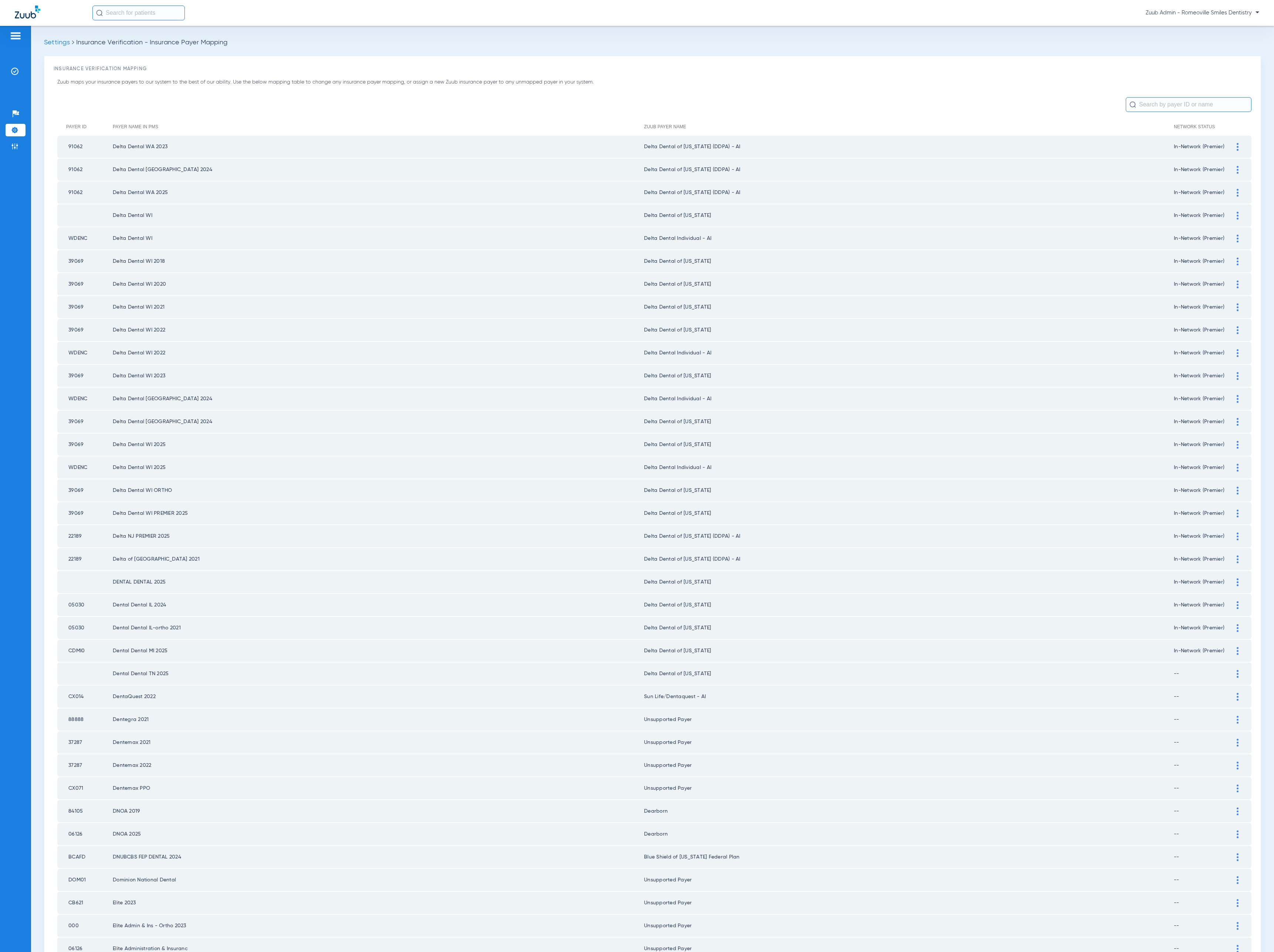
scroll to position [348, 0]
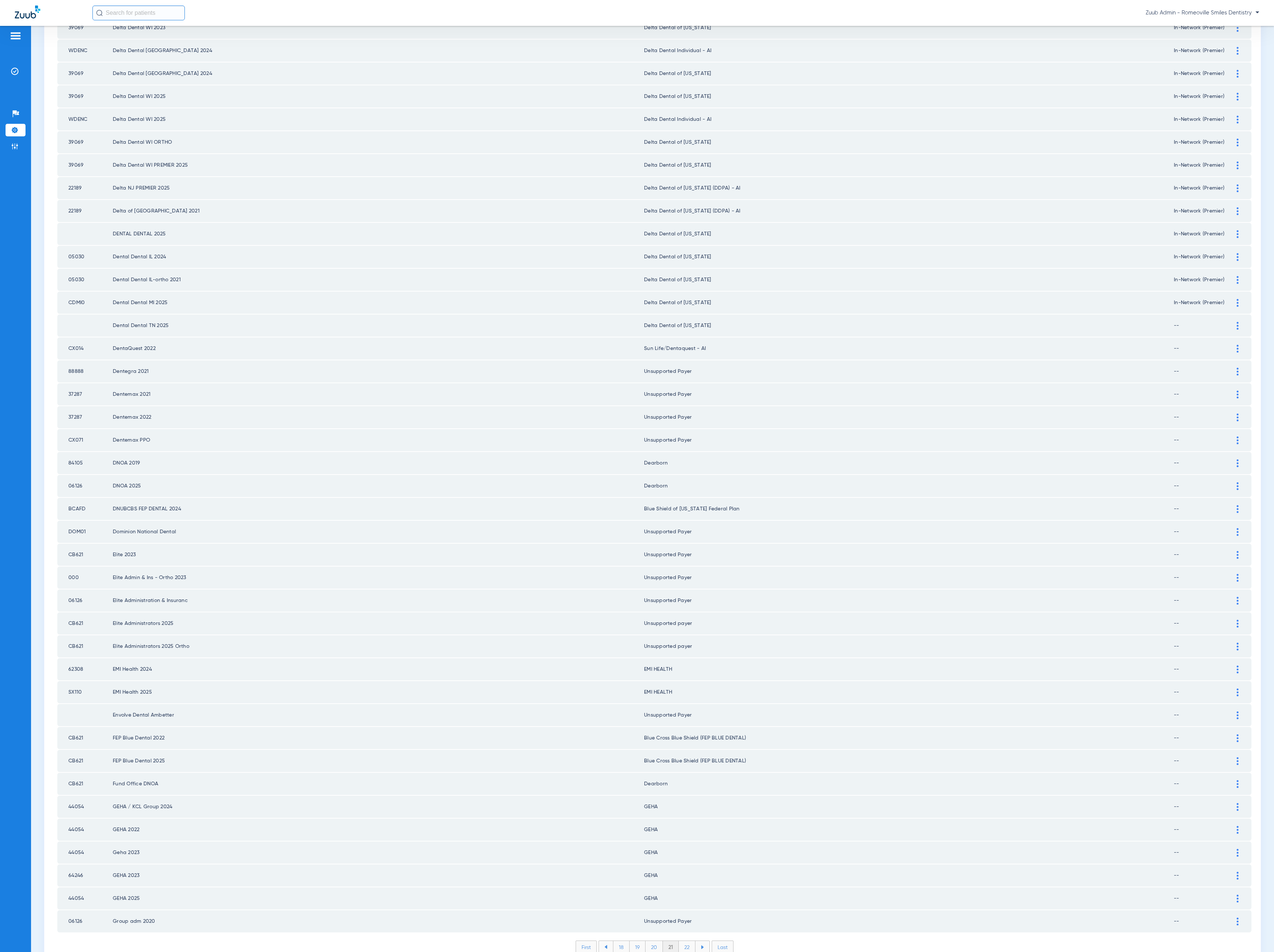
click at [678, 941] on li "22" at bounding box center [687, 947] width 17 height 13
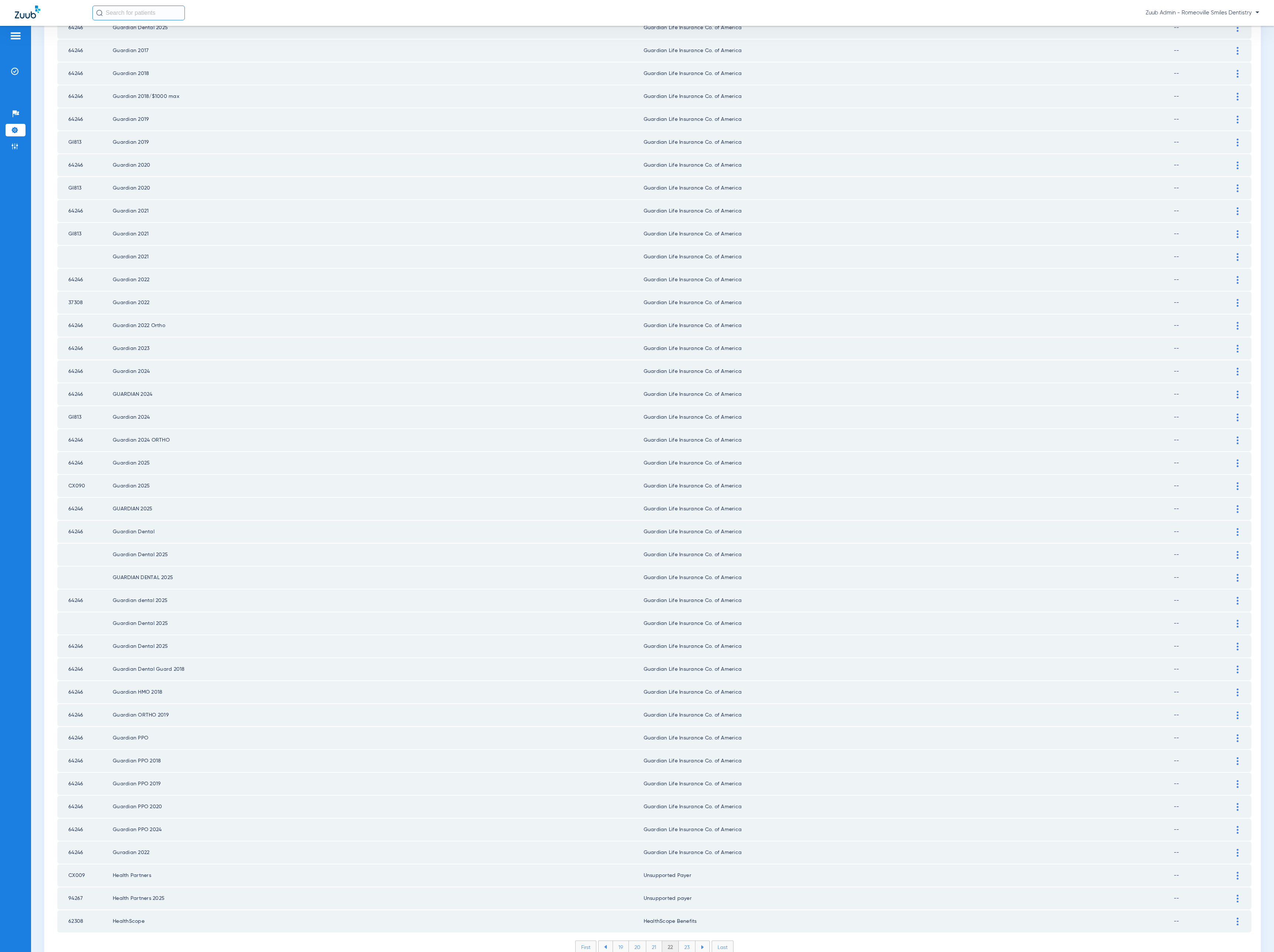
click at [678, 941] on li "23" at bounding box center [687, 947] width 17 height 13
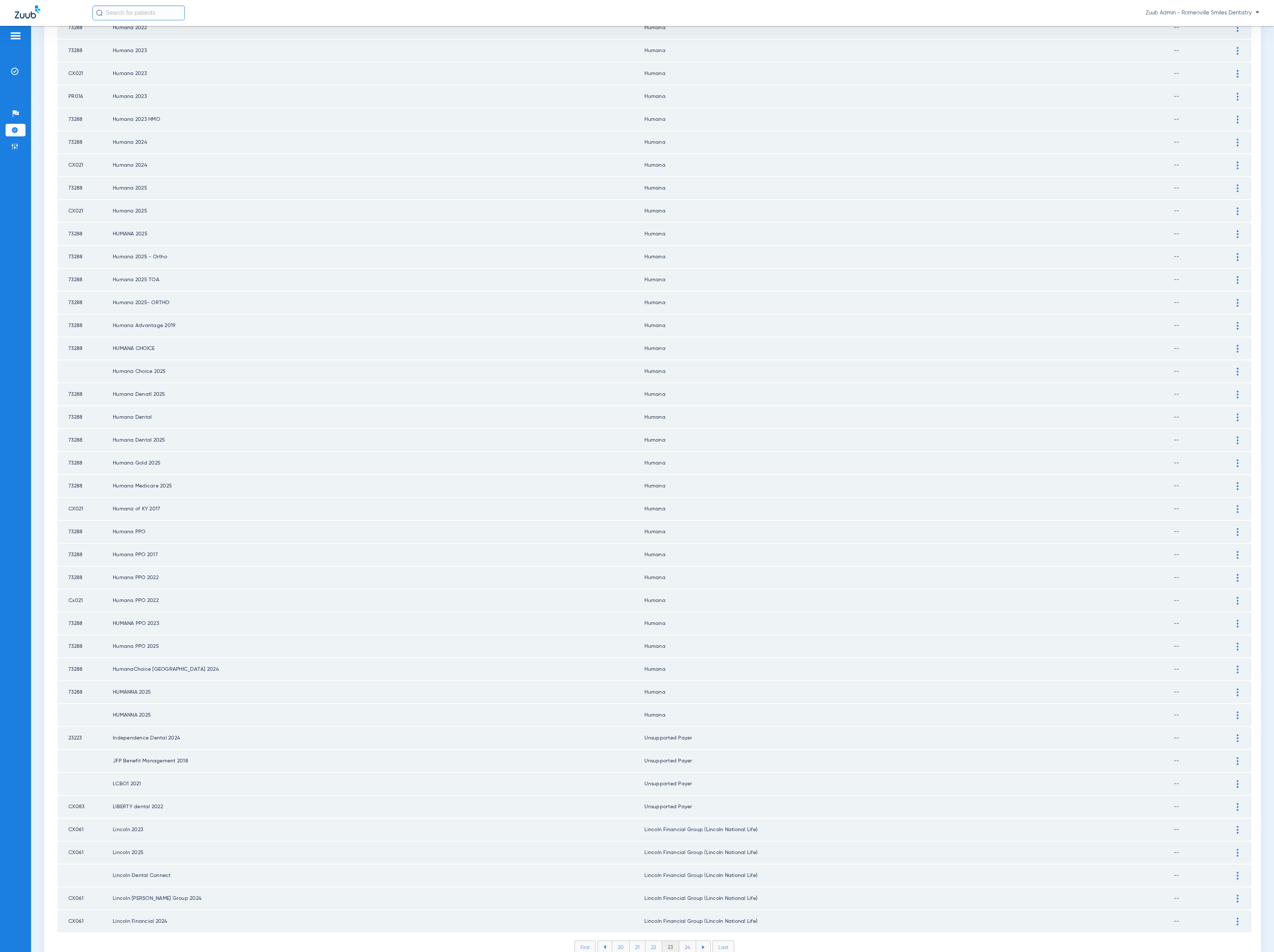
click at [681, 941] on li "24" at bounding box center [687, 947] width 17 height 13
click at [681, 941] on li "25" at bounding box center [687, 947] width 17 height 13
click at [681, 941] on li "26" at bounding box center [687, 947] width 17 height 13
click at [681, 941] on li "27" at bounding box center [688, 947] width 17 height 13
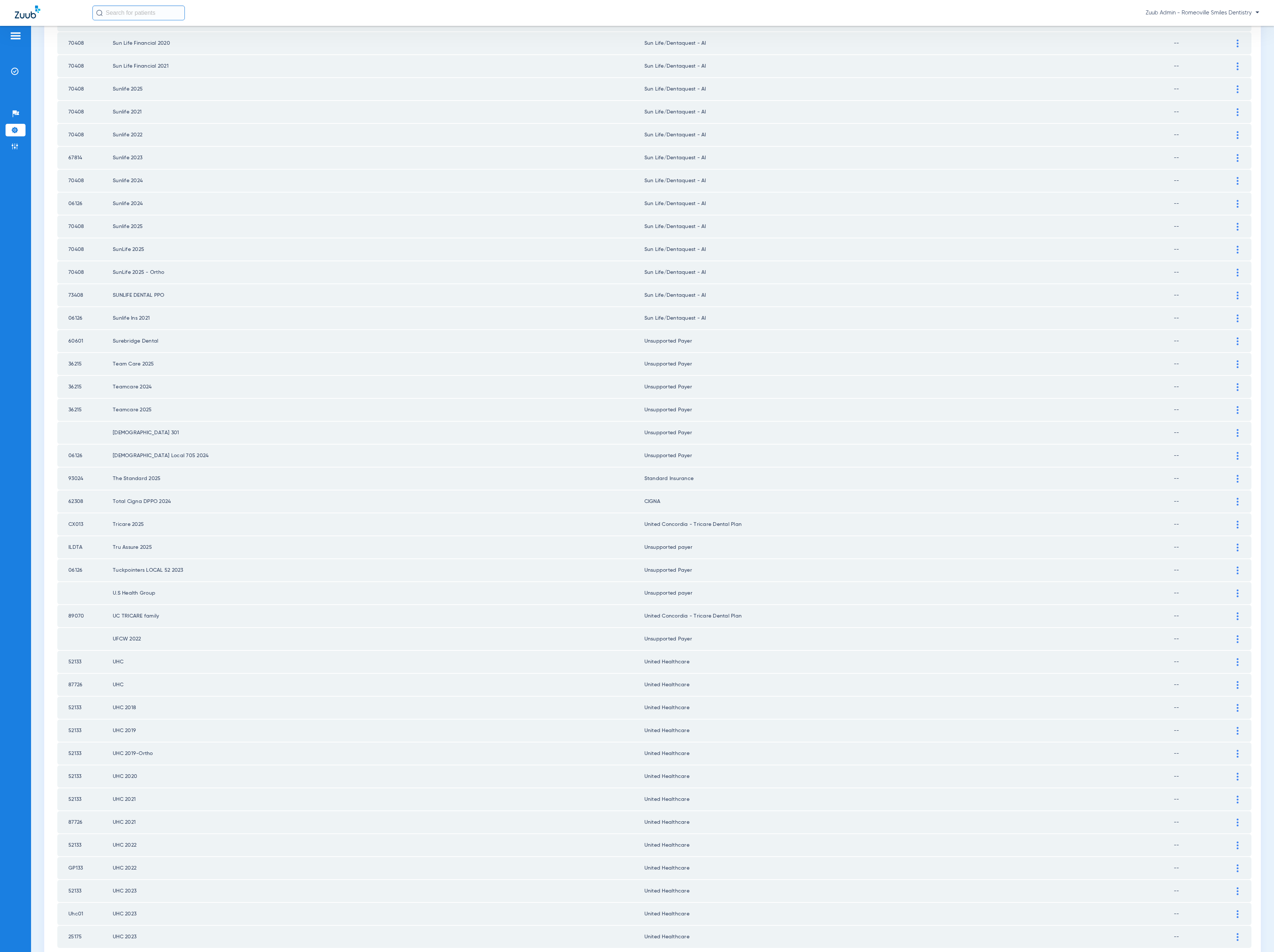
scroll to position [348, 0]
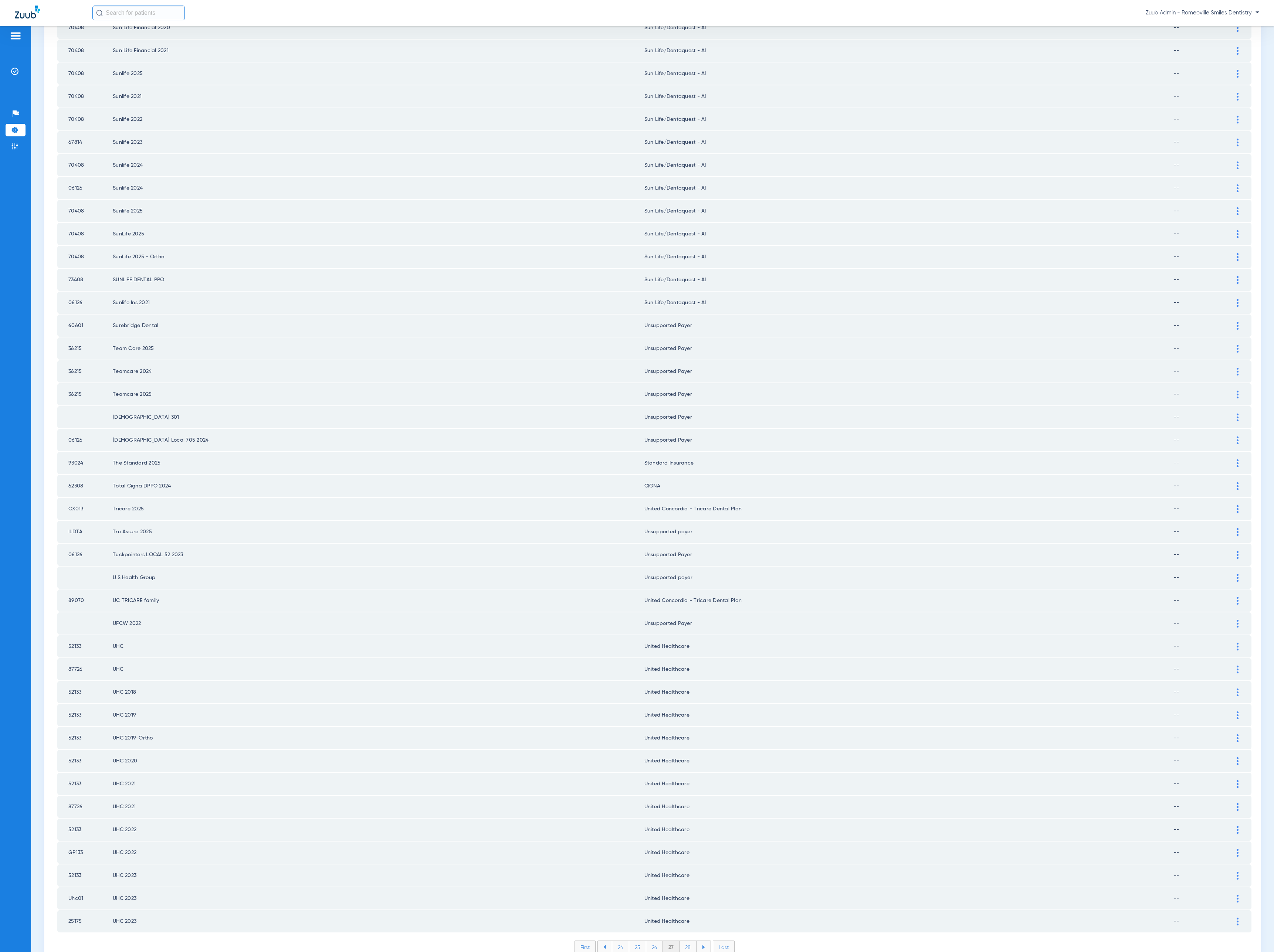
click at [681, 941] on li "28" at bounding box center [687, 947] width 17 height 13
click at [681, 941] on li "29" at bounding box center [687, 947] width 17 height 13
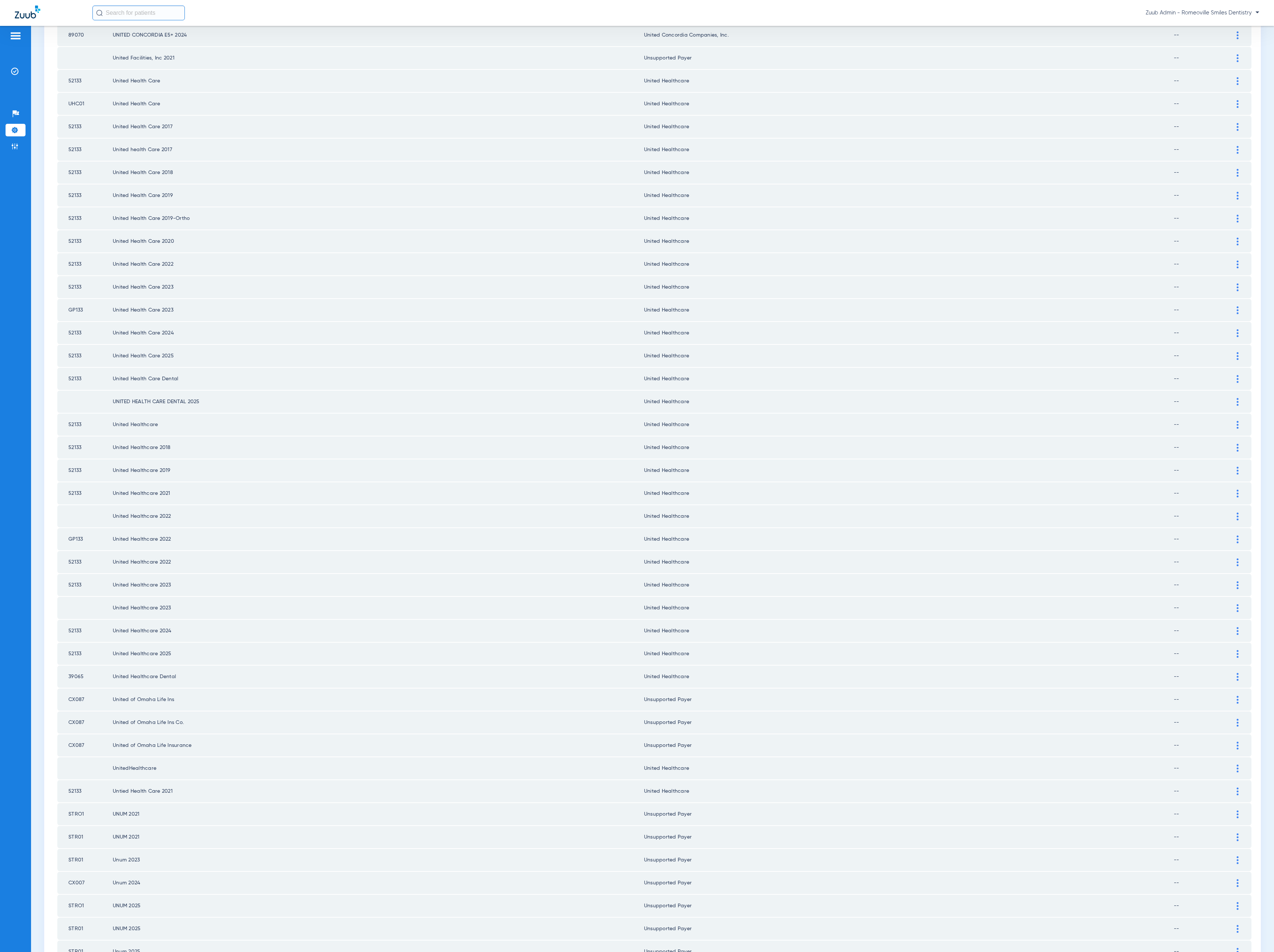
scroll to position [348, 0]
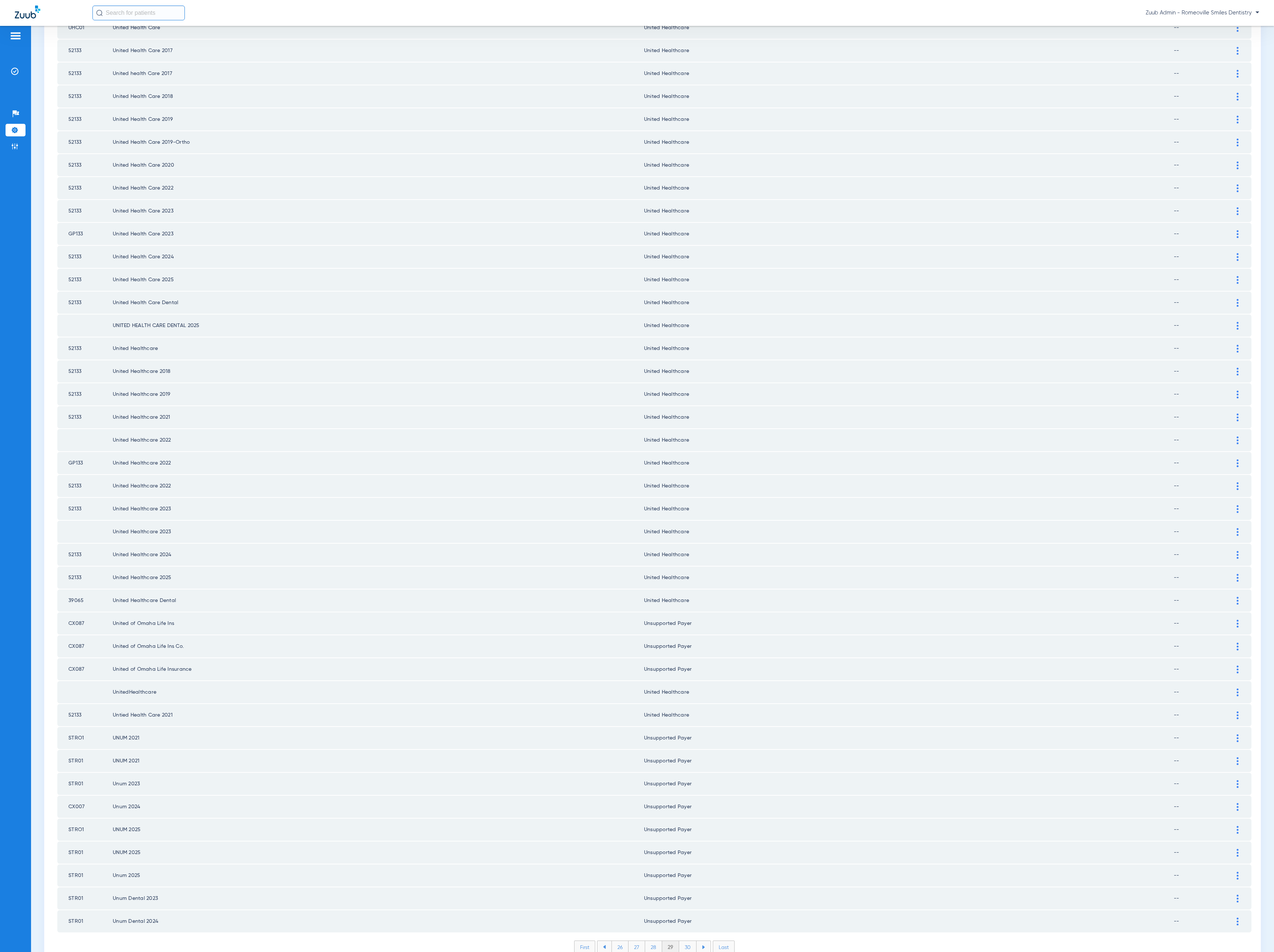
click at [681, 941] on li "30" at bounding box center [687, 947] width 17 height 13
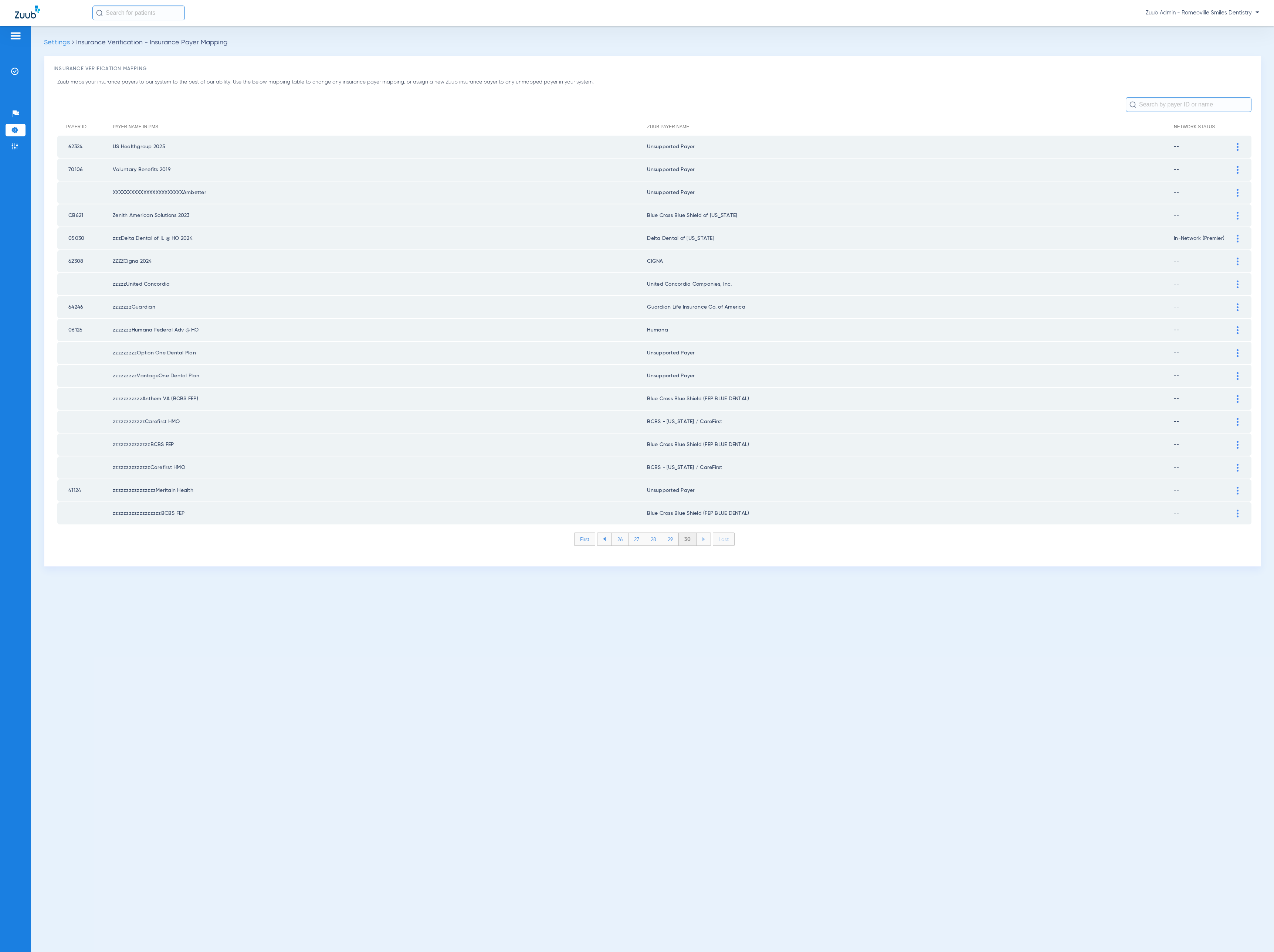
scroll to position [0, 0]
click at [18, 152] on li "Admin" at bounding box center [15, 146] width 20 height 13
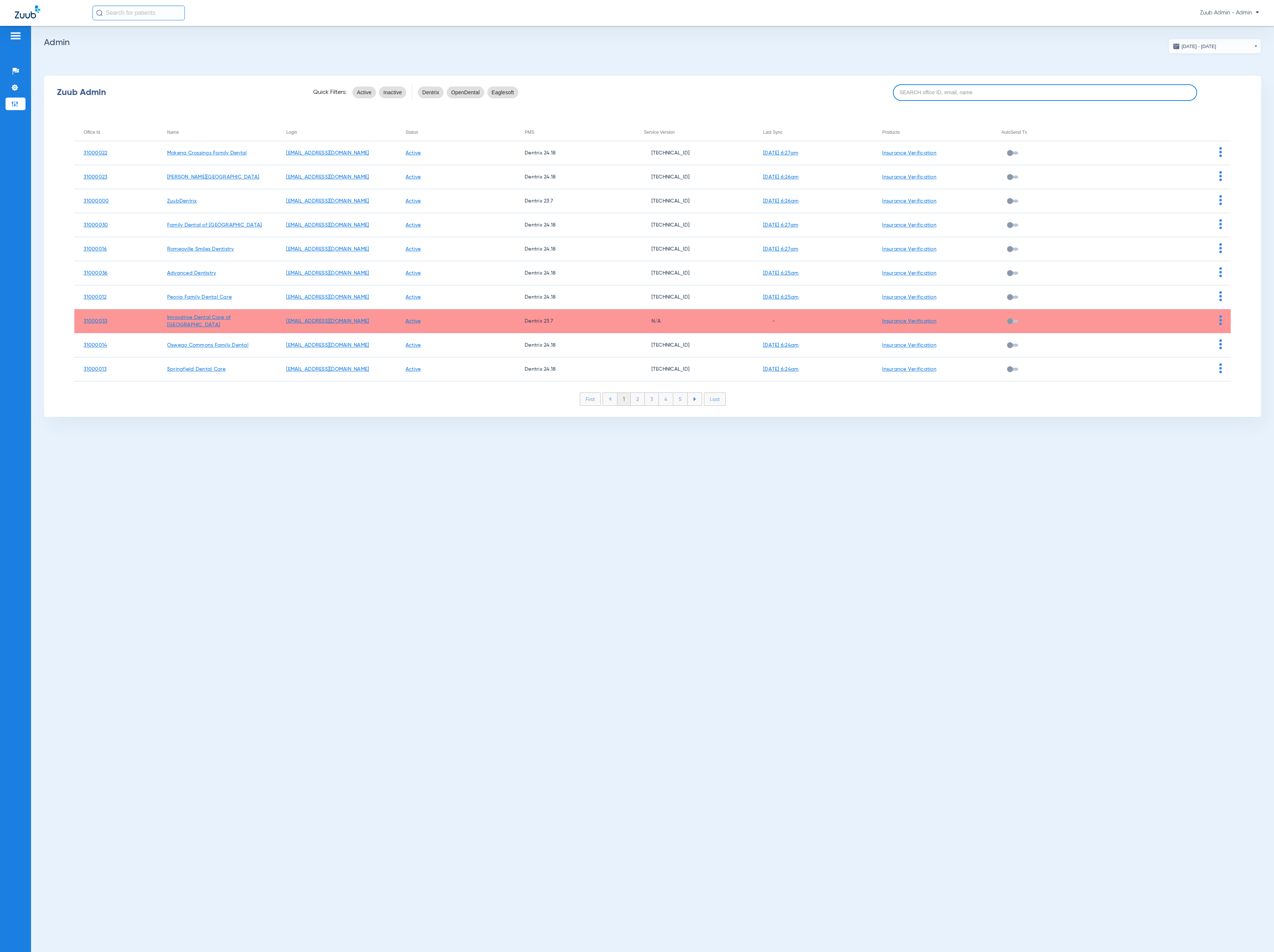
click at [1058, 89] on input at bounding box center [1044, 92] width 304 height 17
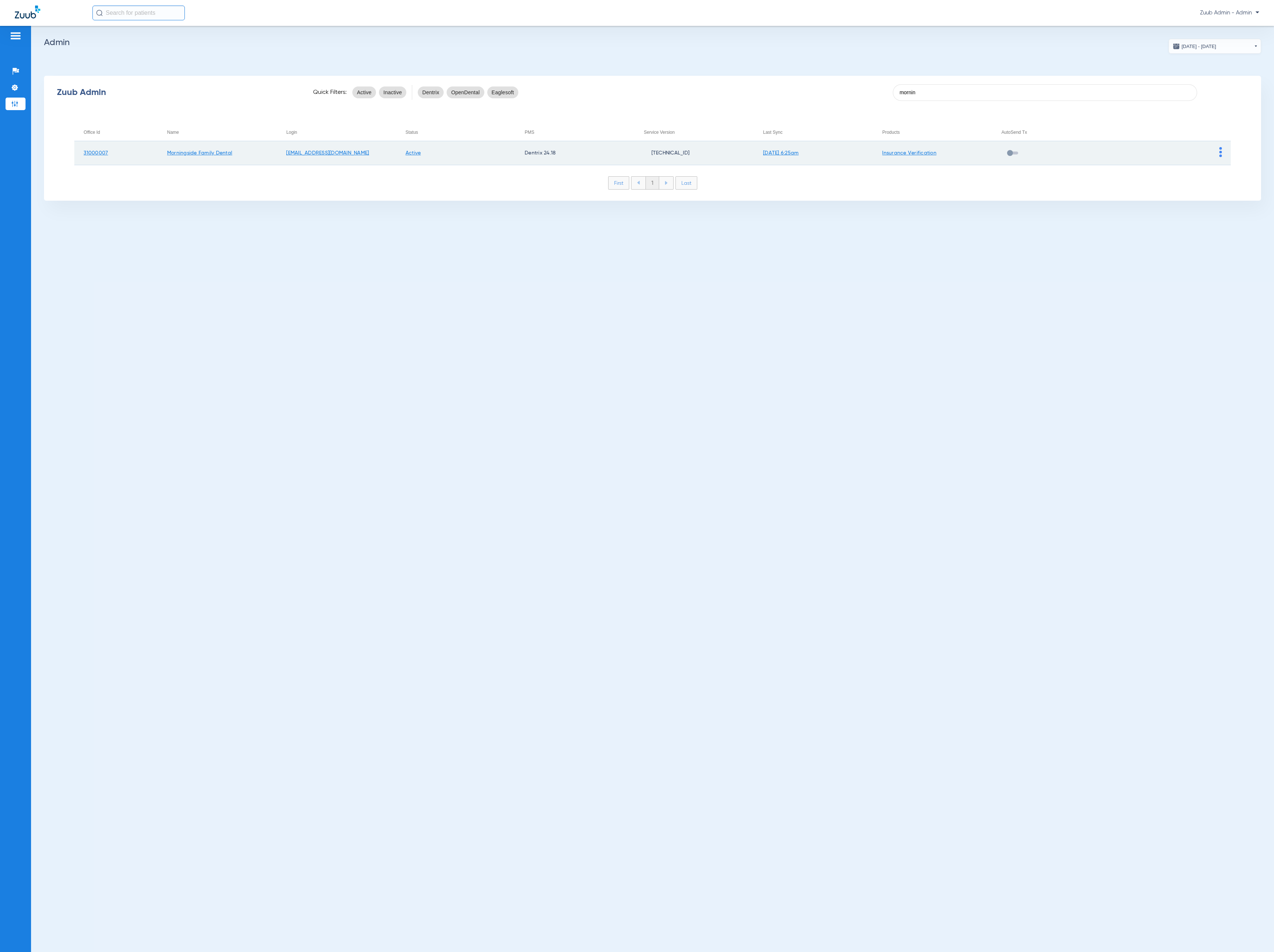
type input "mornin"
click at [1221, 152] on img at bounding box center [1220, 152] width 2 height 10
click at [1224, 161] on button "View Account" at bounding box center [1240, 167] width 43 height 15
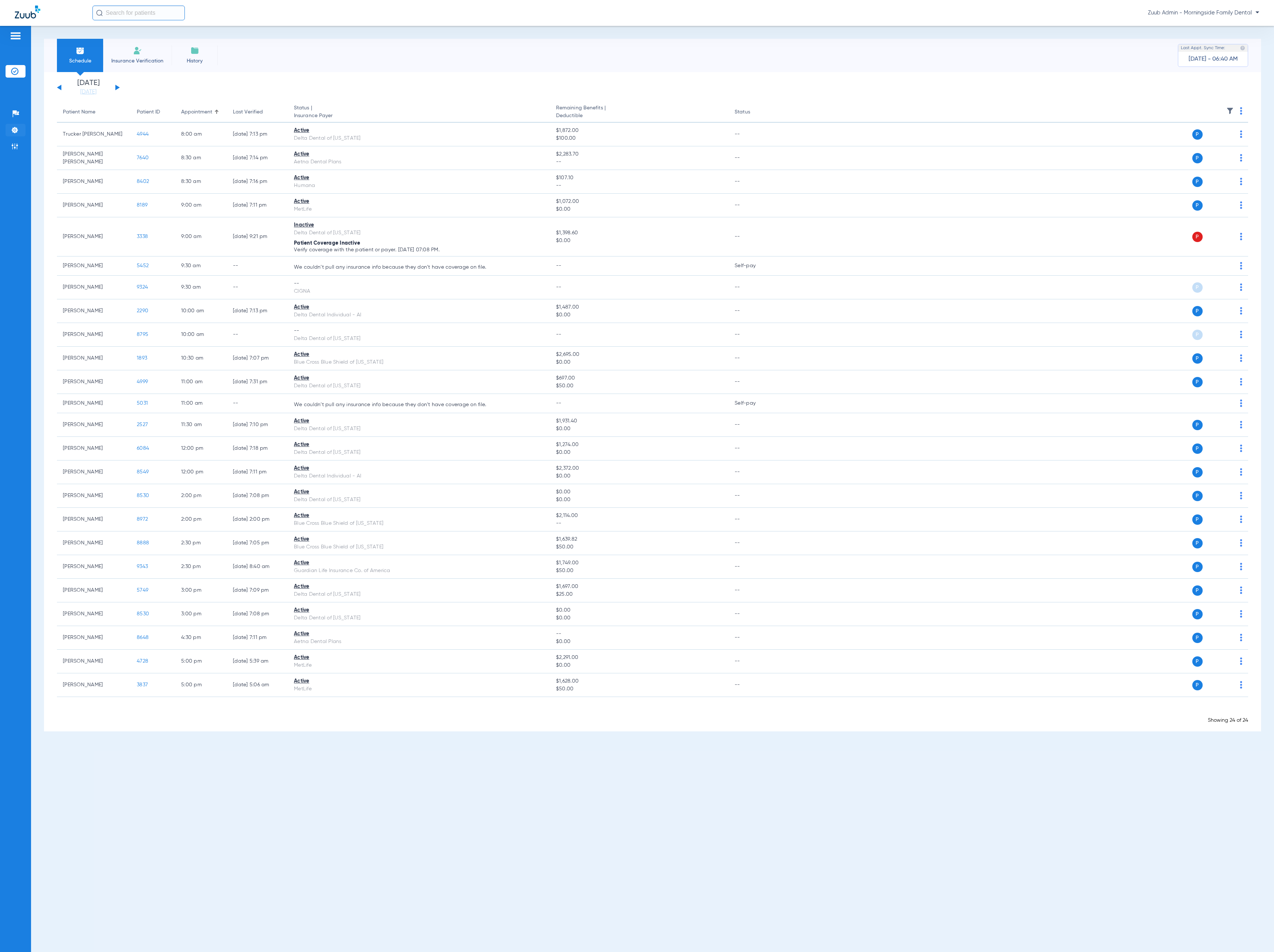
click at [17, 136] on li "Settings" at bounding box center [15, 130] width 20 height 13
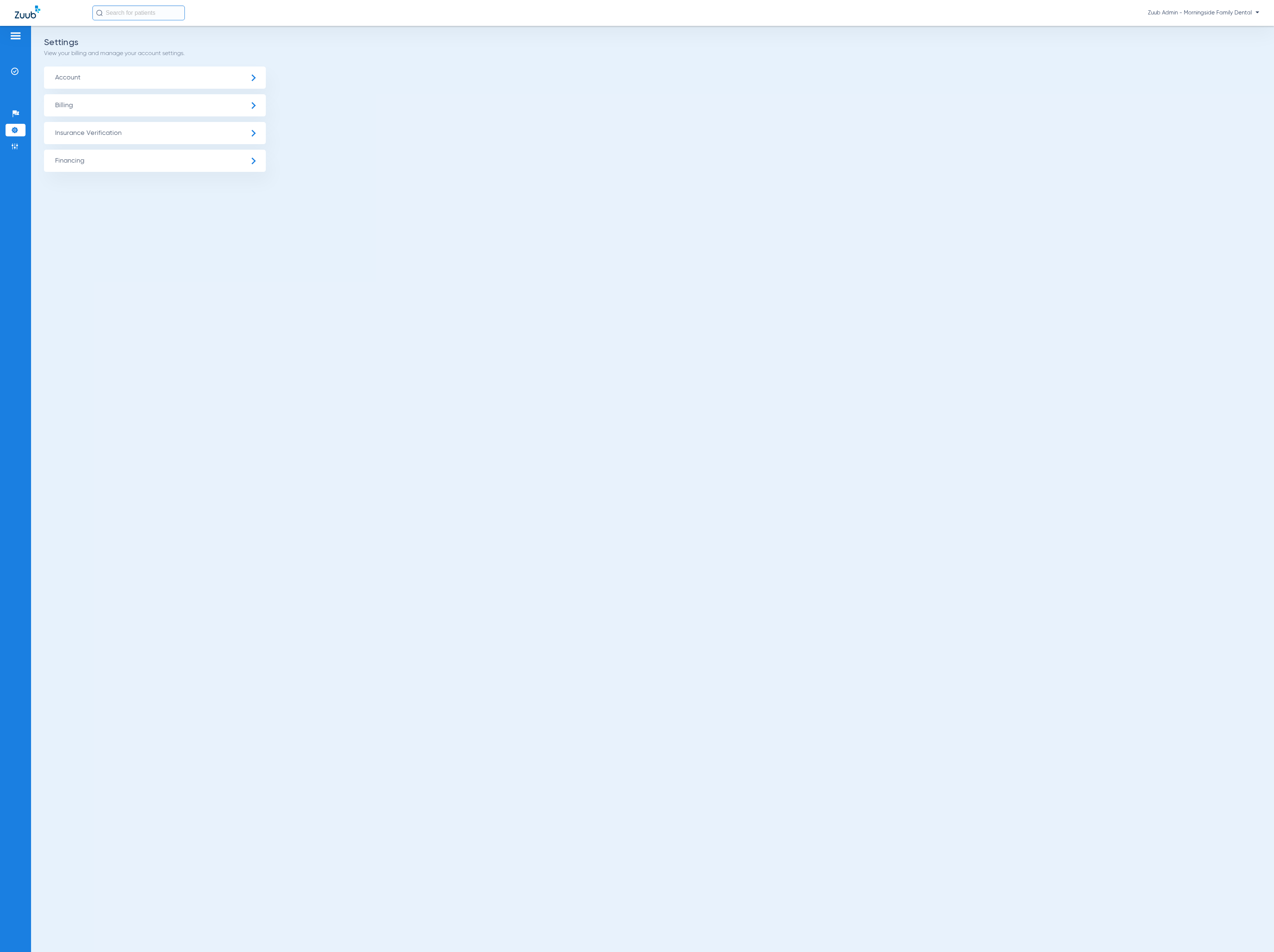
click at [119, 134] on span "Insurance Verification" at bounding box center [155, 133] width 222 height 23
click at [180, 183] on li "Insurance Payer Mapping" at bounding box center [155, 191] width 222 height 19
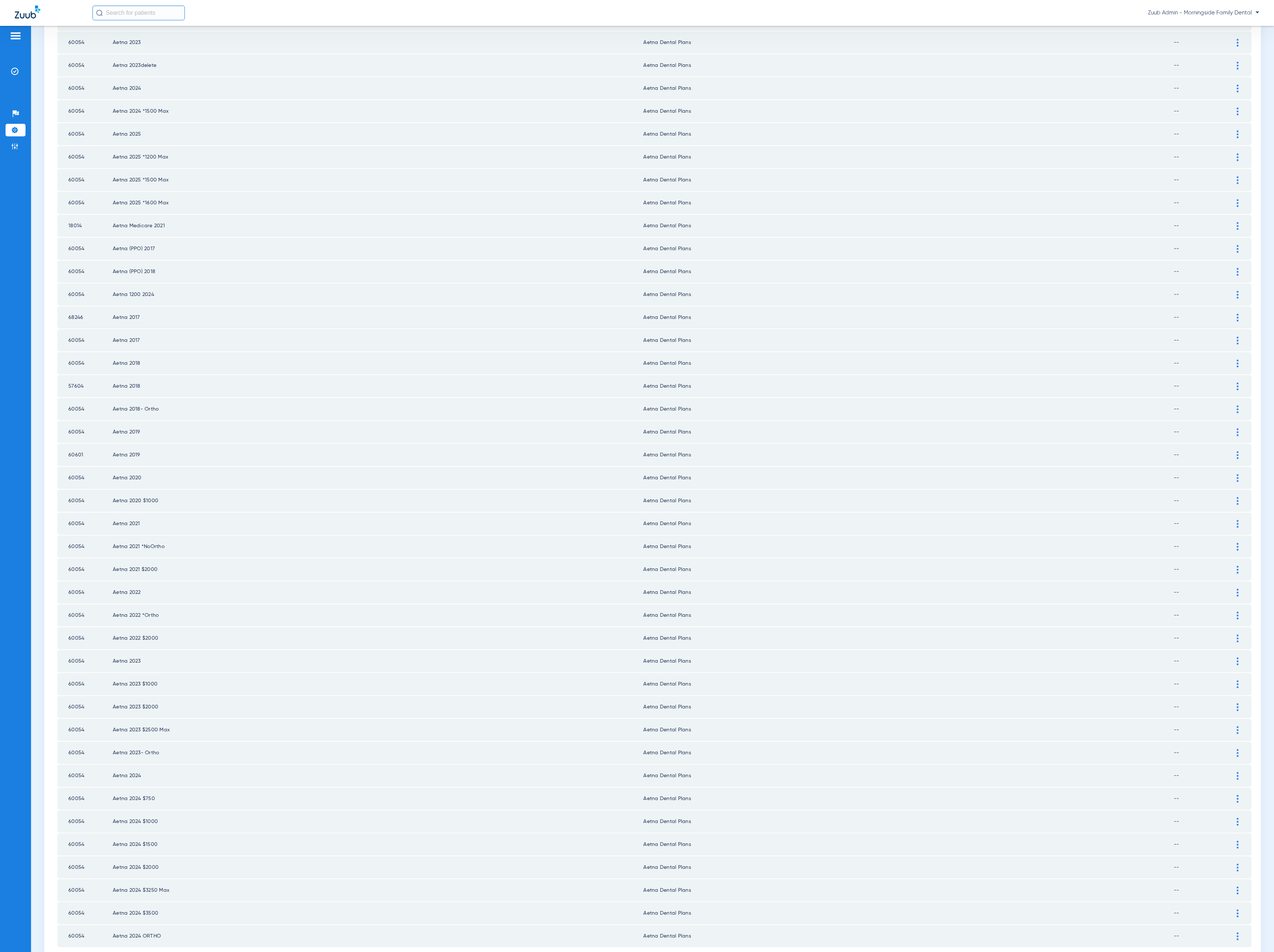
scroll to position [348, 0]
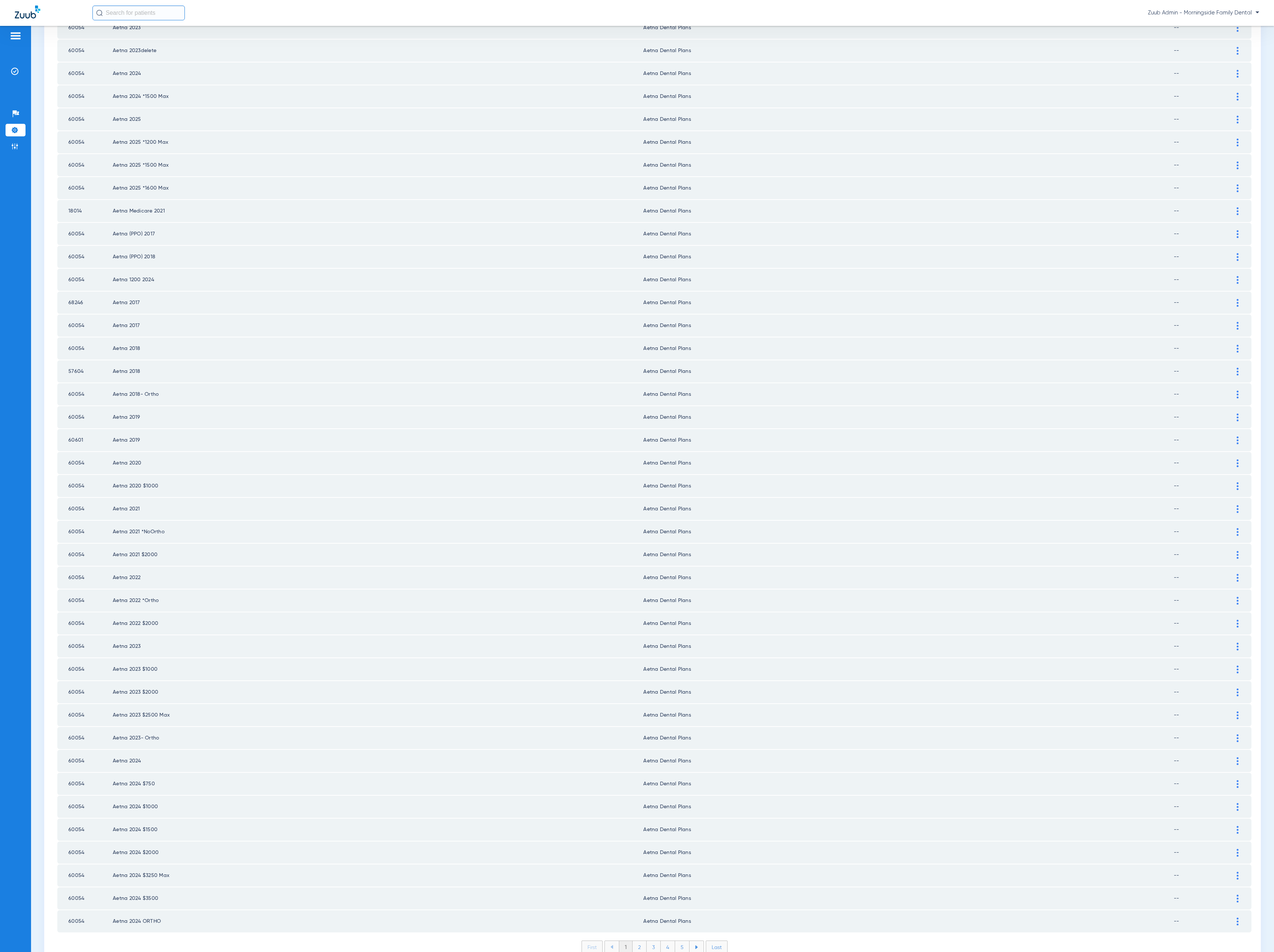
click at [632, 941] on li "2" at bounding box center [639, 947] width 14 height 13
click at [651, 941] on li "3" at bounding box center [654, 947] width 14 height 13
click at [660, 941] on li "4" at bounding box center [667, 947] width 14 height 13
click at [675, 941] on li "5" at bounding box center [682, 947] width 14 height 13
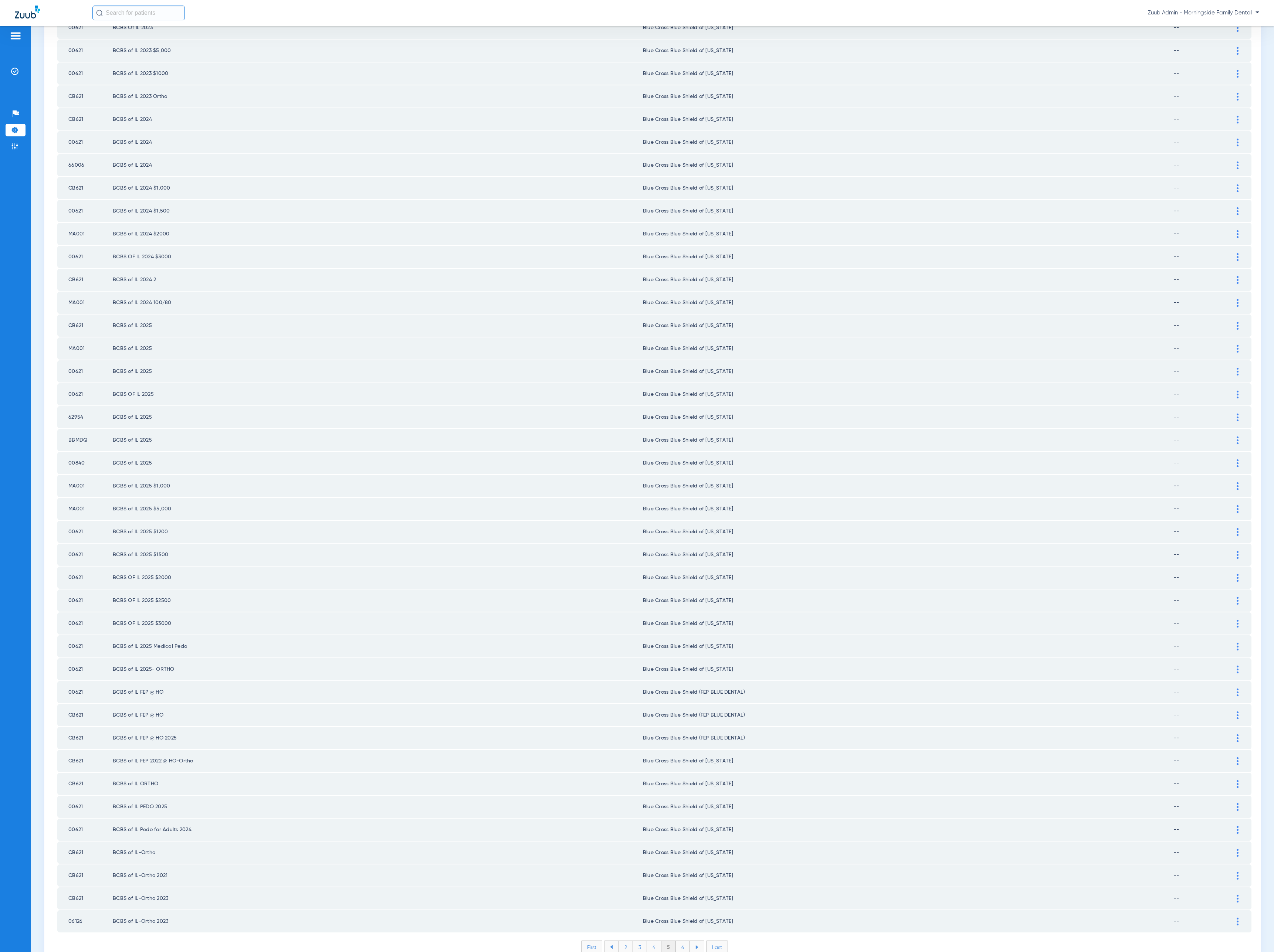
click at [681, 941] on li "6" at bounding box center [683, 947] width 14 height 13
click at [680, 941] on li "7" at bounding box center [683, 947] width 14 height 13
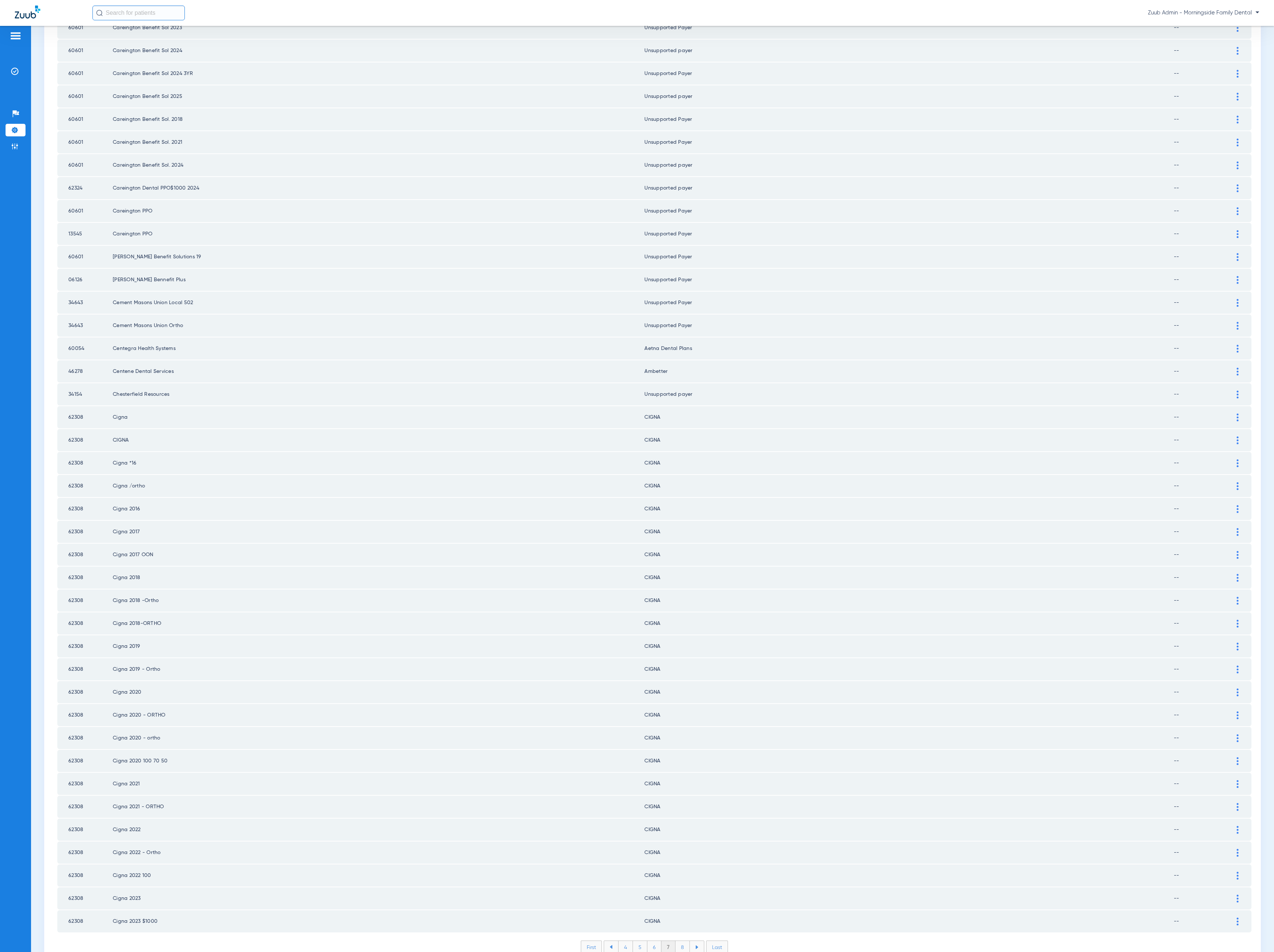
click at [680, 941] on li "8" at bounding box center [682, 947] width 14 height 13
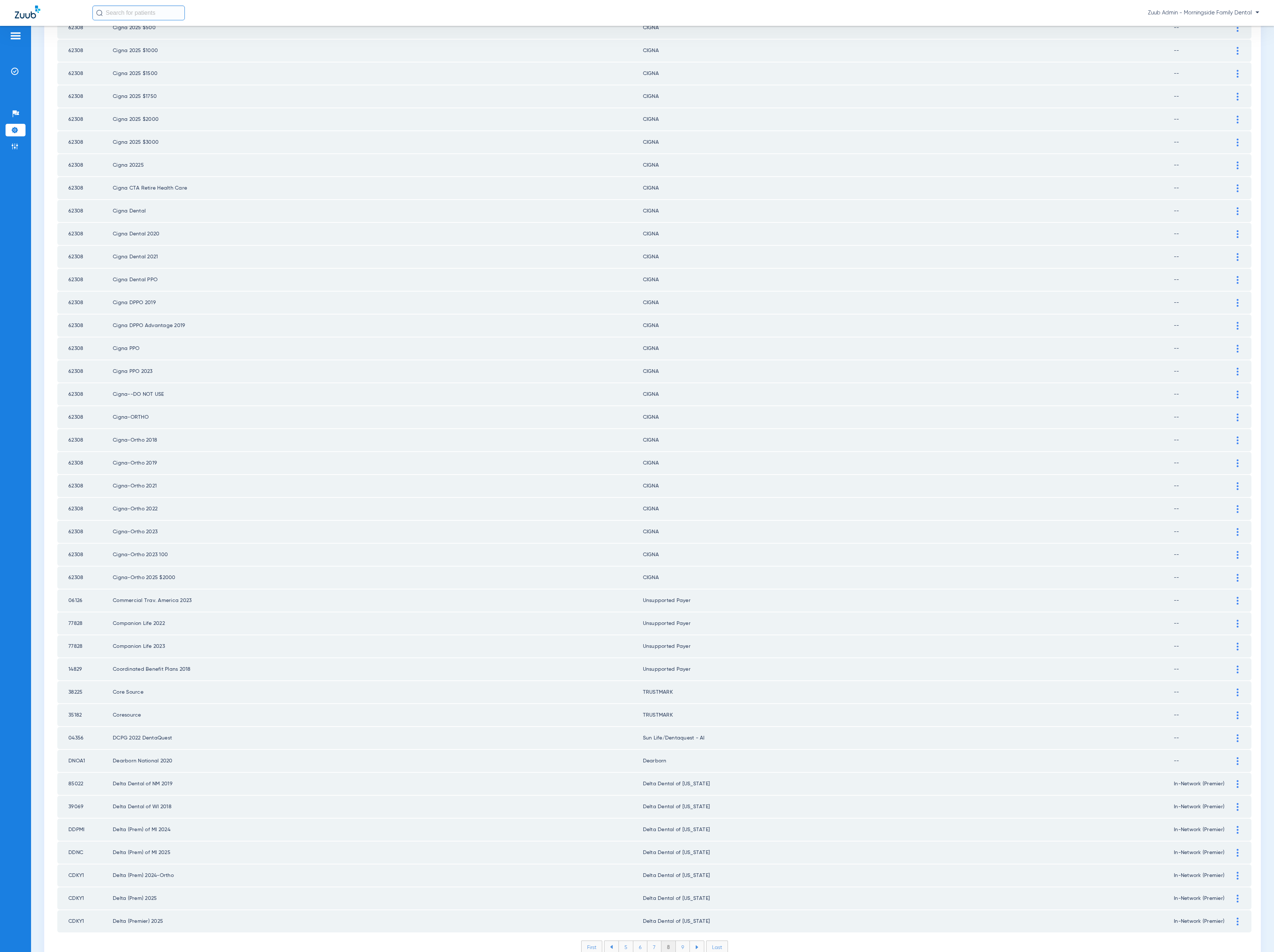
click at [680, 941] on li "9" at bounding box center [683, 947] width 14 height 13
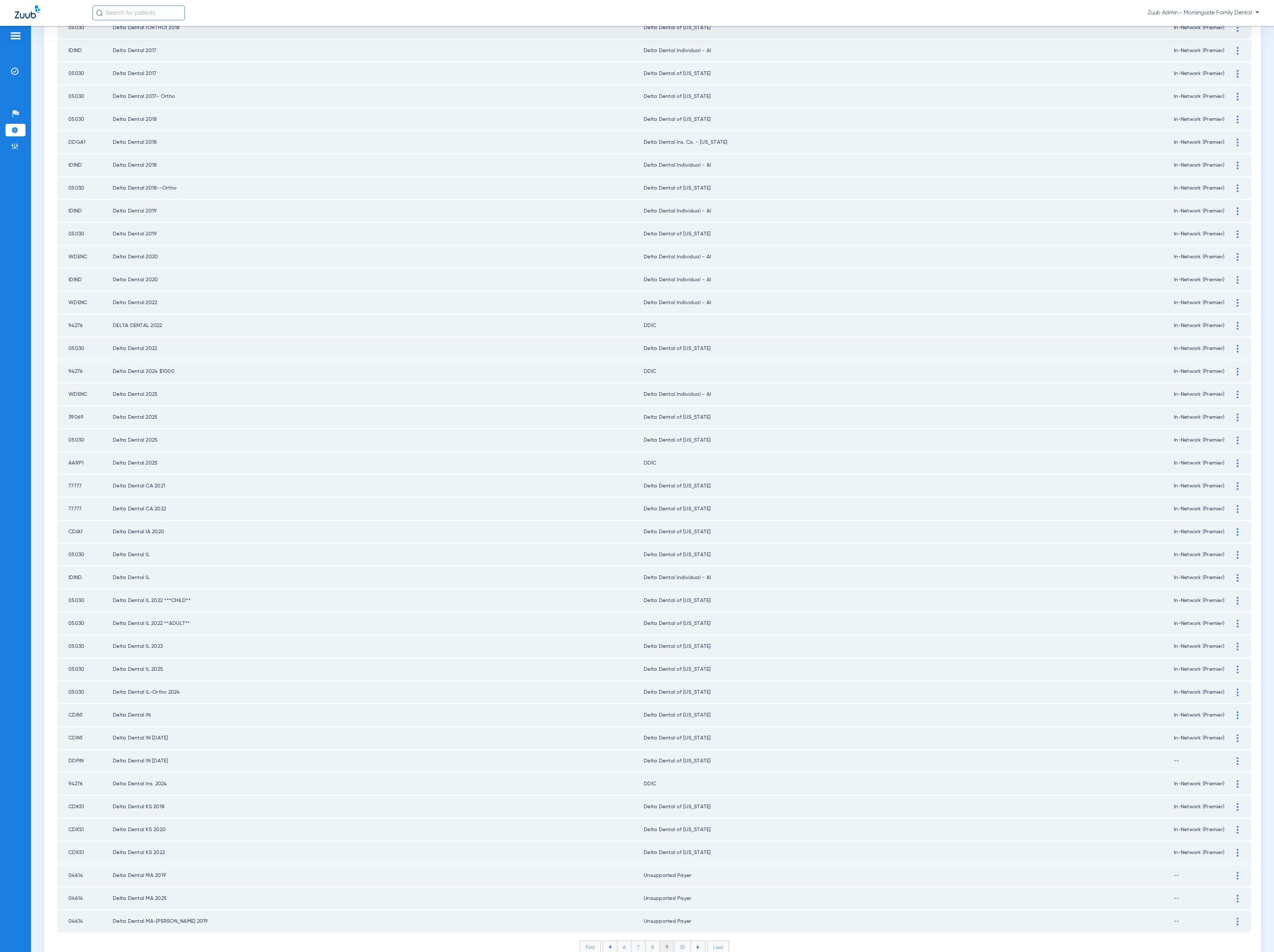
click at [680, 941] on li "10" at bounding box center [683, 947] width 17 height 13
click at [680, 941] on li "11" at bounding box center [684, 947] width 15 height 13
click at [680, 941] on li "12" at bounding box center [684, 947] width 16 height 13
click at [680, 941] on li "13" at bounding box center [685, 947] width 16 height 13
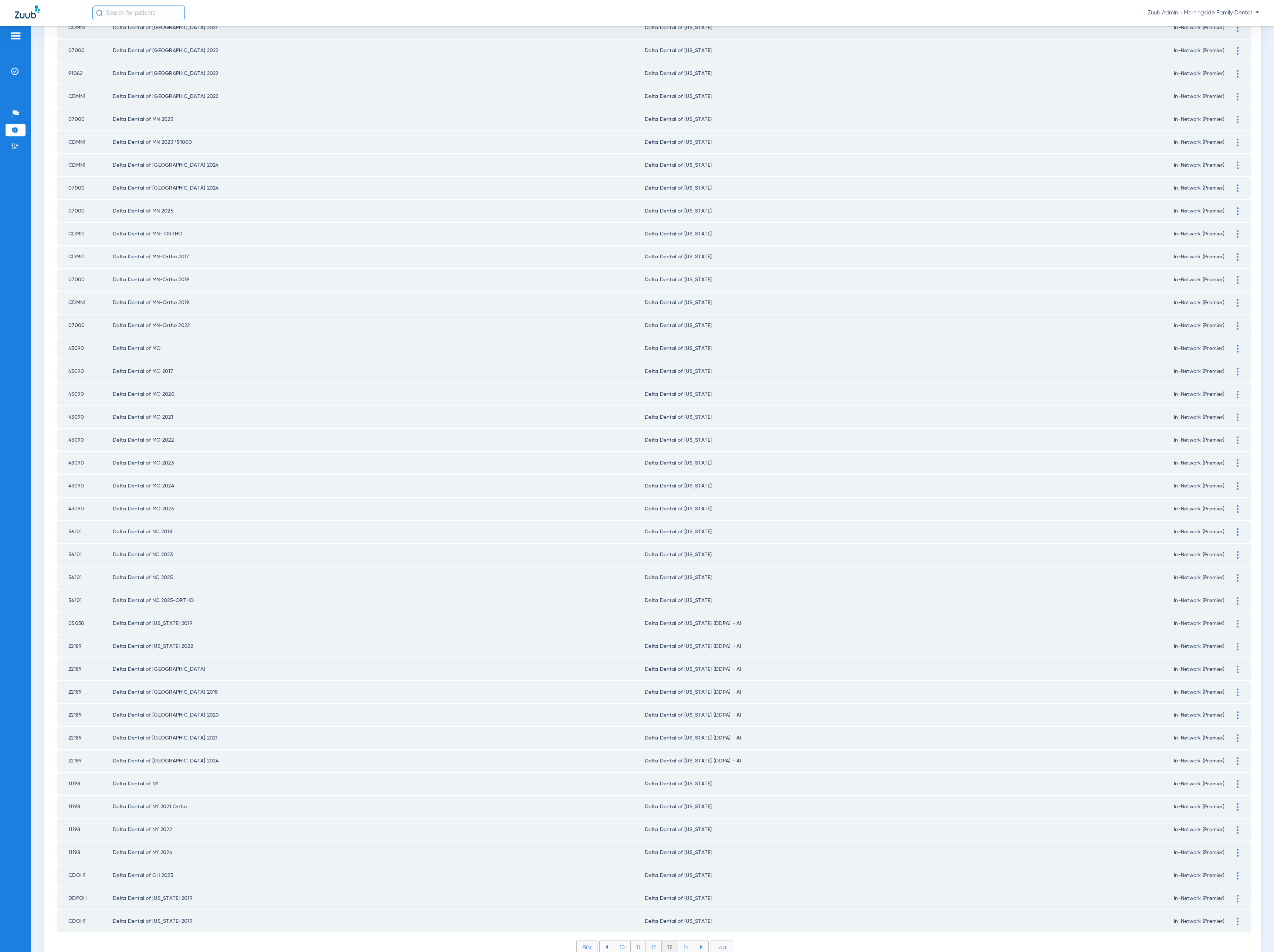
click at [680, 941] on li "14" at bounding box center [687, 947] width 17 height 13
click at [680, 941] on li "15" at bounding box center [686, 947] width 17 height 13
